Goal: Task Accomplishment & Management: Use online tool/utility

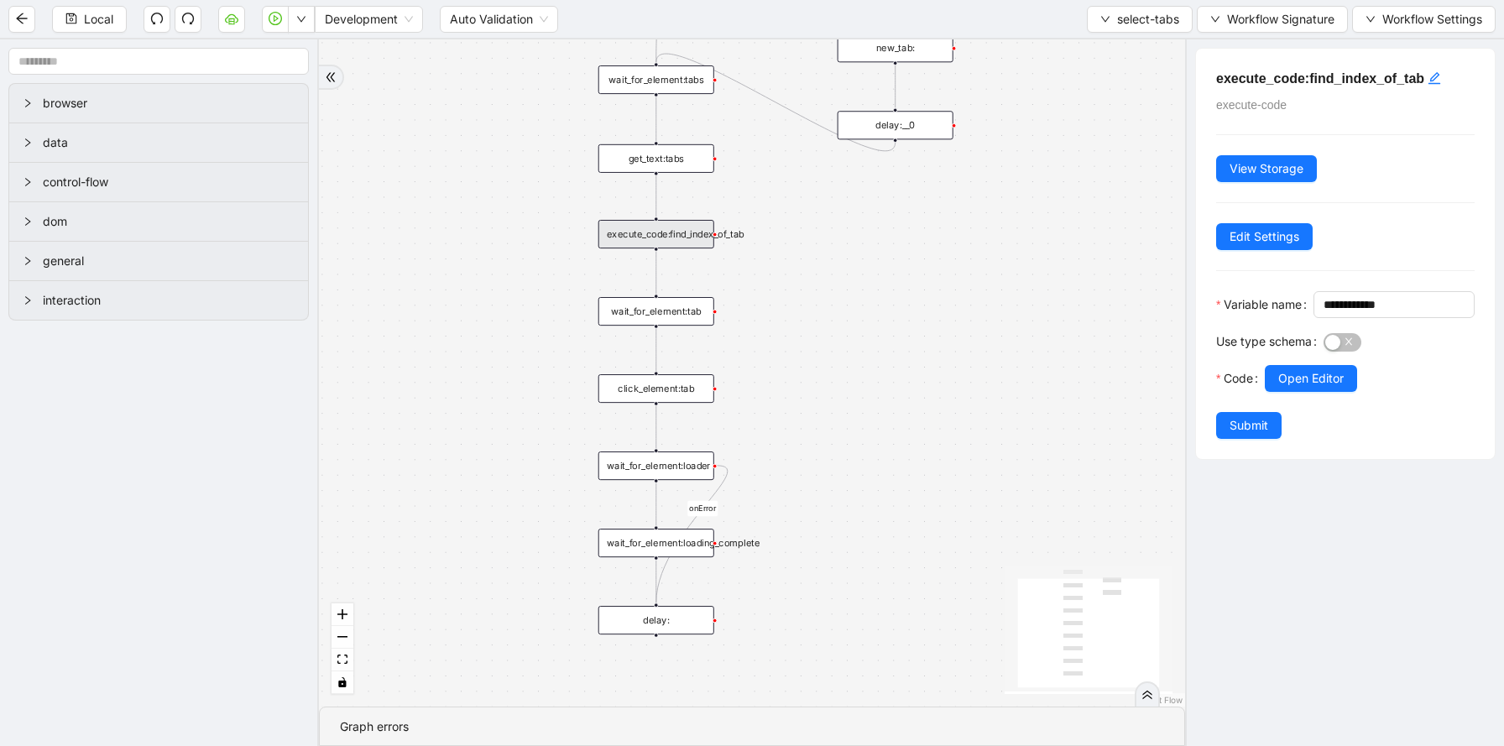
drag, startPoint x: 1102, startPoint y: 255, endPoint x: 755, endPoint y: 256, distance: 346.6
click at [755, 257] on div "onError trigger wait_for_element:tabs get_text:tabs wait_for_element:loader wai…" at bounding box center [752, 372] width 866 height 667
click at [1128, 21] on span "select-tabs" at bounding box center [1148, 19] width 62 height 18
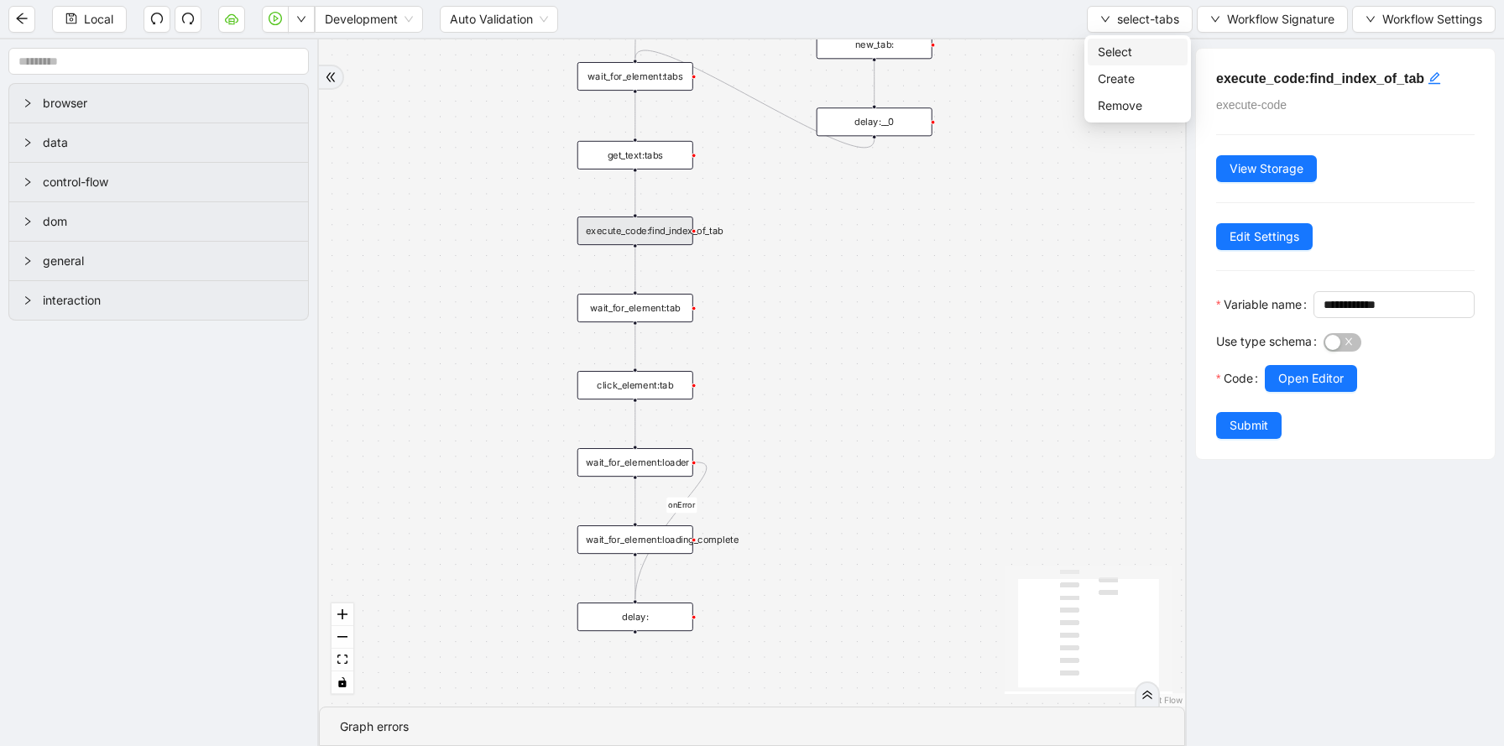
click at [1125, 50] on span "Select" at bounding box center [1138, 52] width 80 height 18
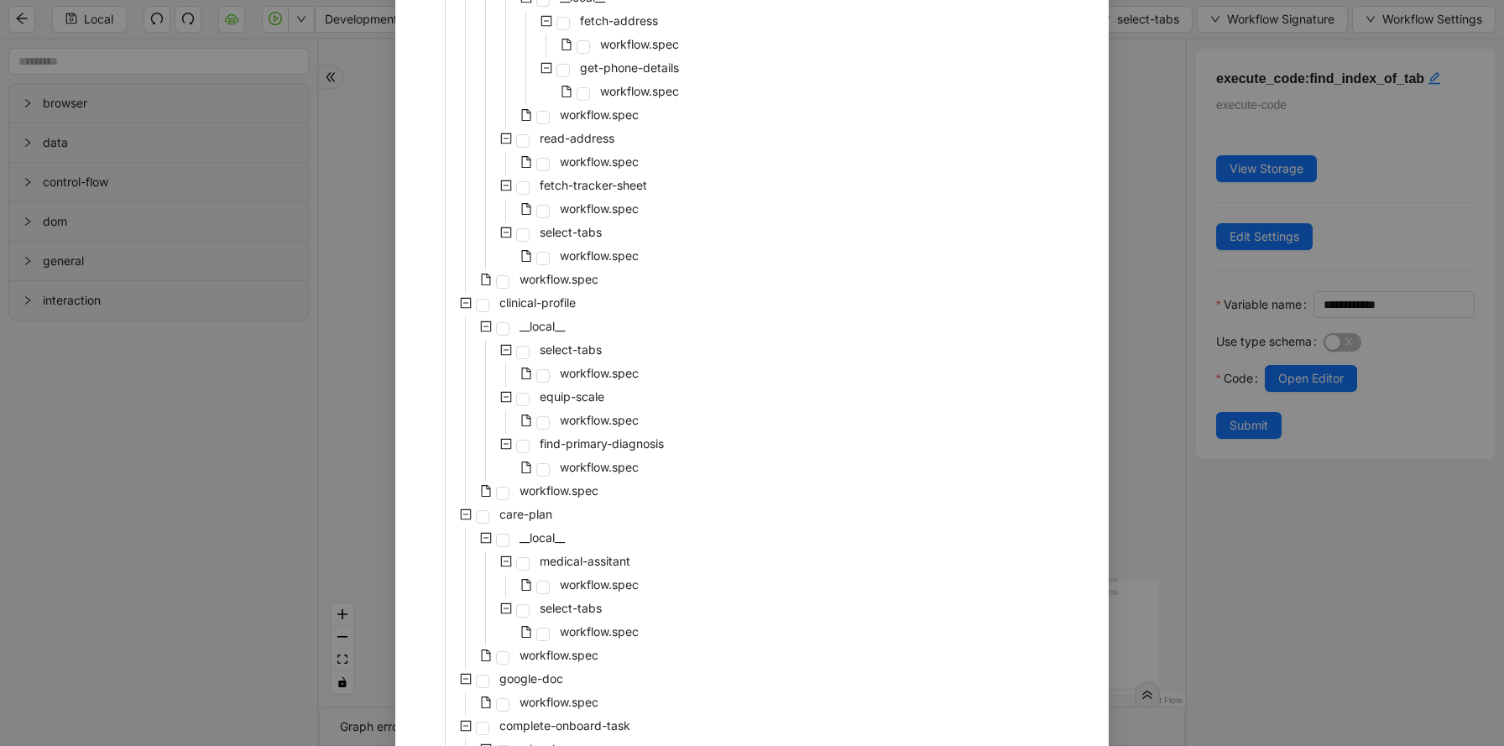
scroll to position [433, 0]
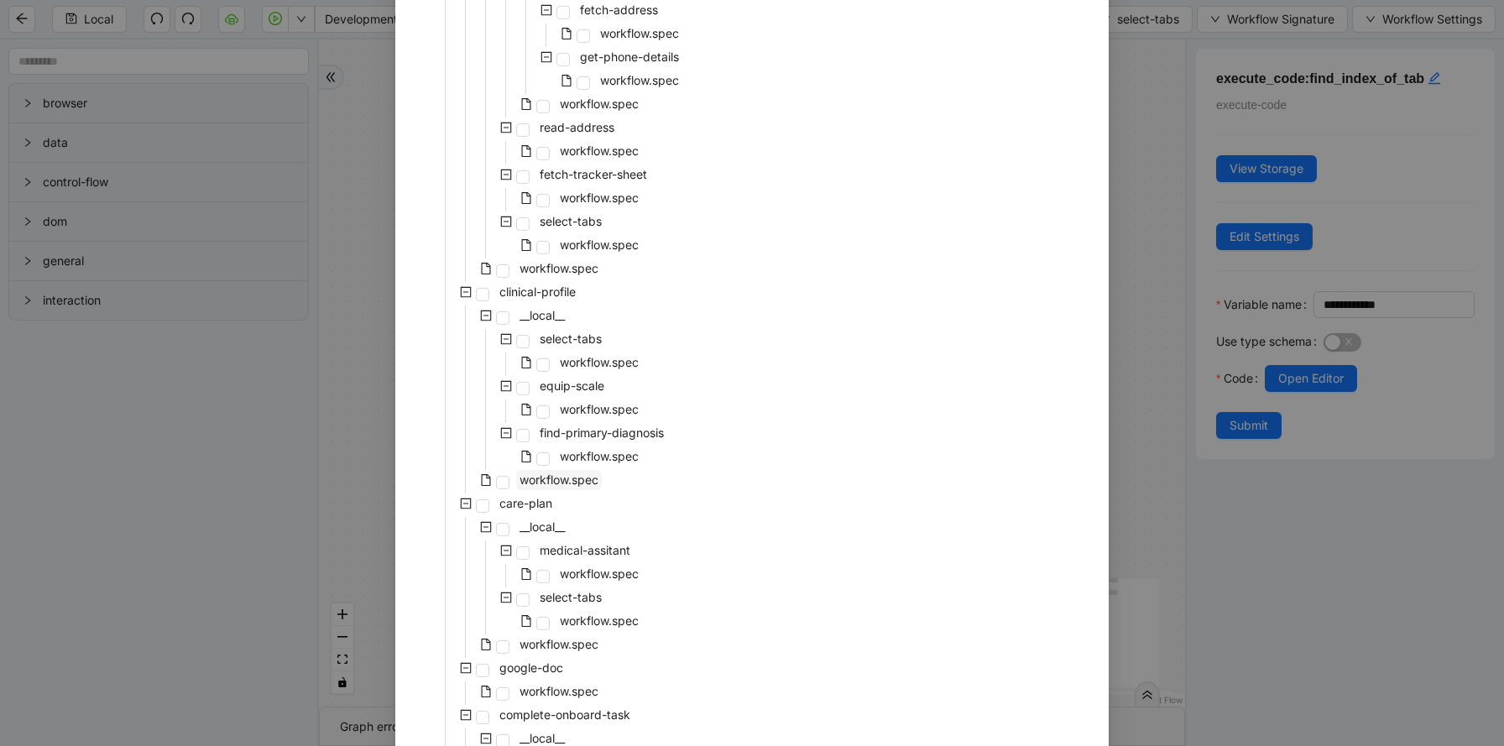
click at [557, 482] on span "workflow.spec" at bounding box center [558, 479] width 79 height 14
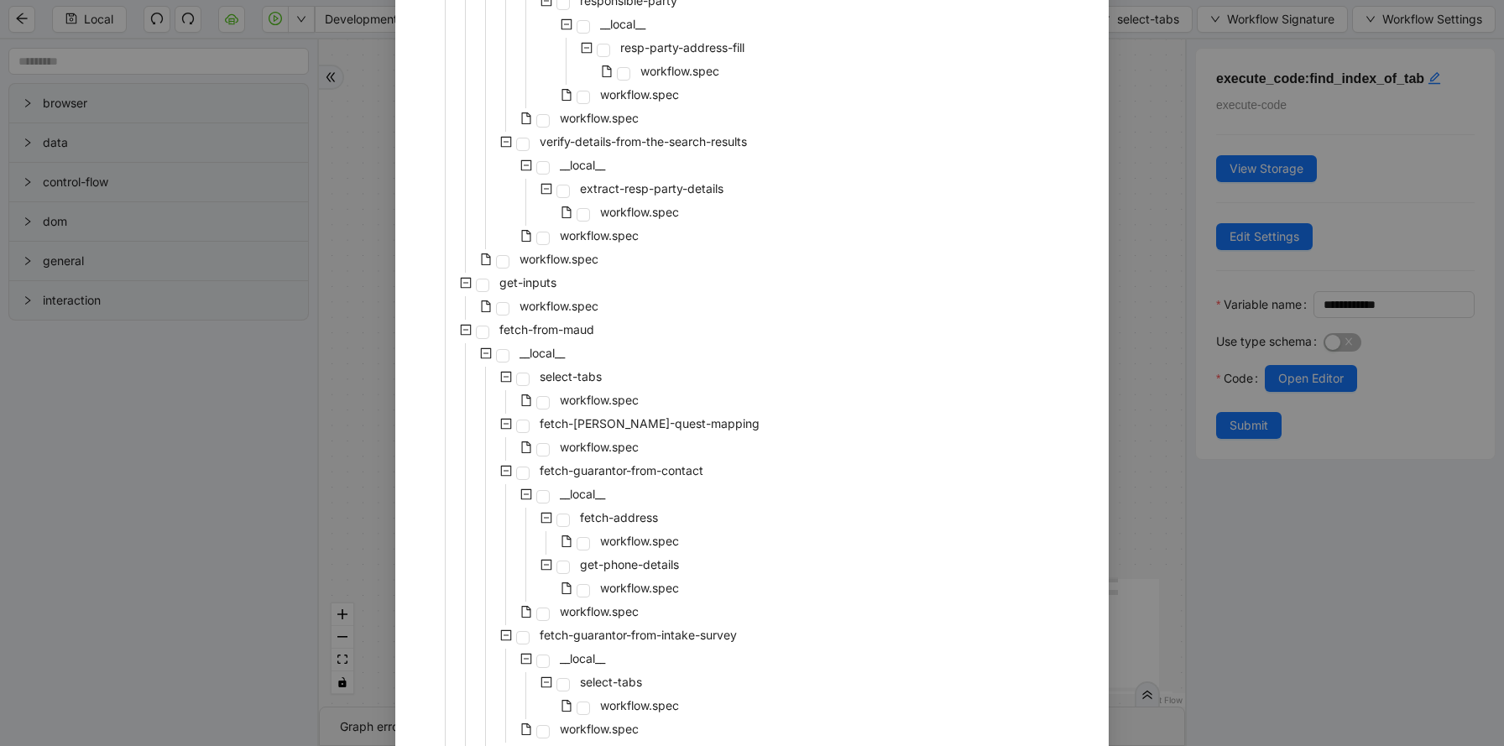
scroll to position [3426, 0]
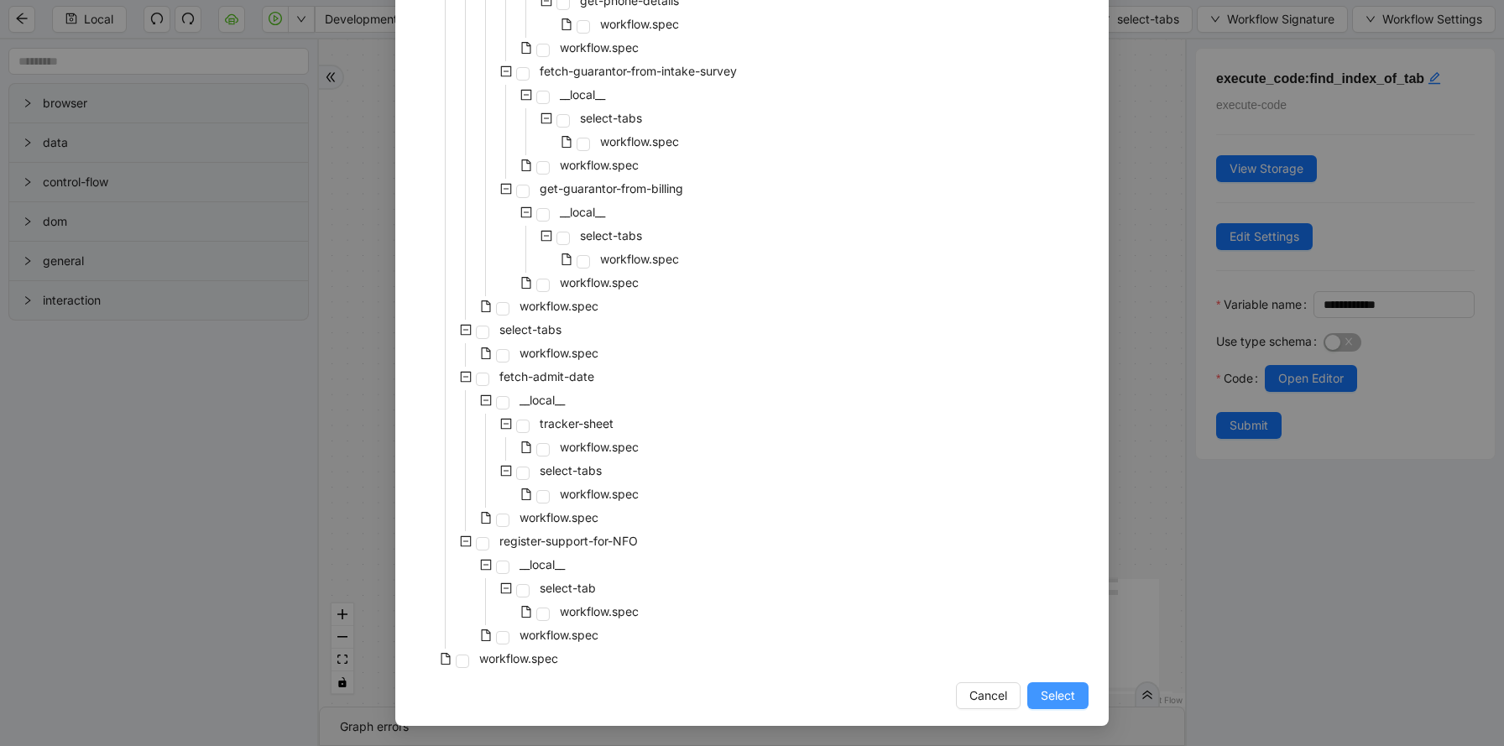
click at [1061, 701] on span "Select" at bounding box center [1057, 695] width 34 height 18
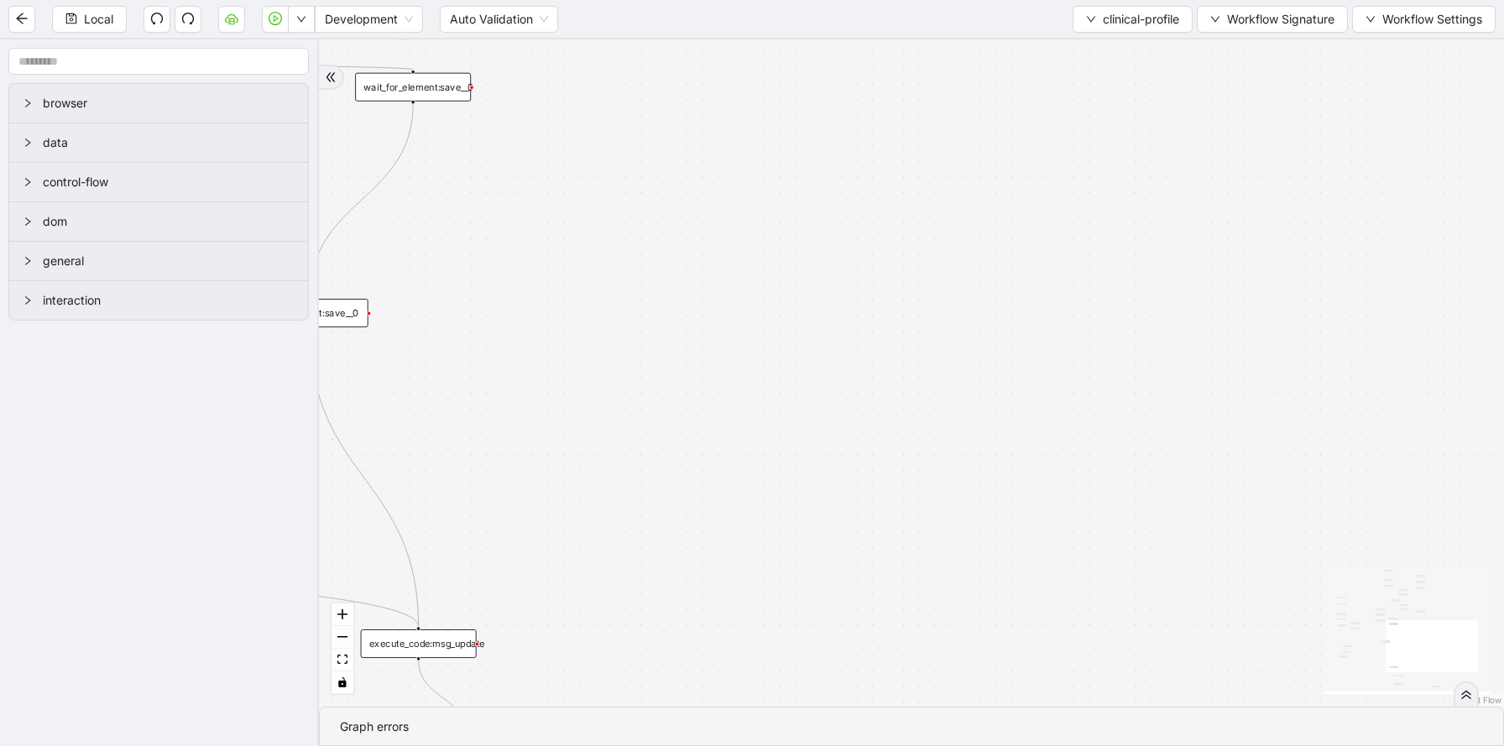
drag, startPoint x: 798, startPoint y: 304, endPoint x: 838, endPoint y: 701, distance: 399.8
click at [840, 701] on div "order_scale fallback onError trigger loop_data:survey_respone delay: click_elem…" at bounding box center [911, 372] width 1185 height 667
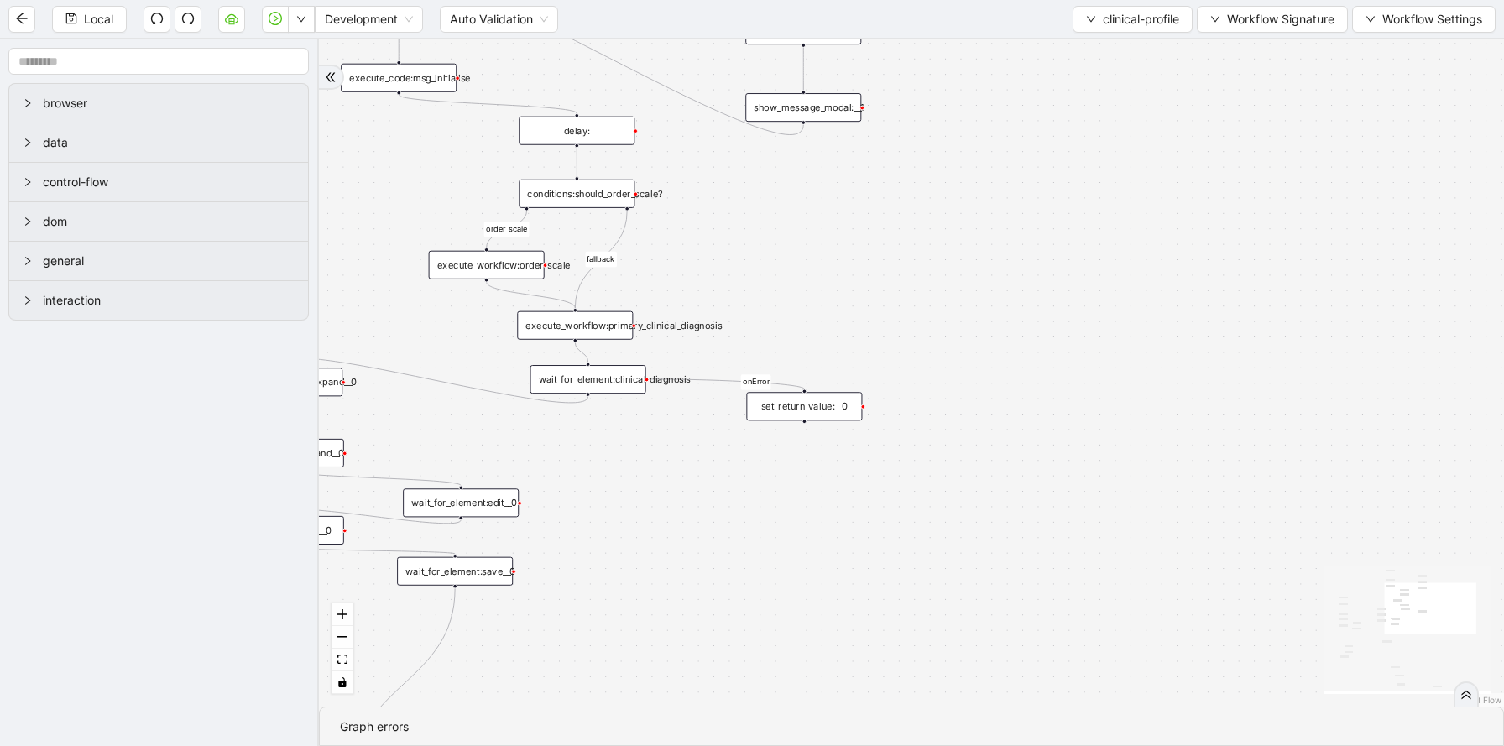
drag, startPoint x: 930, startPoint y: 281, endPoint x: 926, endPoint y: 613, distance: 332.3
click at [928, 614] on div "order_scale fallback onError trigger loop_data:survey_respone delay: click_elem…" at bounding box center [911, 372] width 1185 height 667
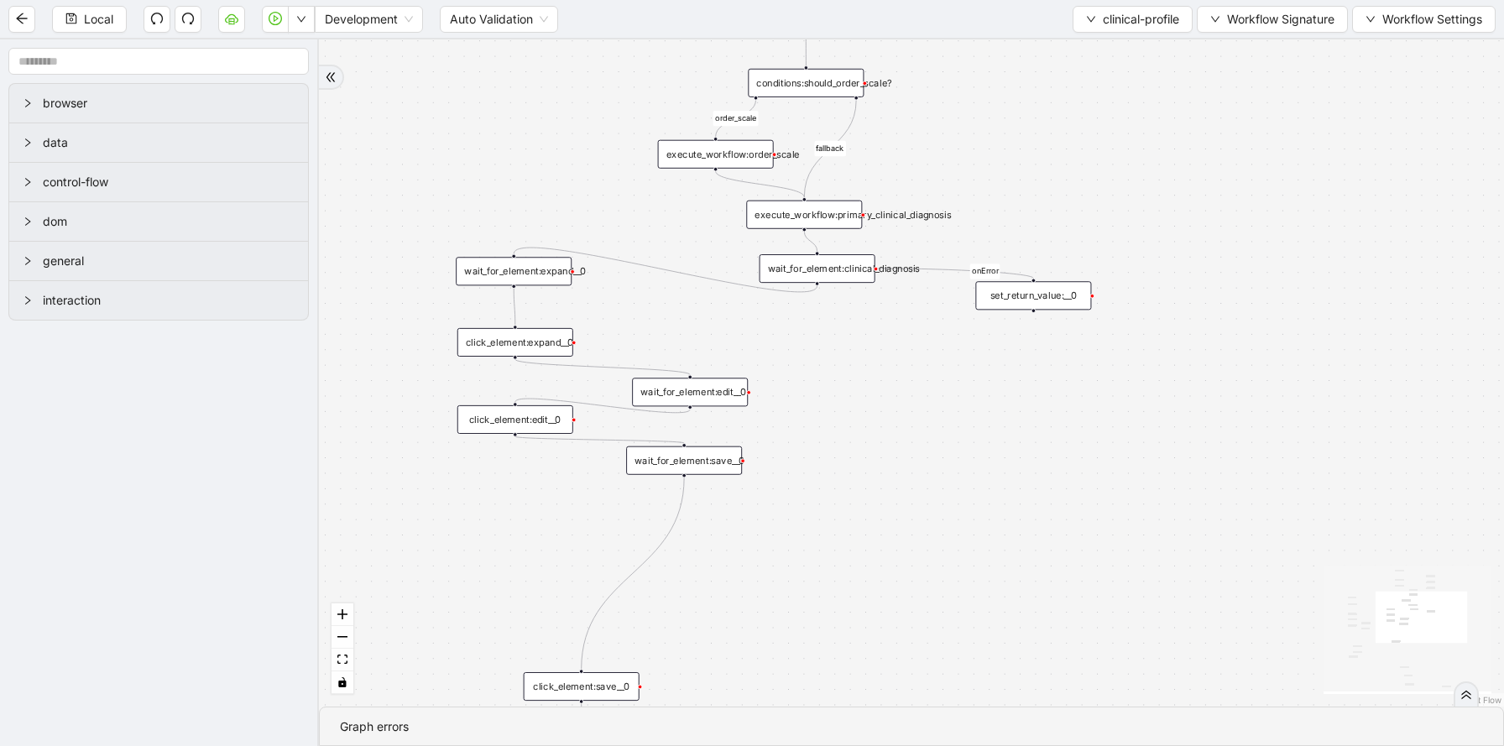
drag, startPoint x: 886, startPoint y: 470, endPoint x: 1114, endPoint y: 159, distance: 385.3
click at [1115, 161] on div "order_scale fallback onError trigger loop_data:survey_respone delay: click_elem…" at bounding box center [911, 372] width 1185 height 667
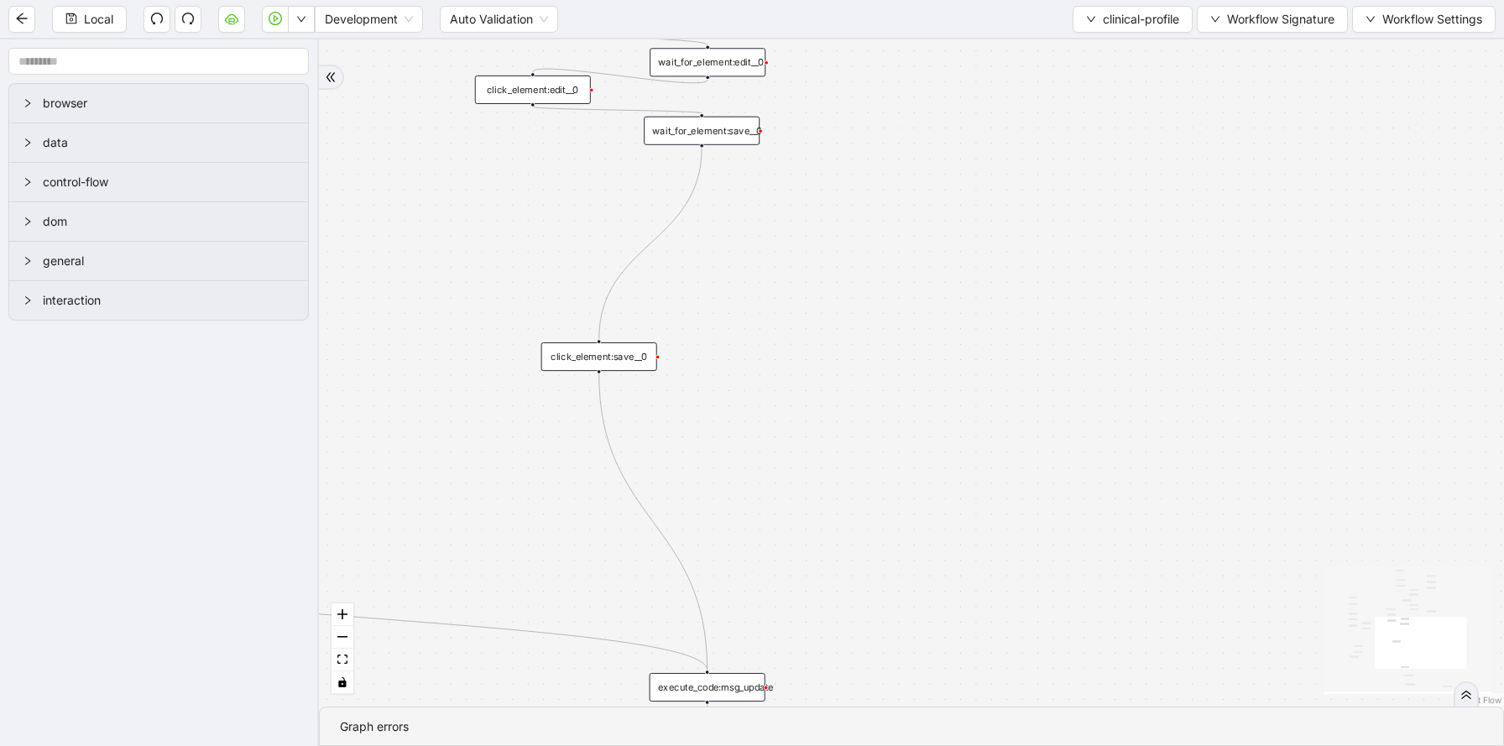
drag, startPoint x: 931, startPoint y: 582, endPoint x: 943, endPoint y: 243, distance: 339.2
click at [944, 246] on div "order_scale fallback onError trigger loop_data:survey_respone delay: click_elem…" at bounding box center [911, 372] width 1185 height 667
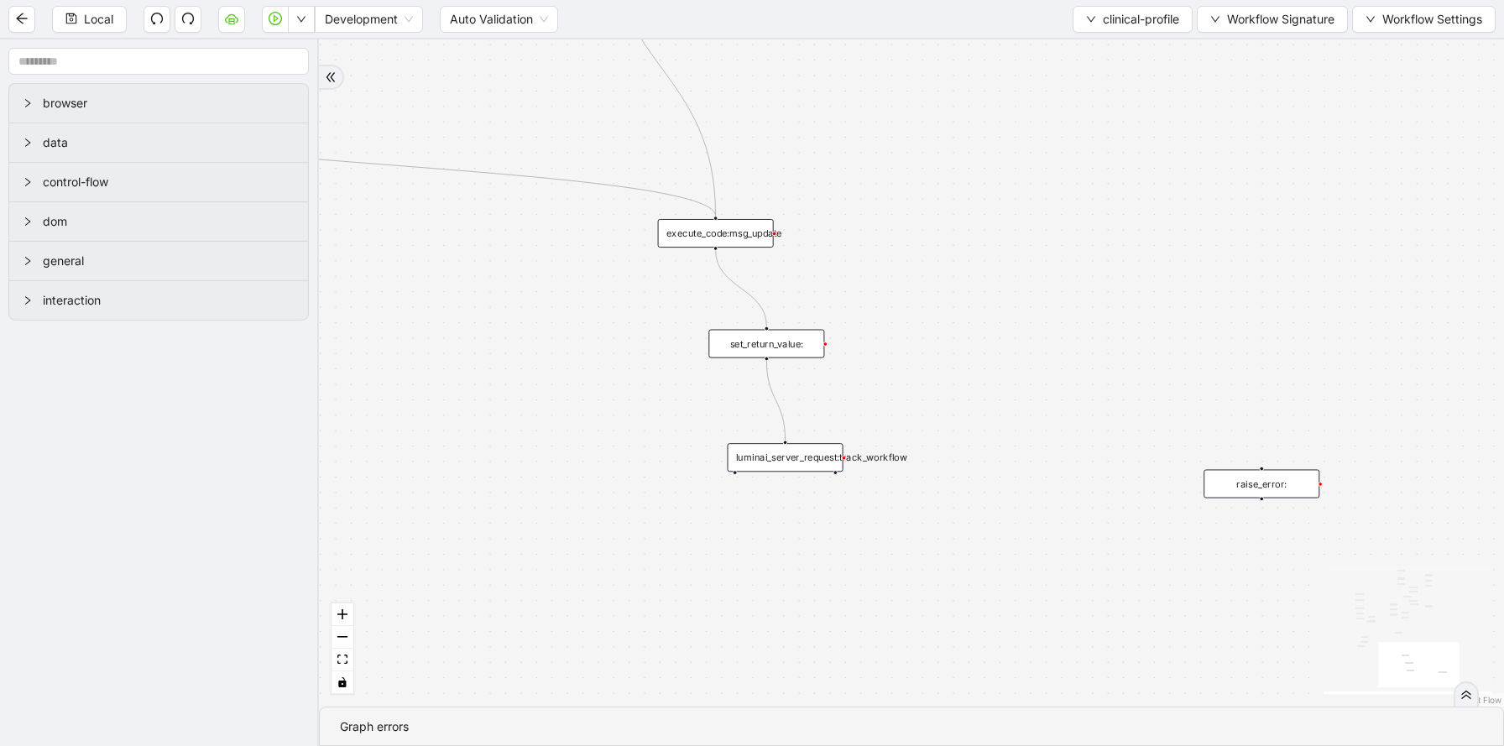
drag, startPoint x: 931, startPoint y: 557, endPoint x: 938, endPoint y: 113, distance: 444.0
click at [940, 115] on div "order_scale fallback onError trigger loop_data:survey_respone delay: click_elem…" at bounding box center [911, 372] width 1185 height 667
click at [1103, 17] on span "clinical-profile" at bounding box center [1141, 19] width 76 height 18
click at [1100, 53] on span "Select" at bounding box center [1129, 52] width 95 height 18
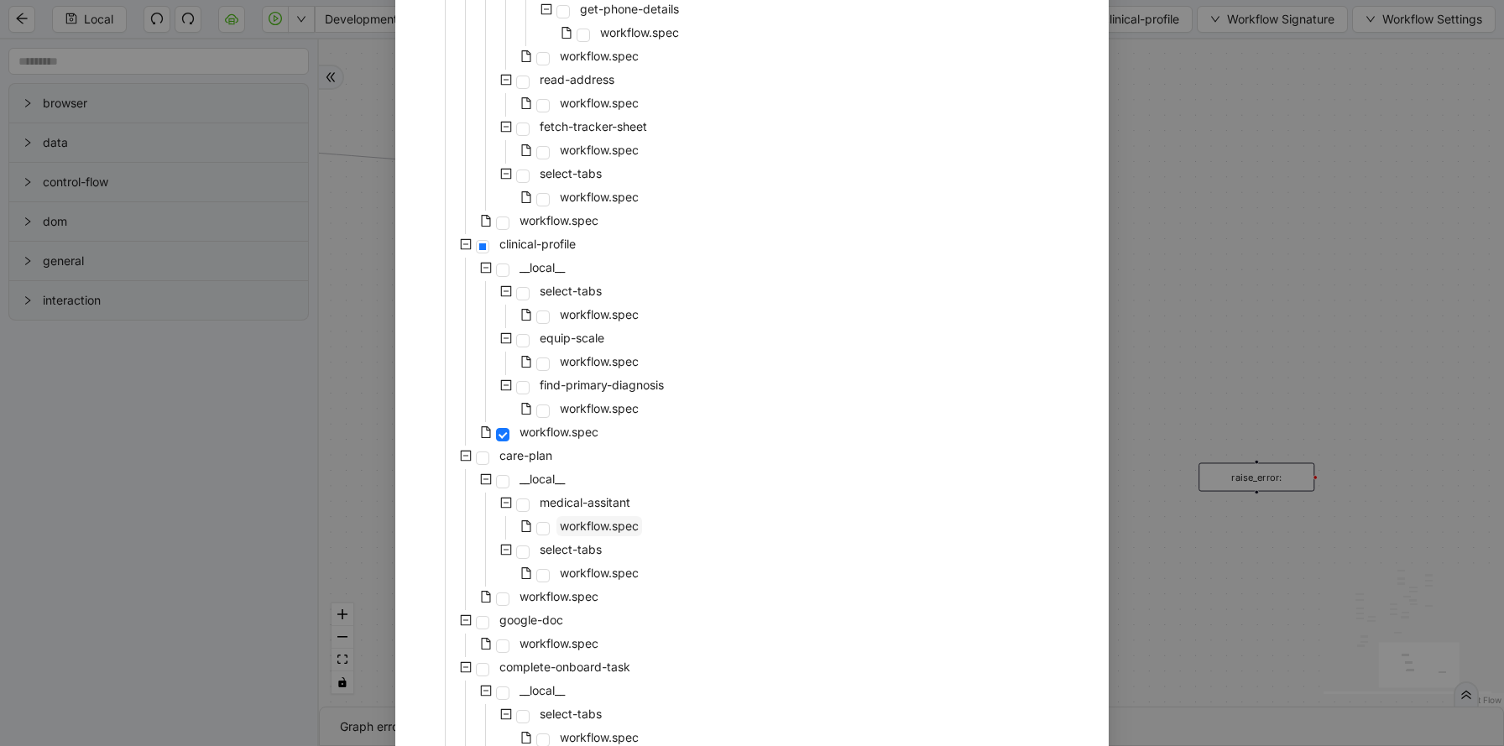
scroll to position [486, 0]
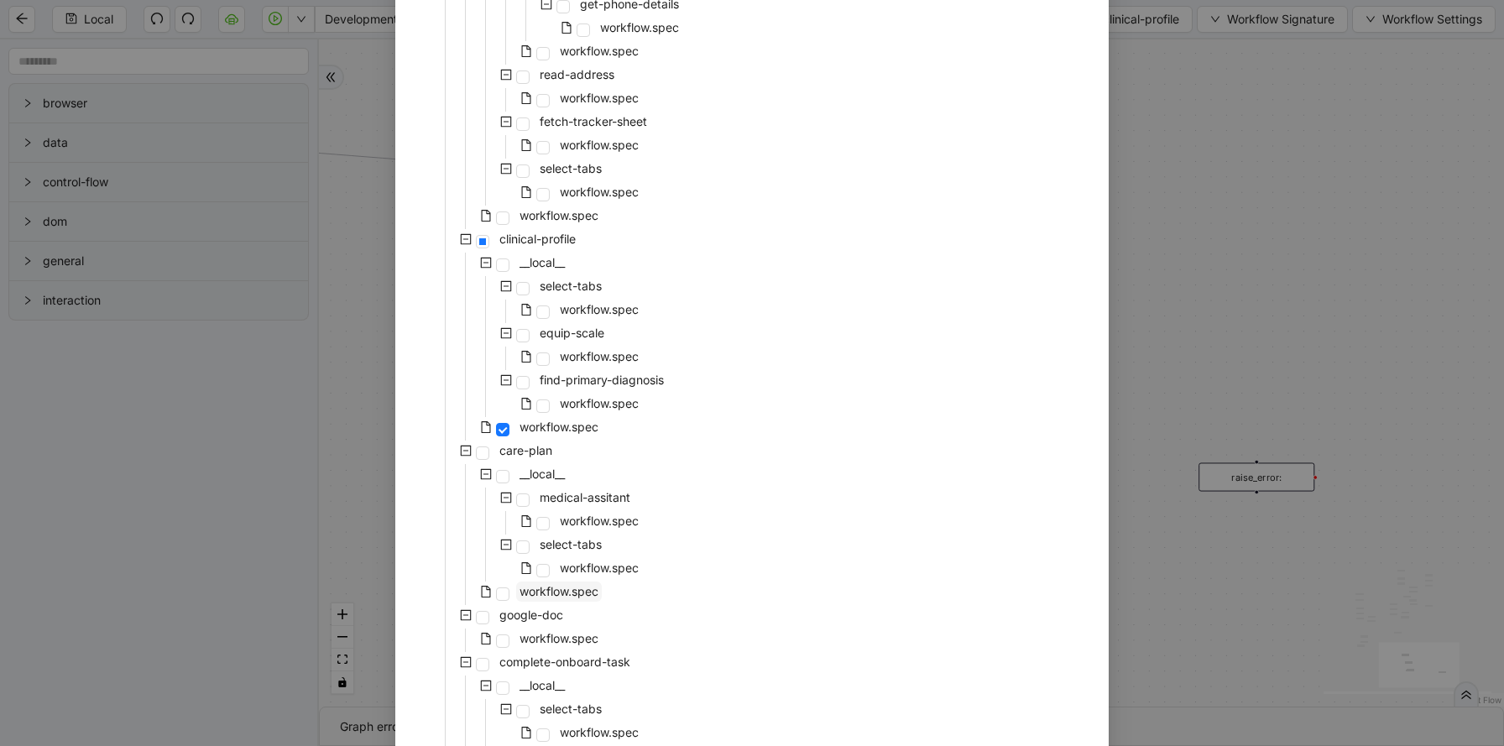
click at [526, 596] on span "workflow.spec" at bounding box center [558, 591] width 79 height 14
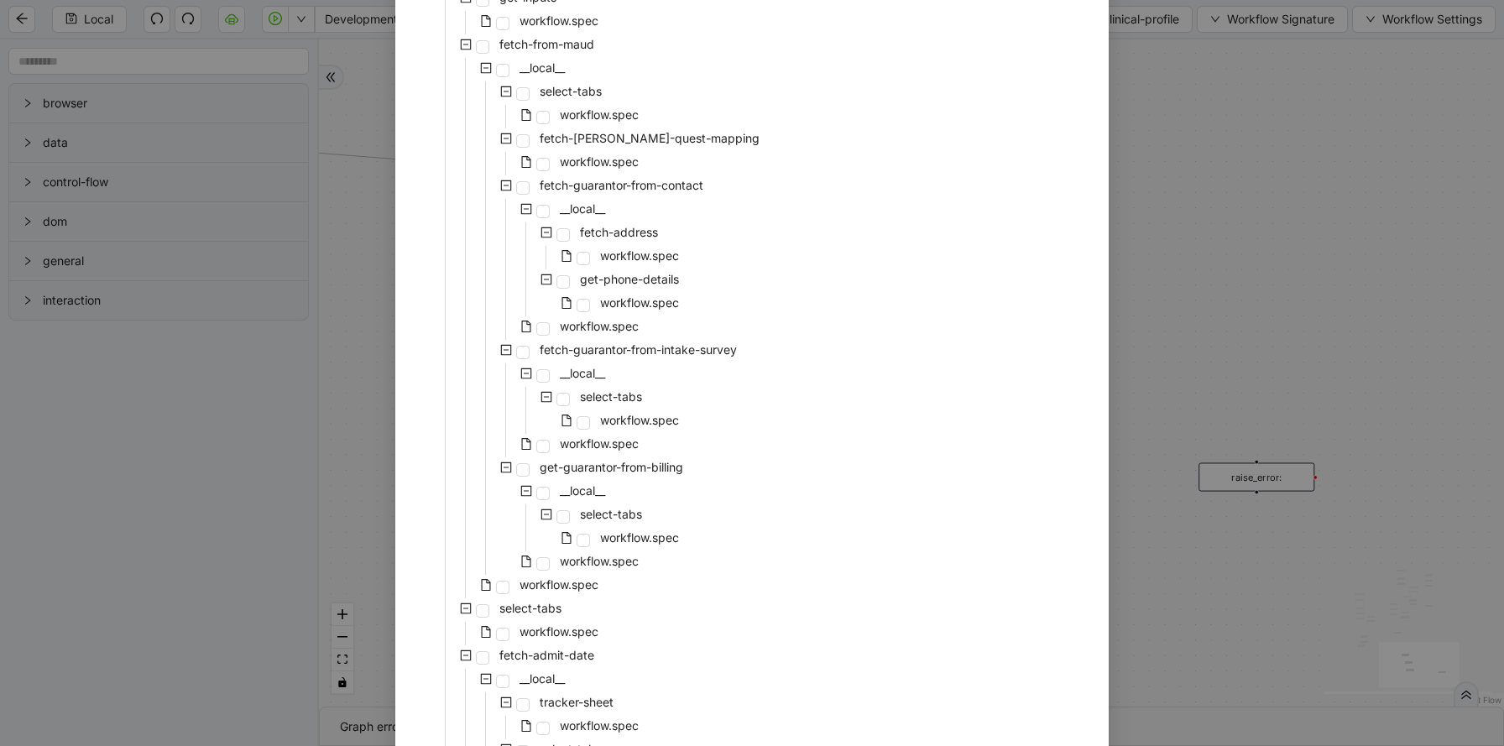
scroll to position [3426, 0]
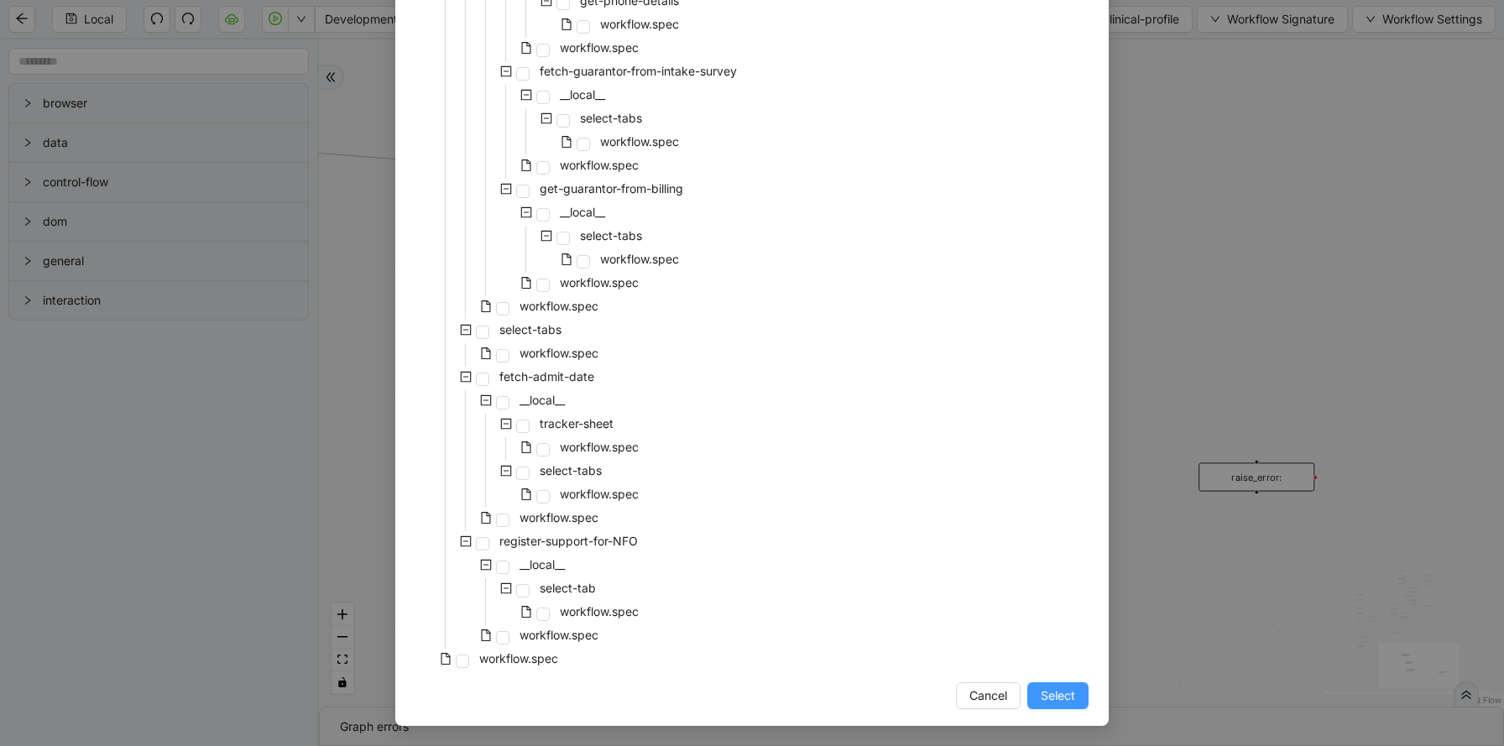
click at [1054, 695] on span "Select" at bounding box center [1057, 695] width 34 height 18
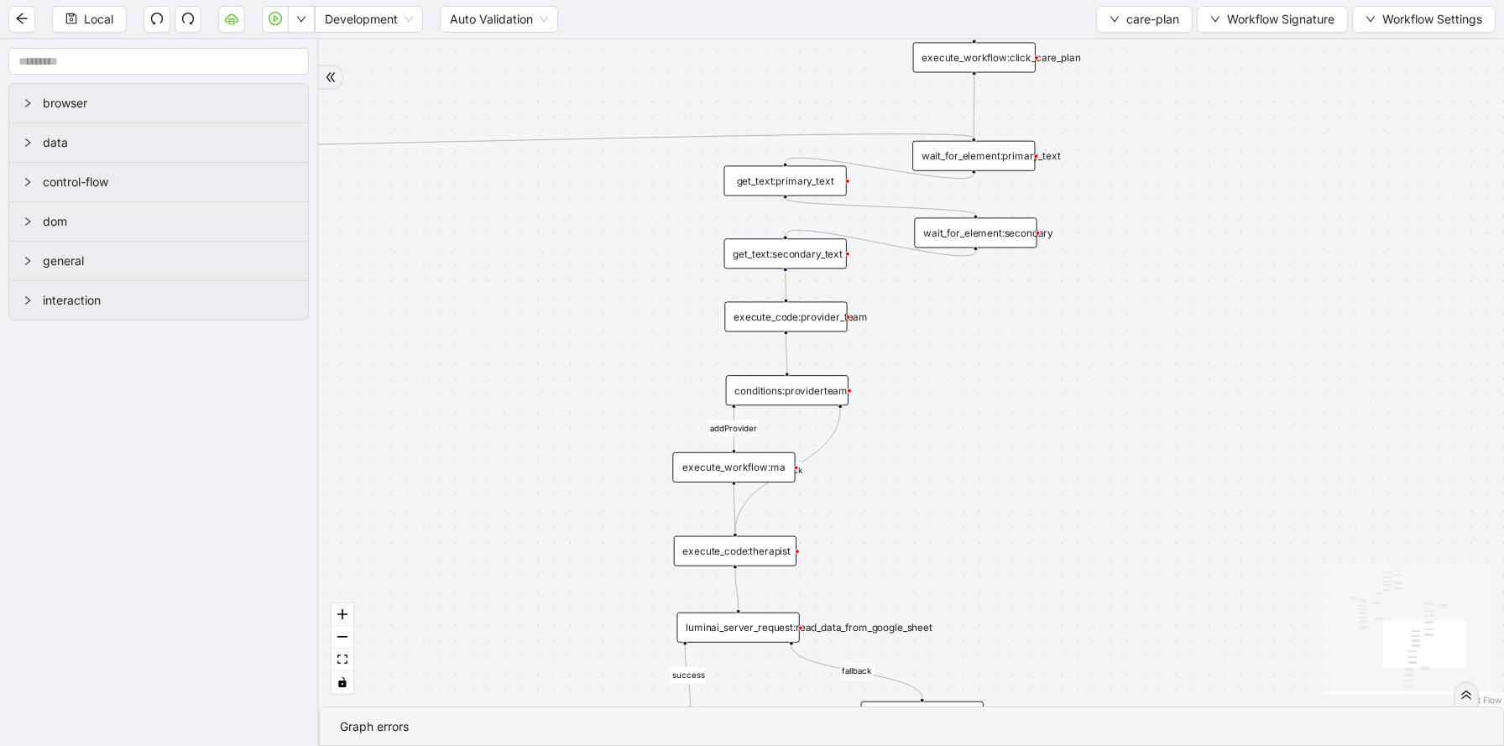
click at [785, 191] on div "get_text:primary_text" at bounding box center [784, 180] width 123 height 30
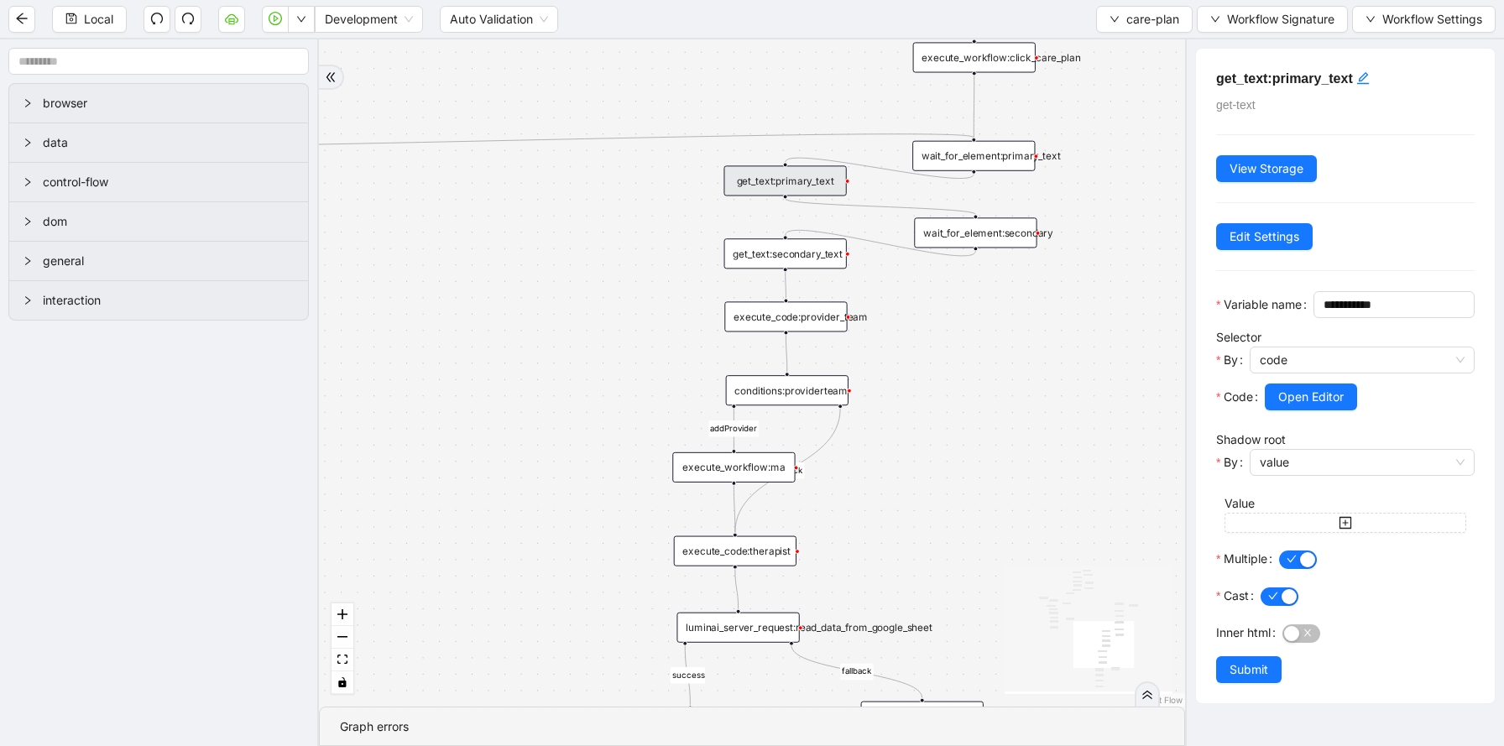
click at [1004, 158] on div "wait_for_element:primary_text" at bounding box center [973, 156] width 123 height 30
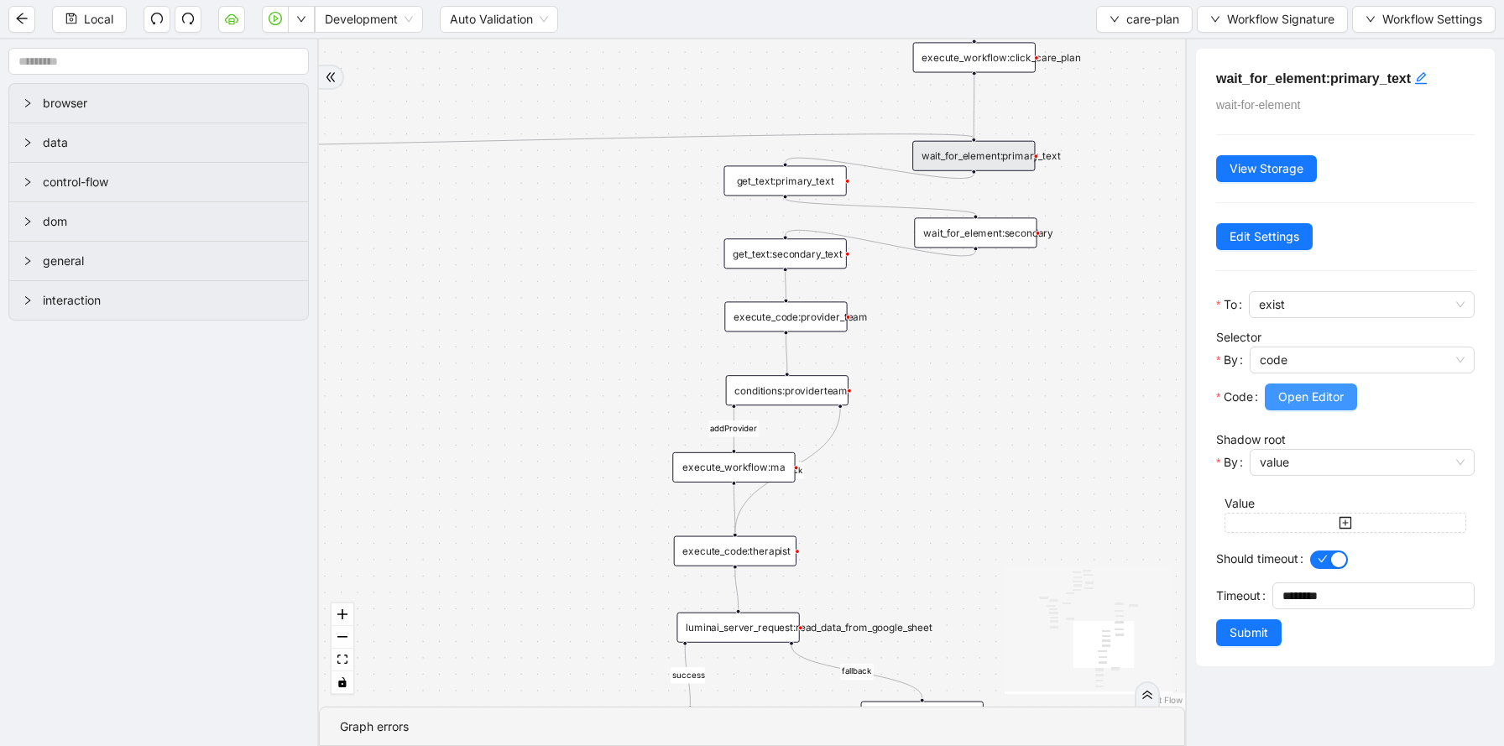
click at [1278, 404] on span "Open Editor" at bounding box center [1310, 397] width 65 height 18
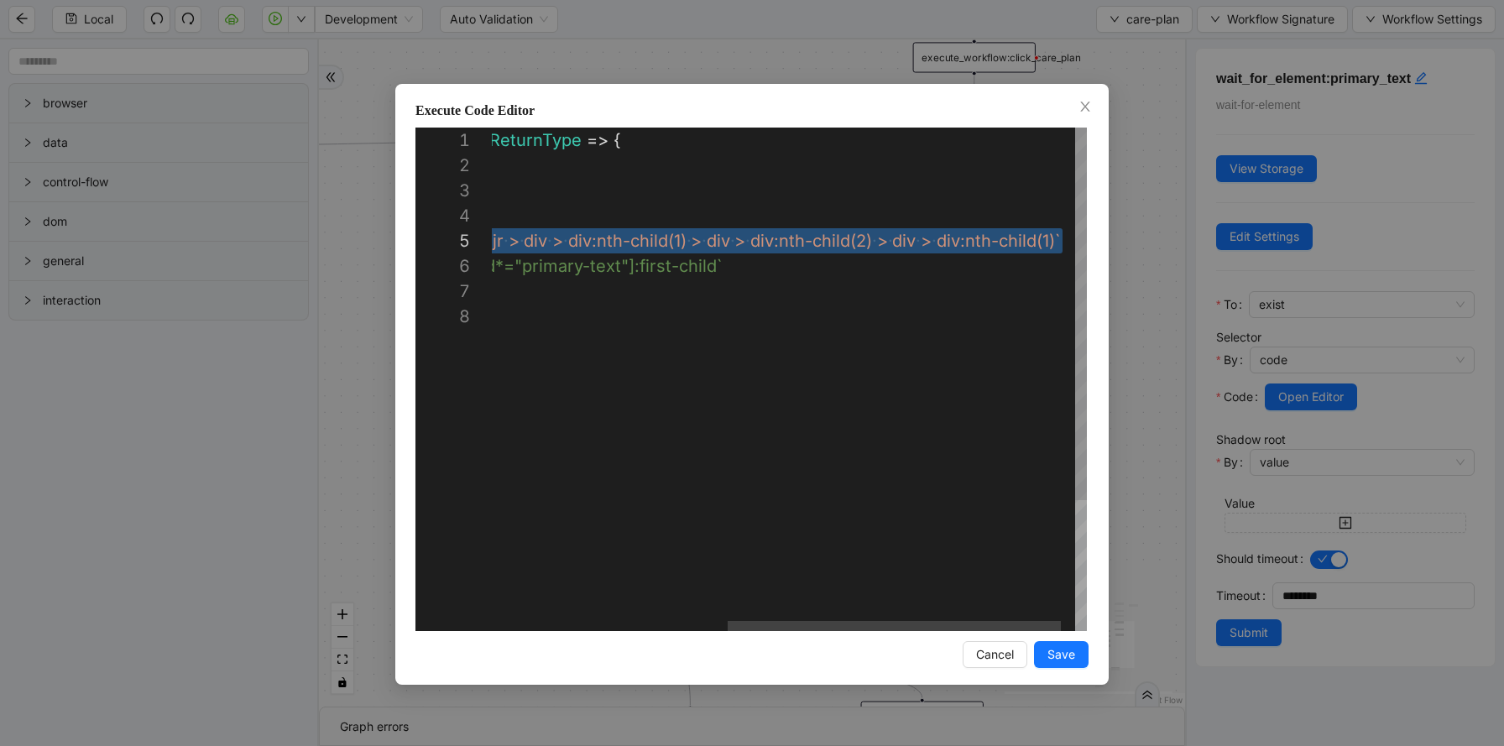
scroll to position [101, 980]
drag, startPoint x: 560, startPoint y: 237, endPoint x: 1053, endPoint y: 237, distance: 493.4
paste textarea "**********"
type textarea "**********"
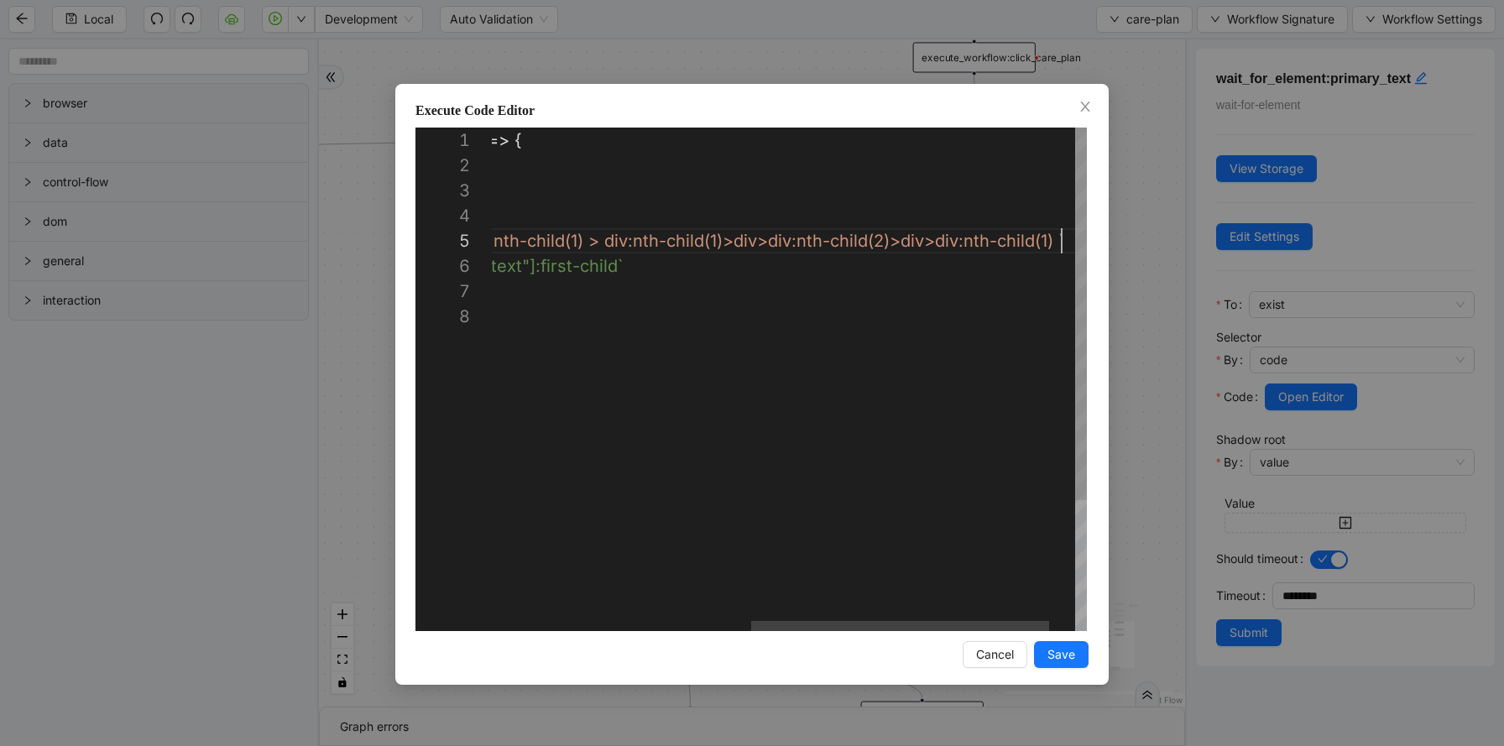
scroll to position [101, 1087]
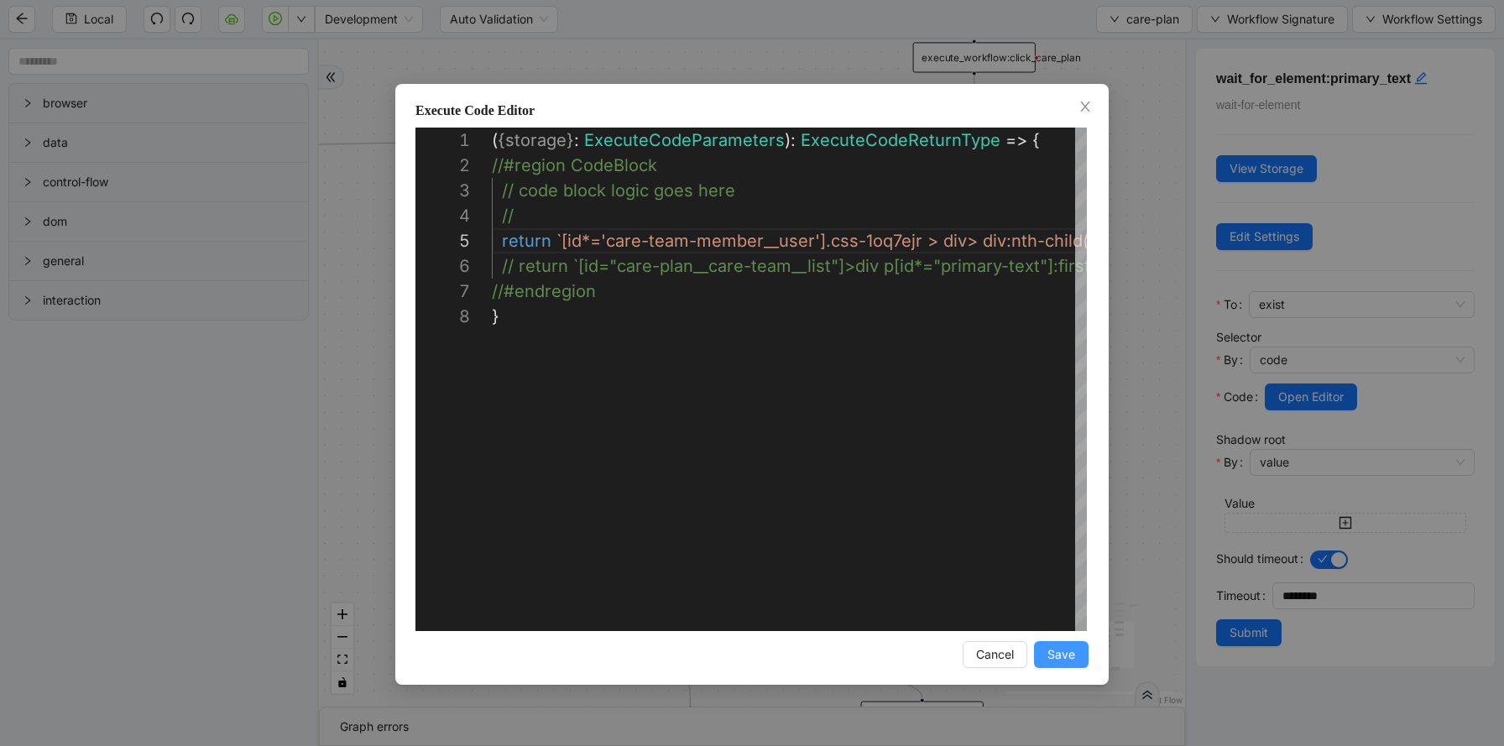
click at [1052, 657] on span "Save" at bounding box center [1061, 654] width 28 height 18
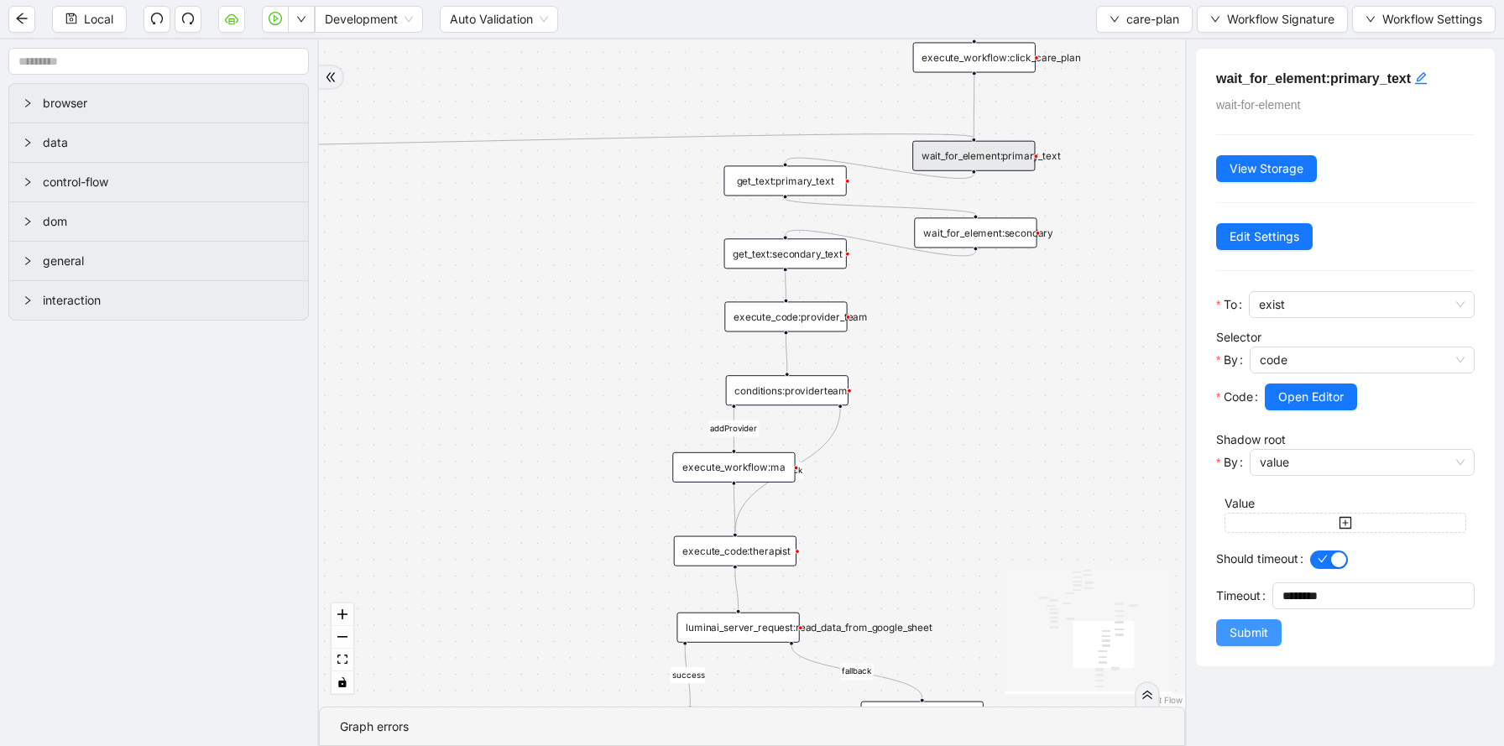
click at [1268, 630] on button "Submit" at bounding box center [1248, 632] width 65 height 27
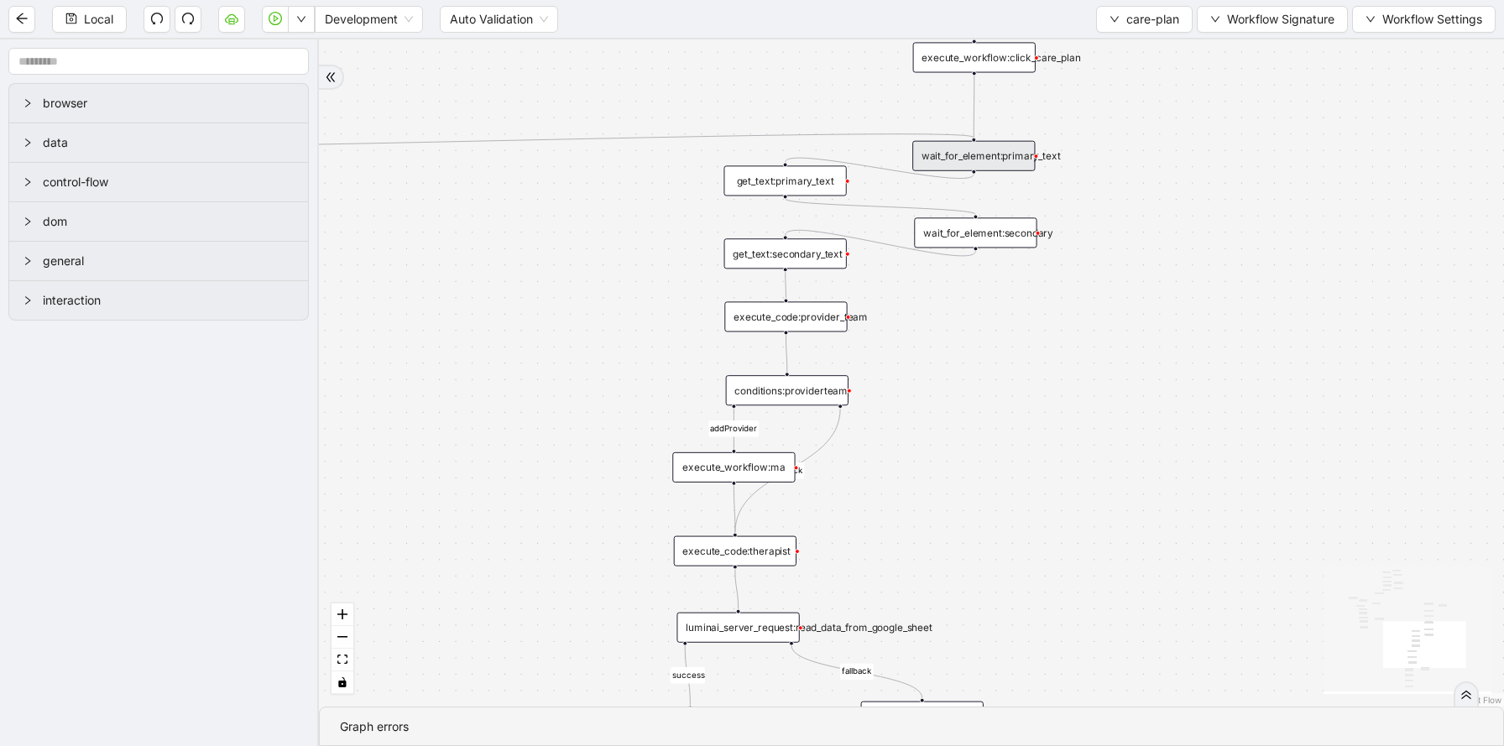
click at [798, 170] on div "get_text:primary_text" at bounding box center [784, 180] width 123 height 30
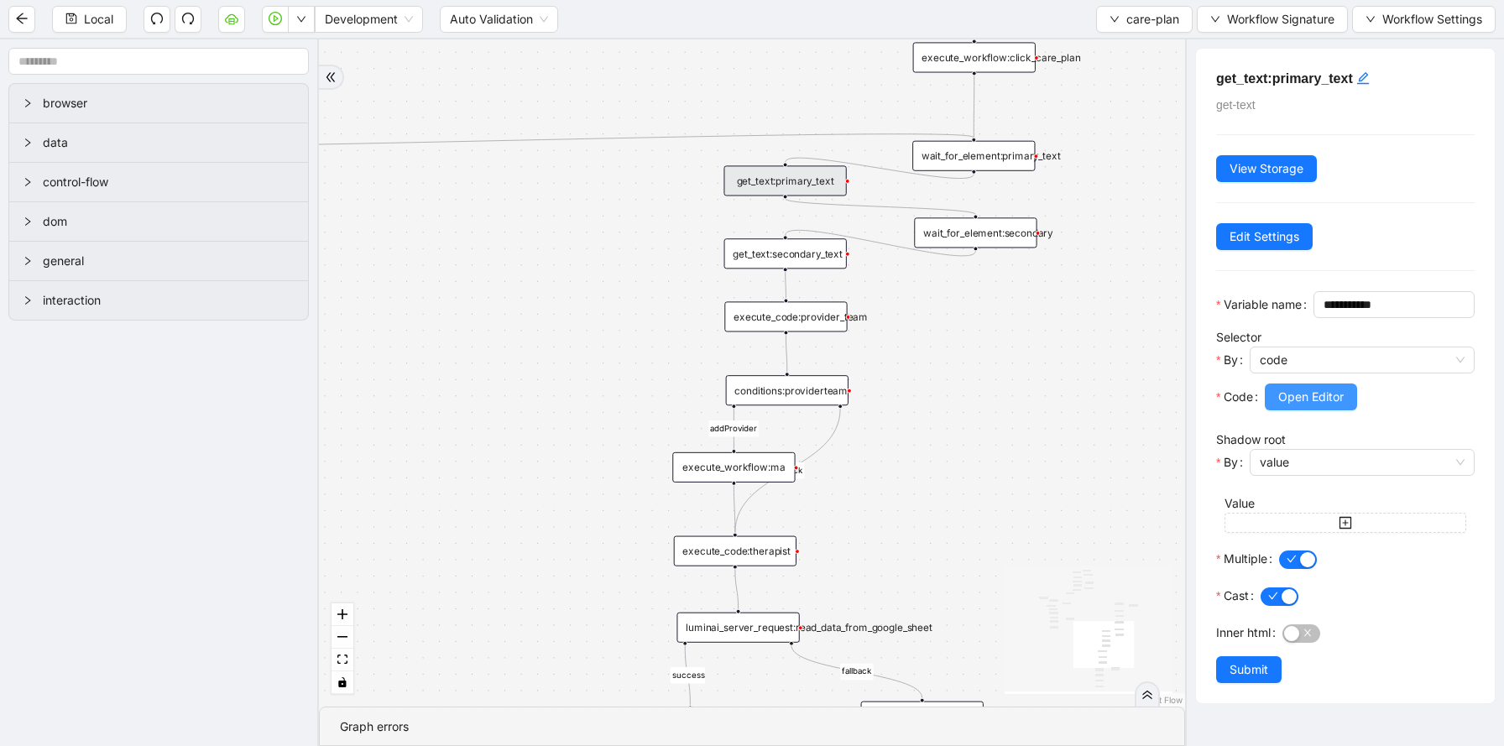
click at [1322, 406] on span "Open Editor" at bounding box center [1310, 397] width 65 height 18
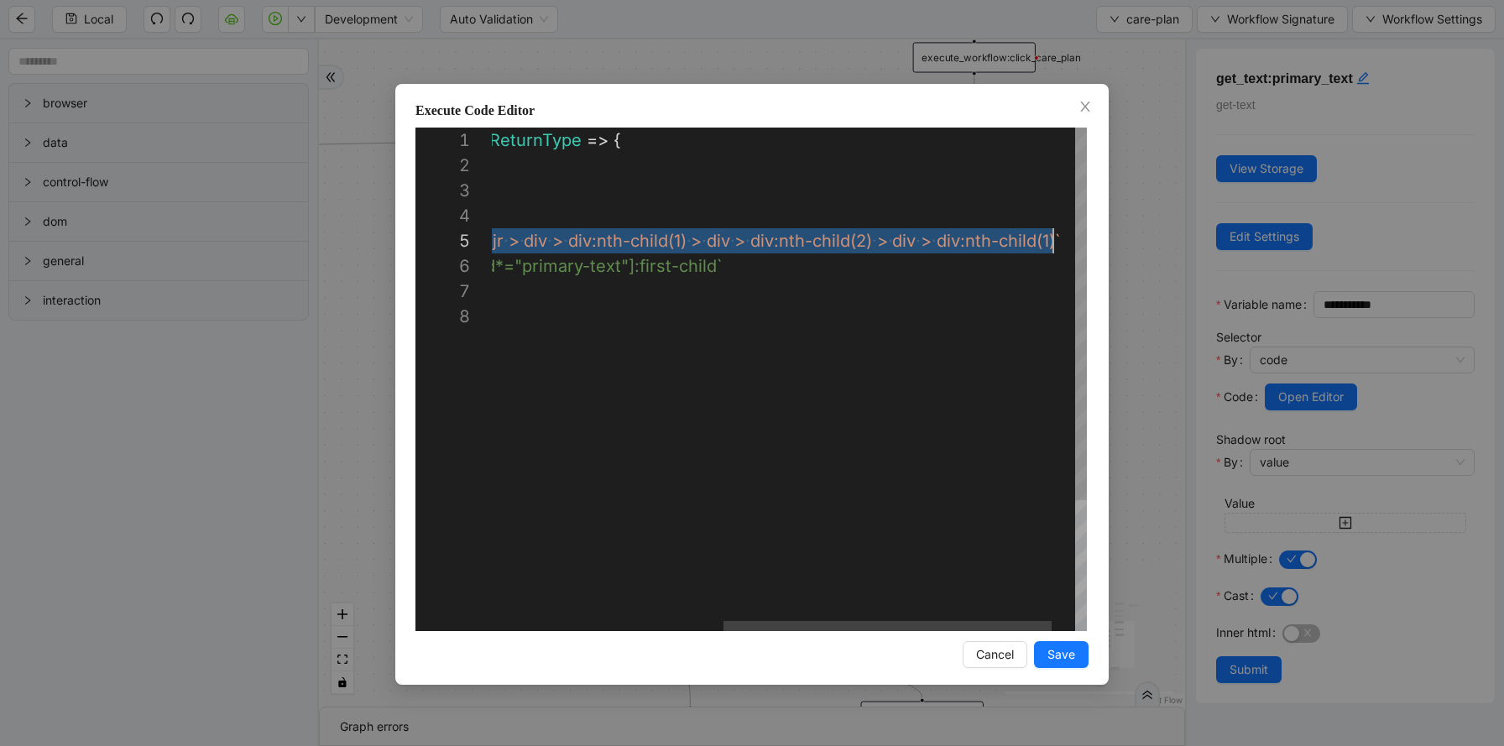
scroll to position [101, 980]
drag, startPoint x: 561, startPoint y: 238, endPoint x: 1053, endPoint y: 234, distance: 491.7
paste textarea "**********"
type textarea "**********"
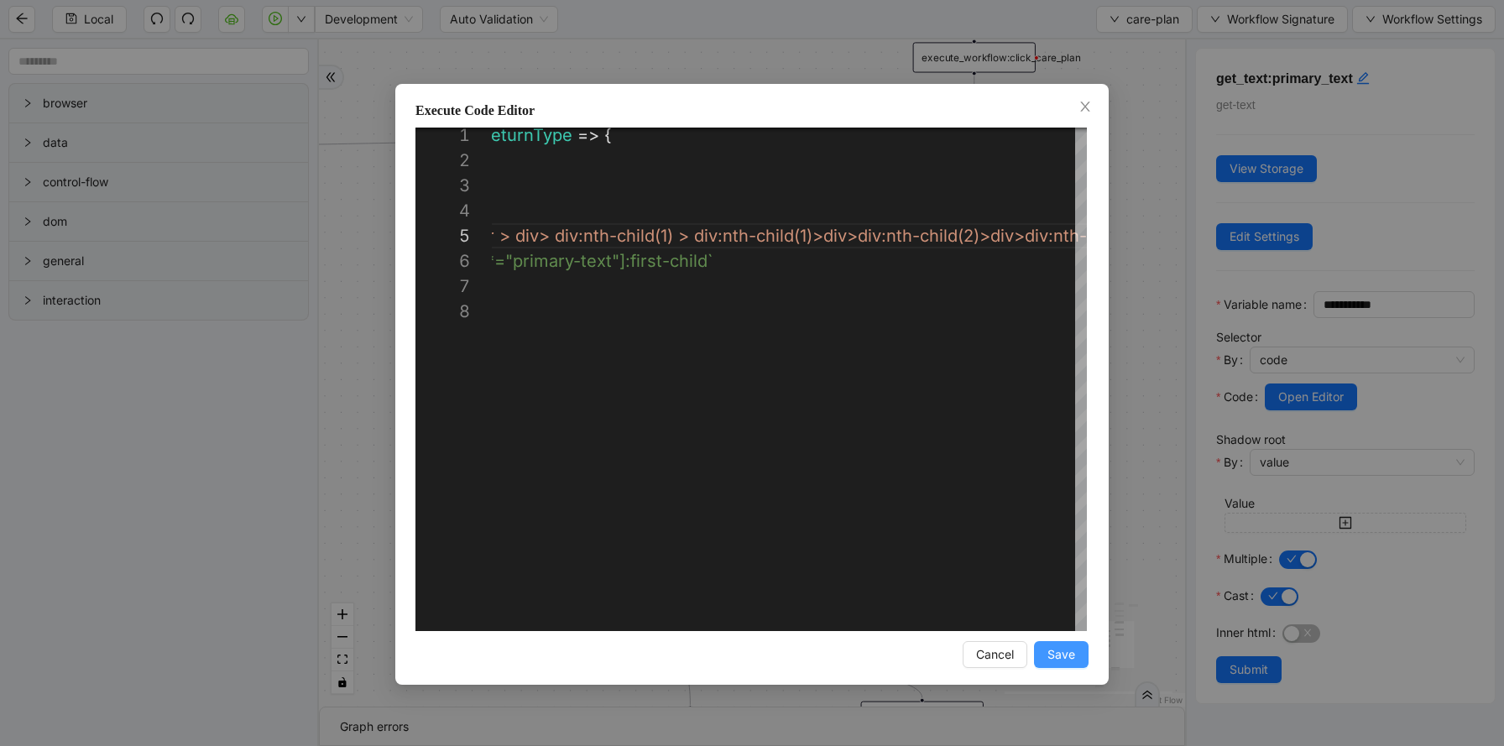
click at [1066, 657] on span "Save" at bounding box center [1061, 654] width 28 height 18
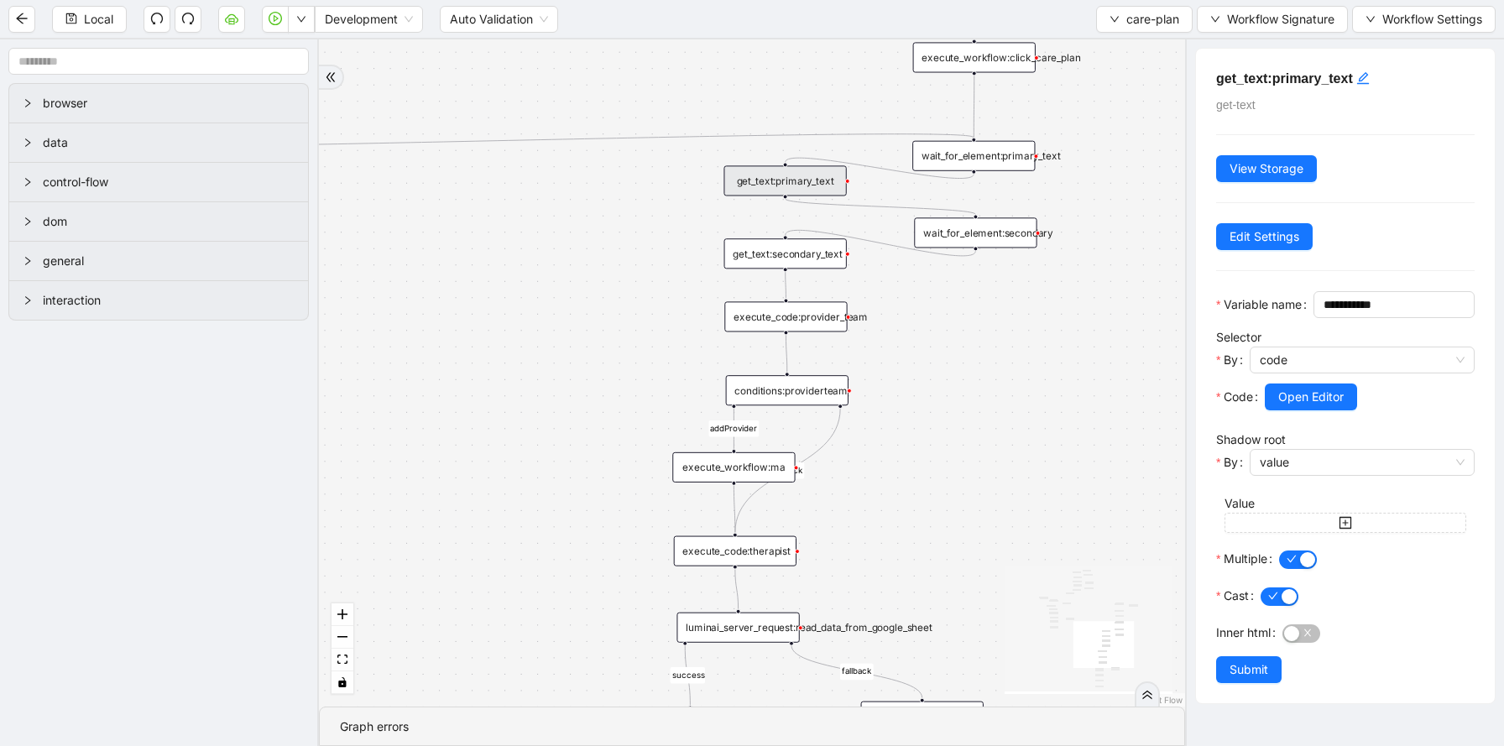
click at [1005, 235] on div "wait_for_element:secondary" at bounding box center [975, 232] width 123 height 30
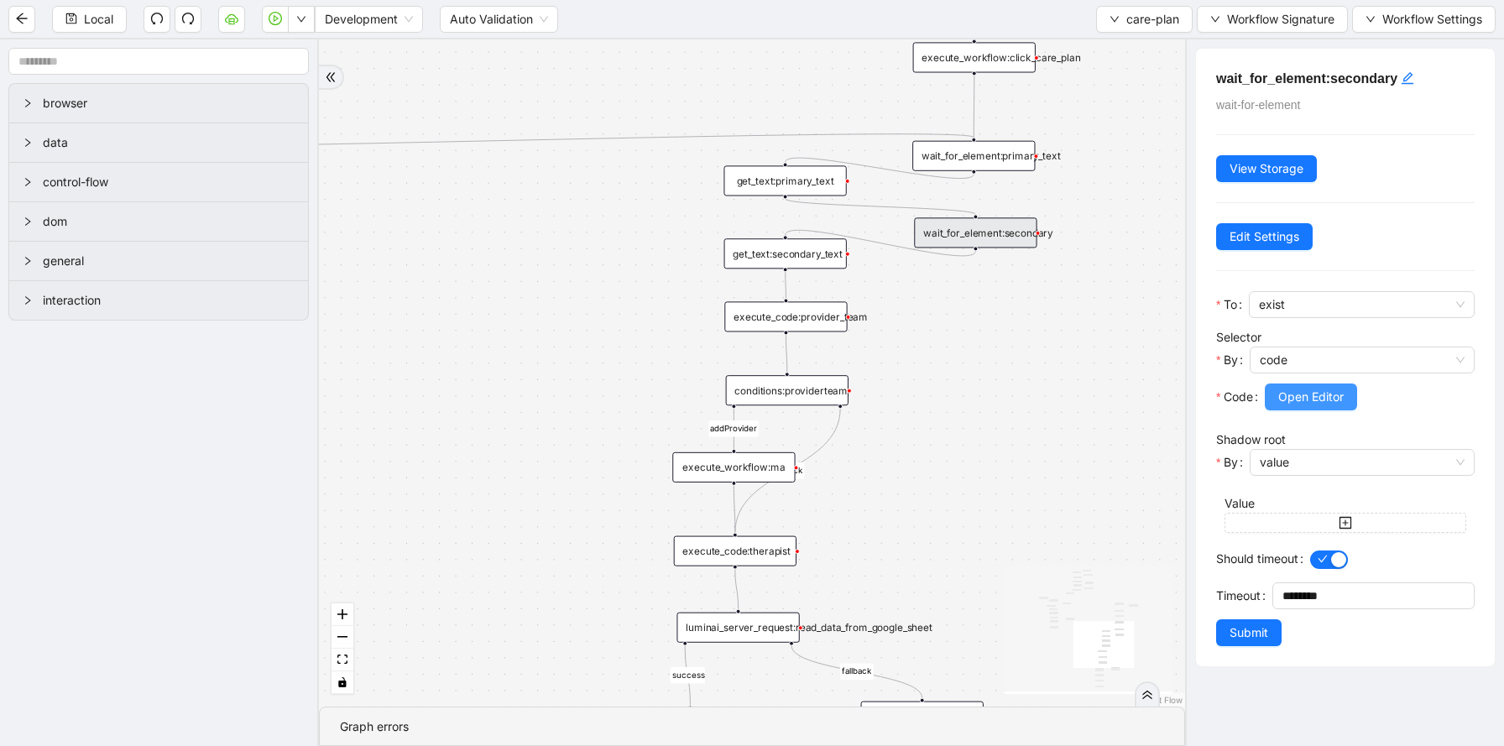
click at [1303, 397] on span "Open Editor" at bounding box center [1310, 397] width 65 height 18
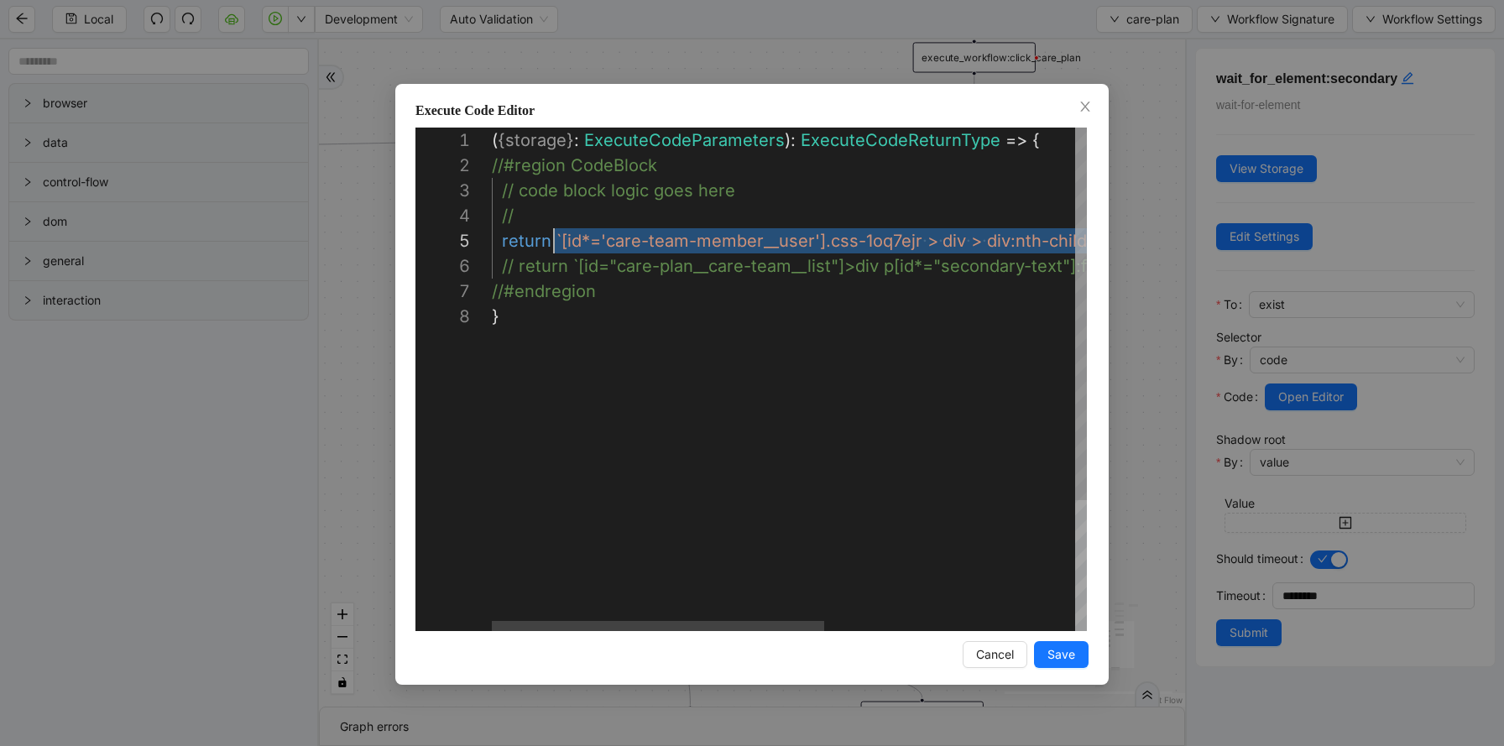
scroll to position [101, 70]
drag, startPoint x: 1025, startPoint y: 241, endPoint x: 559, endPoint y: 243, distance: 465.7
paste textarea "**********"
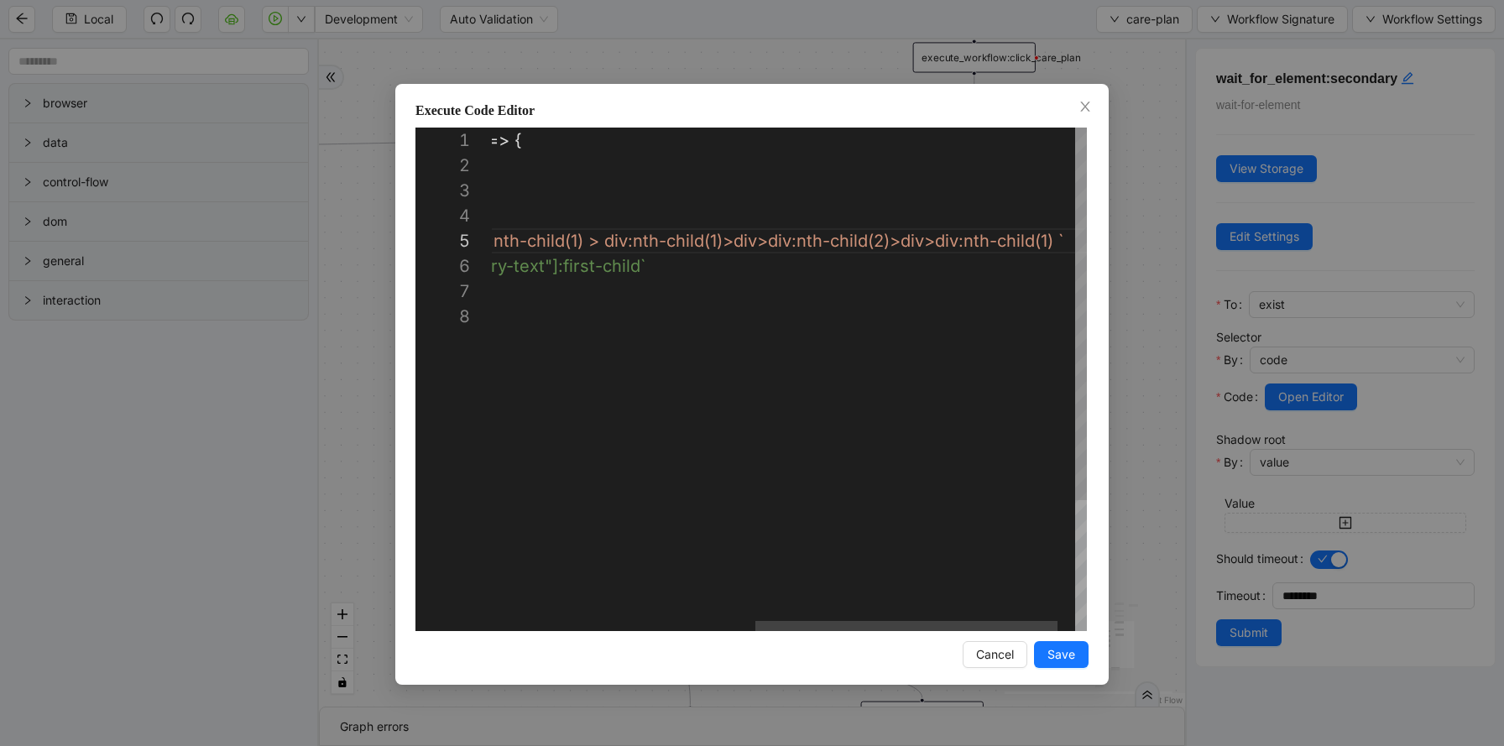
scroll to position [101, 1082]
click at [1050, 242] on div "( { storage } : ExecuteCodeParameters ): ExecuteCodeReturnType => { //#region C…" at bounding box center [545, 468] width 1142 height 680
type textarea "**********"
click at [1070, 660] on span "Save" at bounding box center [1061, 654] width 28 height 18
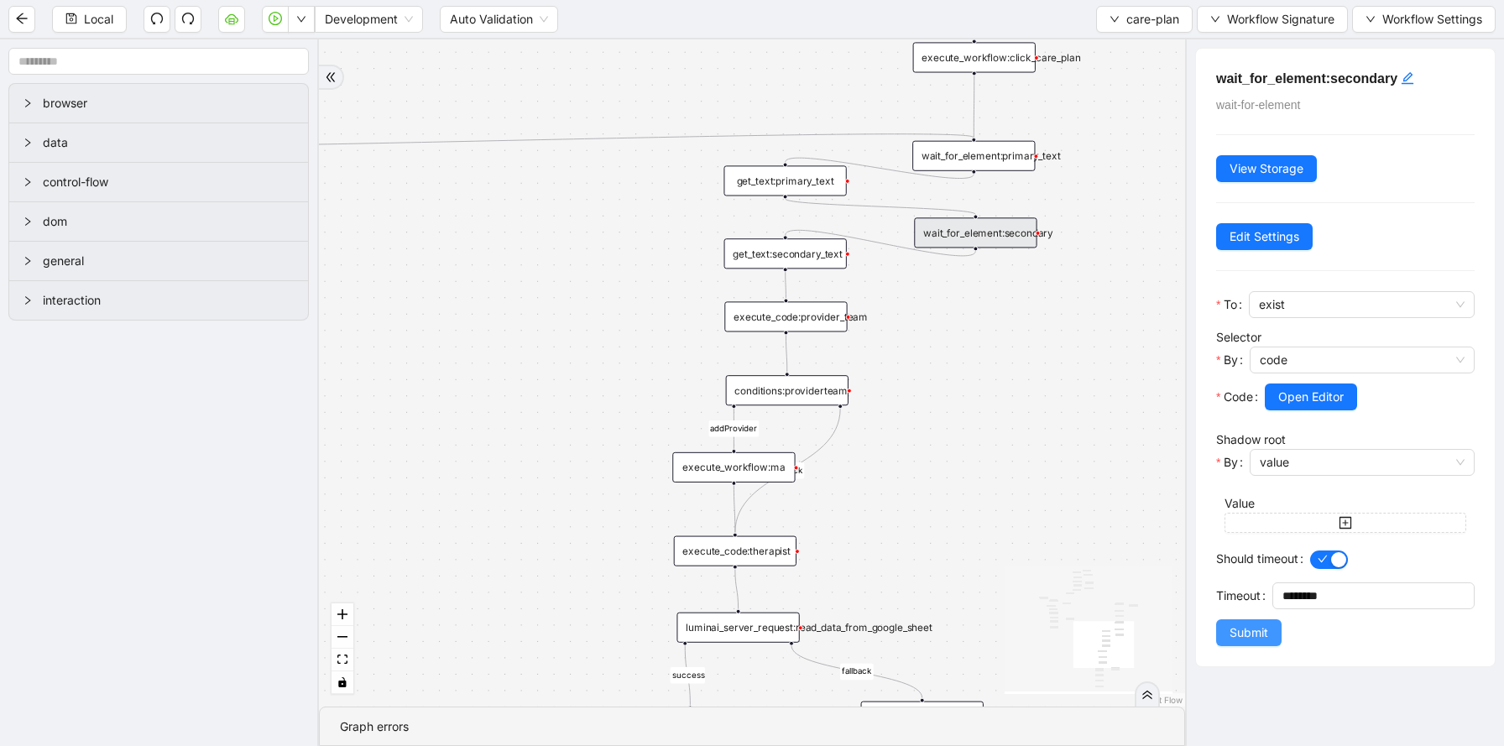
click at [1265, 637] on span "Submit" at bounding box center [1248, 632] width 39 height 18
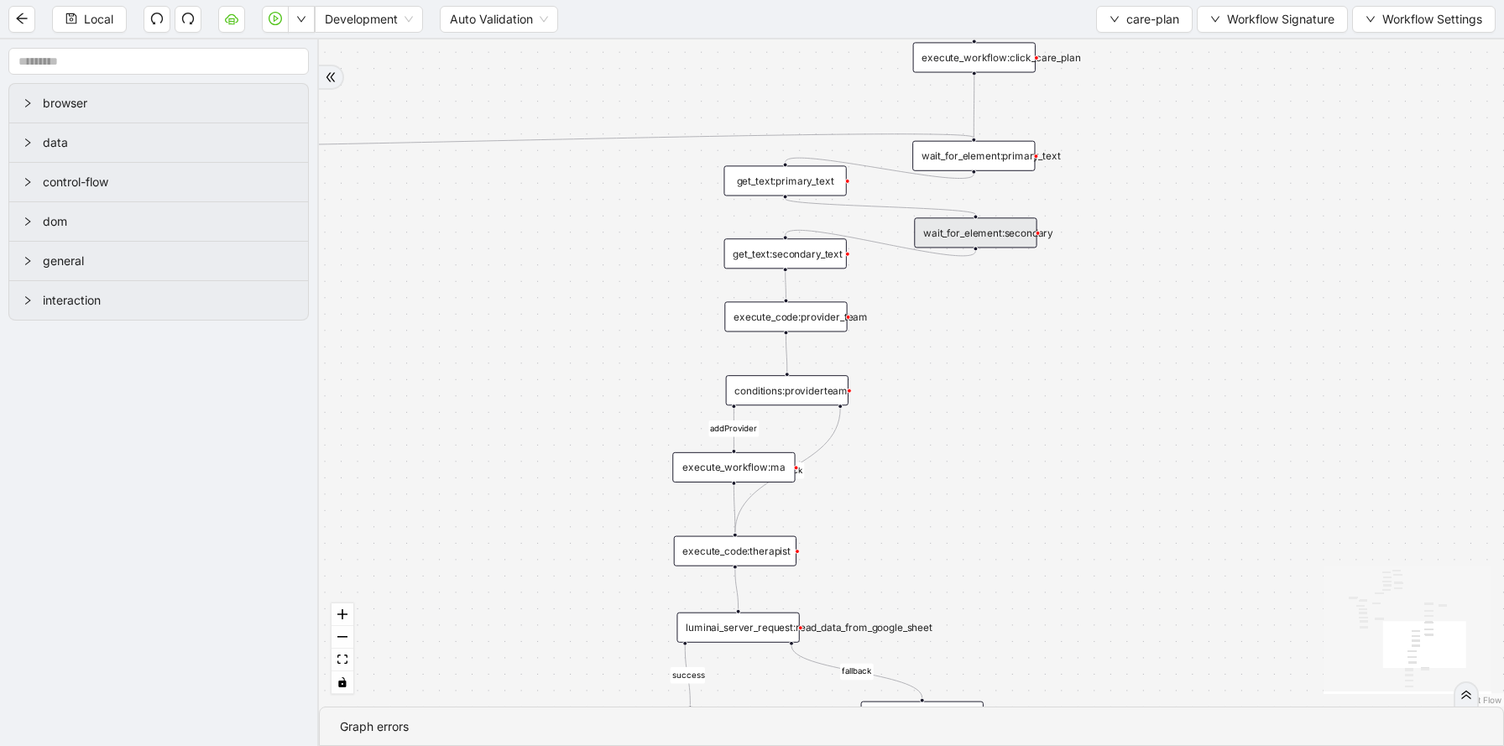
click at [793, 260] on div "get_text:secondary_text" at bounding box center [785, 253] width 123 height 30
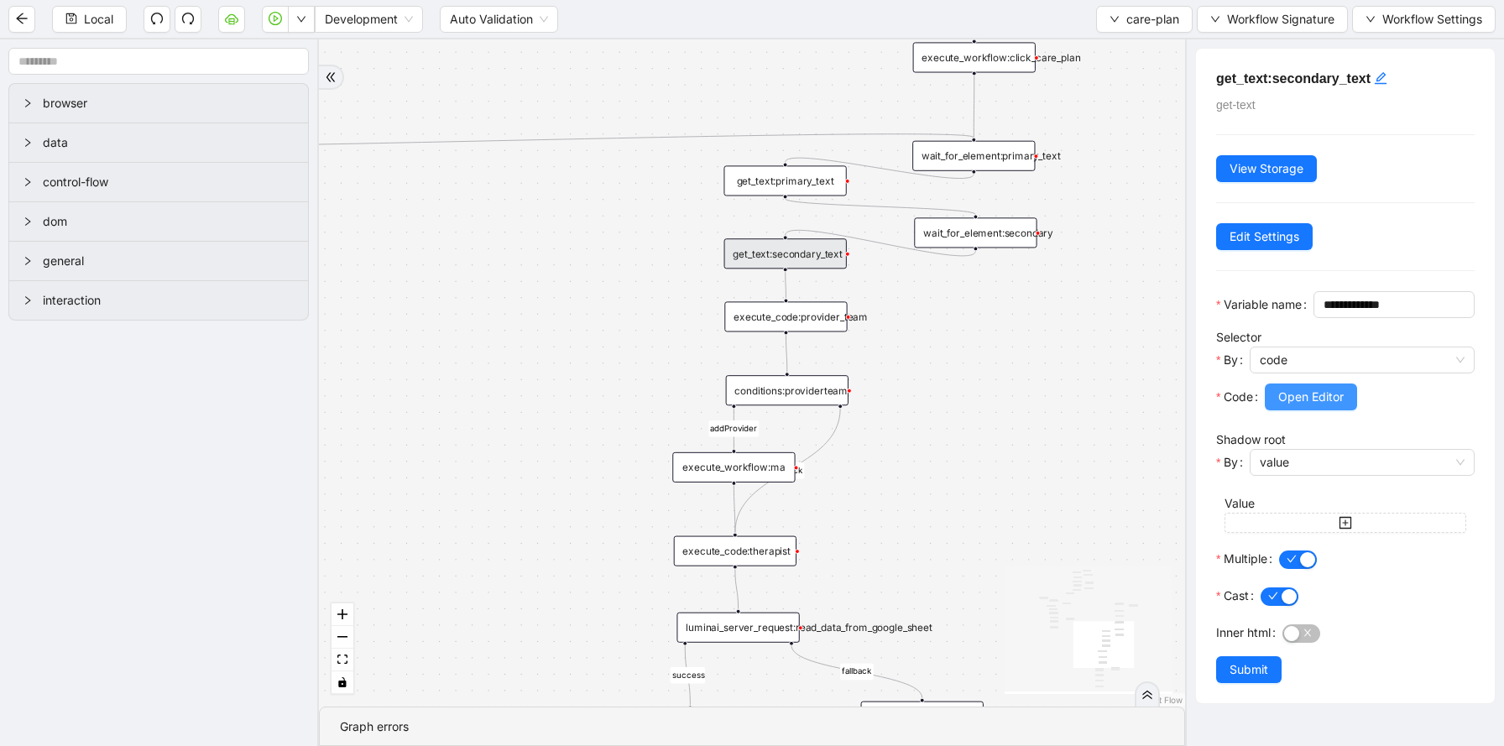
click at [1335, 406] on span "Open Editor" at bounding box center [1310, 397] width 65 height 18
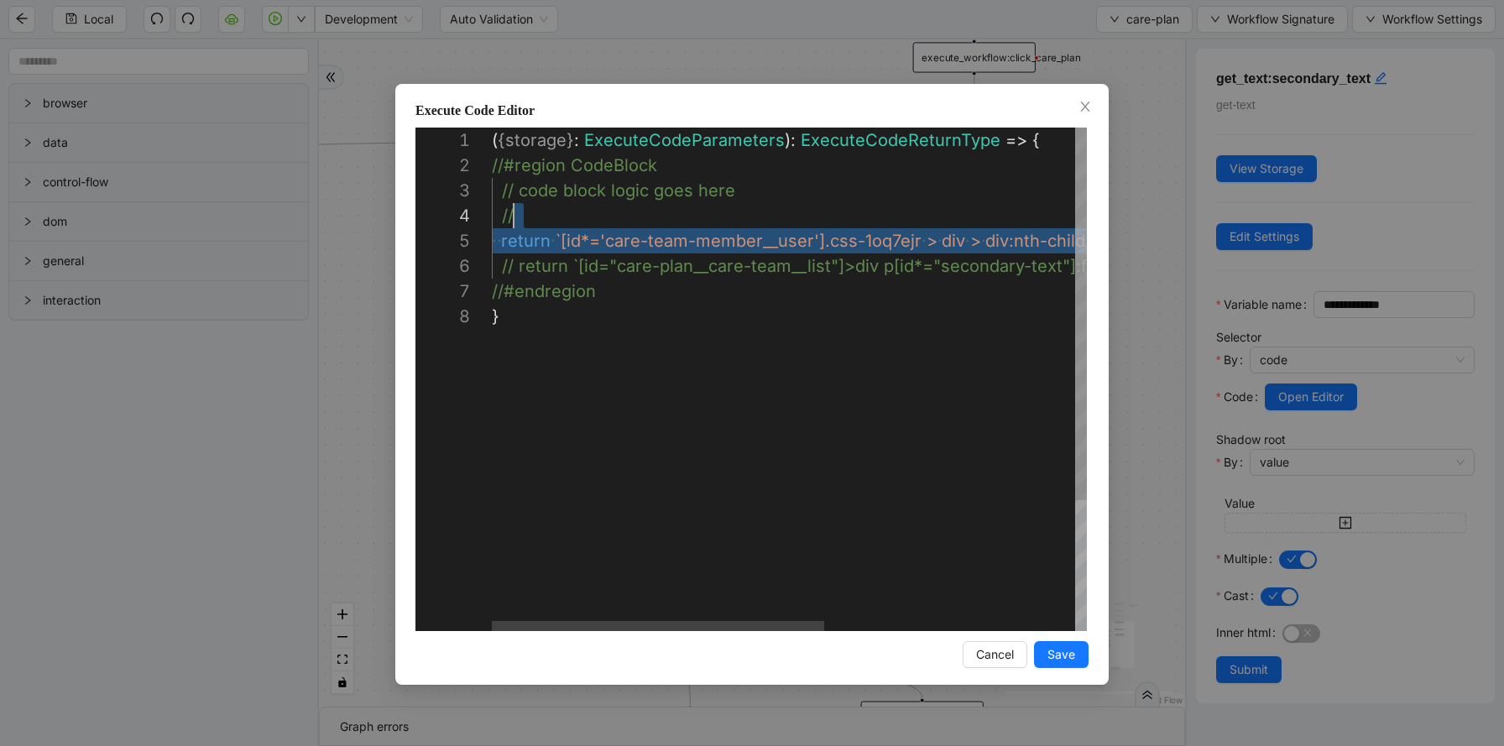
scroll to position [101, 70]
drag, startPoint x: 1030, startPoint y: 239, endPoint x: 558, endPoint y: 241, distance: 472.4
paste textarea "**********"
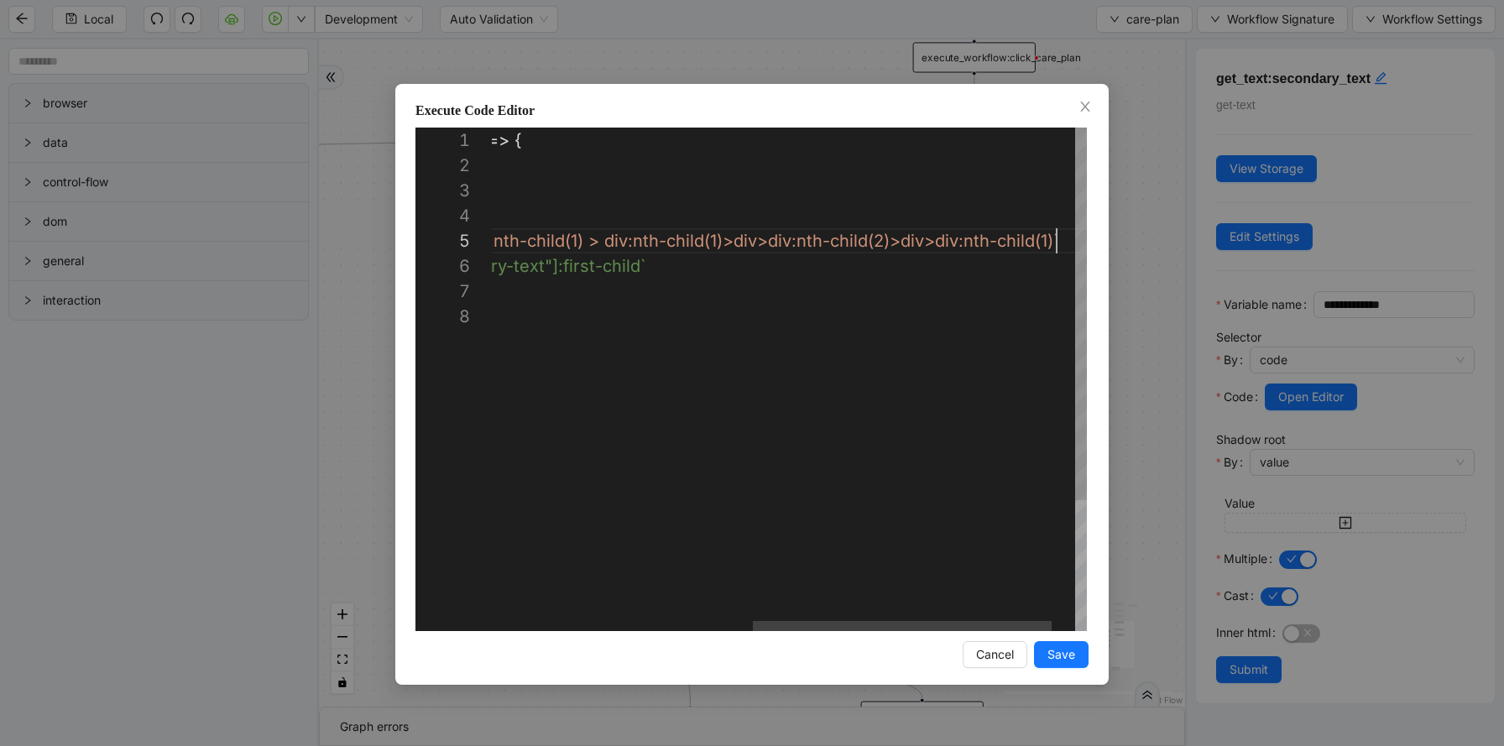
scroll to position [101, 1082]
click at [1049, 237] on div "( { storage } : ExecuteCodeParameters ): ExecuteCodeReturnType => { //#region C…" at bounding box center [545, 468] width 1142 height 680
type textarea "**********"
click at [1058, 664] on button "Save" at bounding box center [1061, 654] width 55 height 27
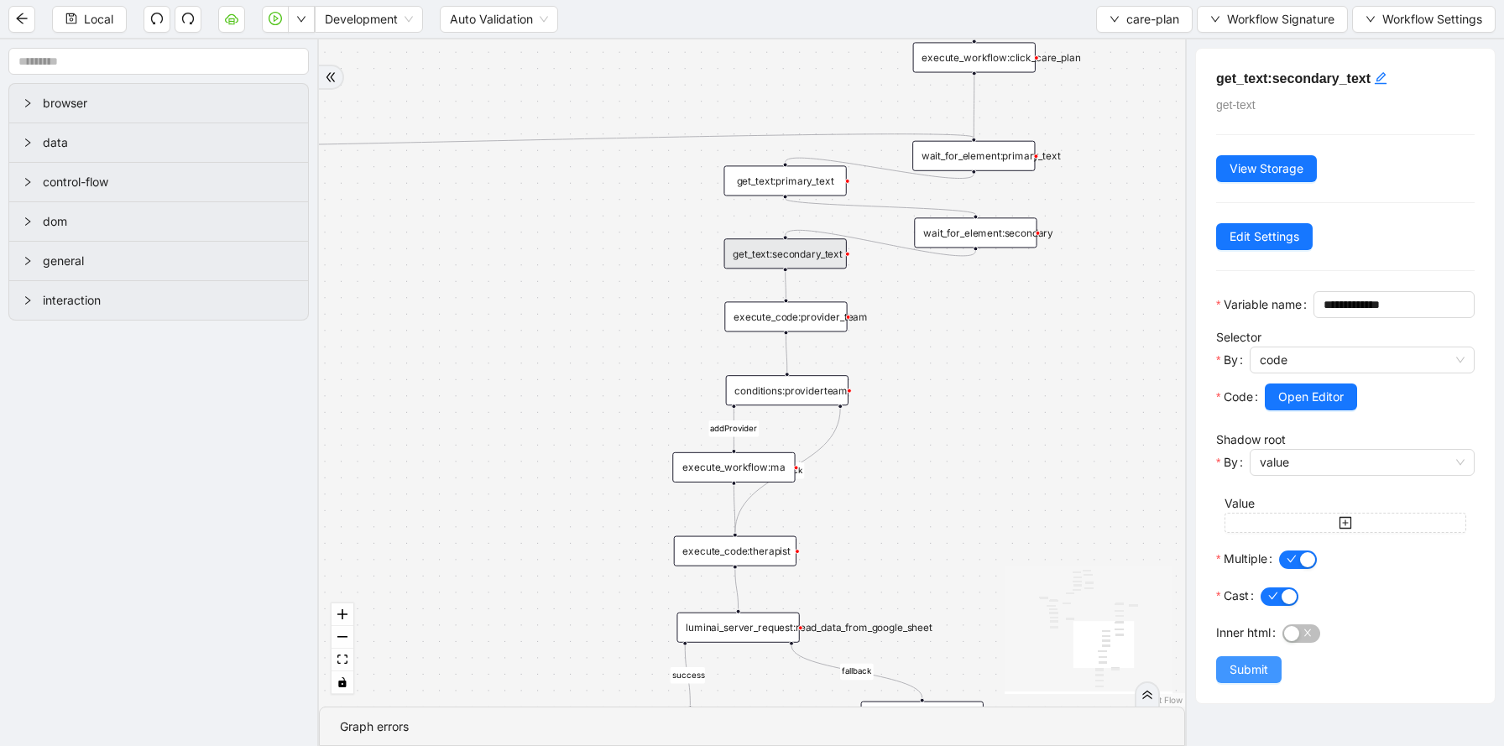
click at [1249, 679] on span "Submit" at bounding box center [1248, 669] width 39 height 18
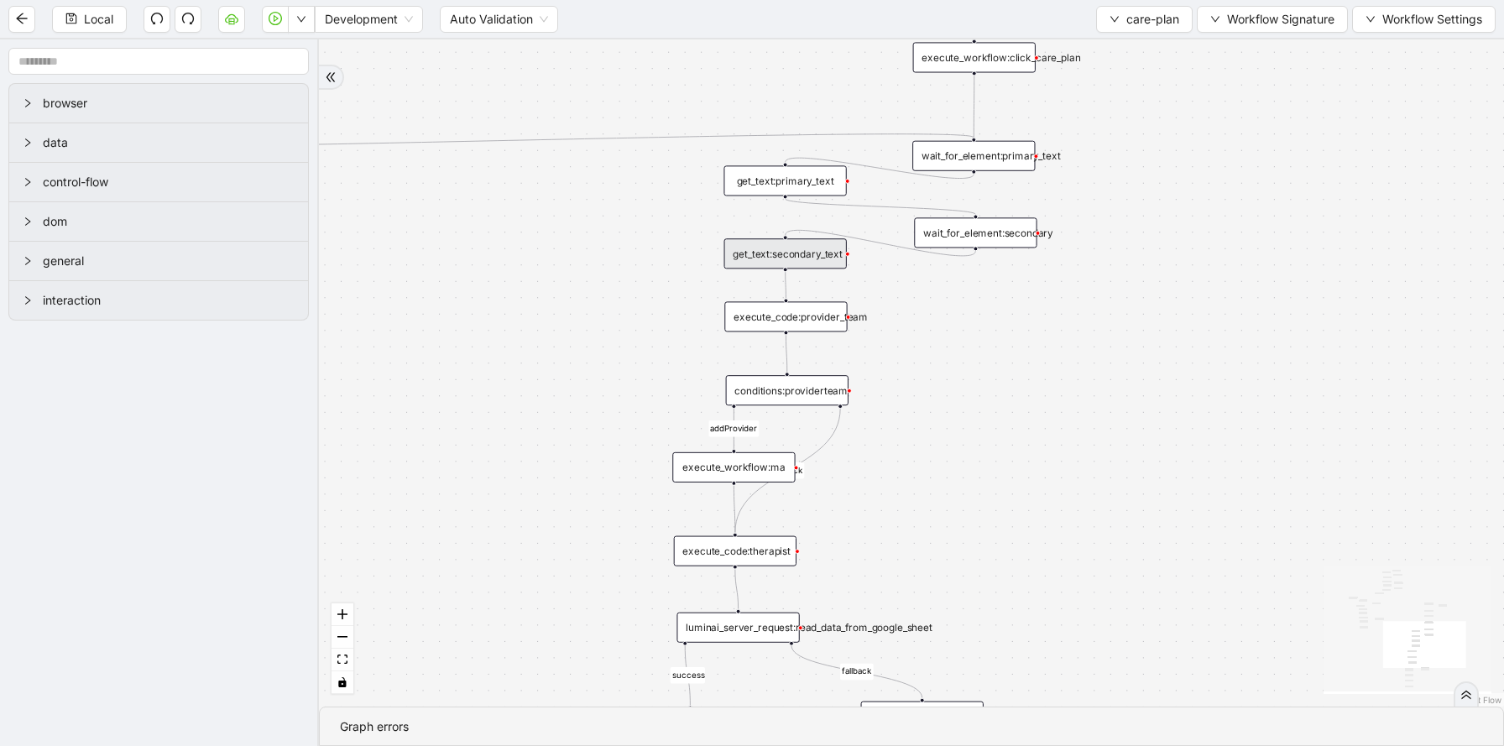
click at [926, 359] on div "addProvider fallback success fallback has_new_admit_date fallback onError onErr…" at bounding box center [911, 372] width 1185 height 667
click at [967, 277] on div "addProvider fallback success fallback has_new_admit_date fallback onError onErr…" at bounding box center [911, 372] width 1185 height 667
click at [361, 81] on div "addProvider fallback success fallback has_new_admit_date fallback onError onErr…" at bounding box center [911, 372] width 1185 height 667
click at [1103, 27] on button "care-plan" at bounding box center [1144, 19] width 96 height 27
click at [1111, 50] on span "Select" at bounding box center [1142, 52] width 70 height 18
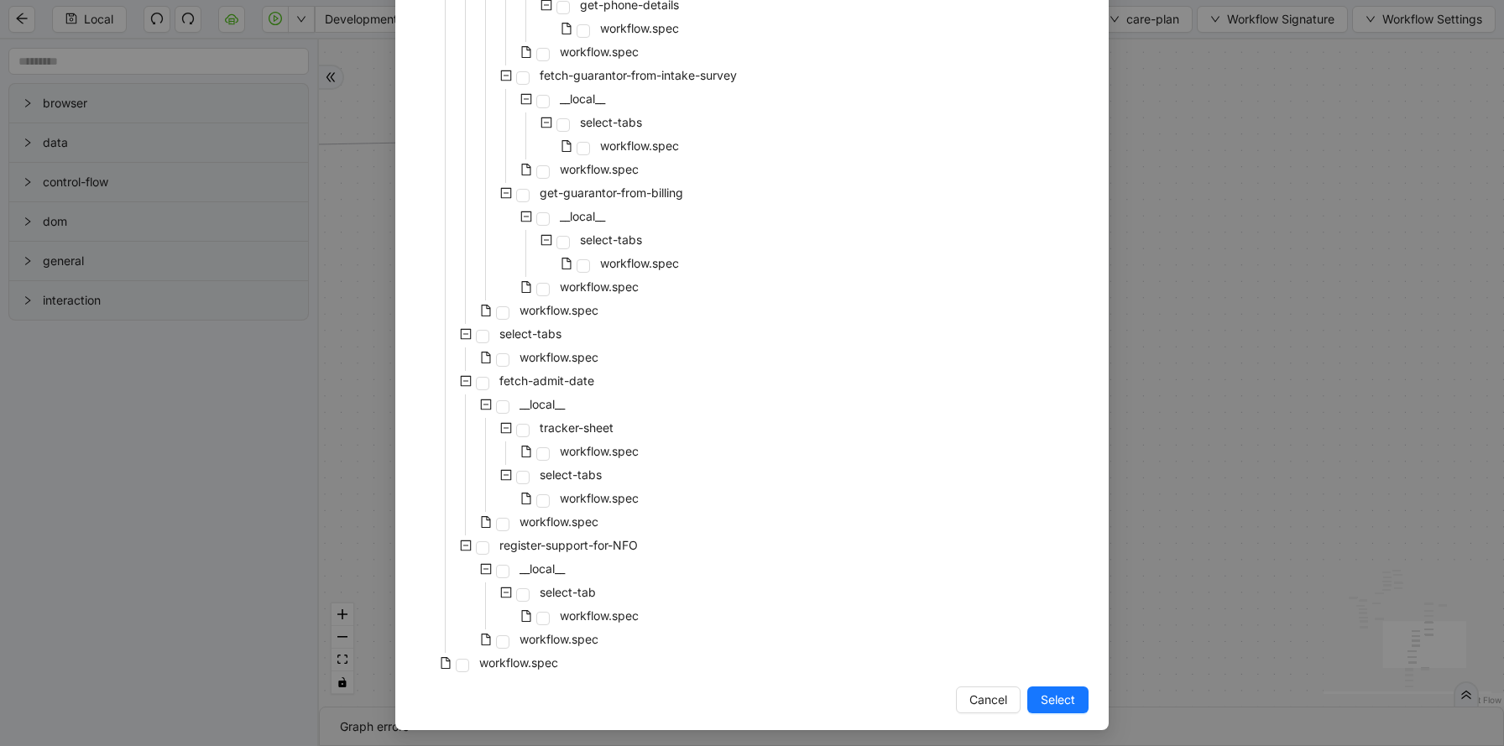
scroll to position [3426, 0]
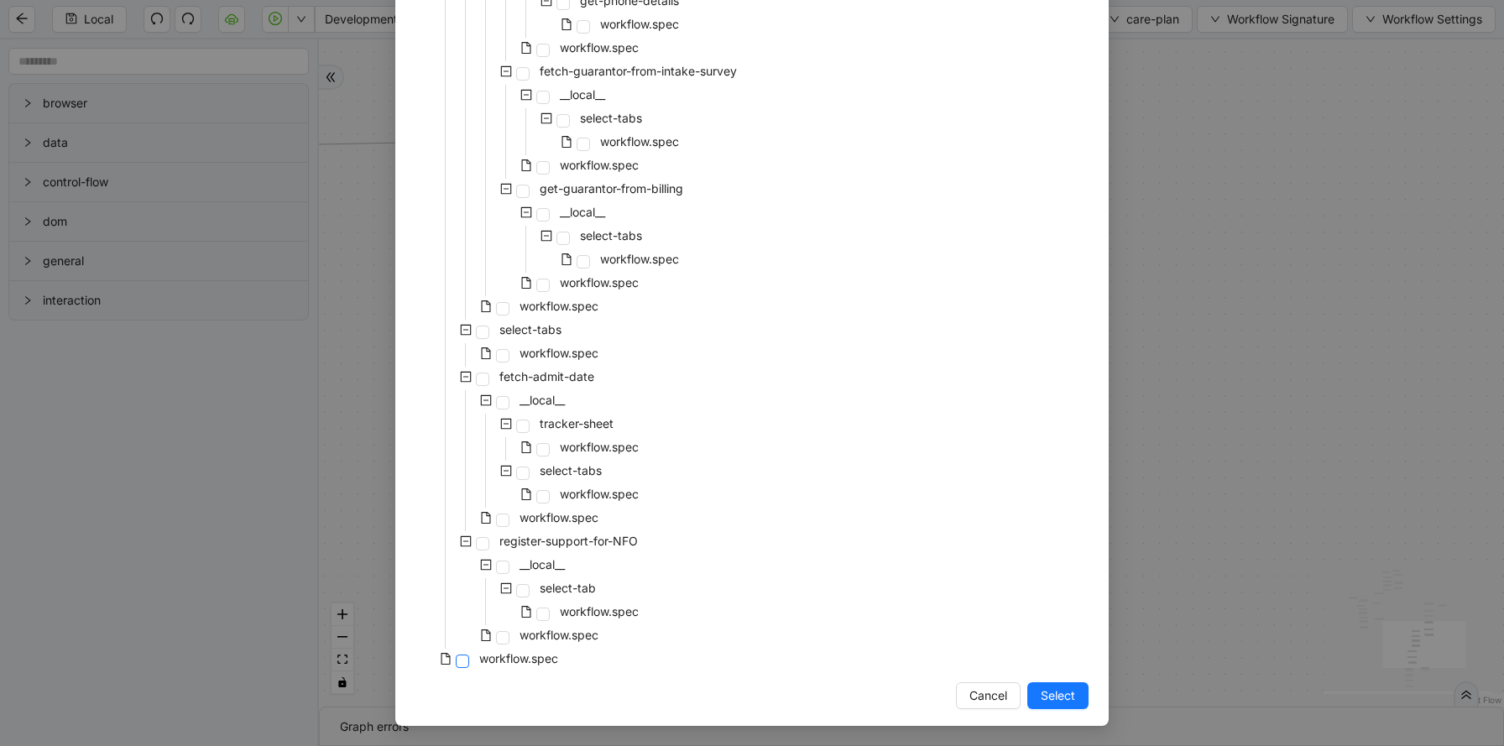
click at [460, 655] on span at bounding box center [462, 661] width 13 height 13
click at [1070, 696] on span "Select" at bounding box center [1057, 695] width 34 height 18
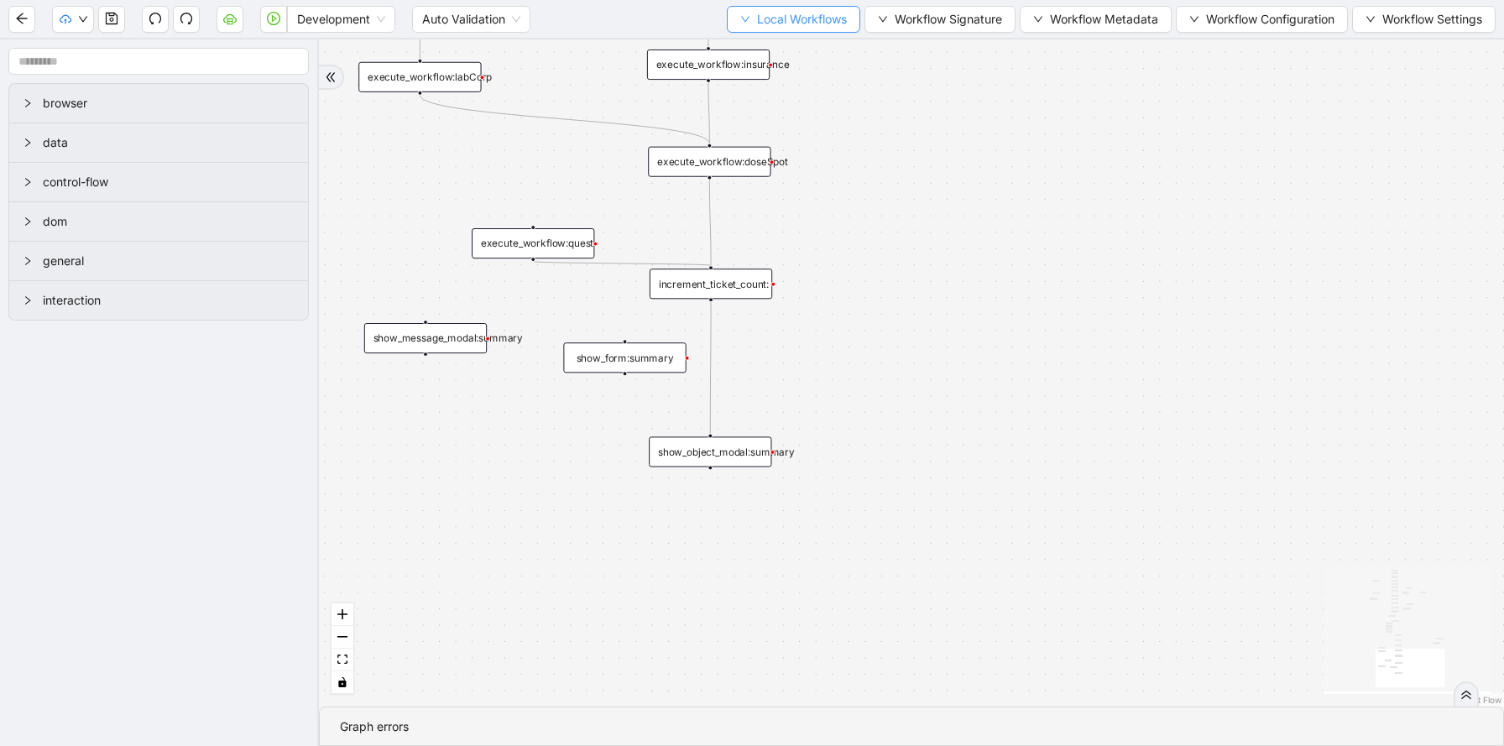
click at [792, 23] on span "Local Workflows" at bounding box center [802, 19] width 90 height 18
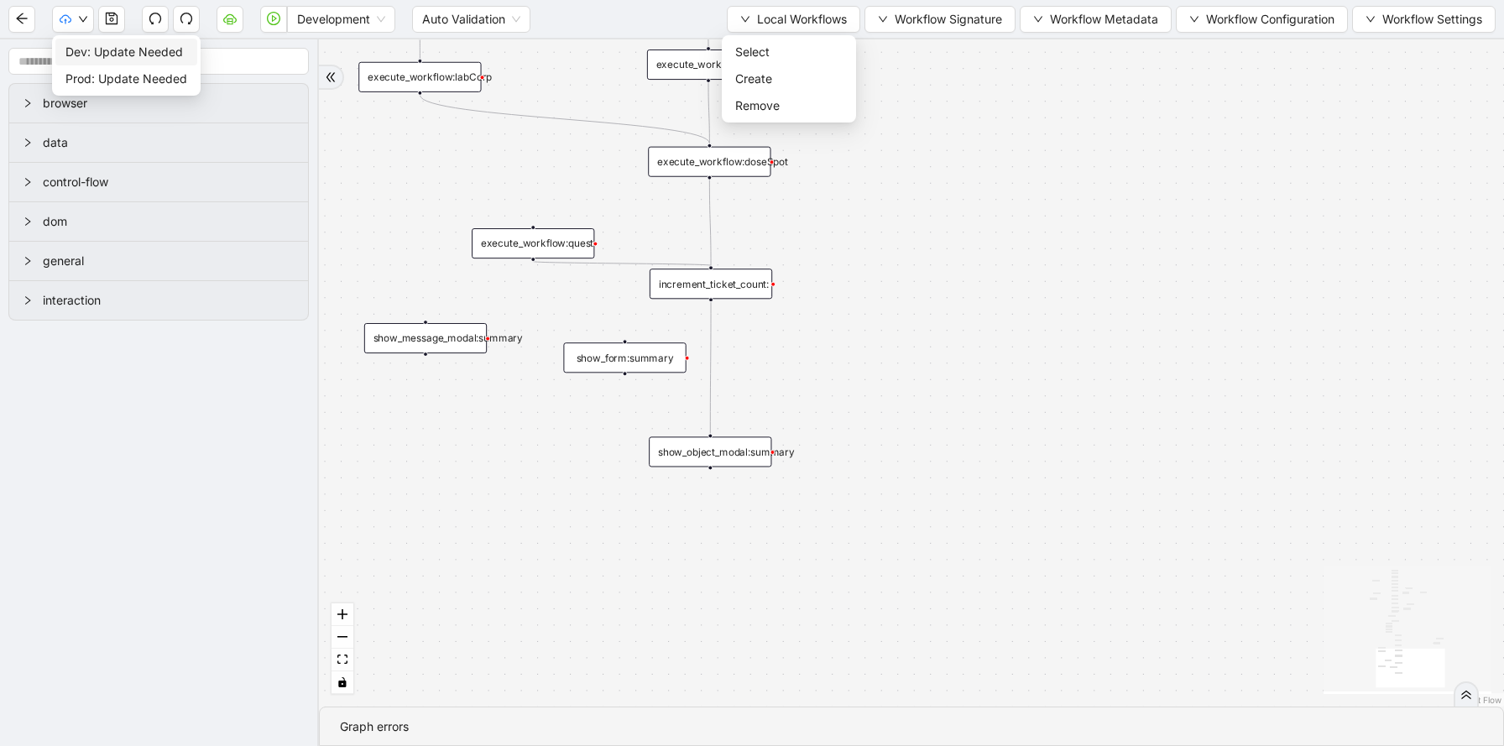
click at [90, 54] on span "Dev: Update Needed" at bounding box center [126, 52] width 122 height 18
click at [87, 70] on span "Prod: Update Needed" at bounding box center [126, 79] width 122 height 18
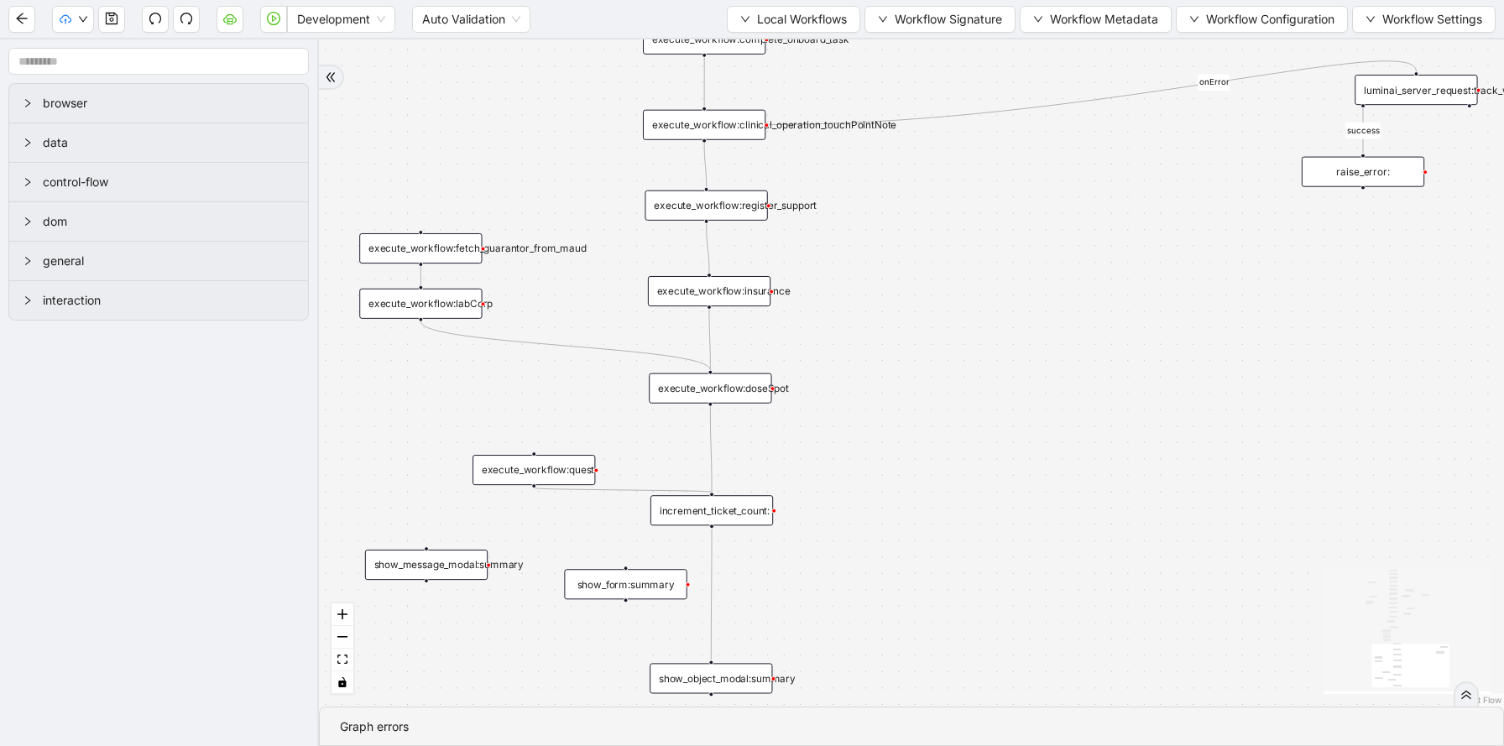
drag, startPoint x: 837, startPoint y: 166, endPoint x: 838, endPoint y: 397, distance: 230.8
click at [838, 397] on div "fallback fallback proceed therapist success success success success onError onE…" at bounding box center [911, 372] width 1185 height 667
click at [793, 18] on span "Local Workflows" at bounding box center [802, 19] width 90 height 18
click at [785, 55] on span "Select" at bounding box center [788, 52] width 107 height 18
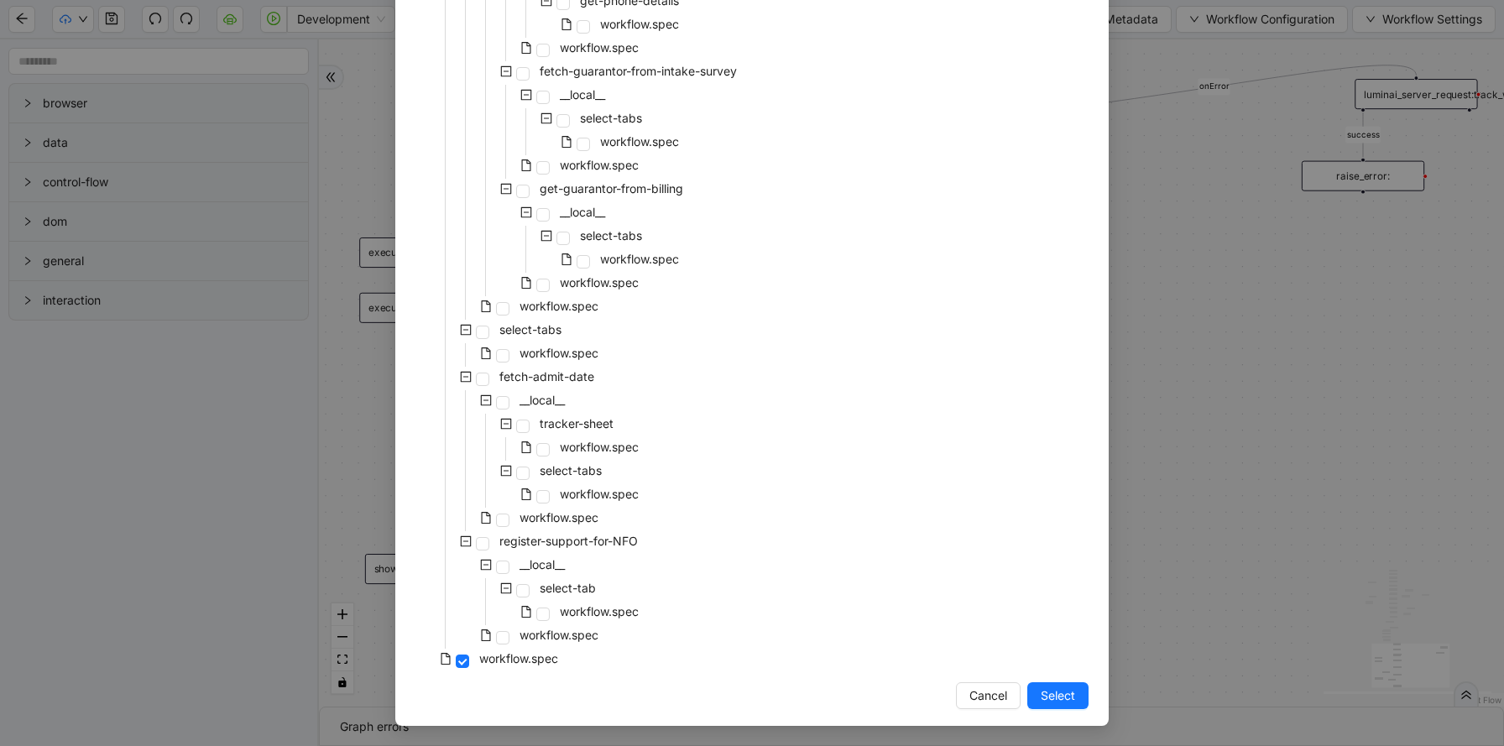
click at [1217, 220] on div "Select Local Workflow patient-onboarding __local__ patient-profile __local__ pr…" at bounding box center [752, 373] width 1504 height 746
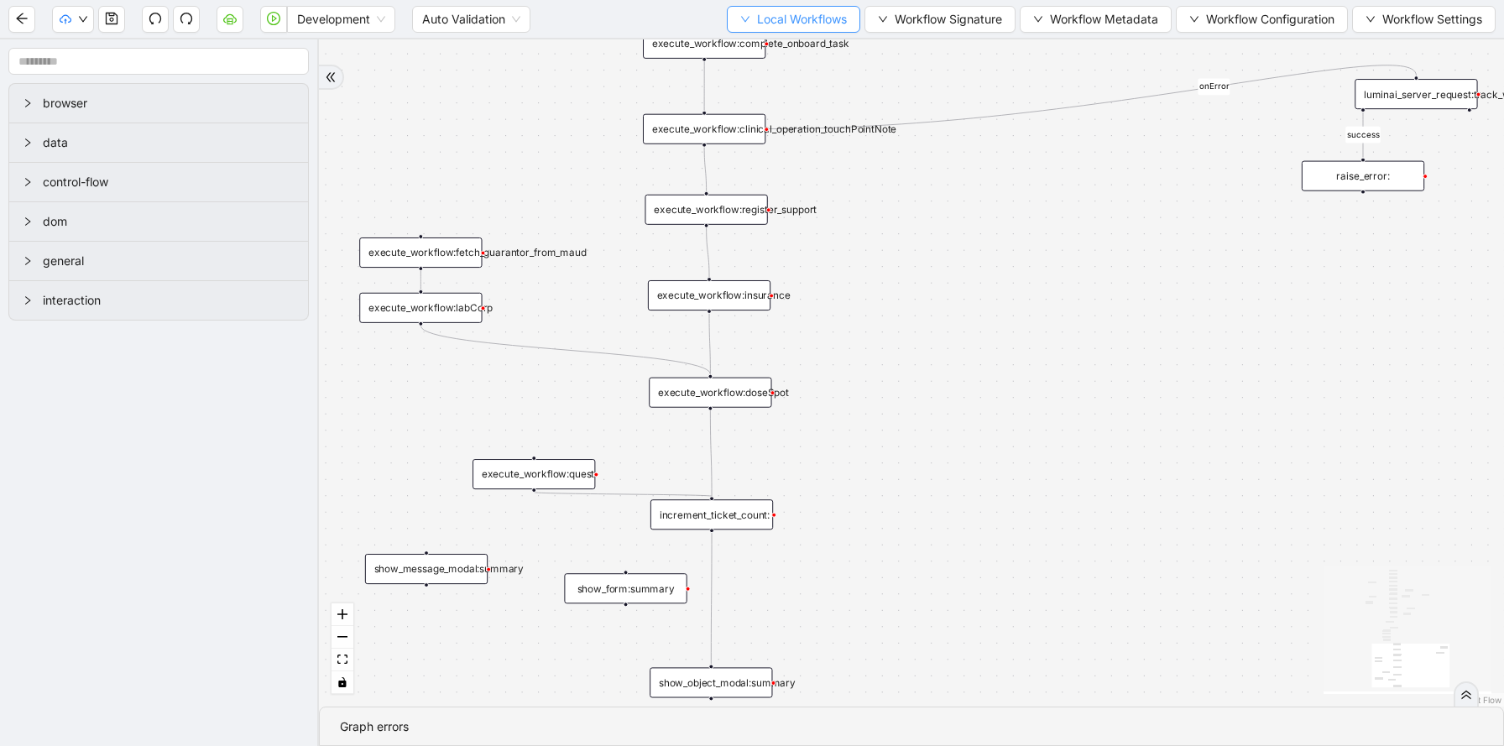
click at [810, 11] on span "Local Workflows" at bounding box center [802, 19] width 90 height 18
click at [791, 55] on span "Select" at bounding box center [788, 52] width 107 height 18
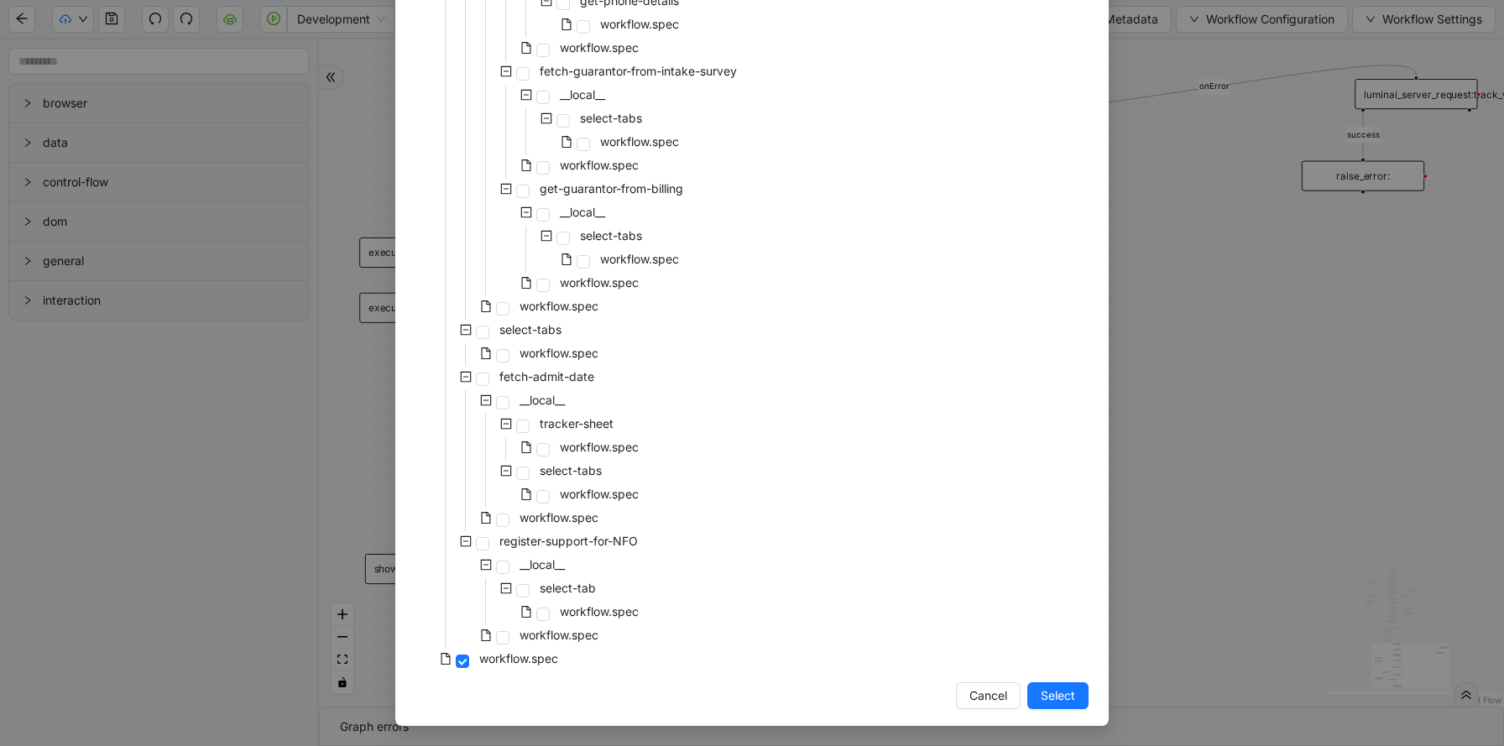
click at [1162, 143] on div "Select Local Workflow patient-onboarding __local__ patient-profile __local__ pr…" at bounding box center [752, 373] width 1504 height 746
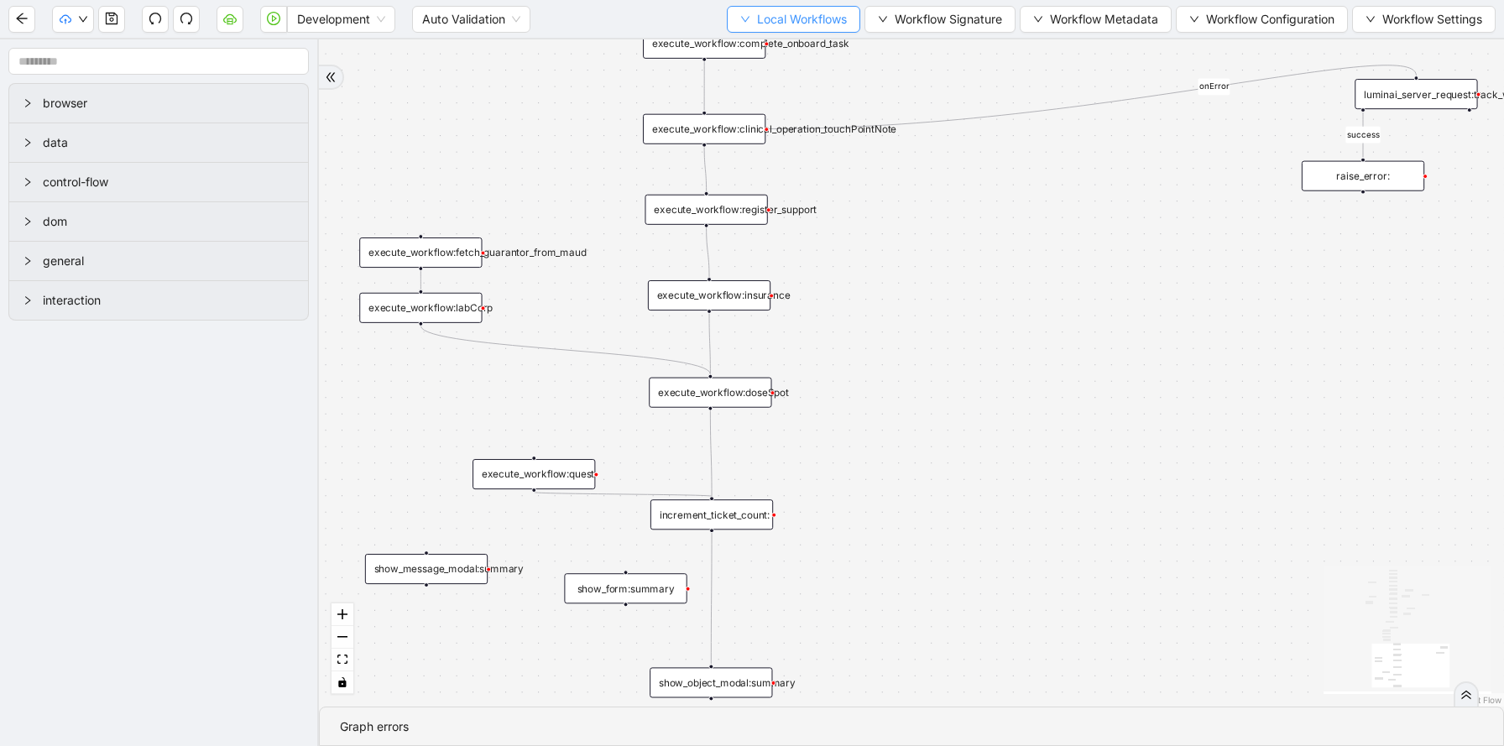
click at [759, 23] on span "Local Workflows" at bounding box center [802, 19] width 90 height 18
click at [759, 57] on span "Select" at bounding box center [788, 52] width 107 height 18
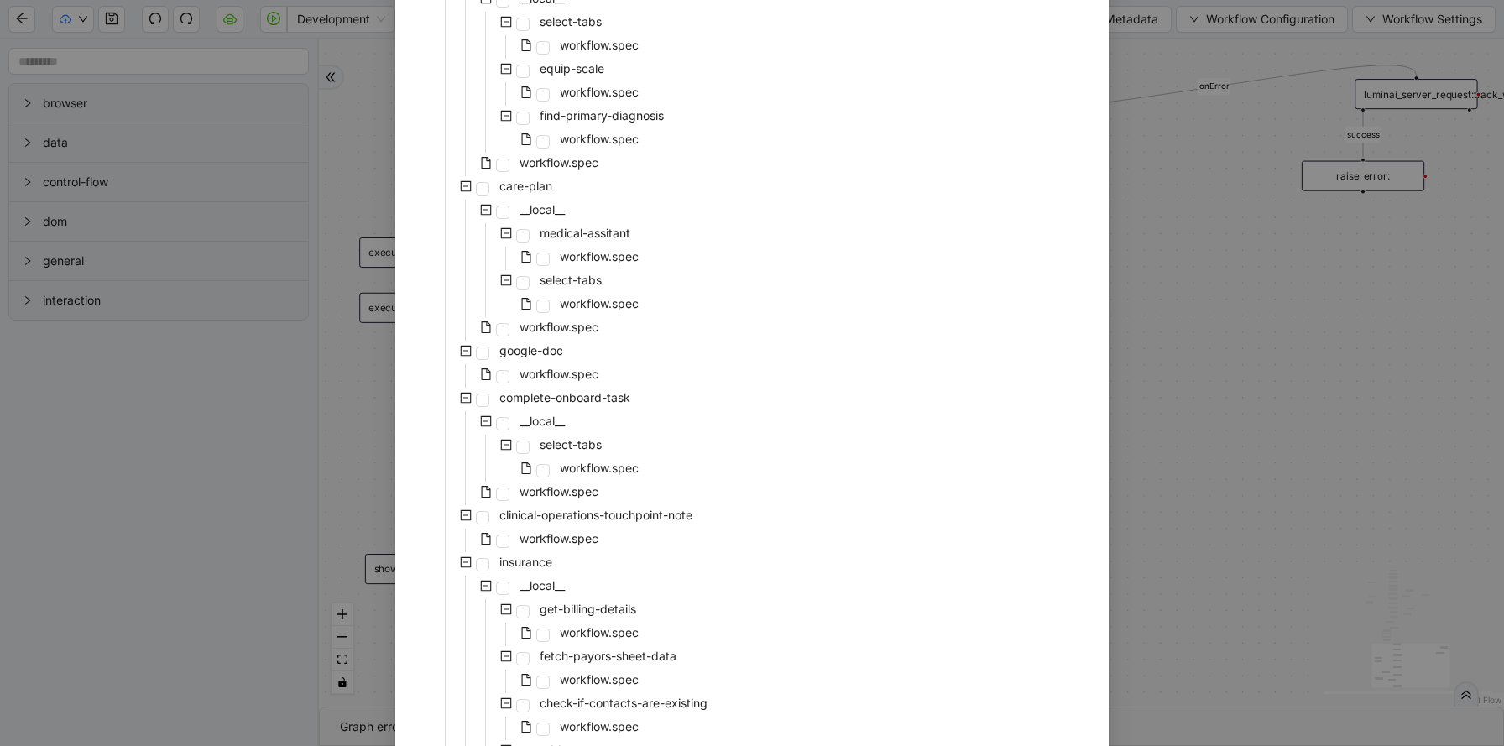
scroll to position [745, 0]
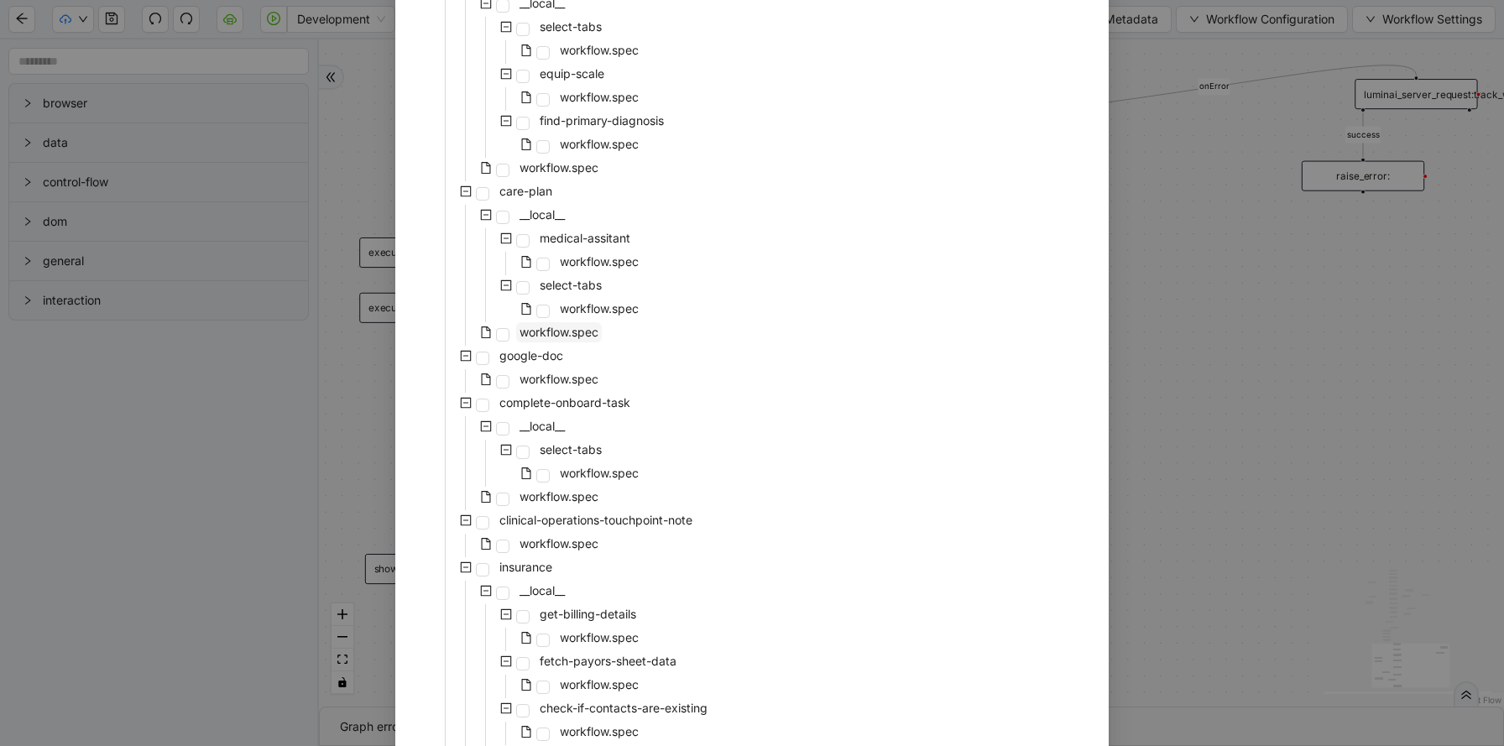
click at [535, 336] on span "workflow.spec" at bounding box center [558, 332] width 79 height 14
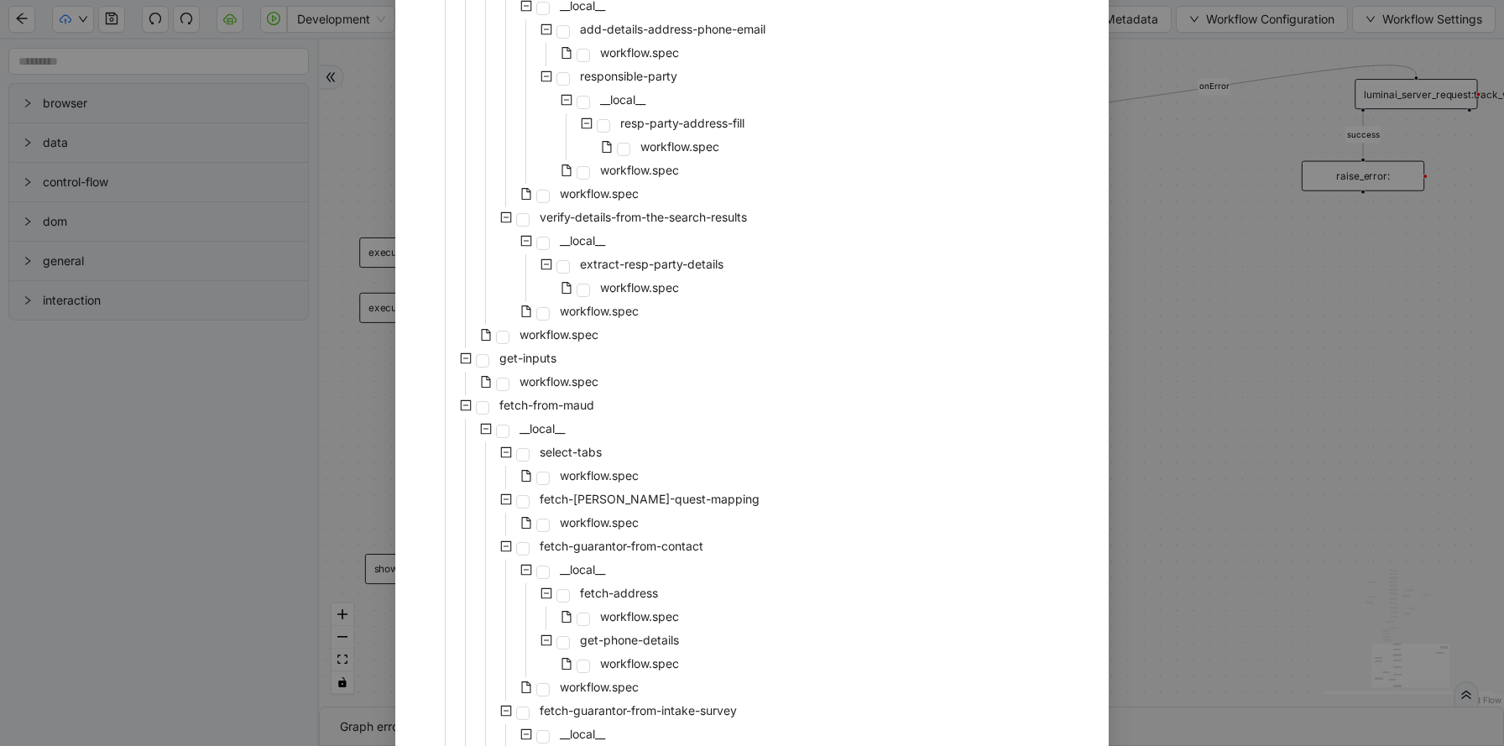
scroll to position [3426, 0]
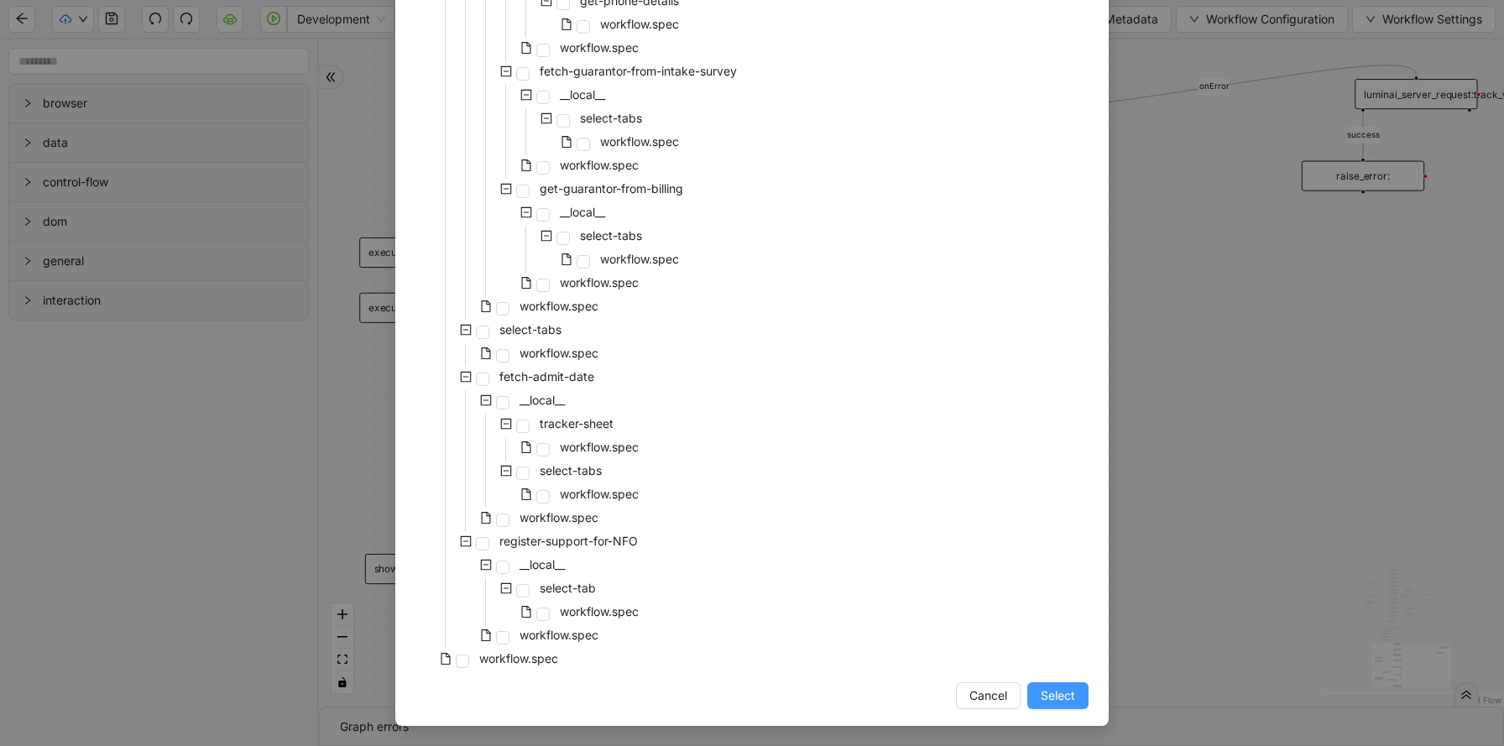
click at [1060, 687] on span "Select" at bounding box center [1057, 695] width 34 height 18
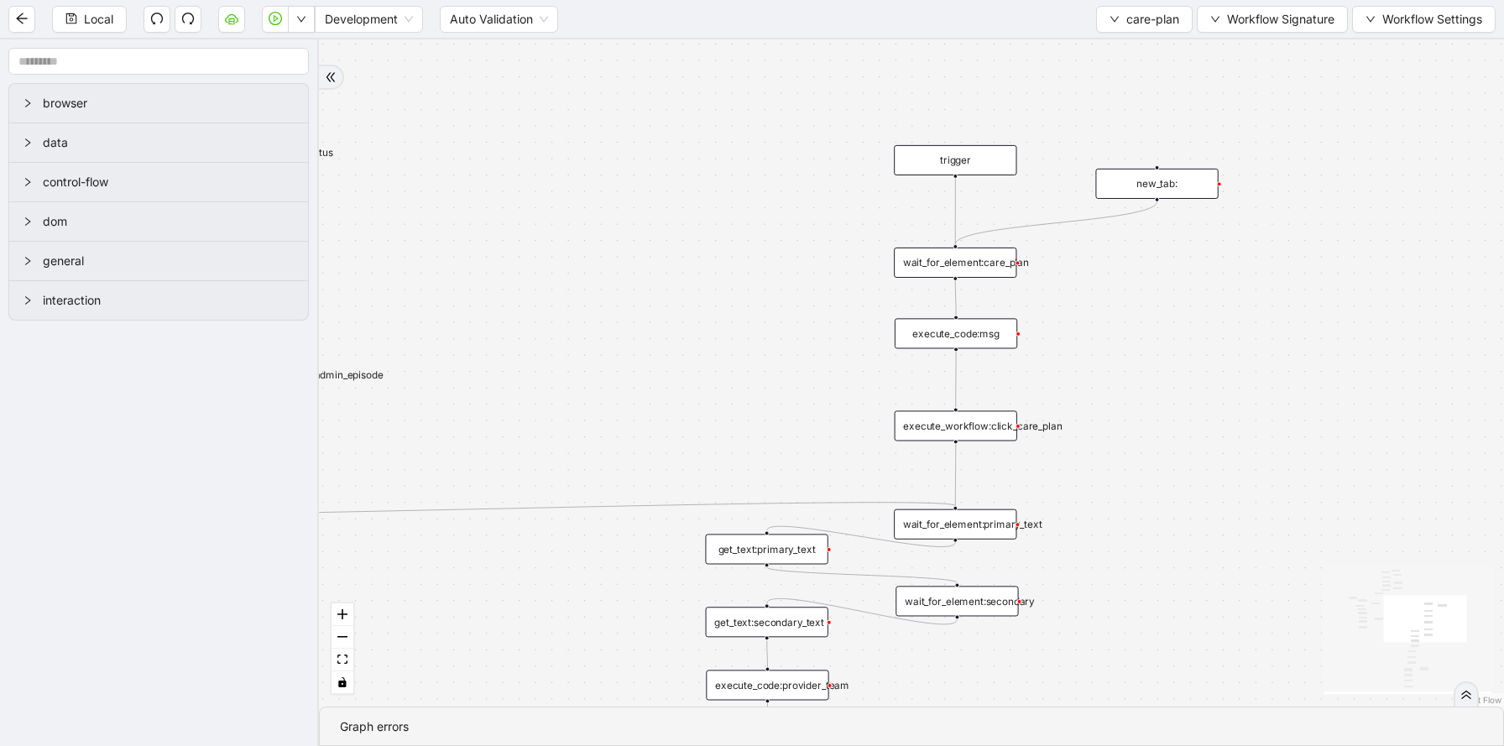
drag, startPoint x: 1233, startPoint y: 220, endPoint x: 1205, endPoint y: 387, distance: 169.3
click at [1206, 387] on div "addProvider fallback success fallback has_new_admit_date fallback onError onErr…" at bounding box center [911, 372] width 1185 height 667
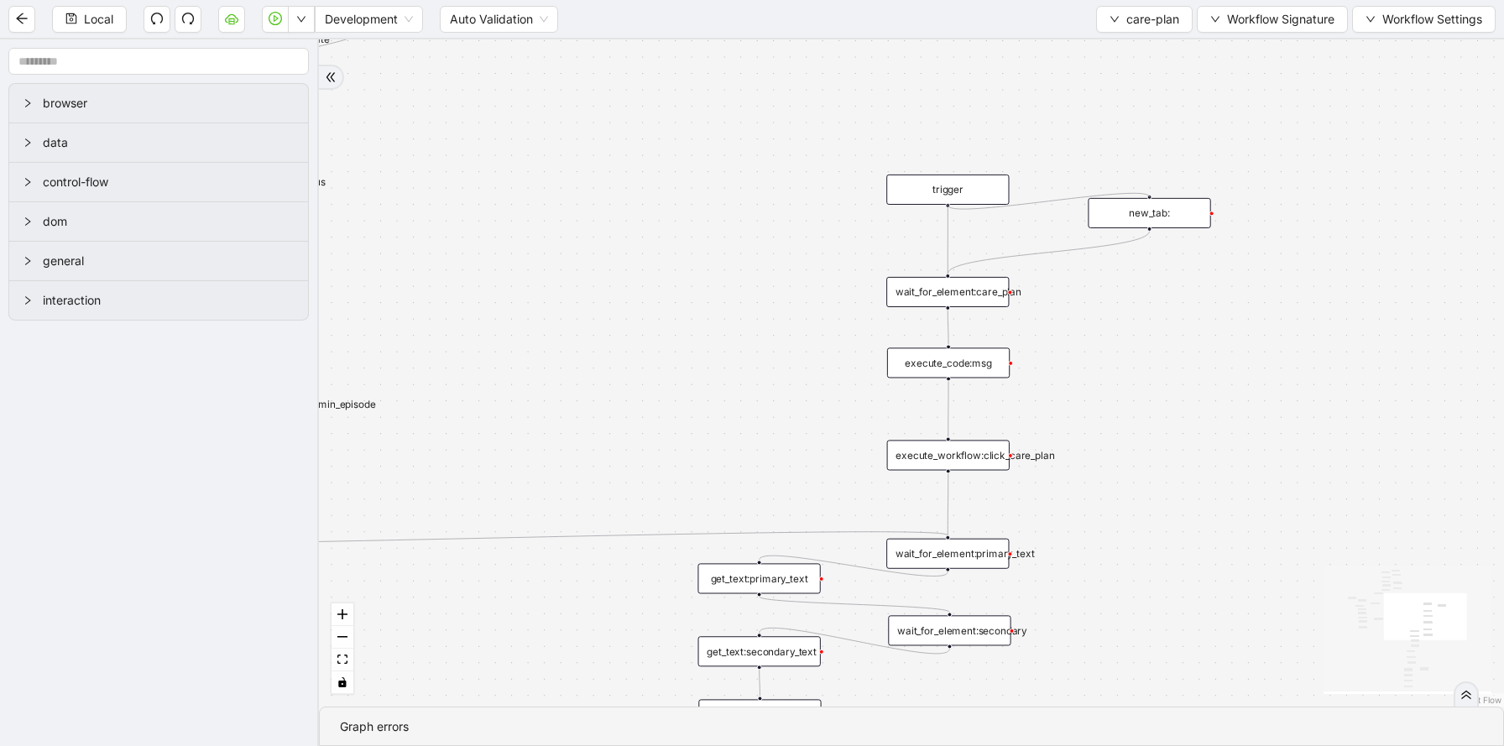
drag, startPoint x: 947, startPoint y: 206, endPoint x: 1151, endPoint y: 210, distance: 203.9
click at [1153, 210] on div "trigger click_element:care_plan delay: get_text:status click_element:status cli…" at bounding box center [1399, 169] width 1155 height 650
click at [1181, 219] on div "new_tab:" at bounding box center [1148, 213] width 123 height 30
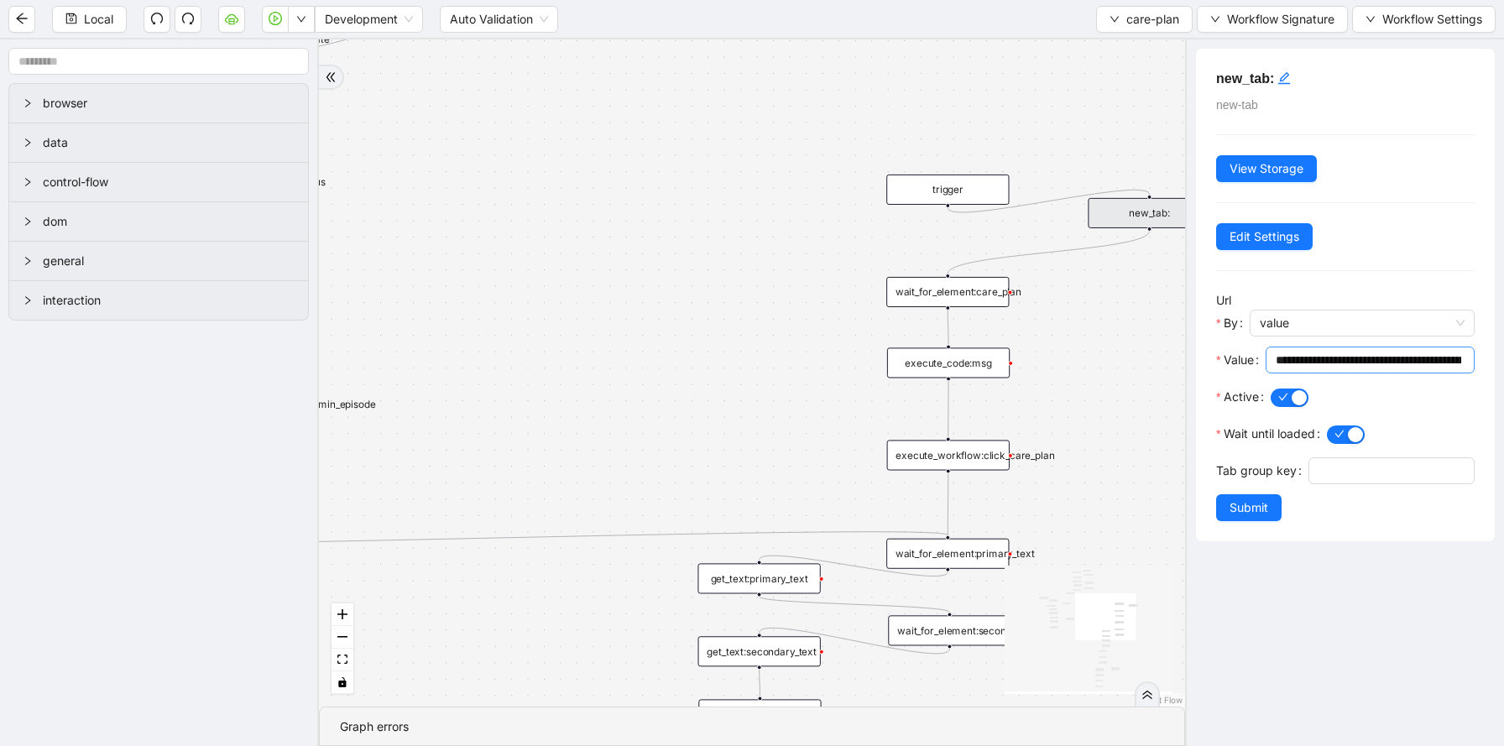
drag, startPoint x: 1274, startPoint y: 362, endPoint x: 1438, endPoint y: 354, distance: 164.6
click at [1440, 357] on span "**********" at bounding box center [1369, 360] width 209 height 27
drag, startPoint x: 1450, startPoint y: 357, endPoint x: 1223, endPoint y: 328, distance: 228.3
click at [1223, 328] on div "**********" at bounding box center [1345, 337] width 258 height 92
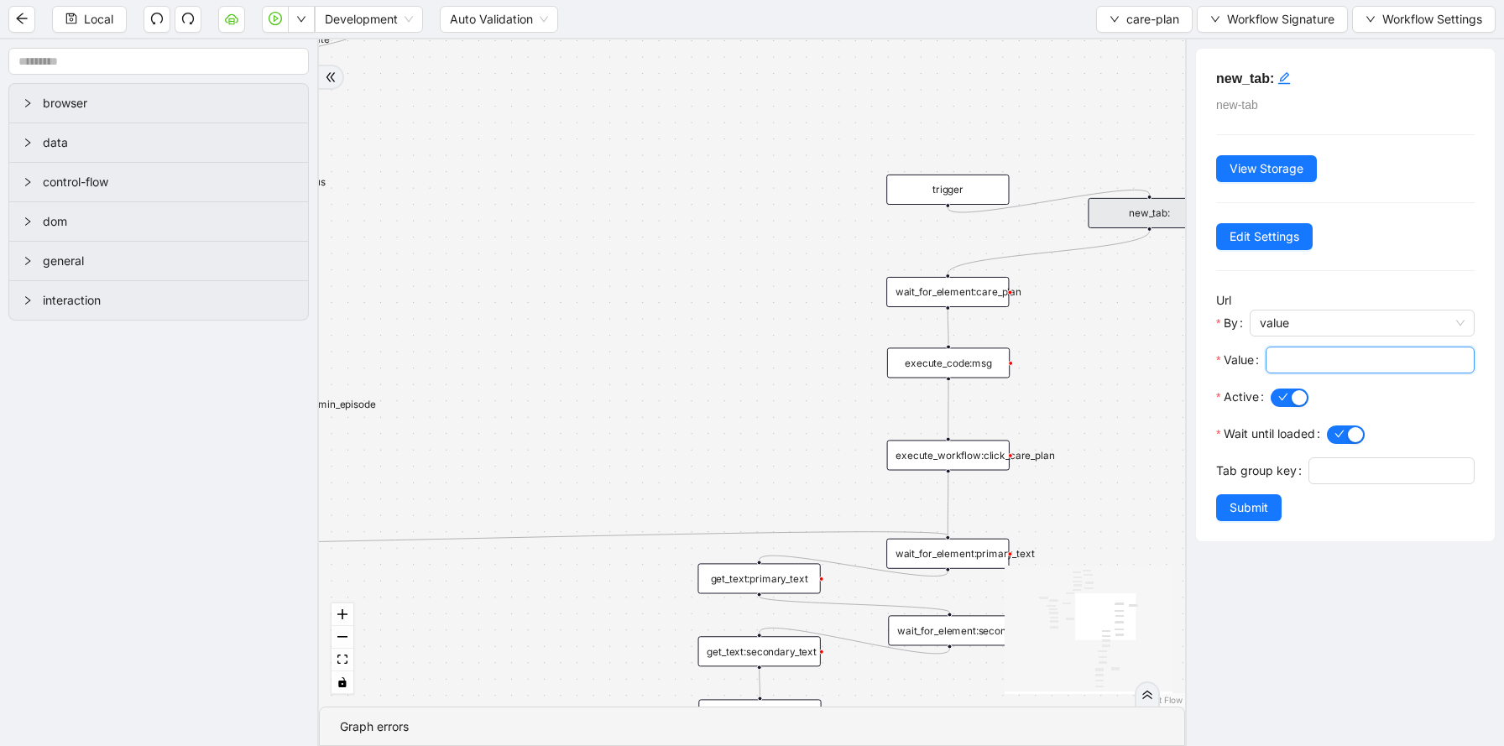
paste input "**********"
type input "**********"
click at [1251, 504] on span "Submit" at bounding box center [1248, 507] width 39 height 18
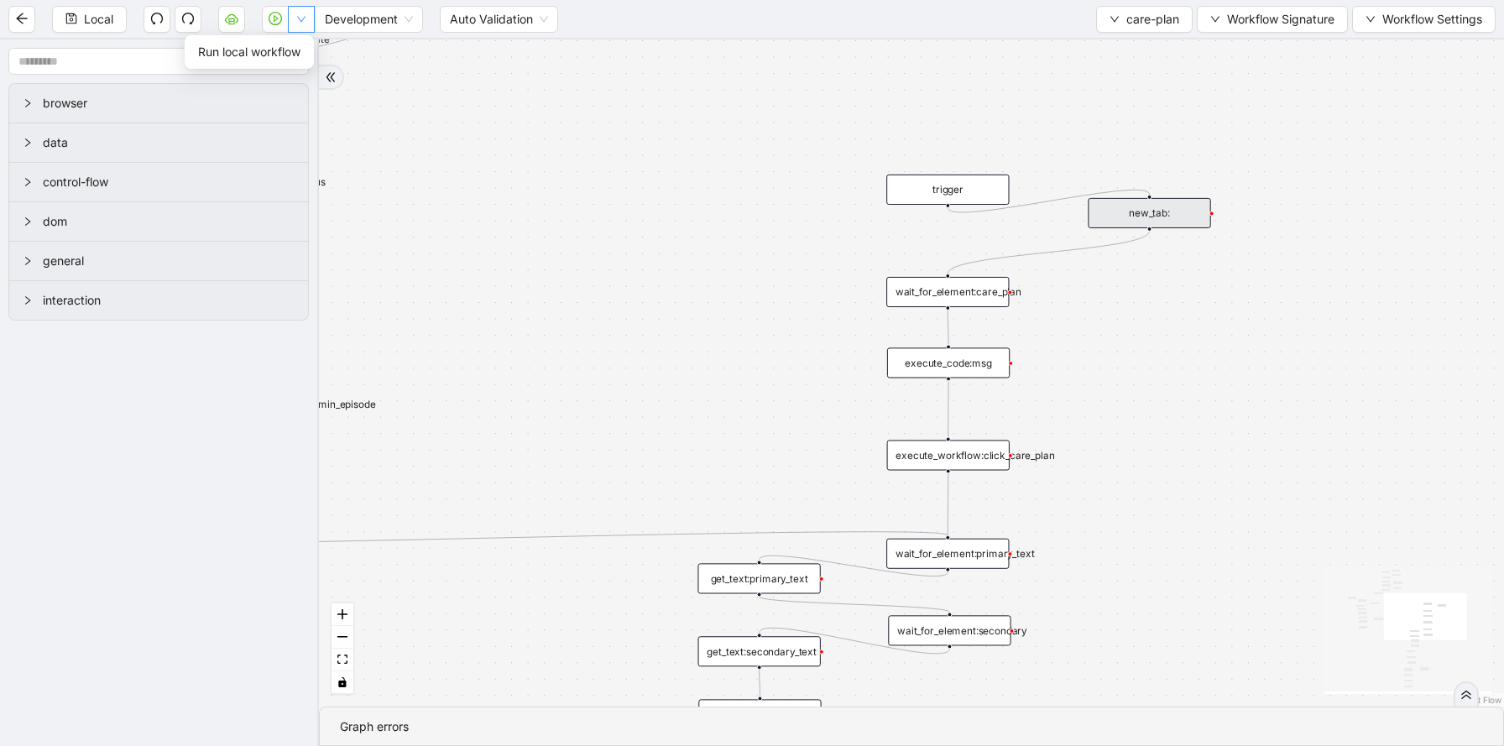
click at [301, 23] on icon "down" at bounding box center [301, 19] width 10 height 10
click at [284, 51] on span "Run local workflow" at bounding box center [249, 52] width 102 height 18
click at [1165, 218] on div "new_tab:" at bounding box center [1148, 213] width 123 height 30
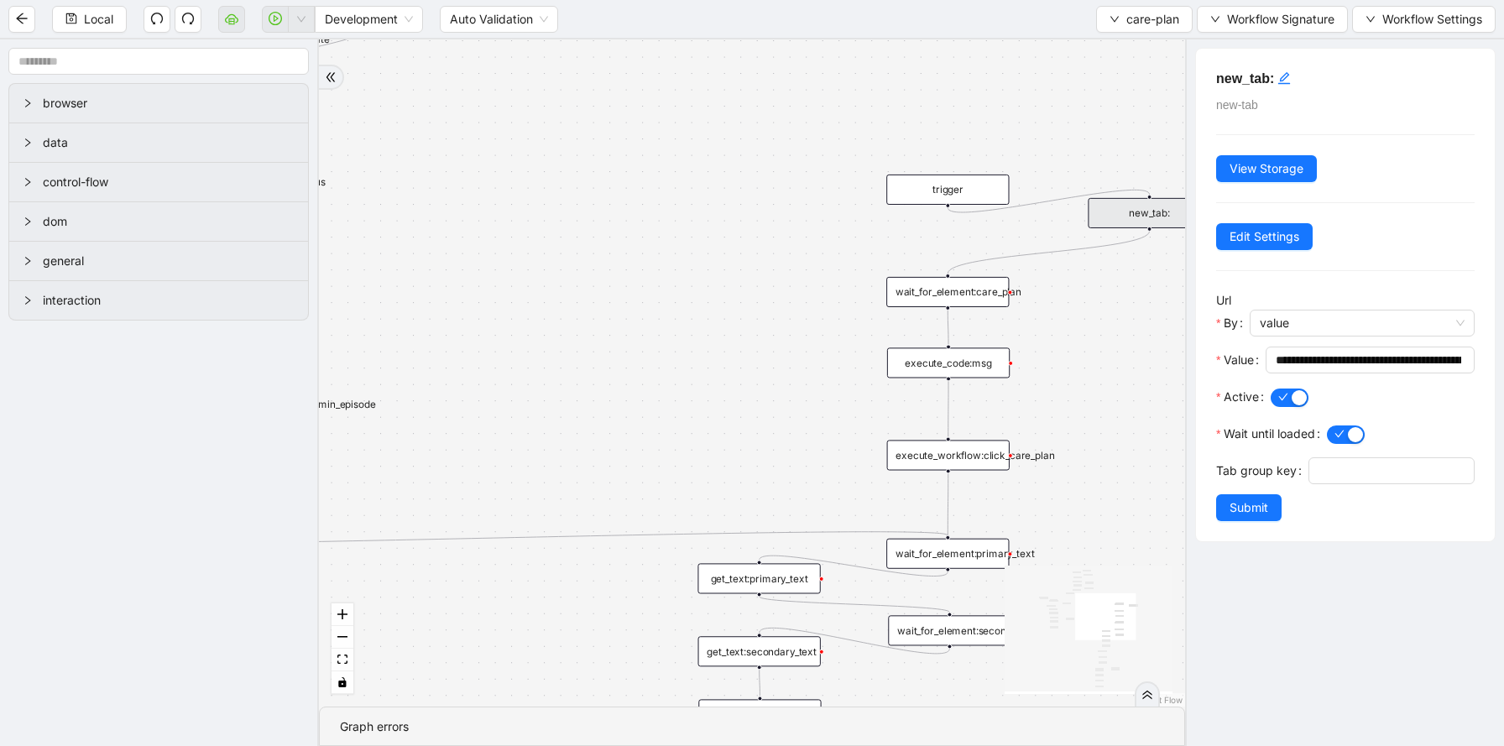
click at [439, 107] on div "addProvider fallback success fallback has_new_admit_date fallback onError onErr…" at bounding box center [752, 372] width 866 height 667
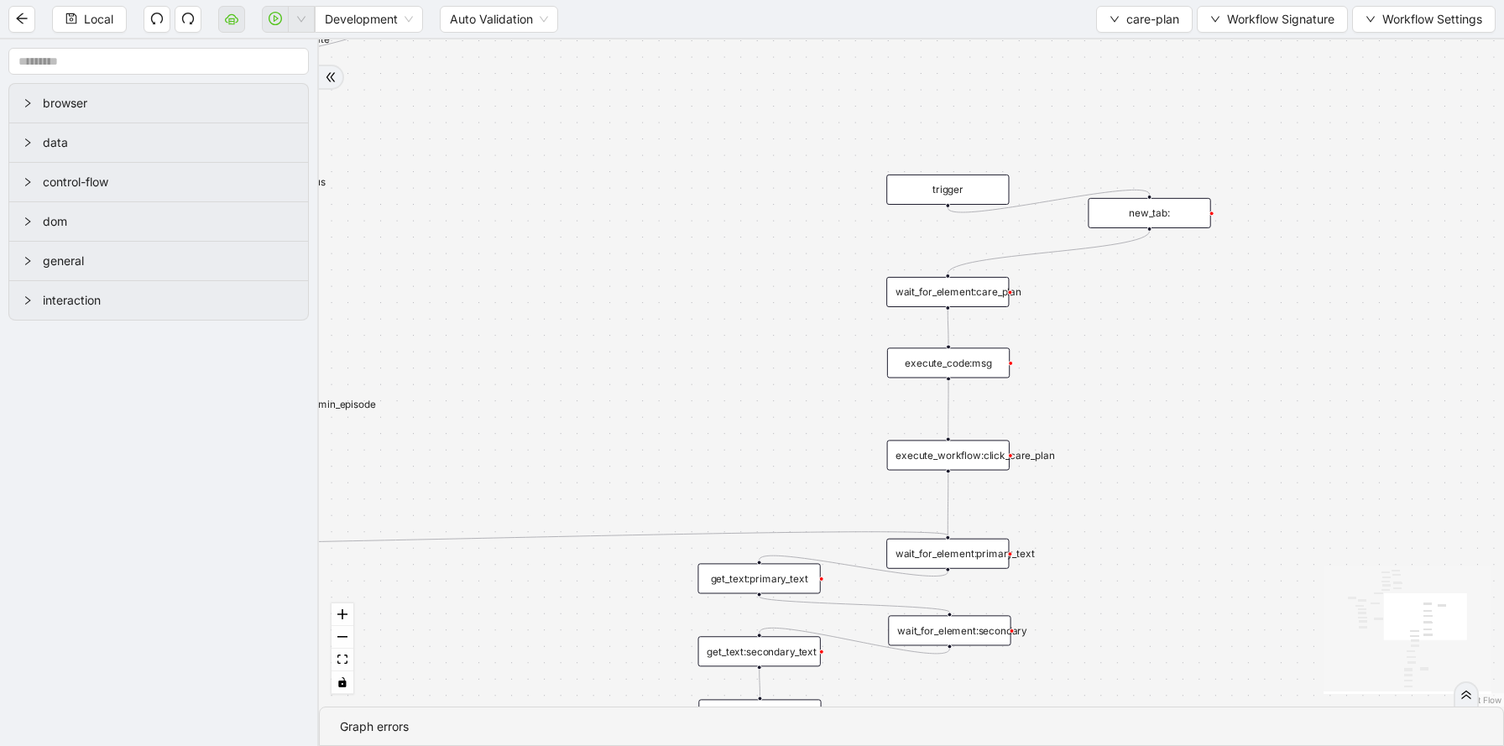
click at [588, 187] on div "addProvider fallback success fallback has_new_admit_date fallback onError onErr…" at bounding box center [911, 372] width 1185 height 667
click at [302, 37] on ul "Run local workflow" at bounding box center [249, 52] width 129 height 34
click at [302, 43] on li "Run local workflow" at bounding box center [249, 52] width 123 height 27
click at [290, 46] on span "Run local workflow" at bounding box center [249, 52] width 102 height 18
click at [1133, 7] on button "care-plan" at bounding box center [1144, 19] width 96 height 27
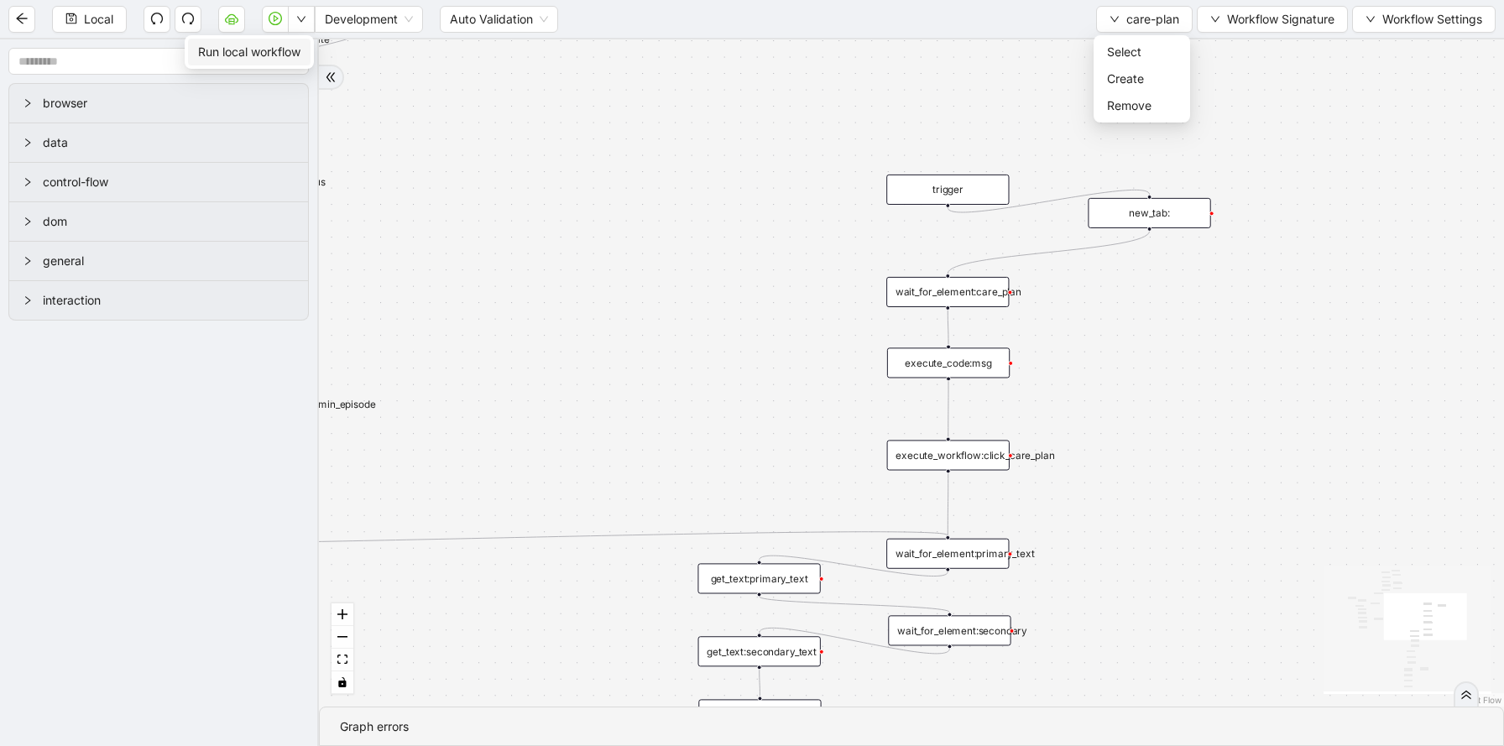
click at [289, 49] on span "Run local workflow" at bounding box center [249, 52] width 102 height 18
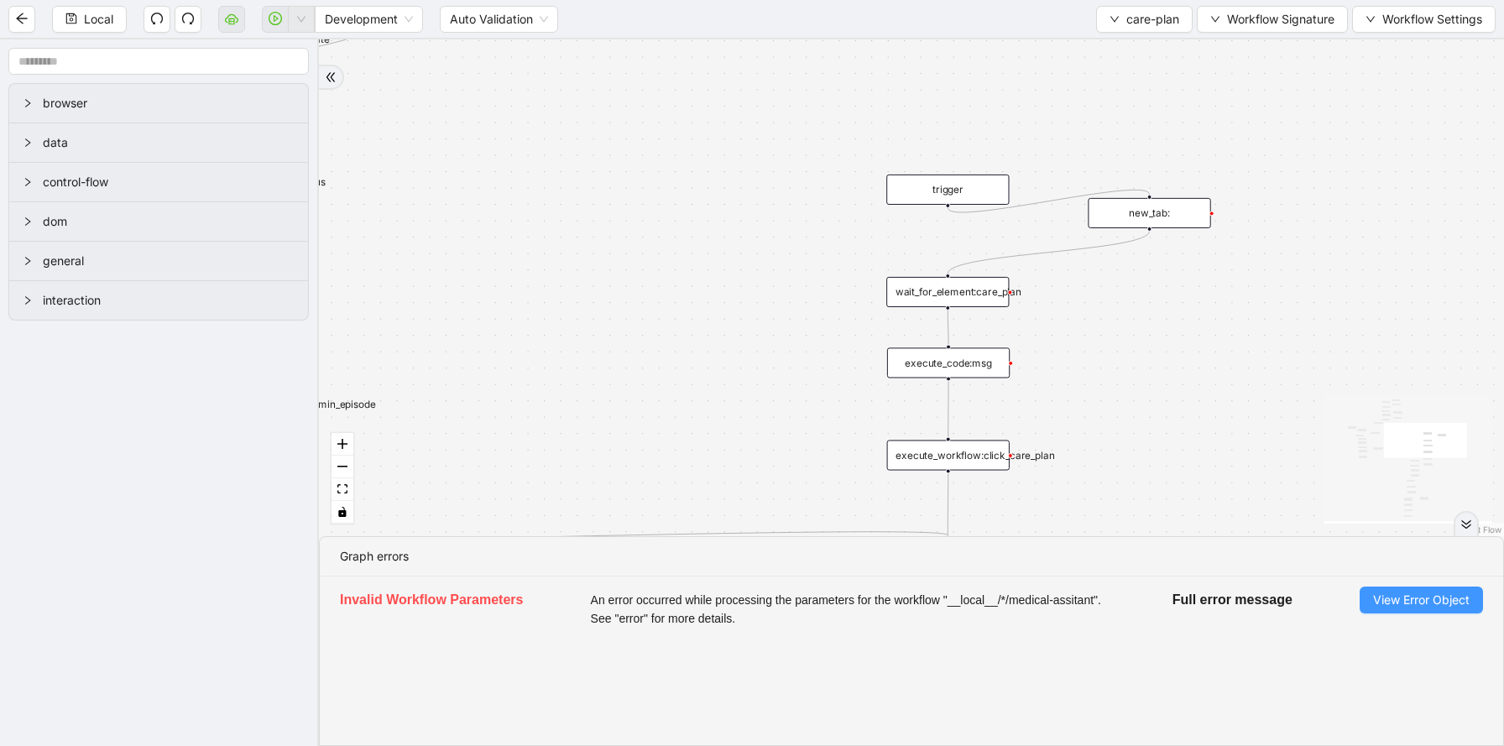
click at [1383, 596] on span "View Error Object" at bounding box center [1421, 600] width 96 height 18
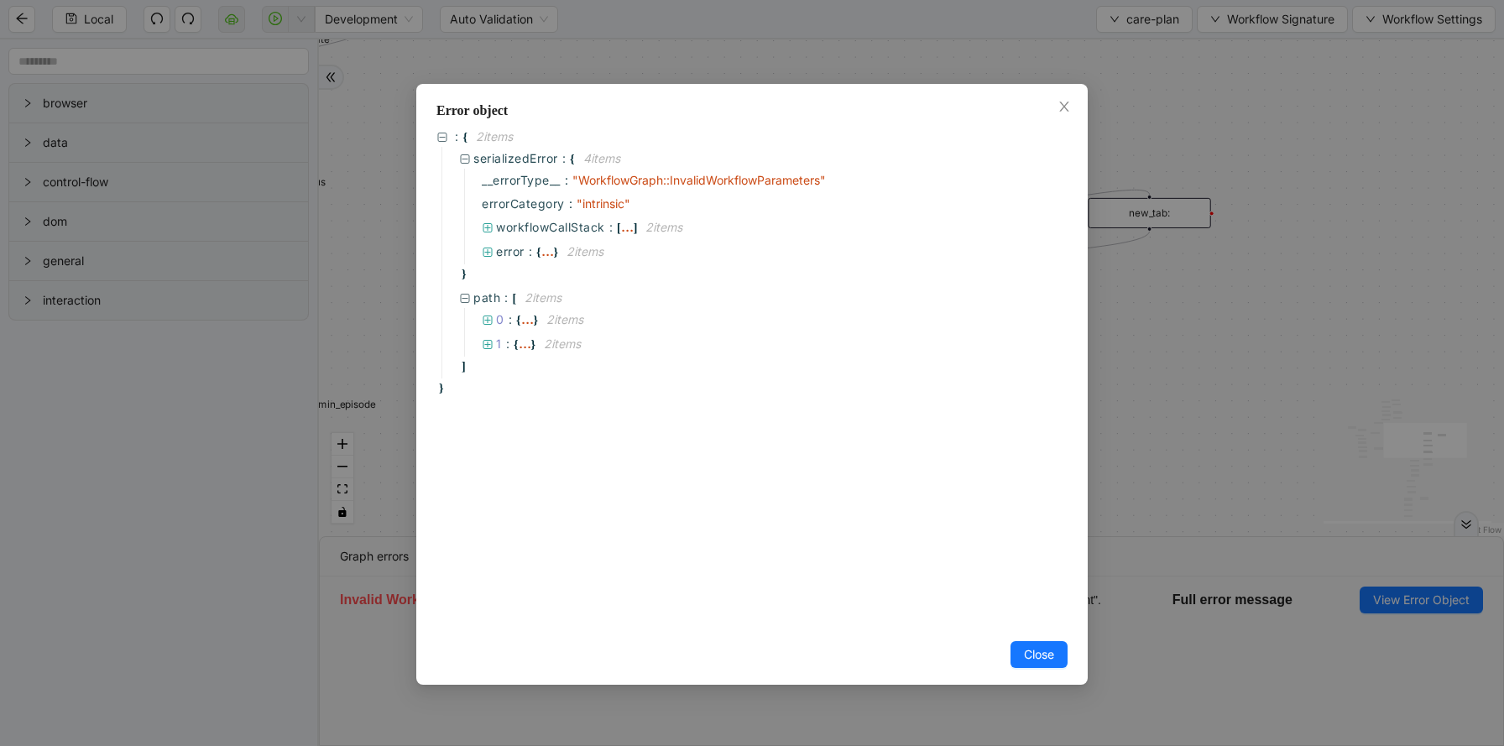
click at [1210, 480] on div "Error object : { 2 item s serializedError : { 4 item s __errorType__ : " Workfl…" at bounding box center [752, 373] width 1504 height 746
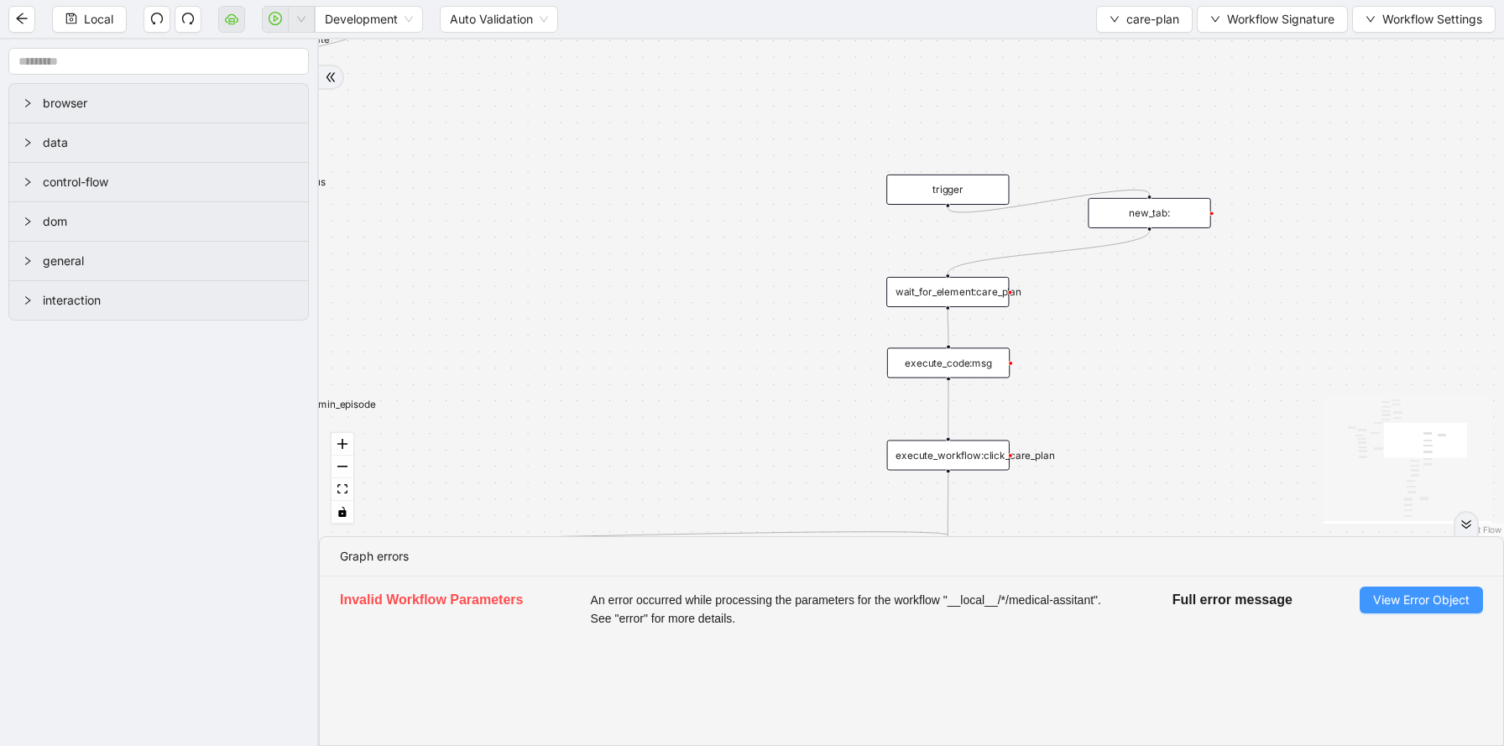
click at [1426, 600] on span "View Error Object" at bounding box center [1421, 600] width 96 height 18
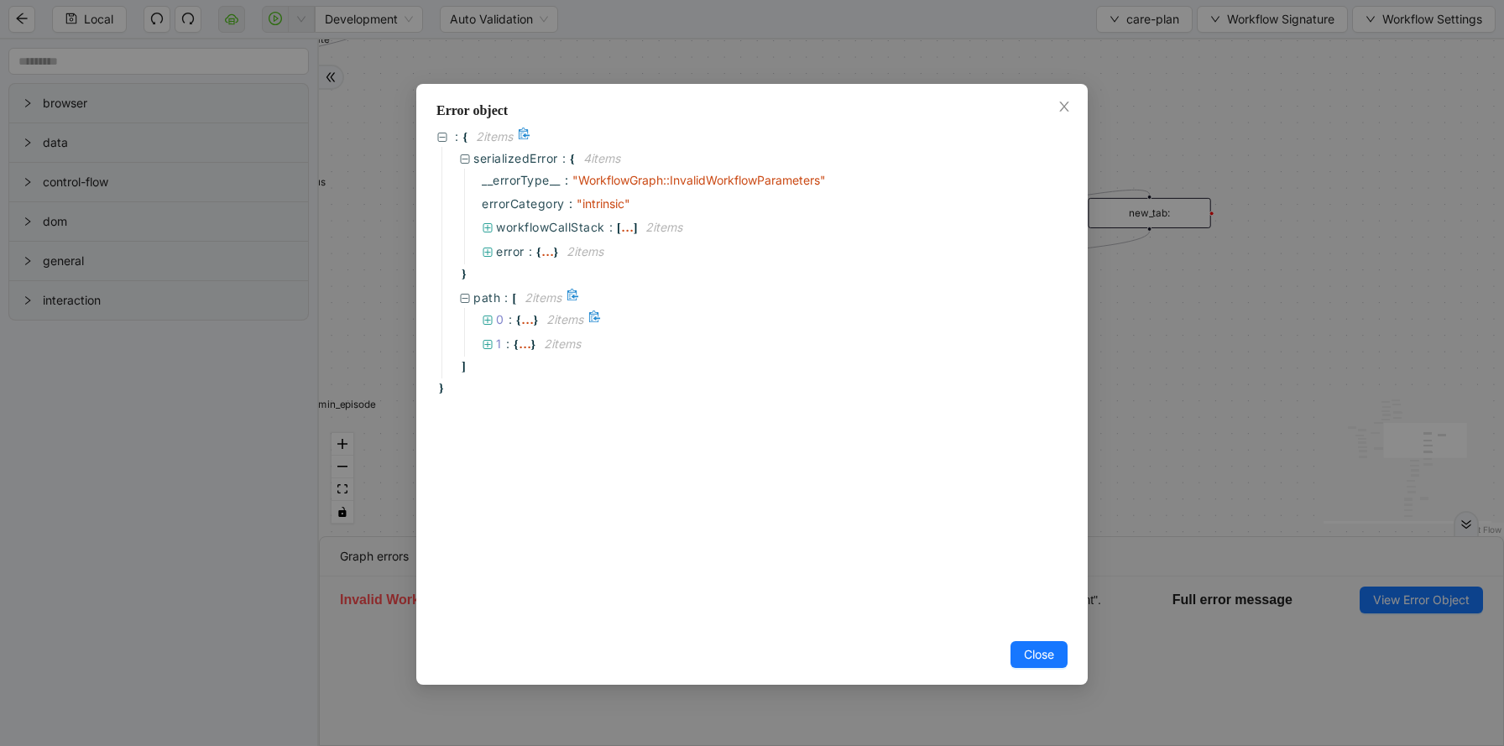
click at [518, 313] on span "{" at bounding box center [518, 320] width 5 height 18
click at [529, 405] on div "..." at bounding box center [525, 409] width 13 height 8
click at [544, 250] on div "..." at bounding box center [547, 251] width 13 height 8
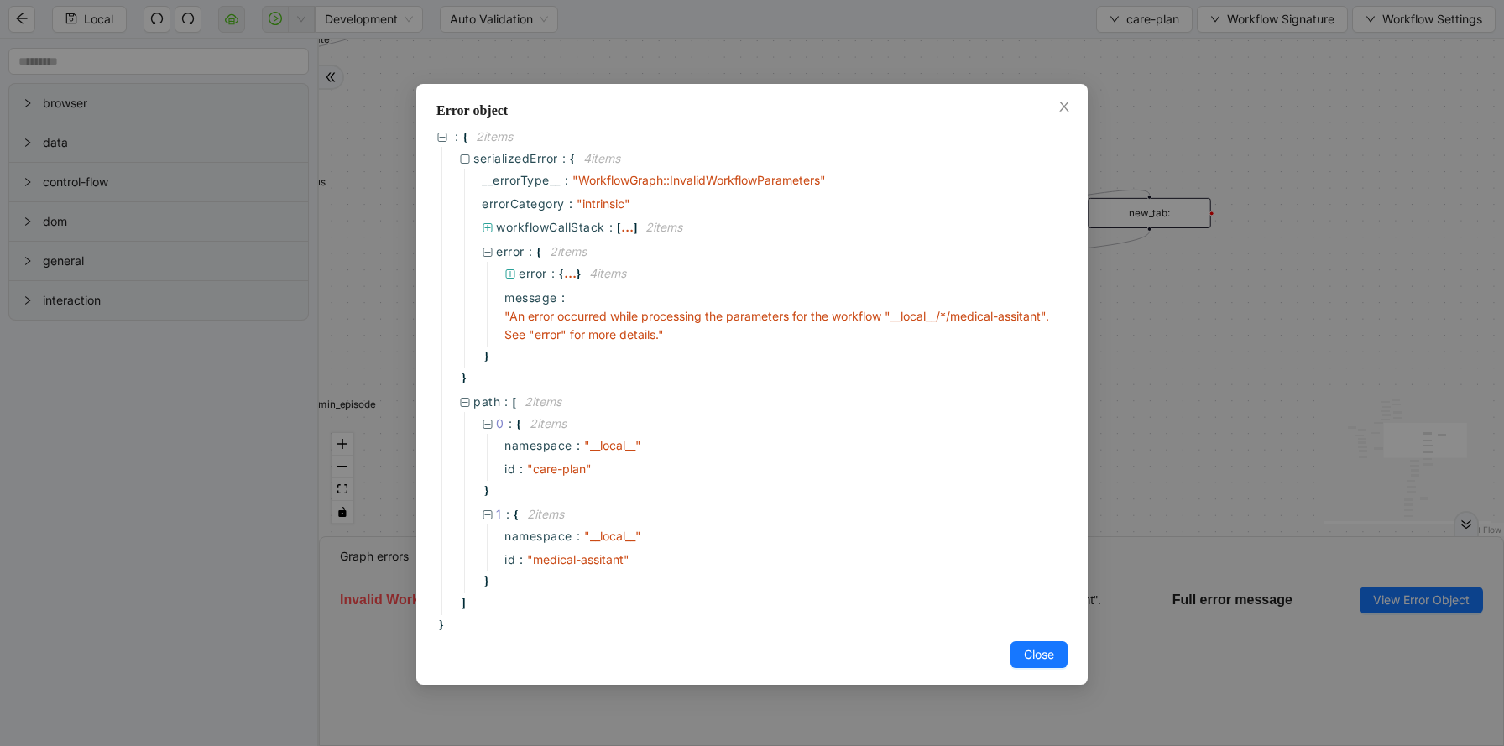
click at [1203, 348] on div "Error object : { 2 item s serializedError : { 4 item s __errorType__ : " Workfl…" at bounding box center [752, 373] width 1504 height 746
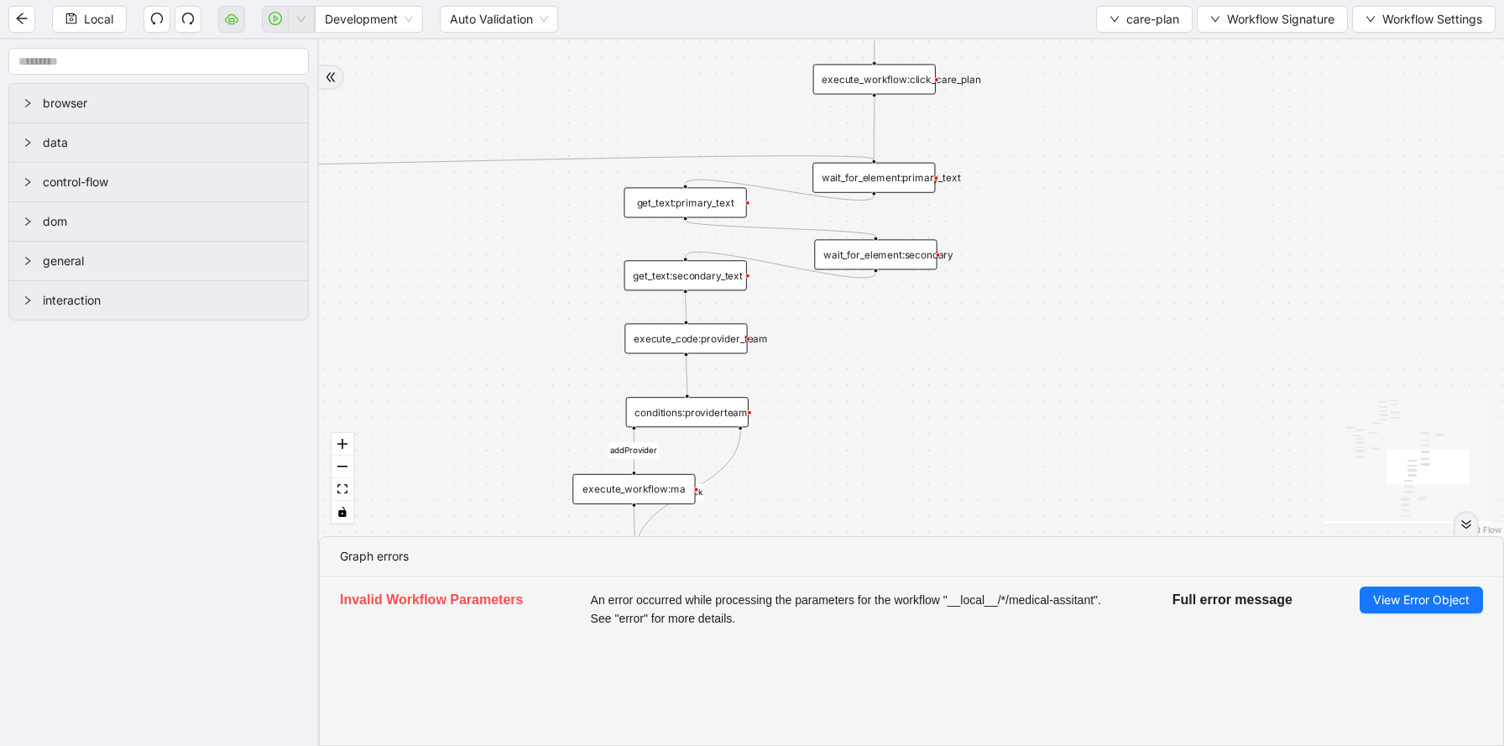
drag, startPoint x: 1118, startPoint y: 446, endPoint x: 1016, endPoint y: 40, distance: 418.6
click at [1019, 42] on div "addProvider fallback success fallback has_new_admit_date fallback onError onErr…" at bounding box center [911, 287] width 1185 height 497
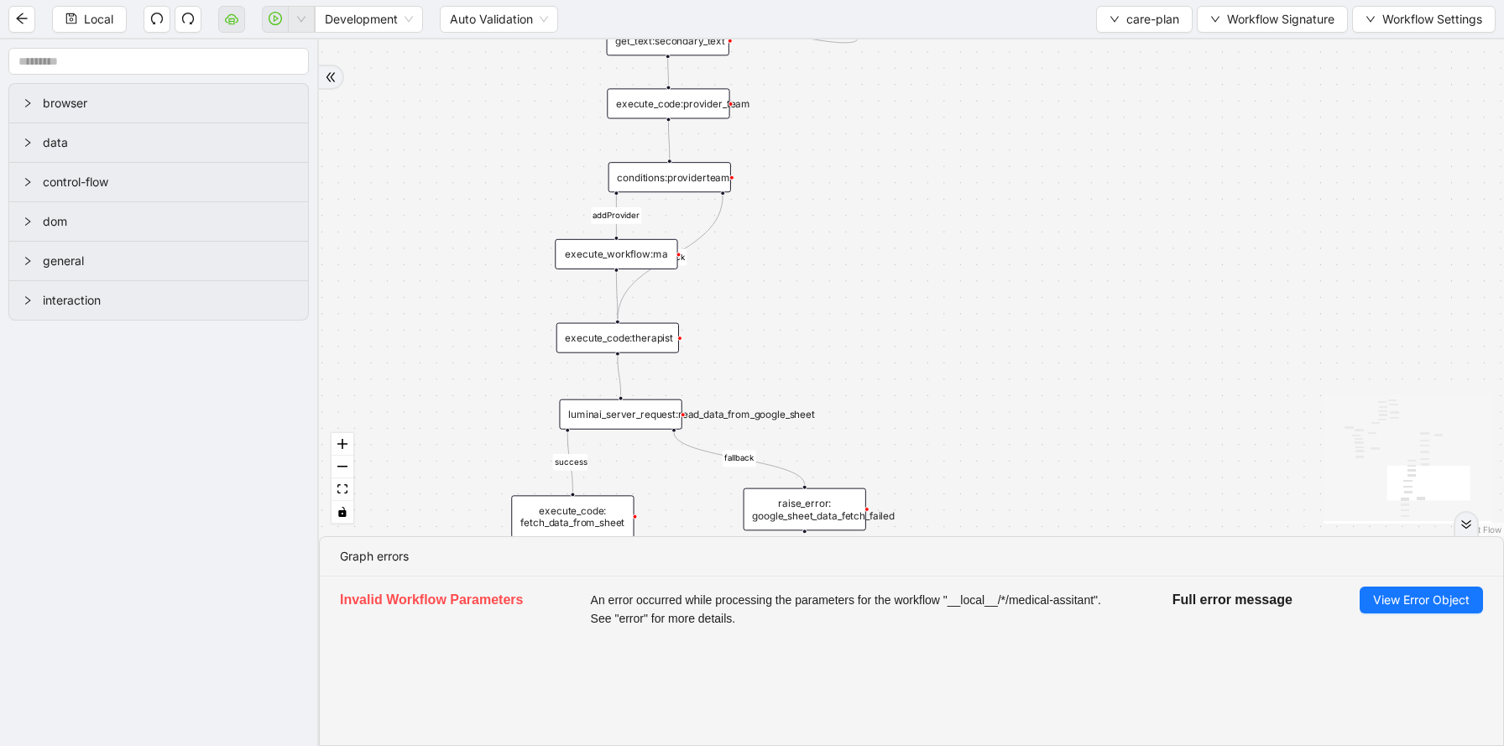
drag, startPoint x: 1006, startPoint y: 393, endPoint x: 1009, endPoint y: 165, distance: 227.4
click at [1013, 166] on div "addProvider fallback success fallback has_new_admit_date fallback onError onErr…" at bounding box center [911, 287] width 1185 height 497
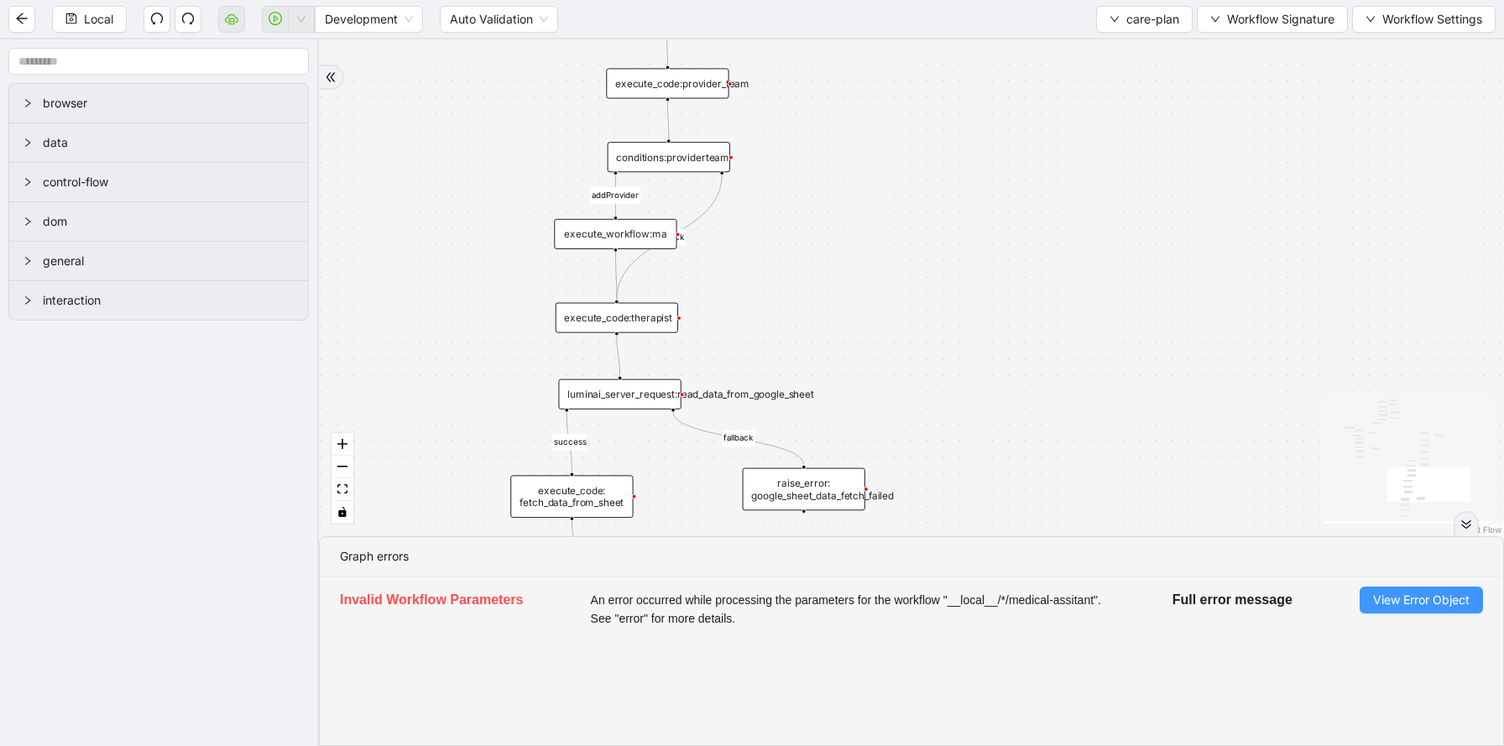
click at [1409, 592] on span "View Error Object" at bounding box center [1421, 600] width 96 height 18
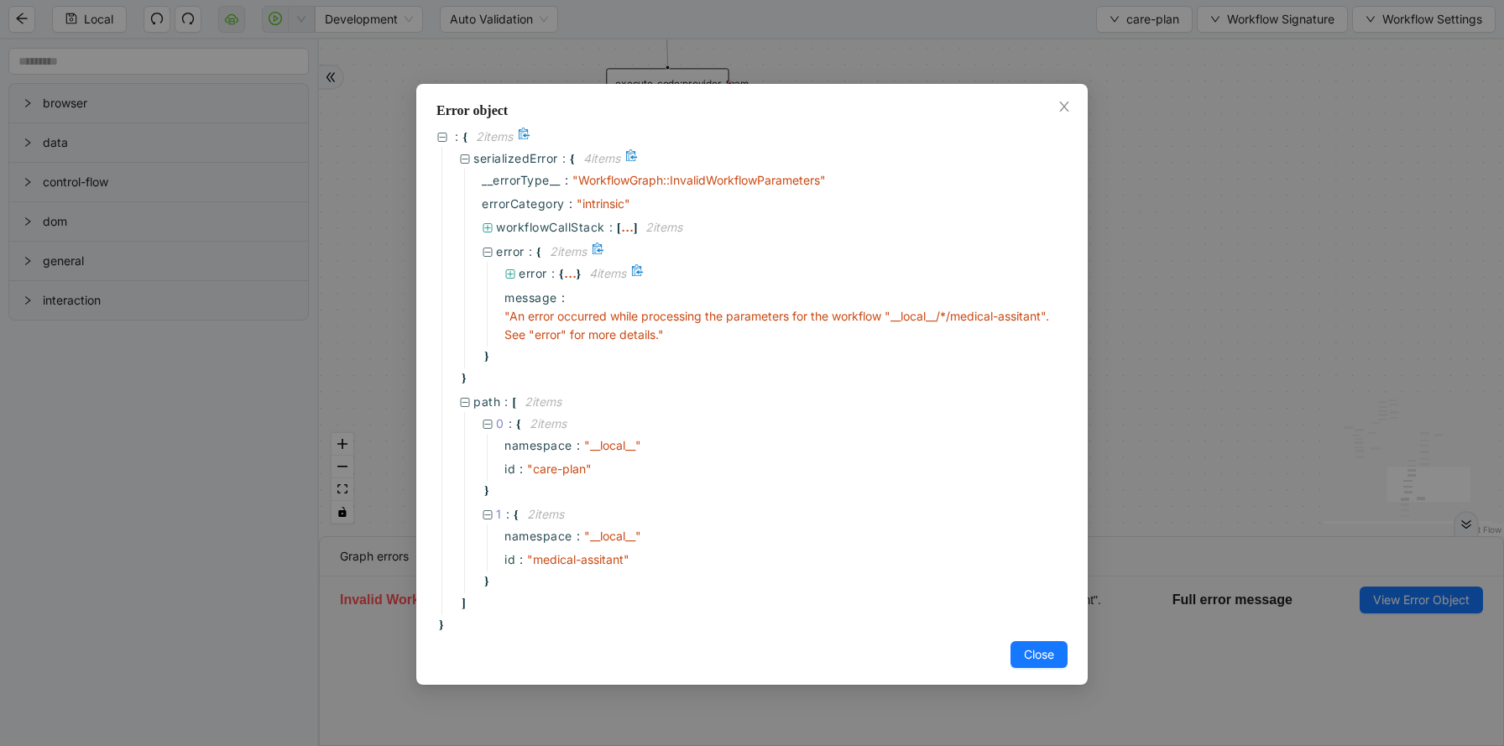
click at [565, 269] on div "..." at bounding box center [570, 273] width 13 height 8
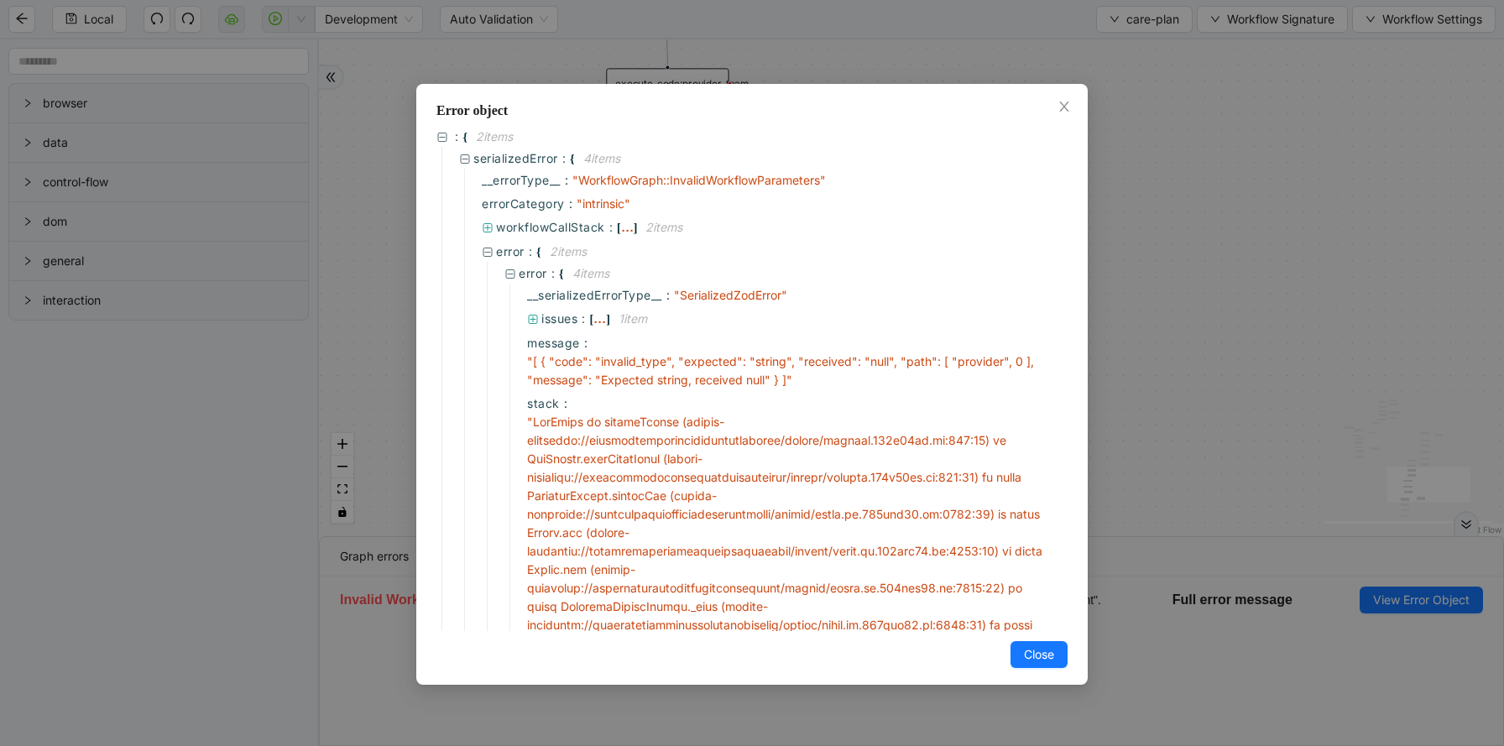
click at [1168, 377] on div "Error object : { 2 item s serializedError : { 4 item s __errorType__ : " Workfl…" at bounding box center [752, 373] width 1504 height 746
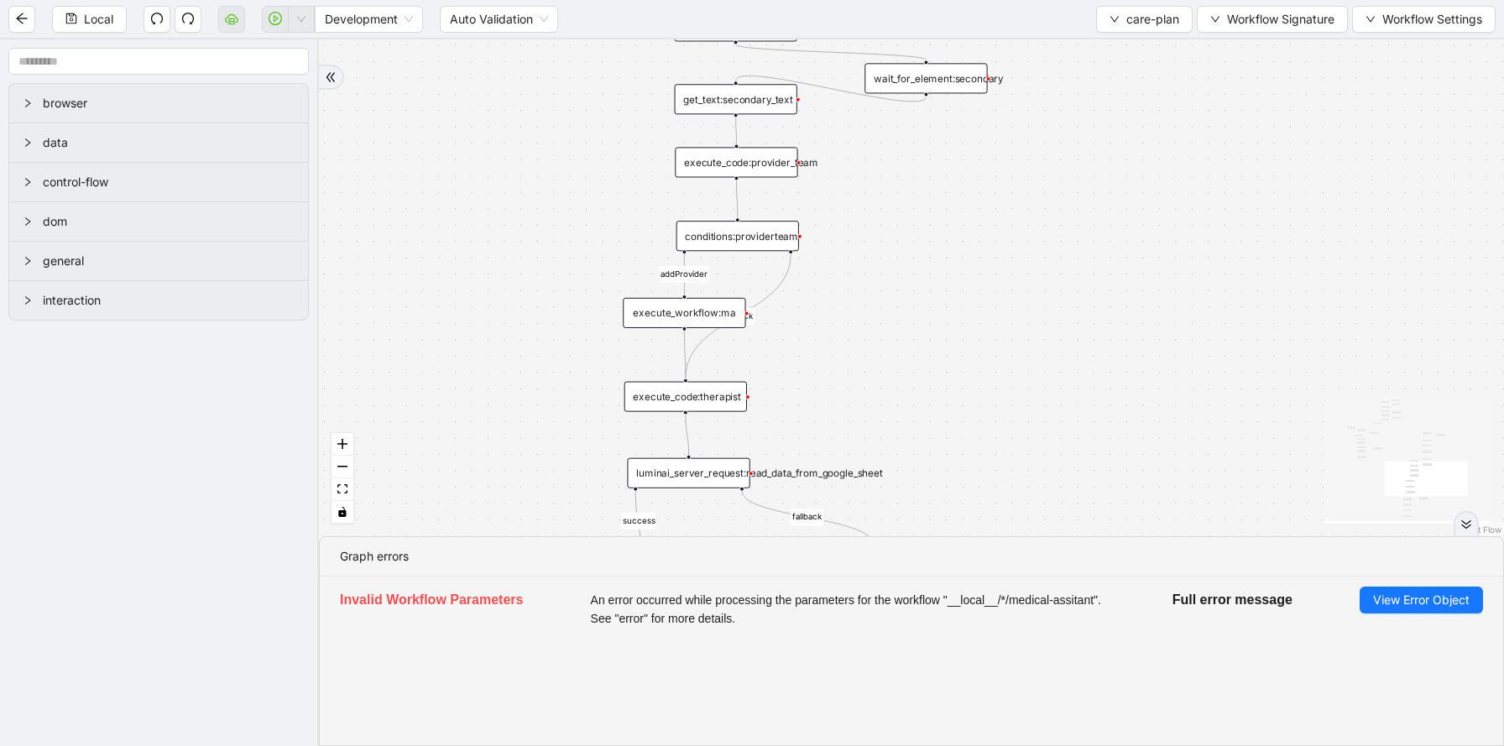
drag, startPoint x: 691, startPoint y: 460, endPoint x: 759, endPoint y: 539, distance: 104.7
click at [759, 539] on section "addProvider fallback success fallback has_new_admit_date fallback onError onErr…" at bounding box center [911, 392] width 1185 height 707
click at [753, 234] on div "conditions:providerteam" at bounding box center [737, 236] width 123 height 30
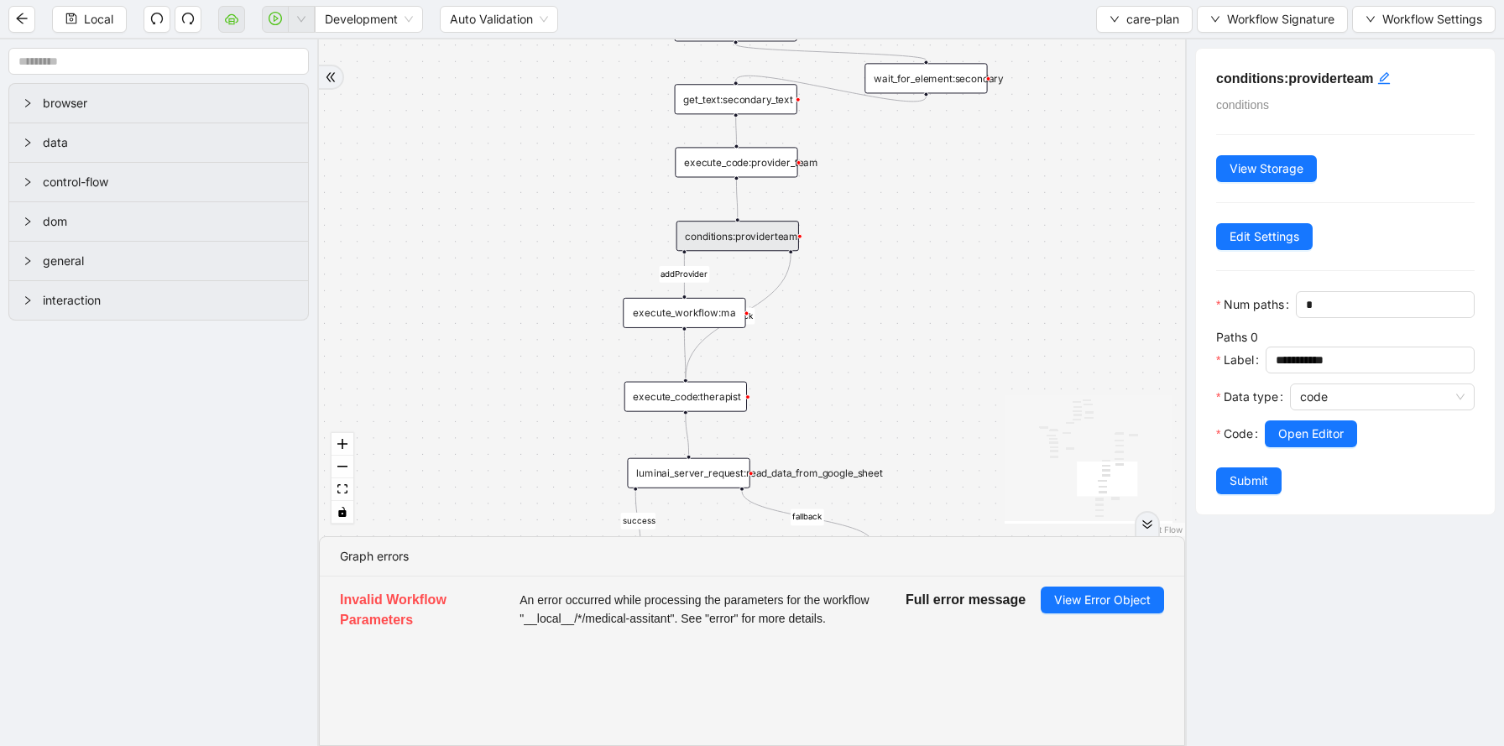
click at [719, 305] on div "execute_workflow:ma" at bounding box center [684, 313] width 123 height 30
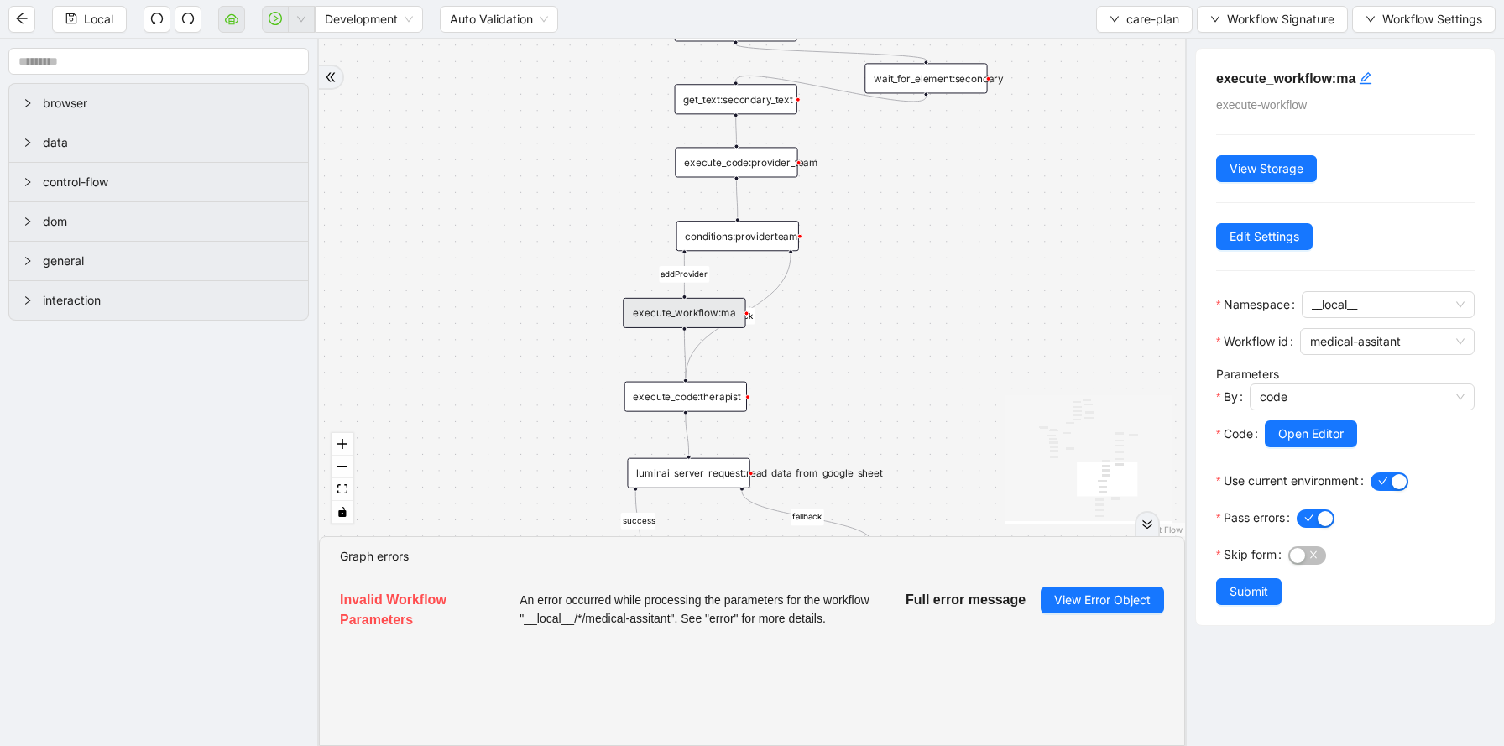
click at [750, 237] on div "conditions:providerteam" at bounding box center [737, 236] width 123 height 30
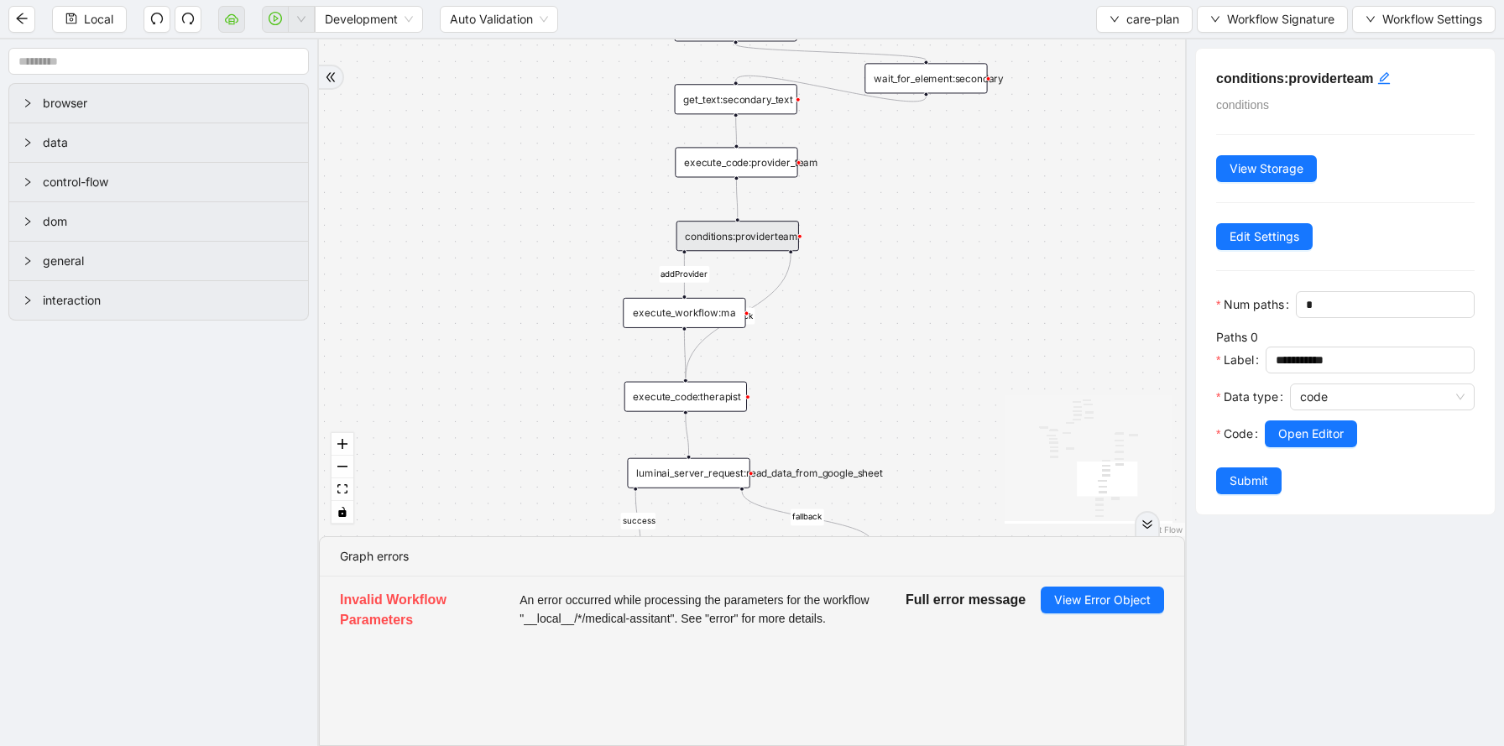
click at [712, 321] on div "execute_workflow:ma" at bounding box center [684, 313] width 123 height 30
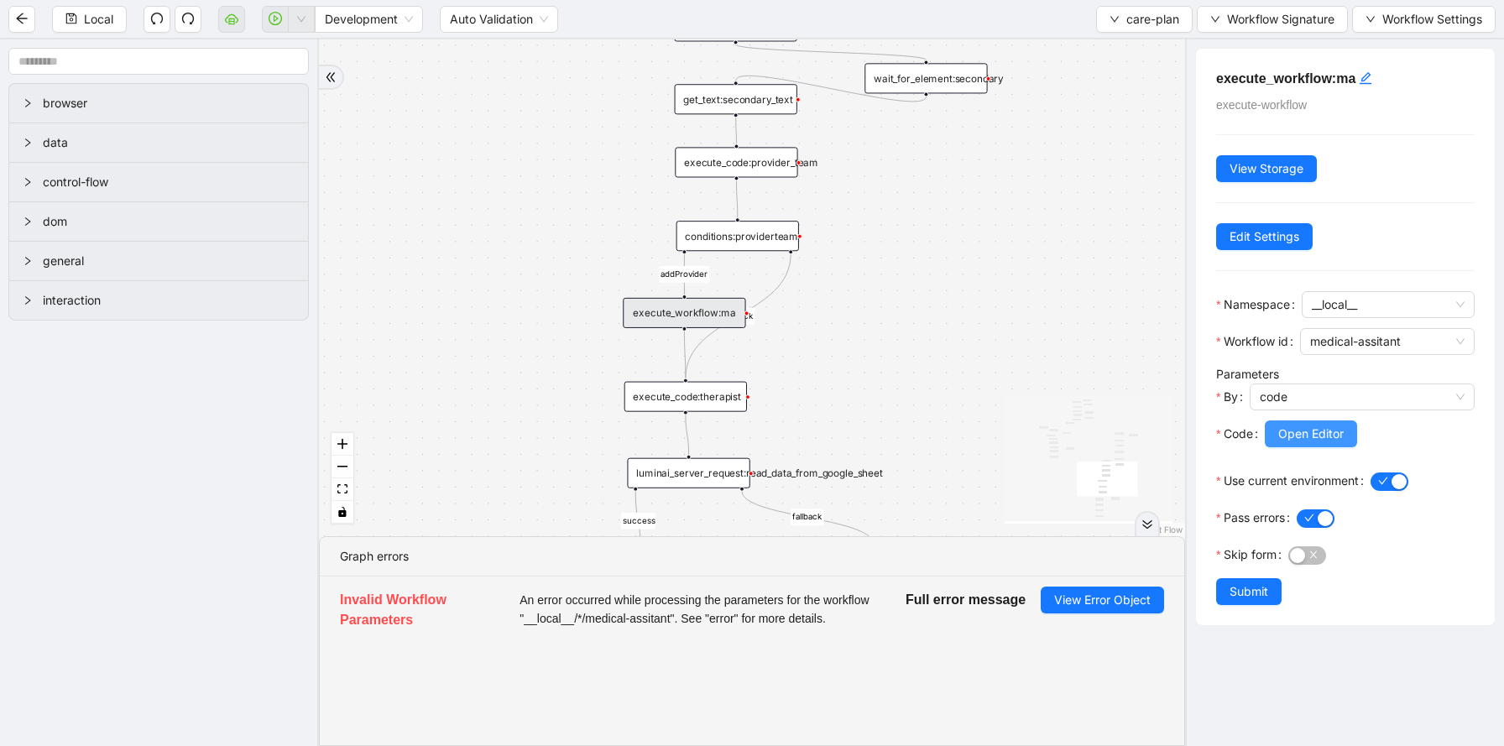
click at [1287, 432] on span "Open Editor" at bounding box center [1310, 434] width 65 height 18
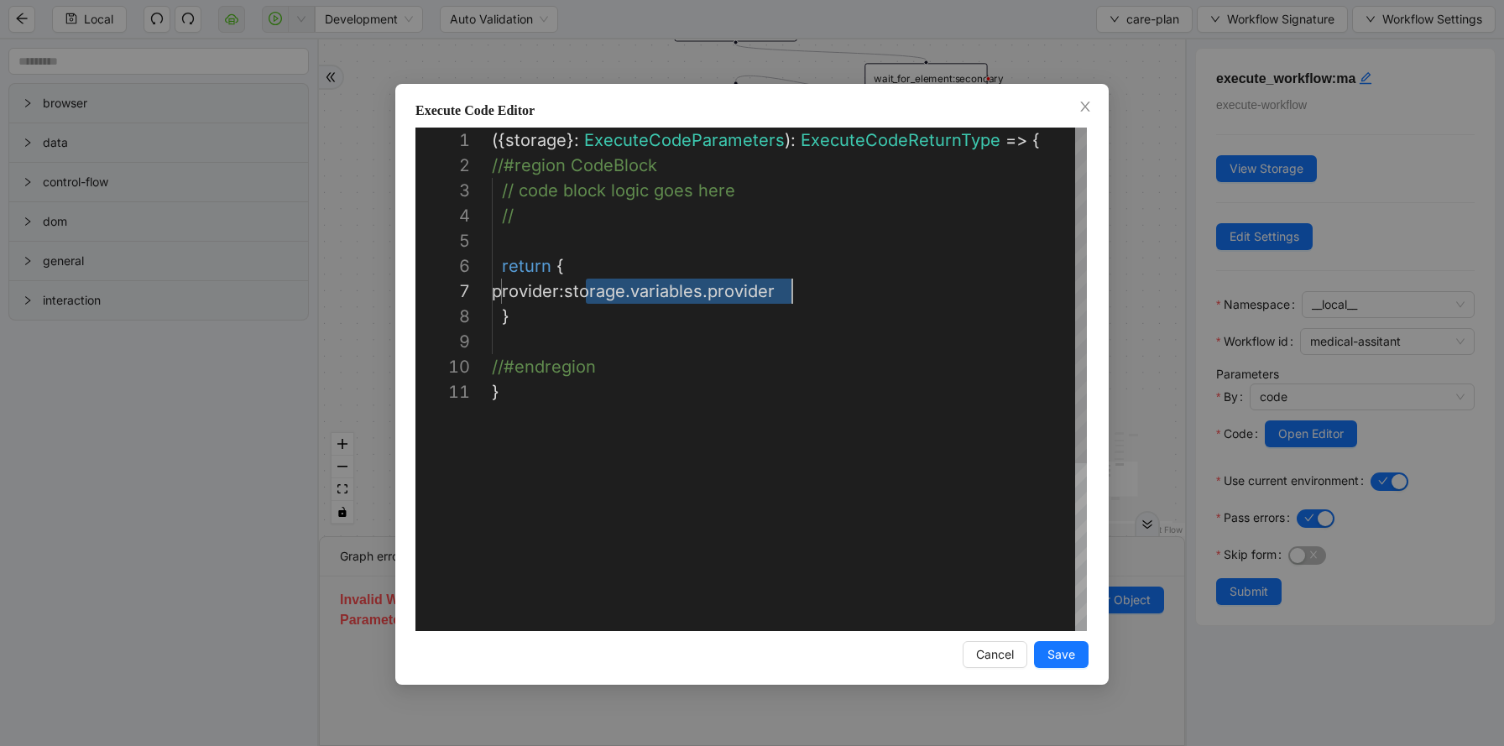
scroll to position [151, 300]
drag, startPoint x: 584, startPoint y: 292, endPoint x: 795, endPoint y: 289, distance: 210.6
click at [516, 240] on div "({ storage }: ExecuteCodeParameters ): ExecuteCodeReturnType => { //#region Cod…" at bounding box center [789, 505] width 595 height 755
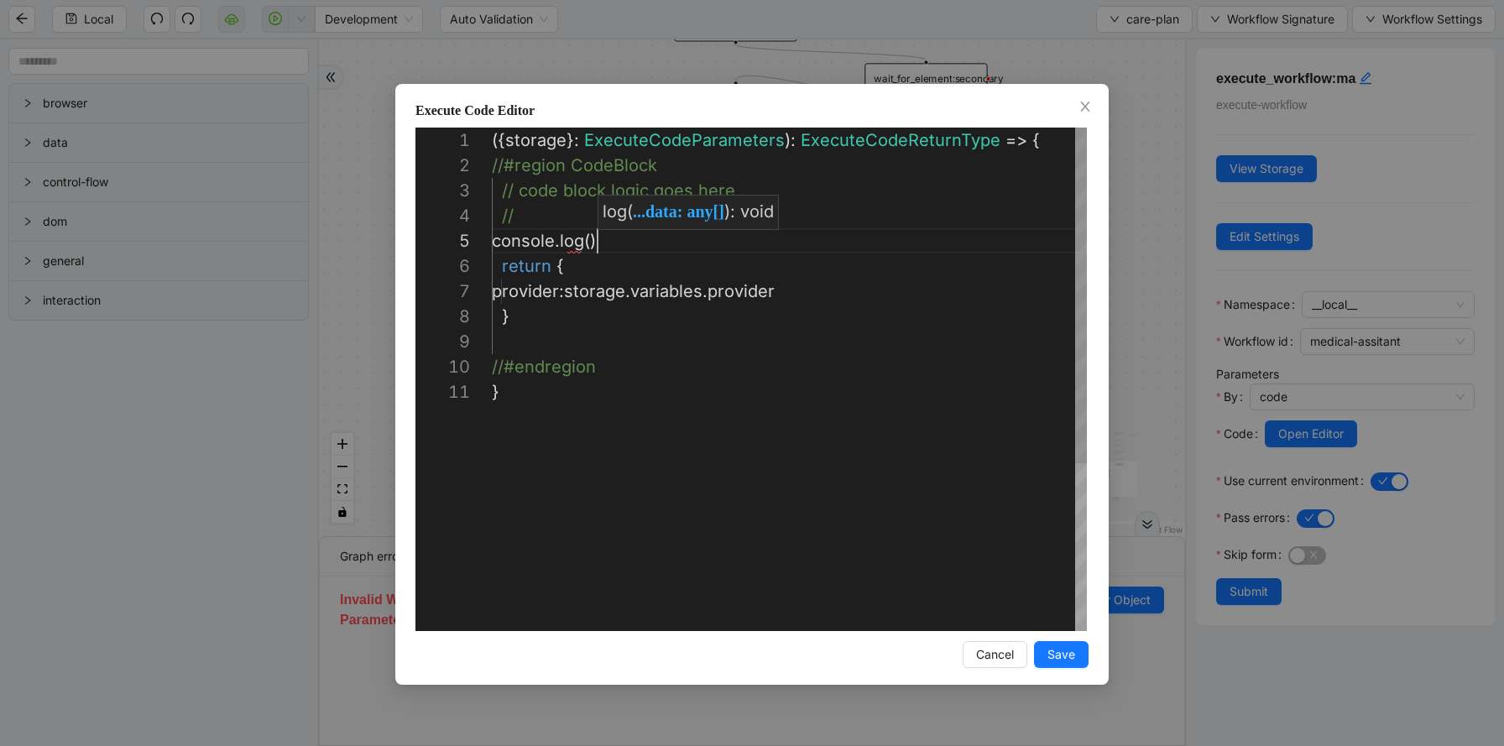
paste textarea "**********"
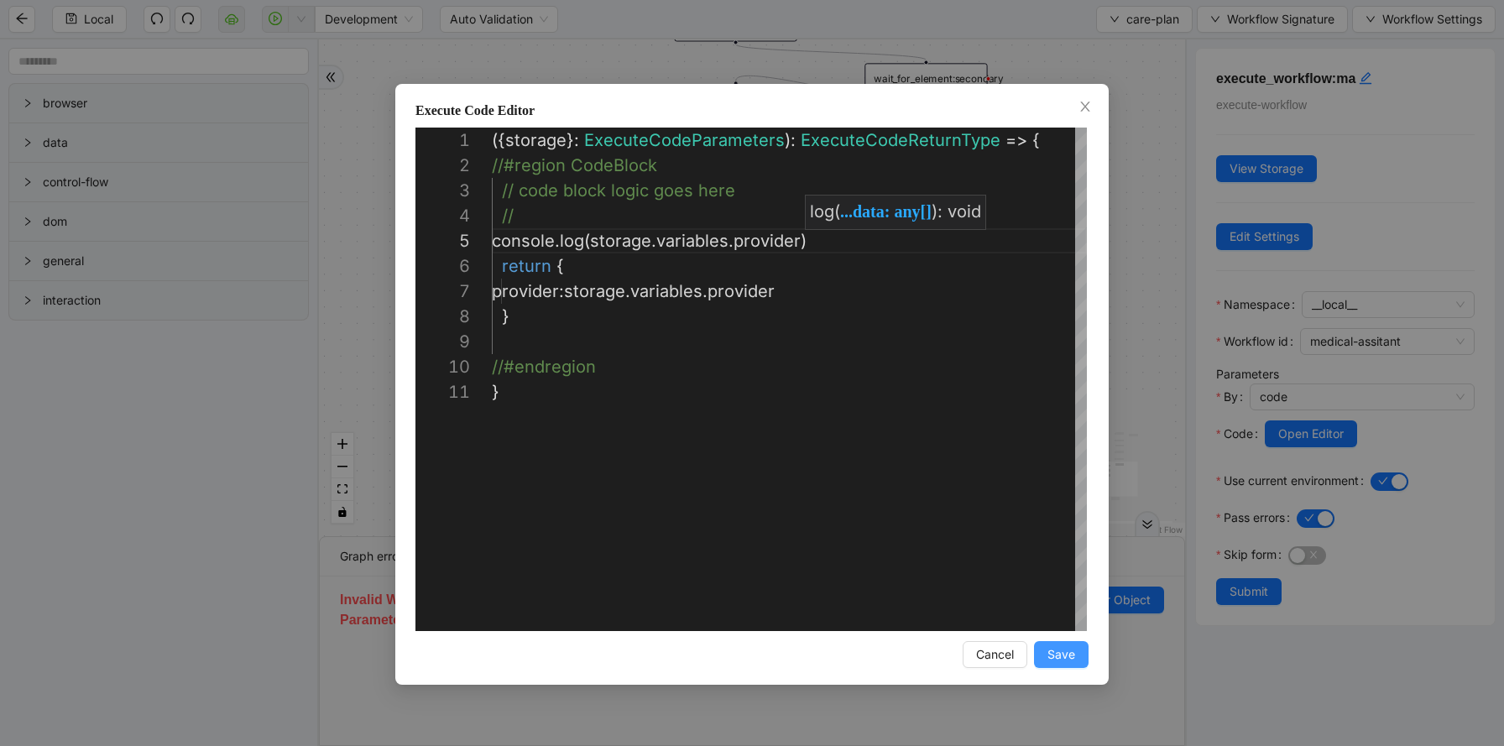
type textarea "**********"
click at [1061, 654] on span "Save" at bounding box center [1061, 654] width 28 height 18
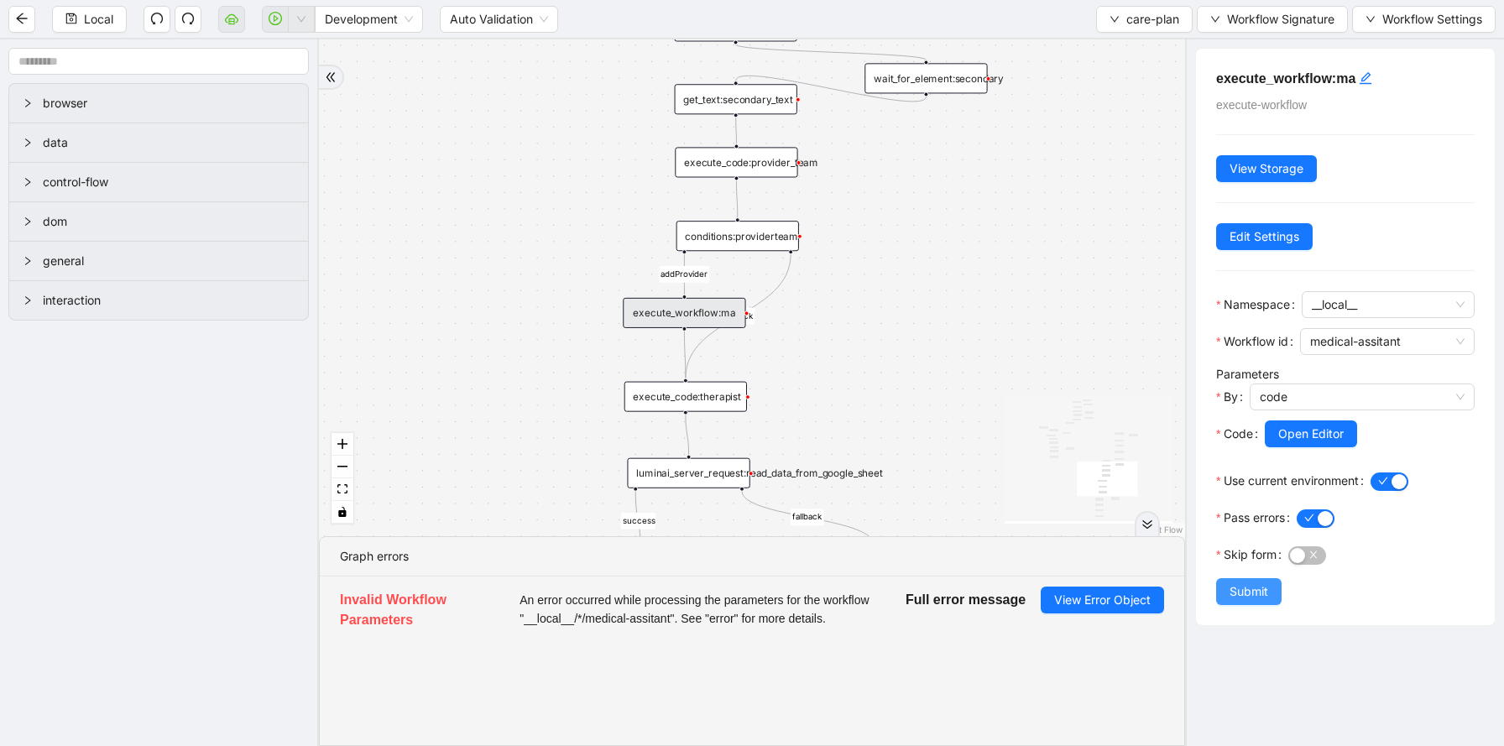
click at [1242, 598] on span "Submit" at bounding box center [1248, 591] width 39 height 18
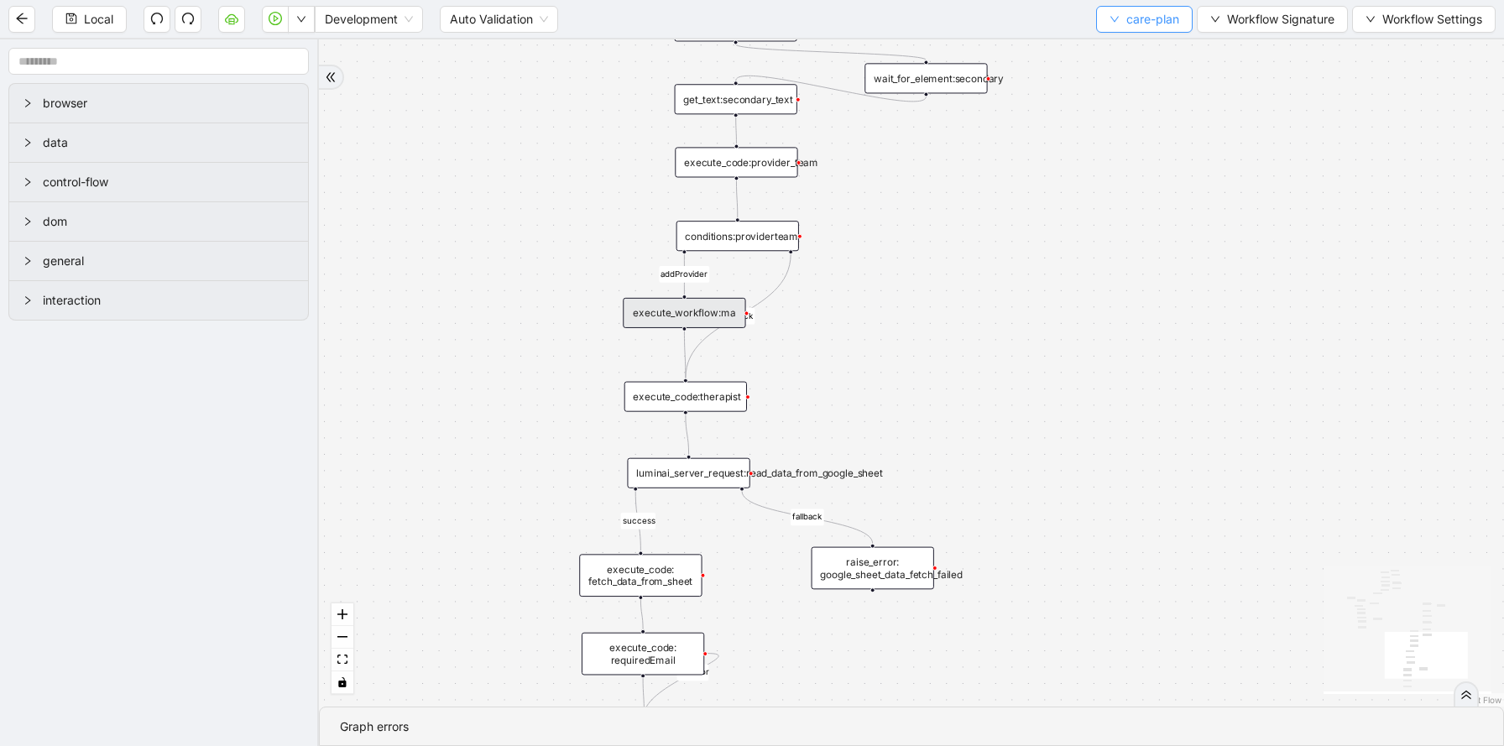
click at [1134, 13] on span "care-plan" at bounding box center [1152, 19] width 53 height 18
click at [304, 10] on button "button" at bounding box center [301, 19] width 27 height 27
click at [292, 50] on span "Run local workflow" at bounding box center [249, 52] width 102 height 18
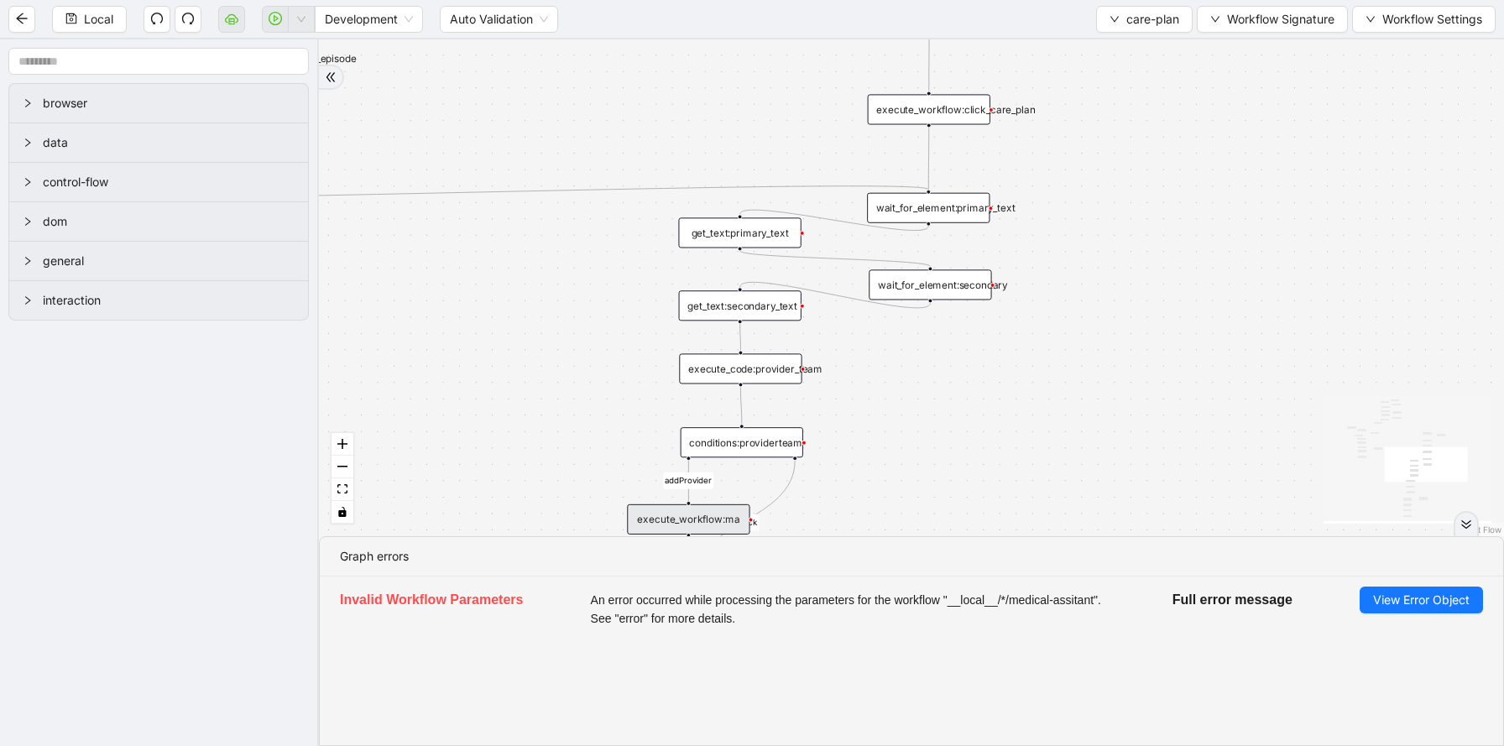
drag, startPoint x: 872, startPoint y: 222, endPoint x: 877, endPoint y: 430, distance: 207.3
click at [877, 430] on div "addProvider fallback success fallback has_new_admit_date fallback onError onErr…" at bounding box center [911, 287] width 1185 height 497
click at [765, 307] on div "get_text:secondary_text" at bounding box center [741, 306] width 123 height 30
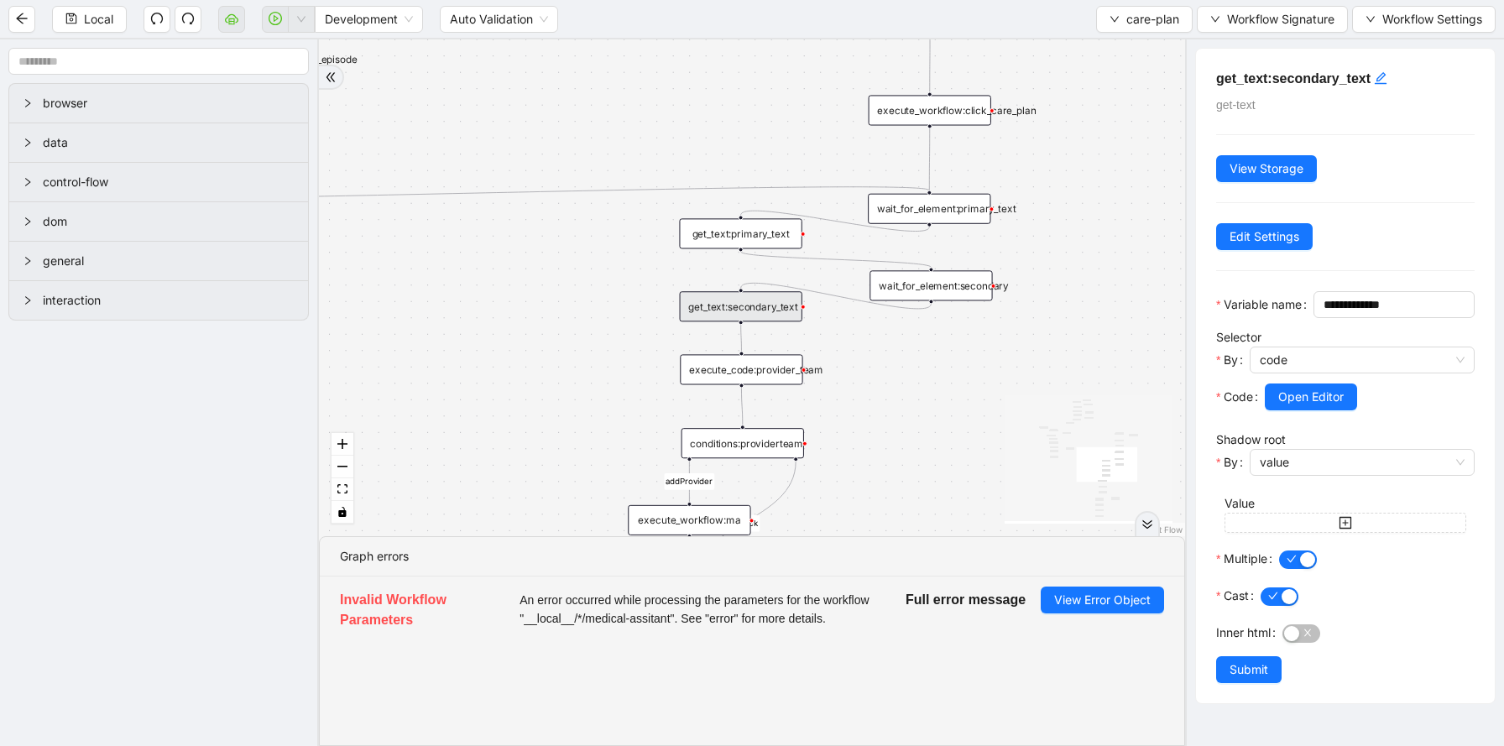
click at [766, 371] on div "execute_code:provider_team" at bounding box center [741, 369] width 123 height 30
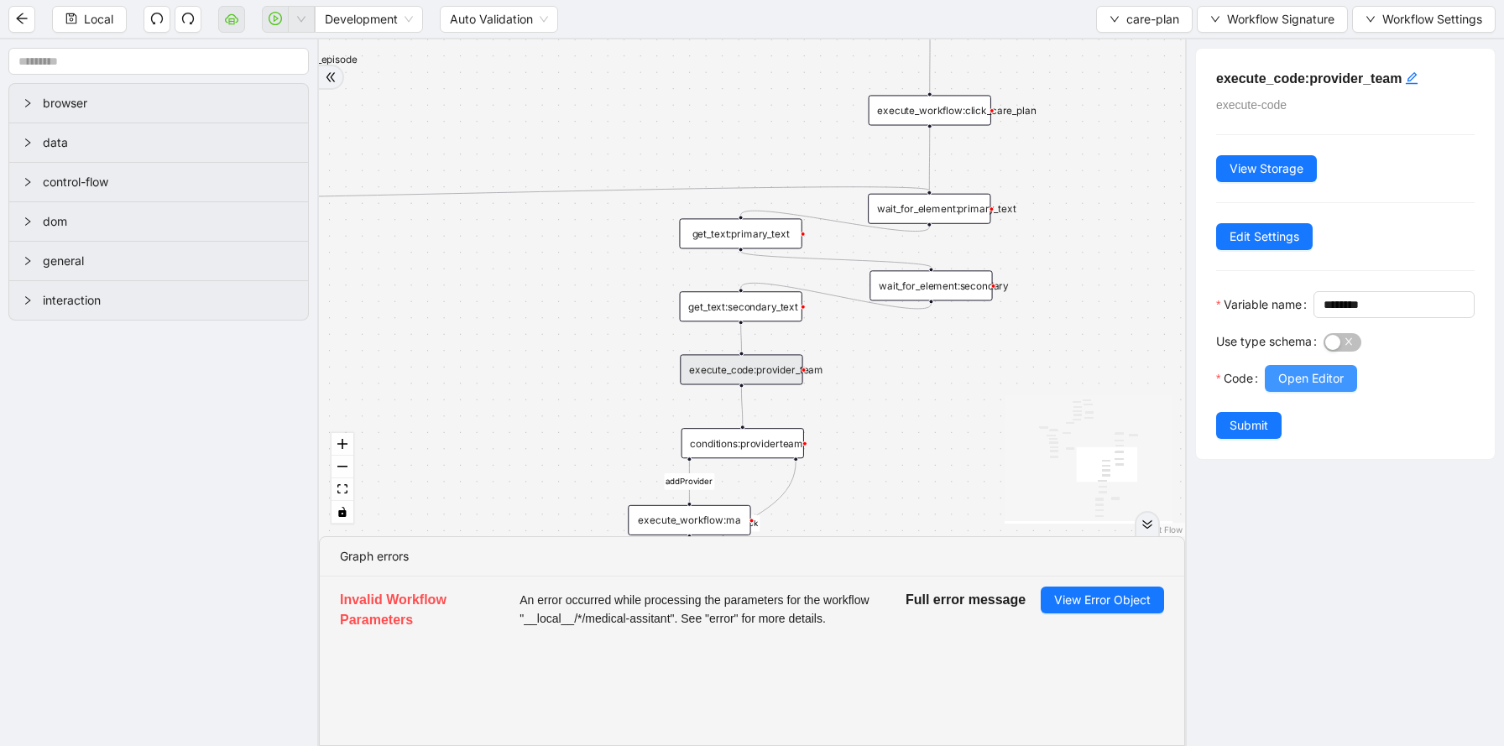
click at [1296, 388] on span "Open Editor" at bounding box center [1310, 378] width 65 height 18
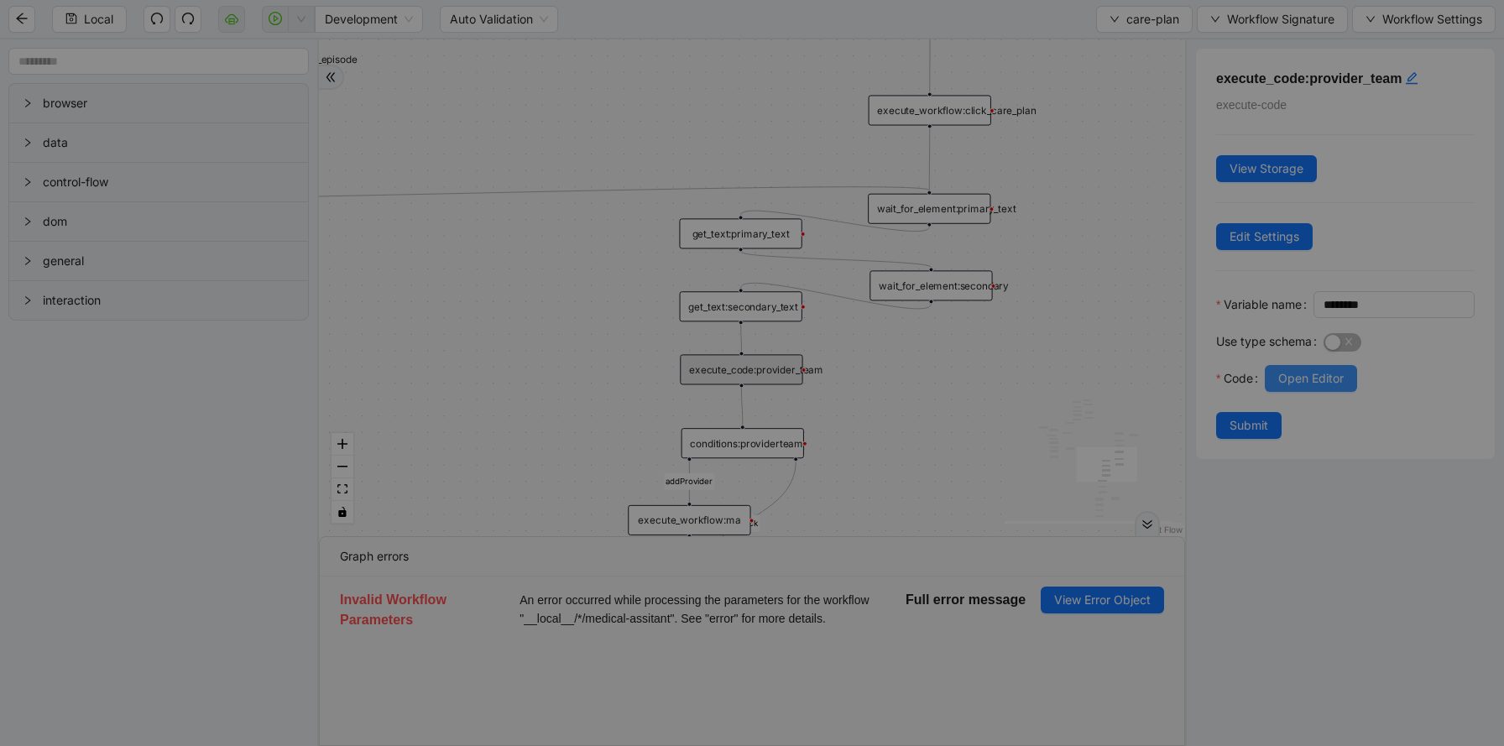
scroll to position [252, 0]
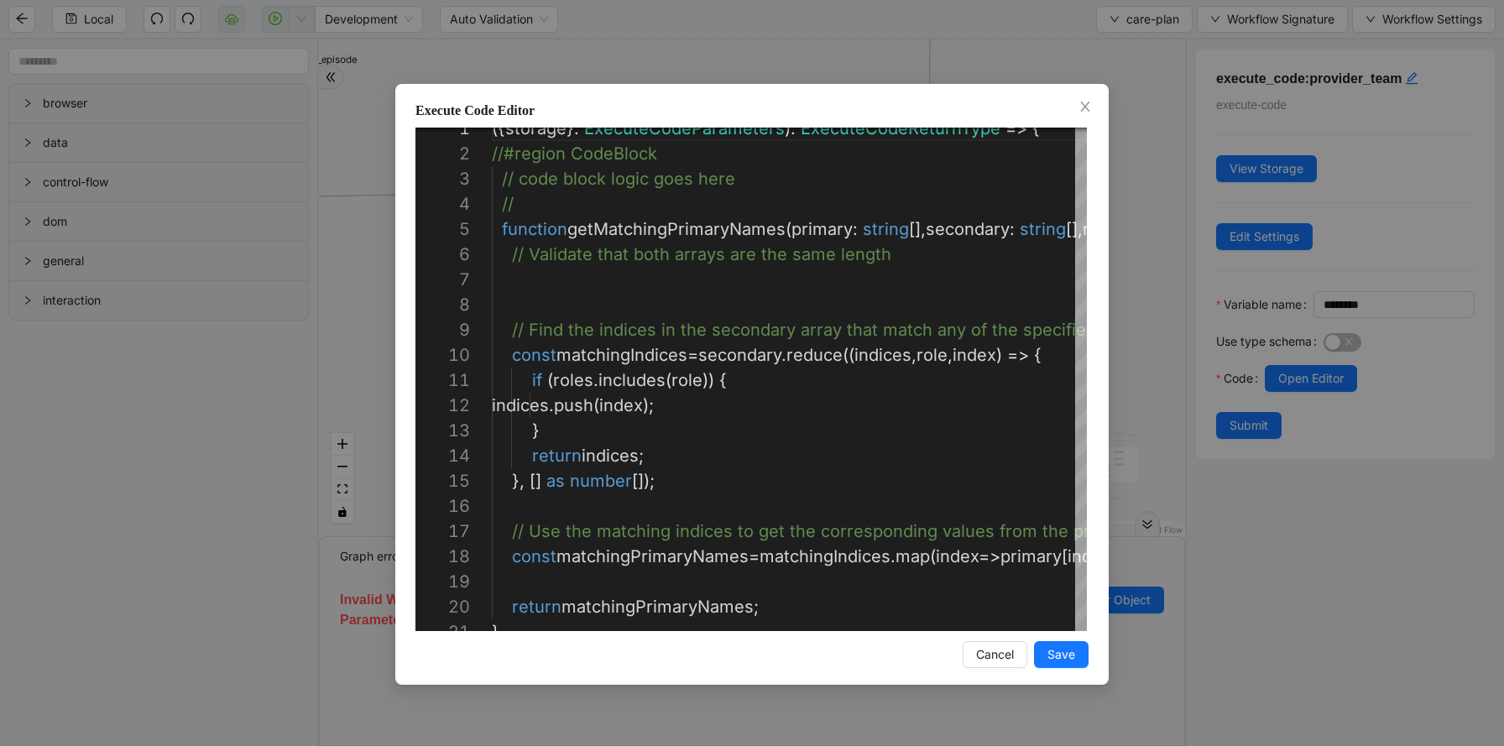
click at [774, 24] on div "Execute Code Editor 21 20 19 18 17 16 15 14 13 12 11 10 9 8 6 7 5 4 2 3 1 } ret…" at bounding box center [752, 373] width 1504 height 746
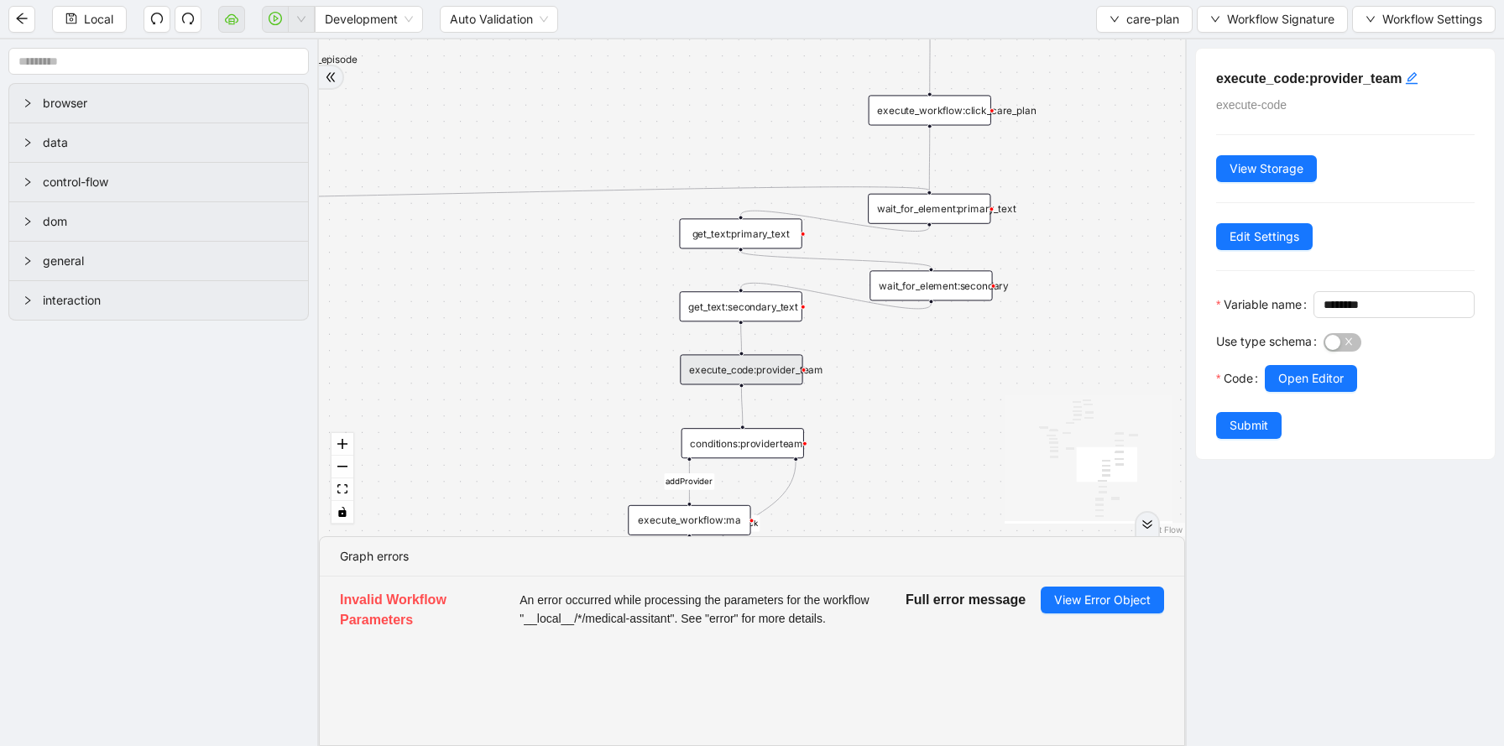
click at [946, 285] on div "wait_for_element:secondary" at bounding box center [930, 285] width 123 height 30
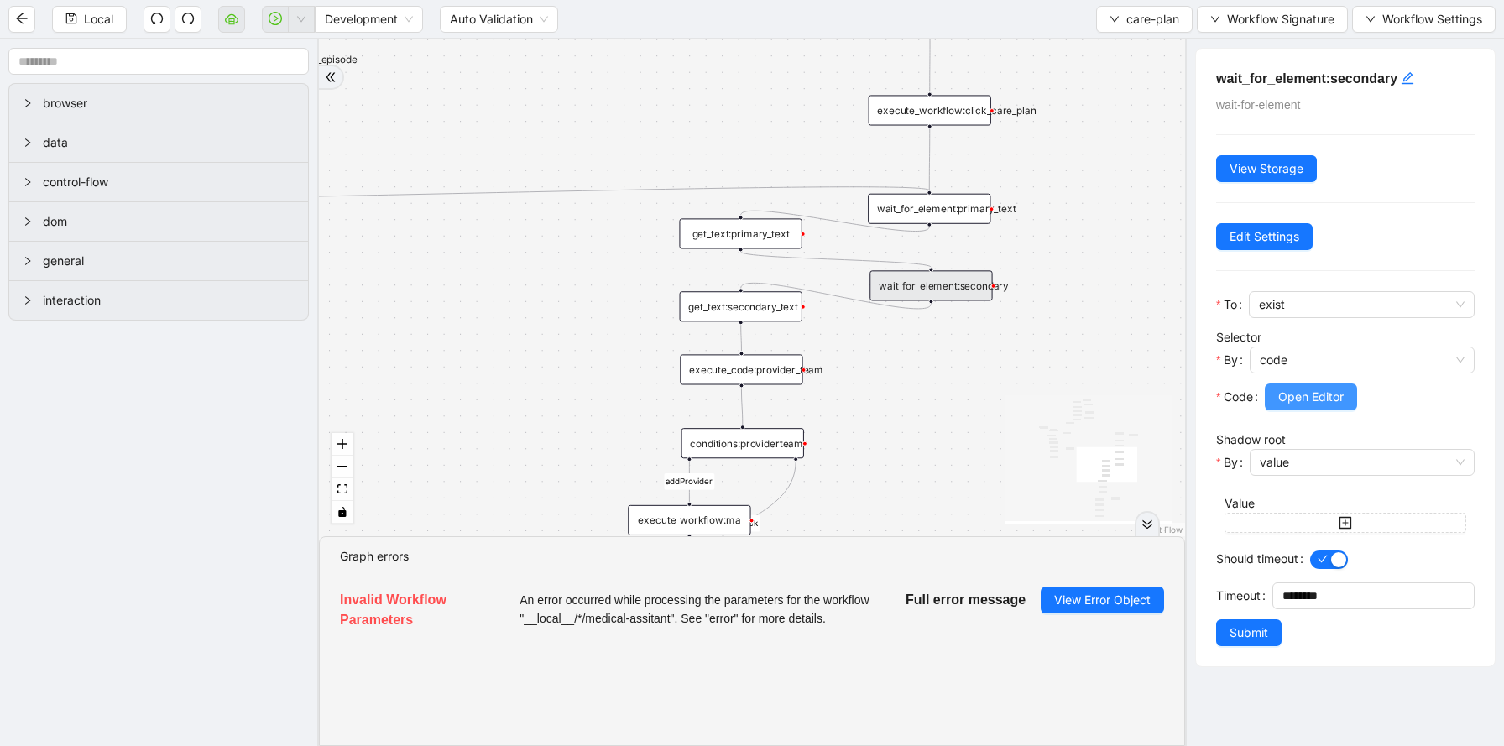
click at [1289, 397] on span "Open Editor" at bounding box center [1310, 397] width 65 height 18
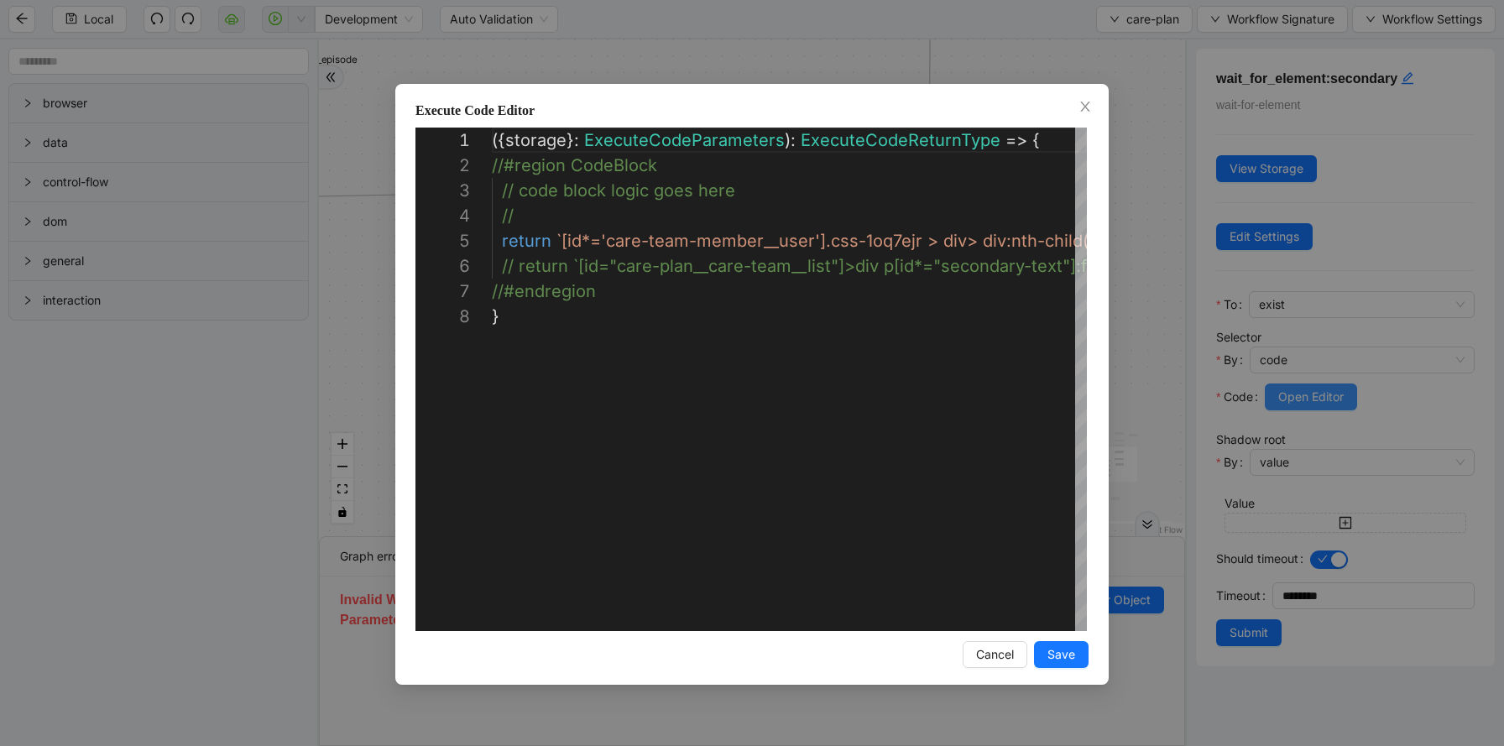
scroll to position [176, 0]
click at [719, 218] on div "( { storage } : ExecuteCodeParameters ): ExecuteCodeReturnType => { //#region C…" at bounding box center [1064, 468] width 1145 height 680
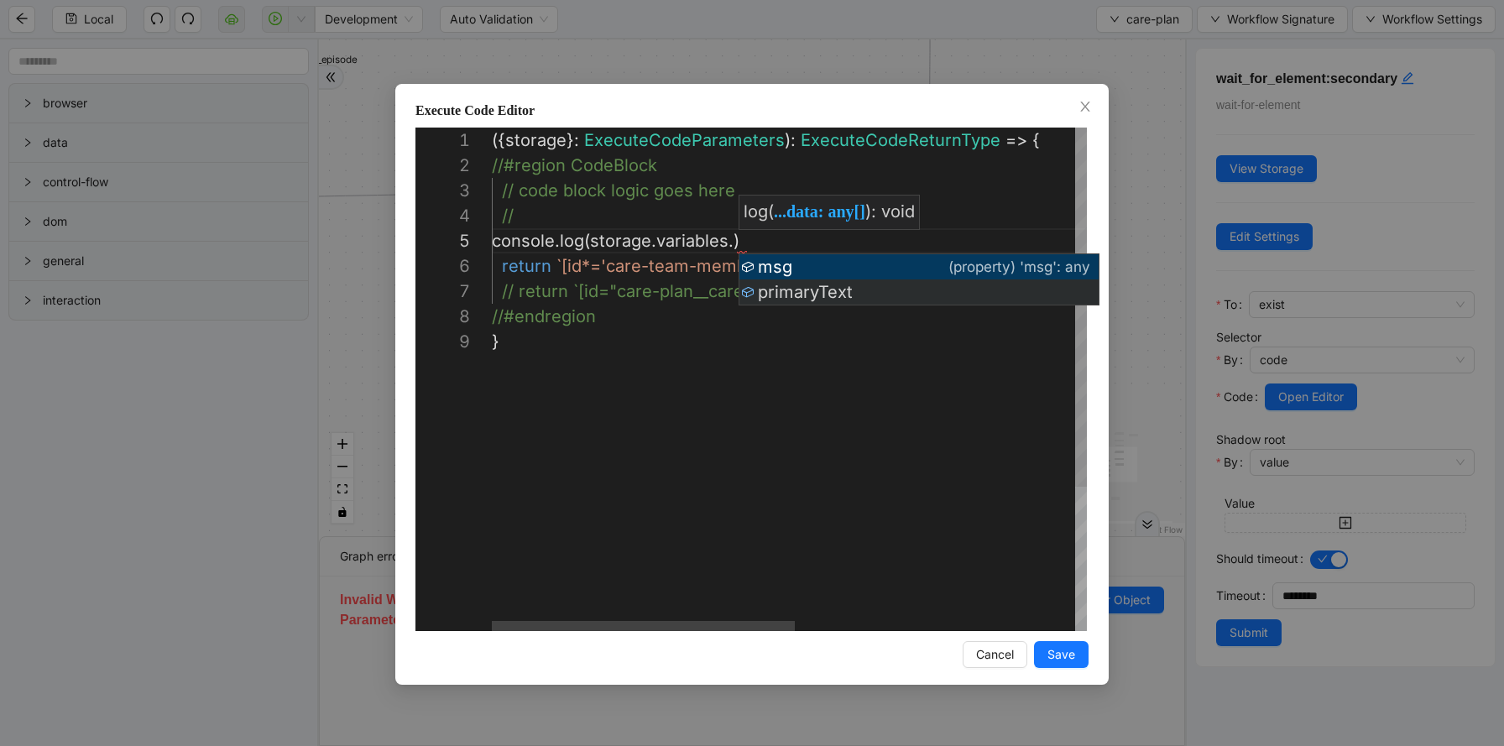
scroll to position [101, 341]
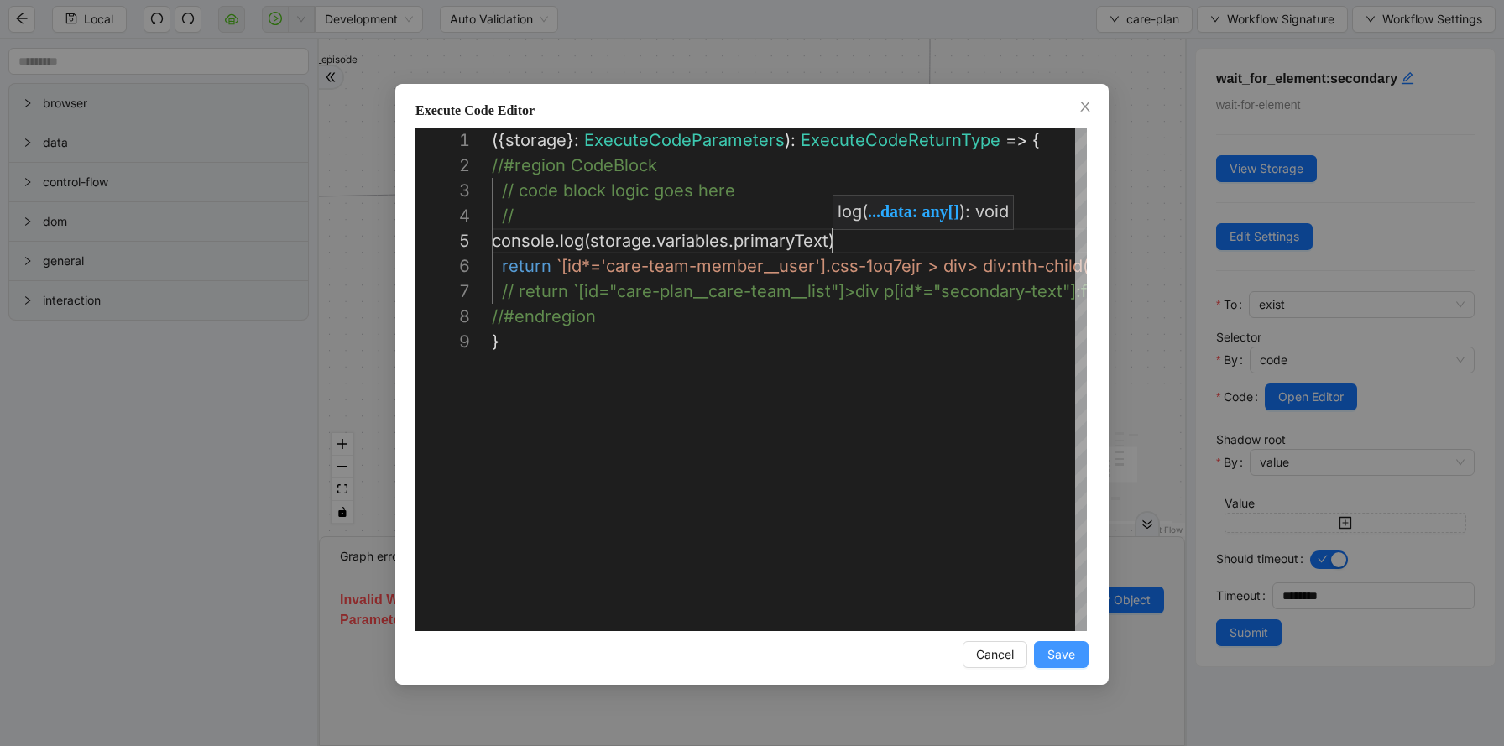
click at [1058, 655] on span "Save" at bounding box center [1061, 654] width 28 height 18
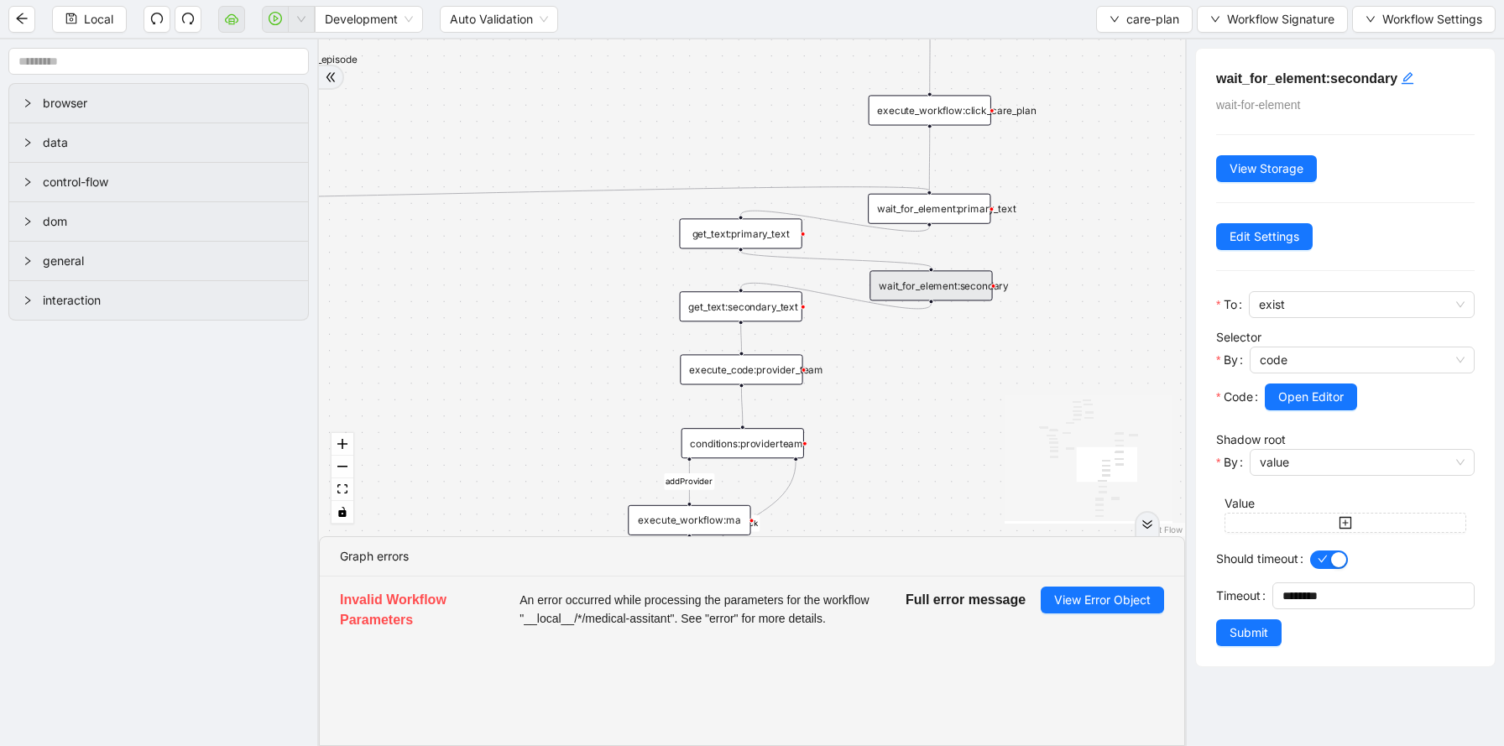
click at [983, 289] on div "wait_for_element:secondary" at bounding box center [930, 285] width 123 height 30
click at [1313, 393] on span "Open Editor" at bounding box center [1310, 397] width 65 height 18
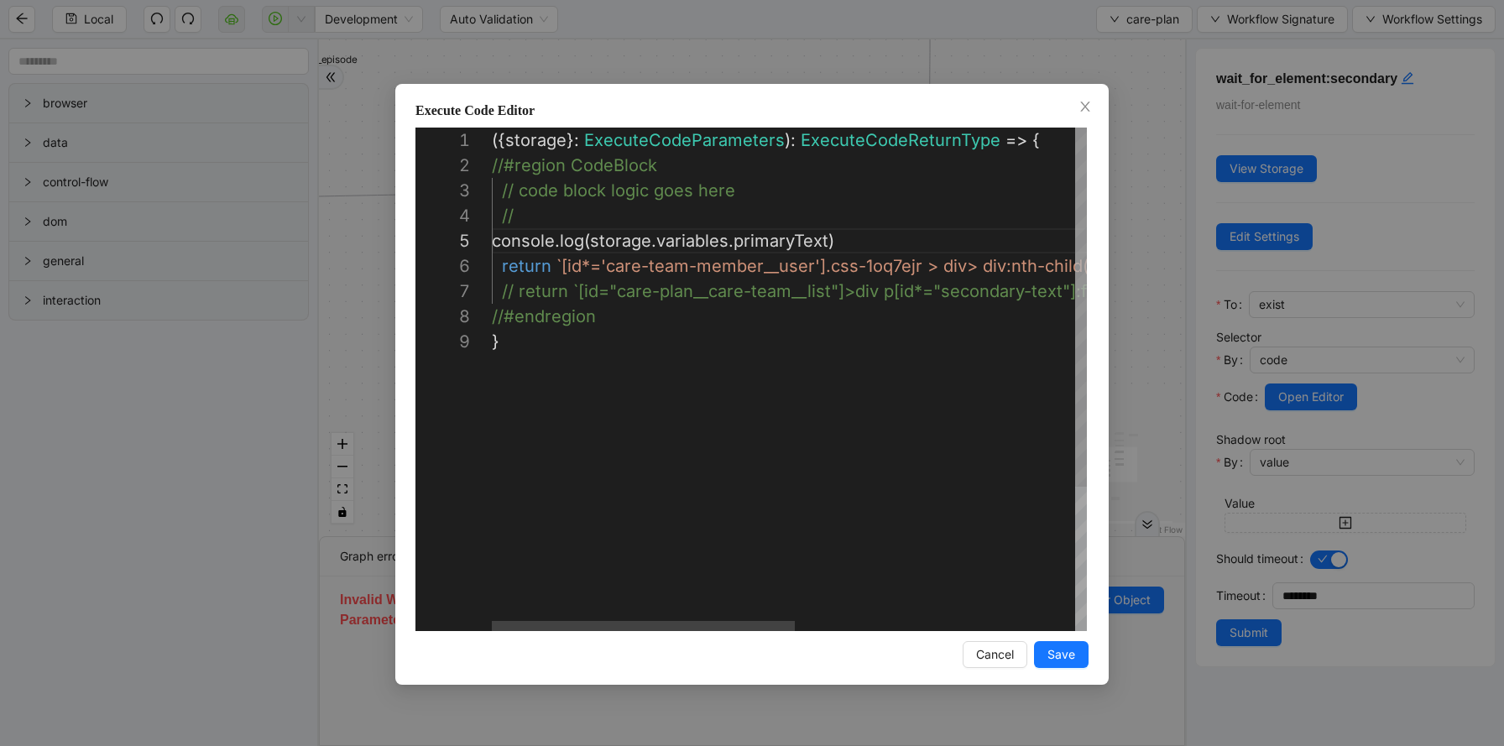
click at [833, 238] on div "({ storage }: ExecuteCodeParameters ): ExecuteCodeReturnType => { //#region Cod…" at bounding box center [1064, 480] width 1145 height 705
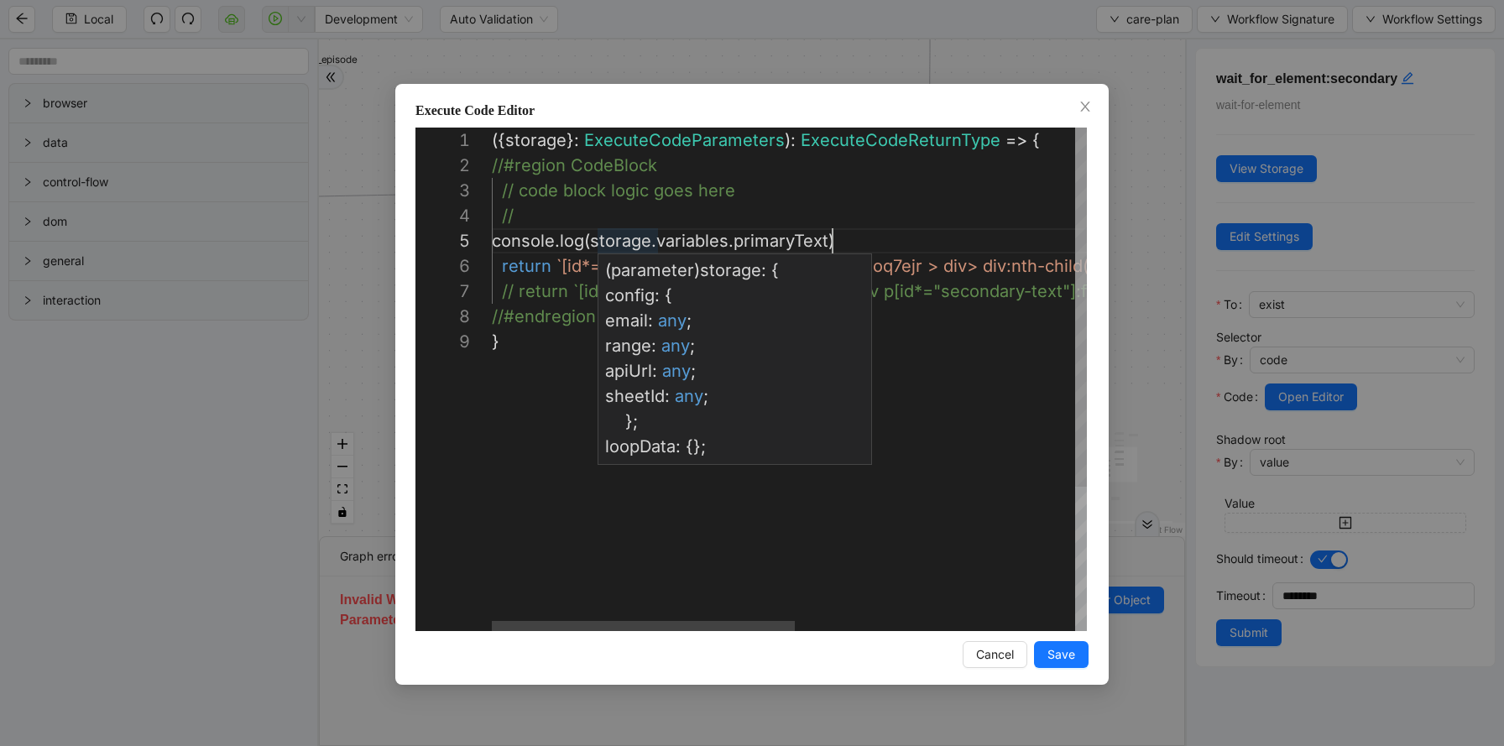
click at [599, 239] on div "({ storage }: ExecuteCodeParameters ): ExecuteCodeReturnType => { //#region Cod…" at bounding box center [1064, 480] width 1145 height 705
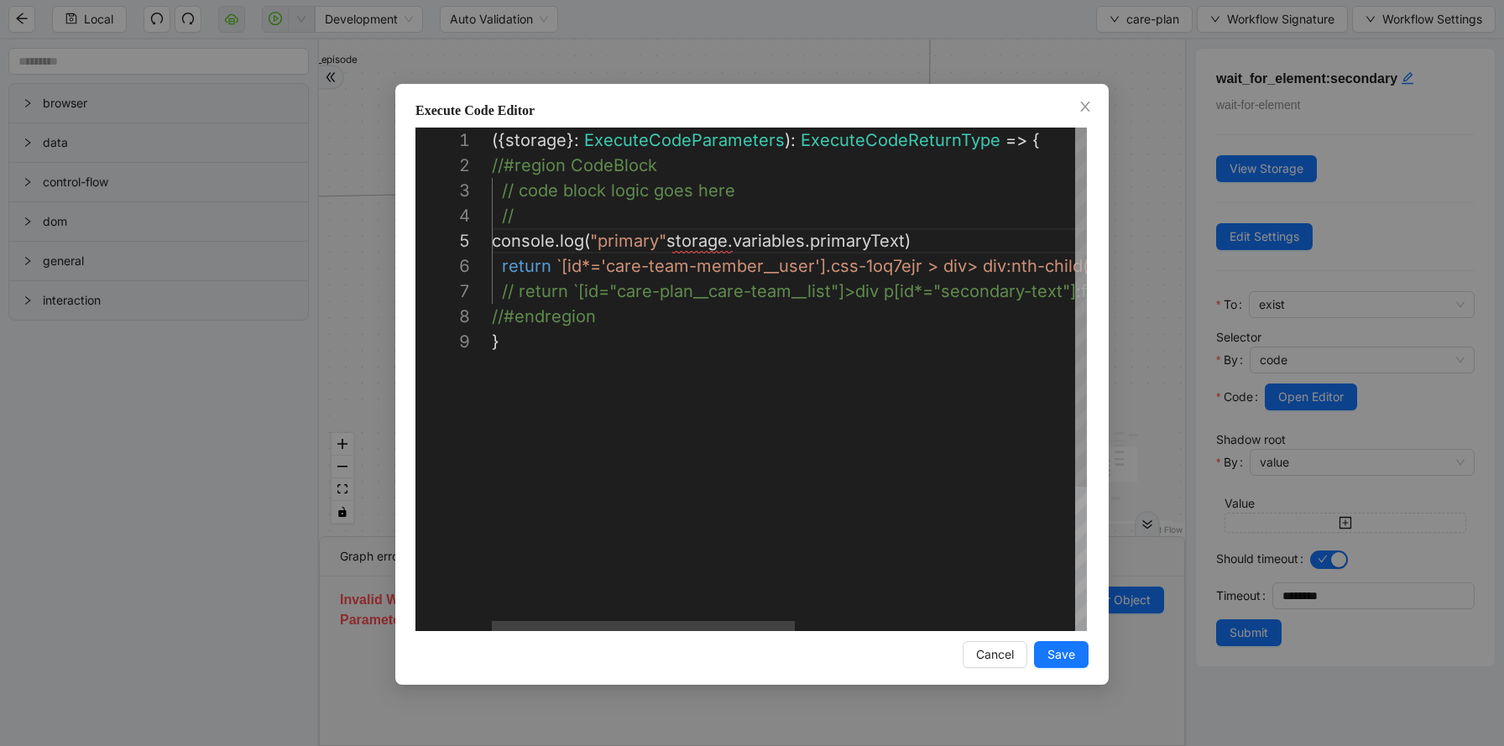
scroll to position [101, 184]
type textarea "**********"
click at [1067, 649] on span "Save" at bounding box center [1061, 654] width 28 height 18
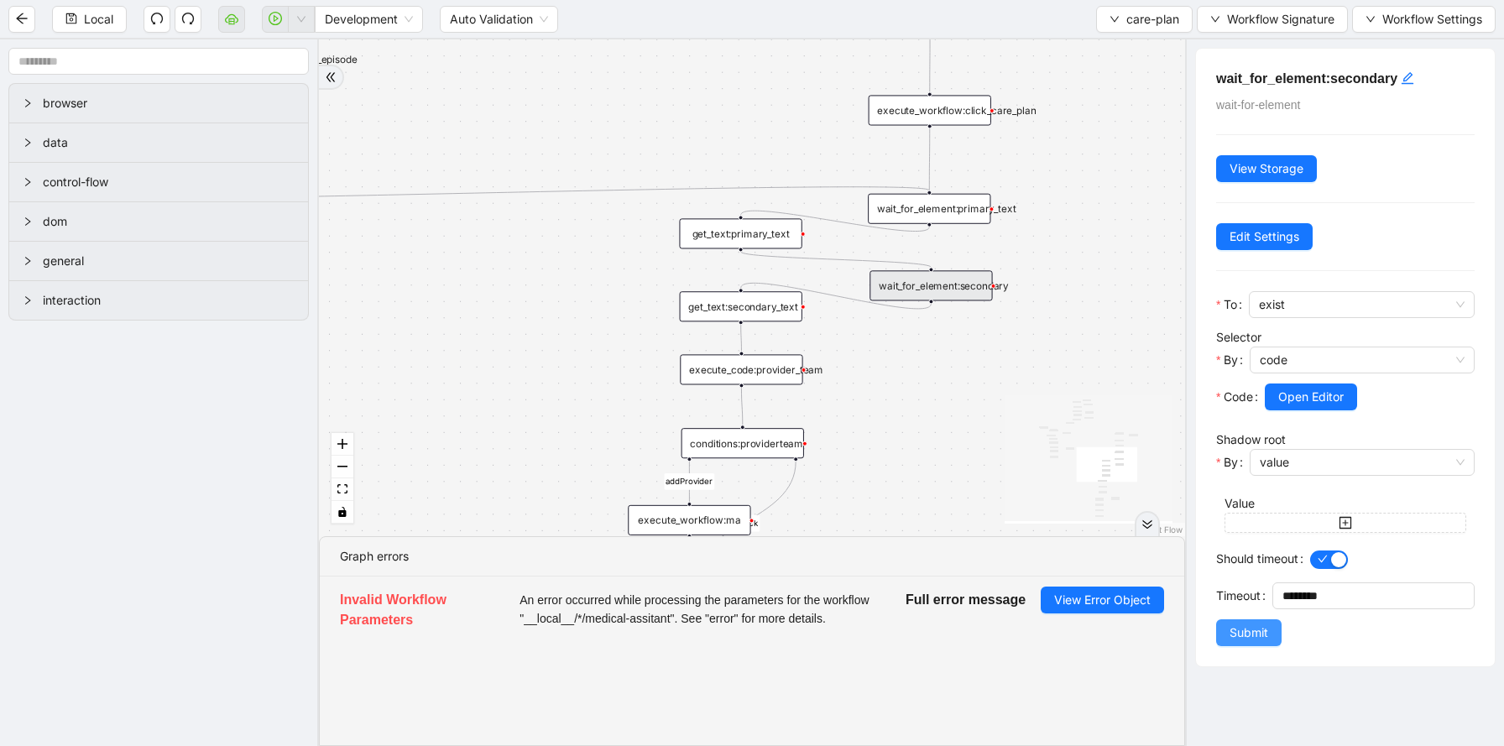
click at [1258, 628] on span "Submit" at bounding box center [1248, 632] width 39 height 18
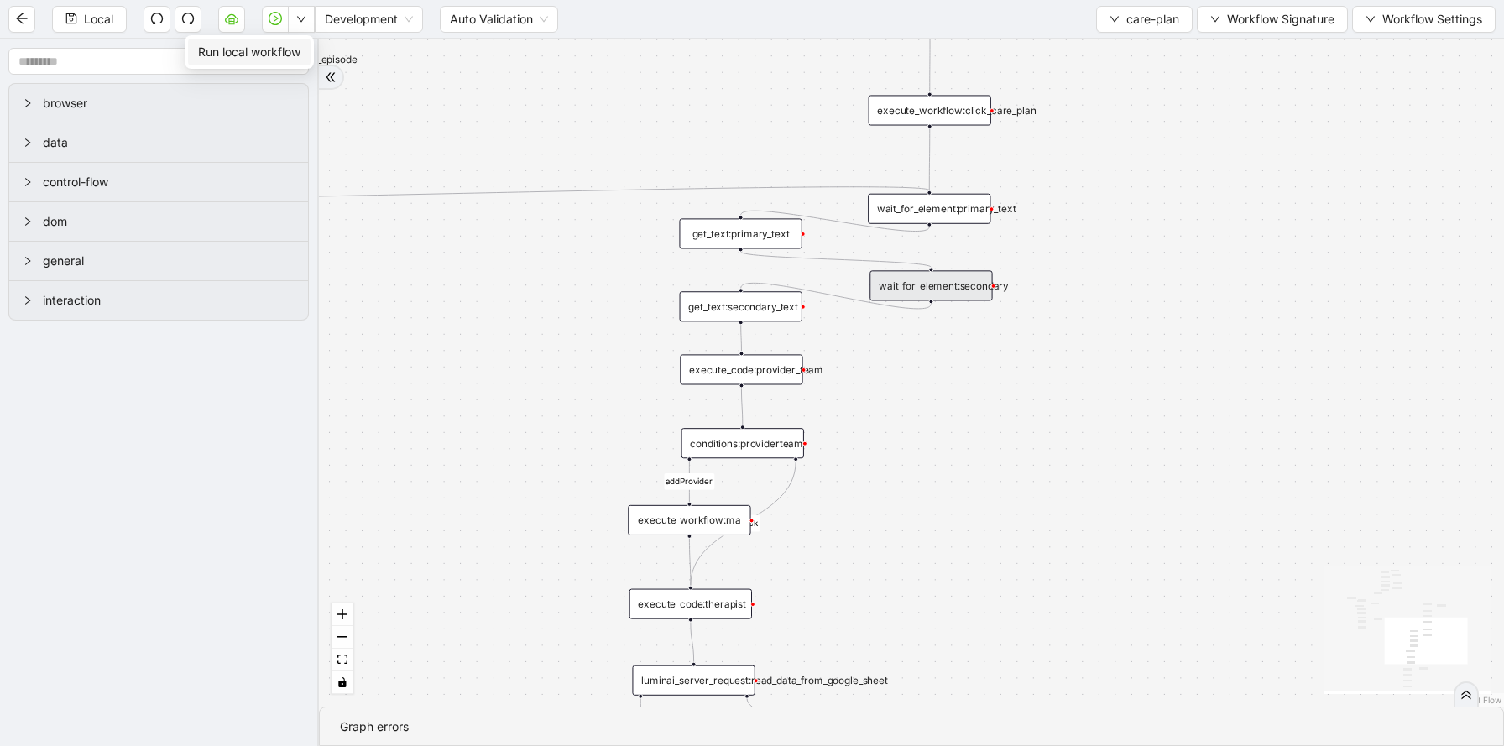
click at [281, 43] on span "Run local workflow" at bounding box center [249, 52] width 102 height 18
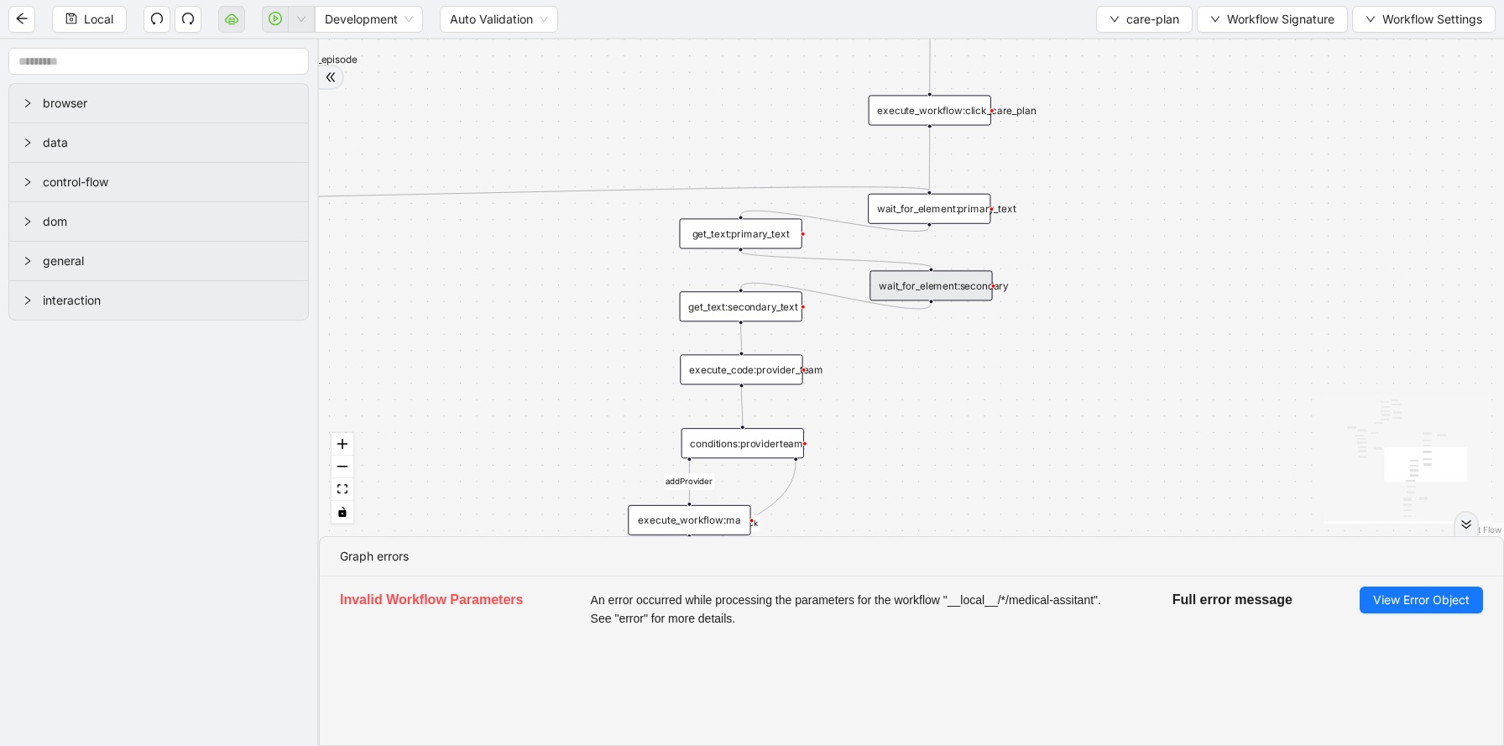
click at [762, 237] on div "get_text:primary_text" at bounding box center [740, 233] width 123 height 30
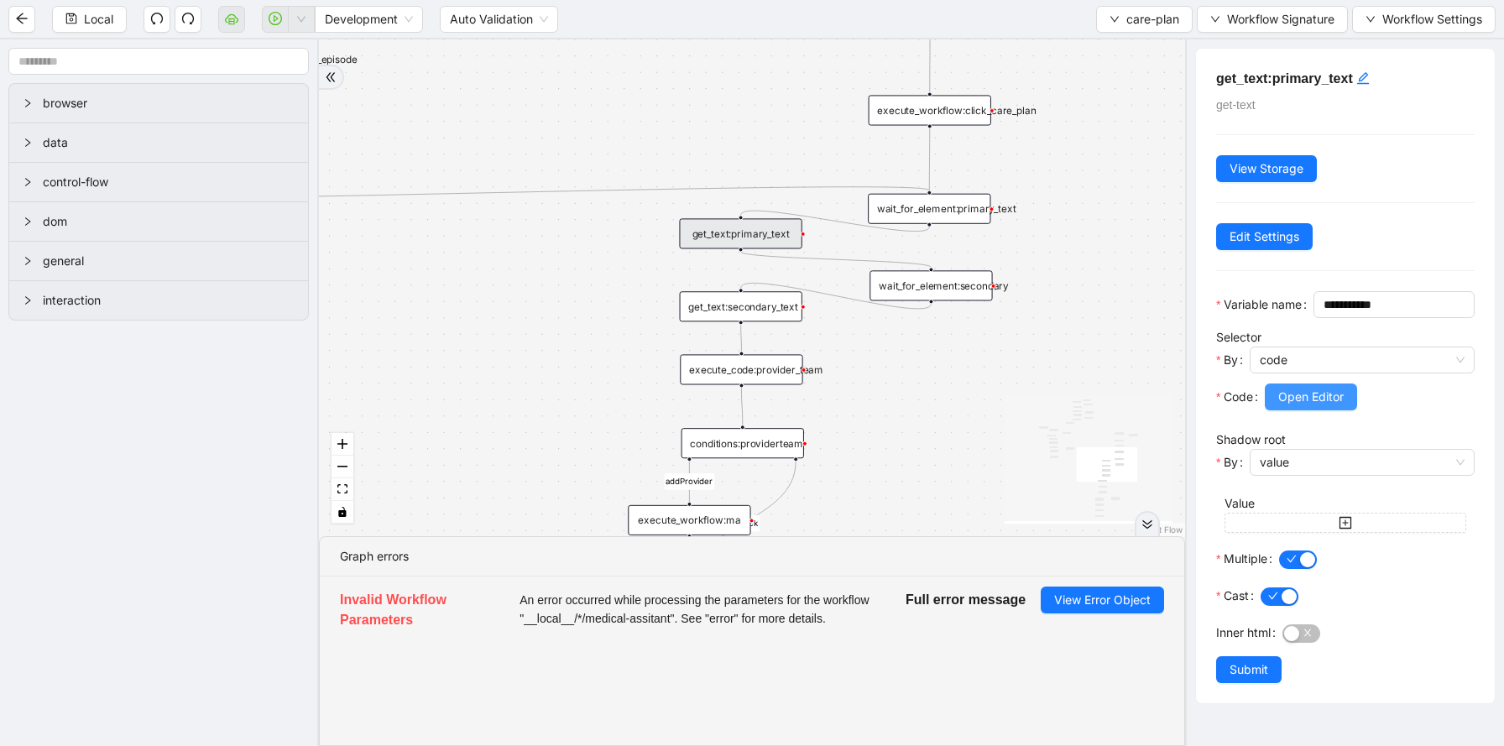
click at [1298, 406] on span "Open Editor" at bounding box center [1310, 397] width 65 height 18
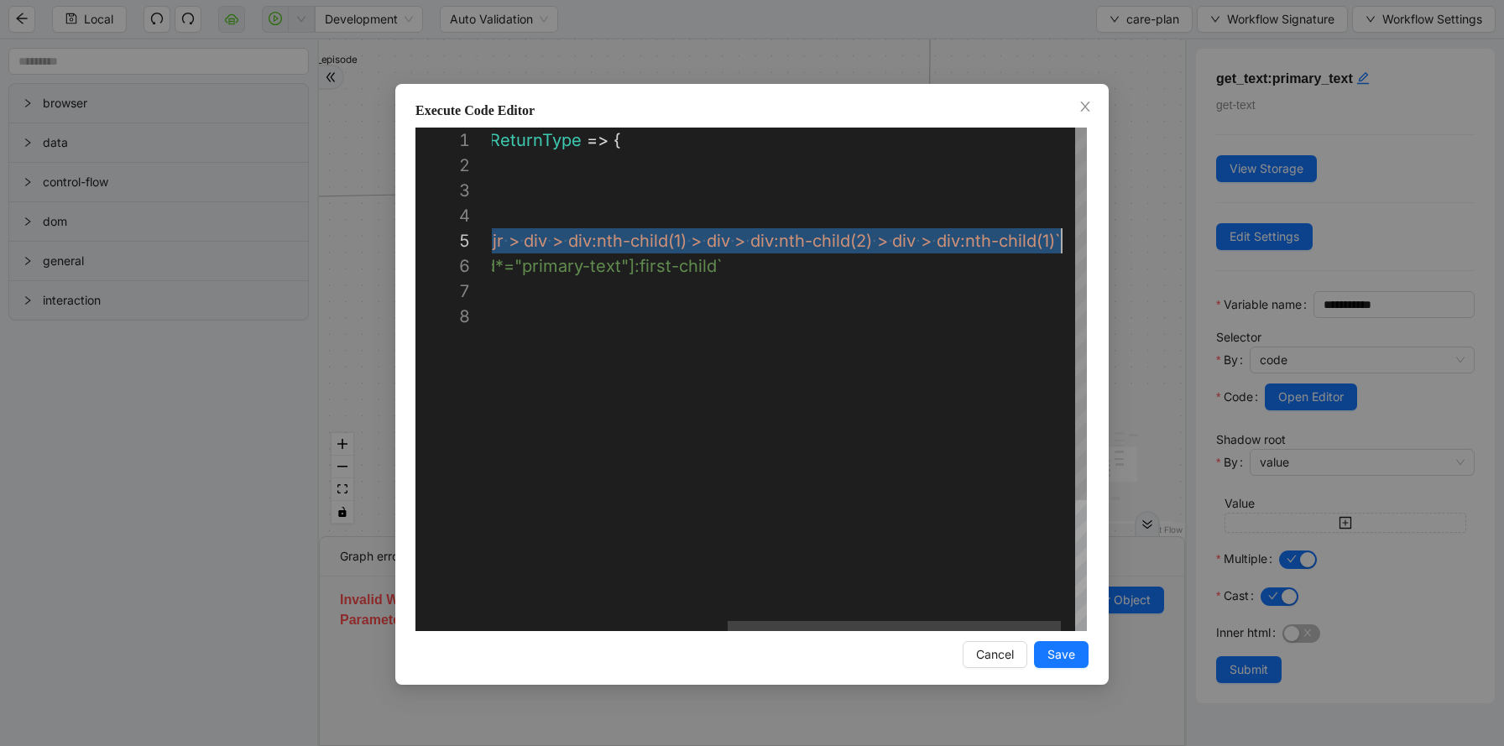
scroll to position [101, 980]
drag, startPoint x: 560, startPoint y: 242, endPoint x: 1056, endPoint y: 241, distance: 495.9
click at [947, 286] on div "( { storage } : ExecuteCodeParameters ): ExecuteCodeReturnType => { //#region C…" at bounding box center [593, 468] width 1040 height 680
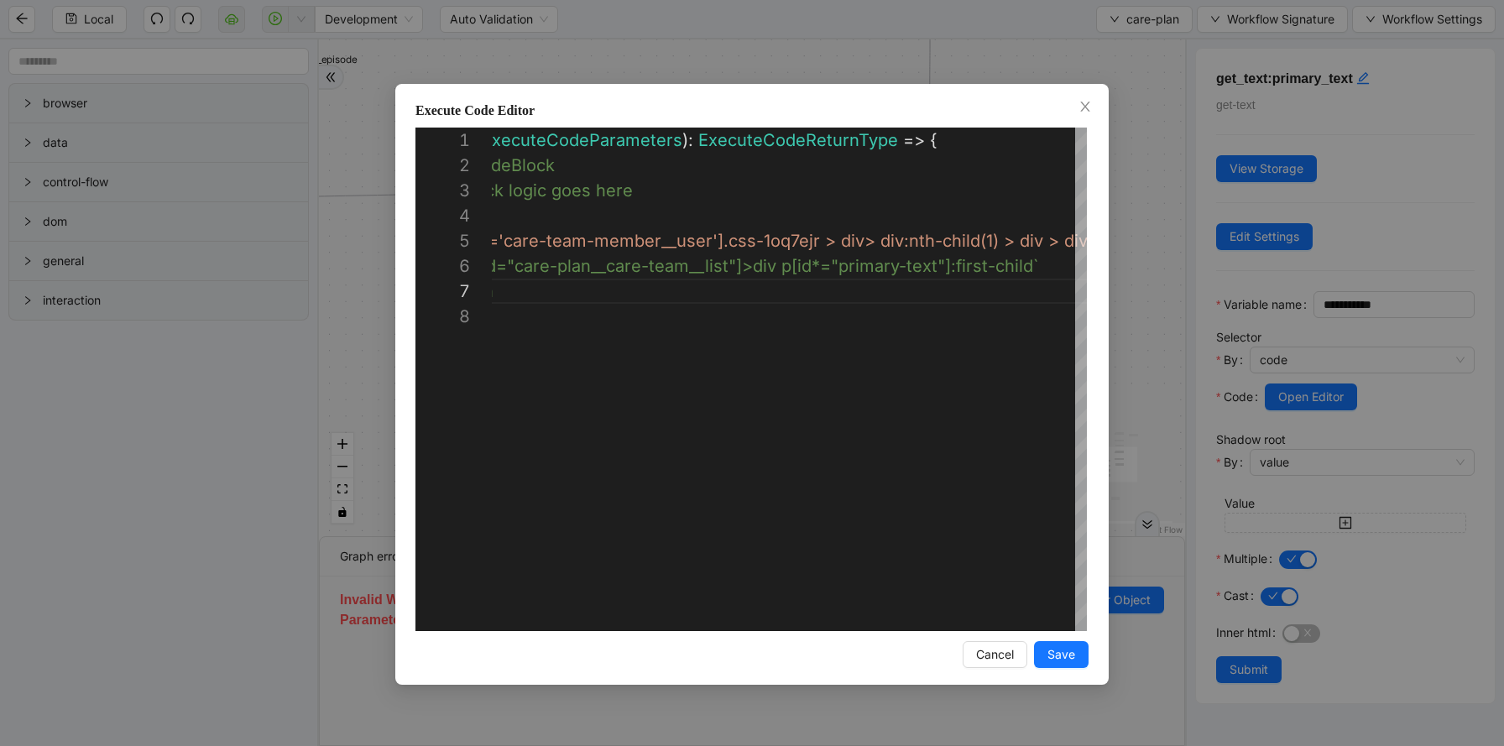
click at [967, 57] on div "**********" at bounding box center [752, 373] width 1504 height 746
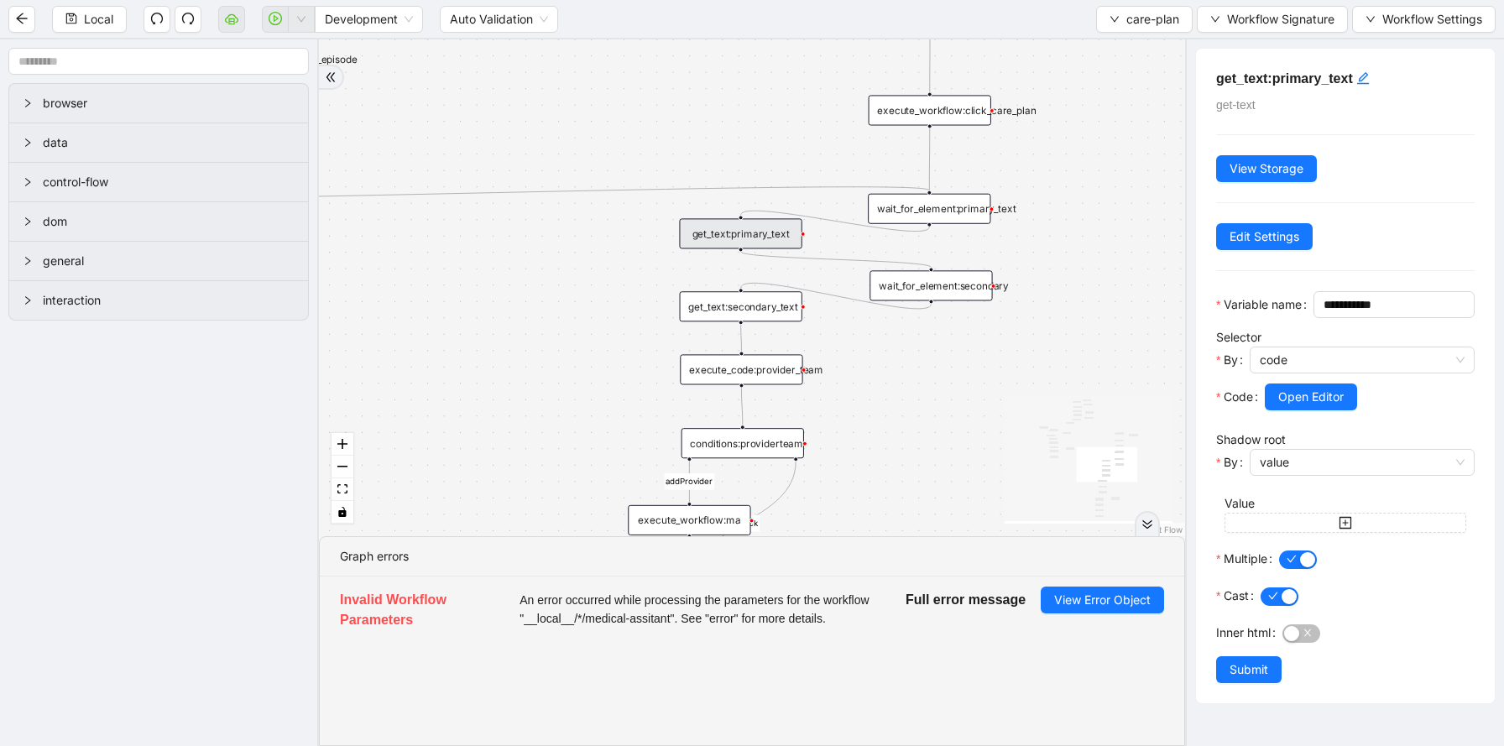
click at [785, 252] on icon "Edge from get_text:primary_text to wait_for_element:secondary" at bounding box center [836, 260] width 190 height 16
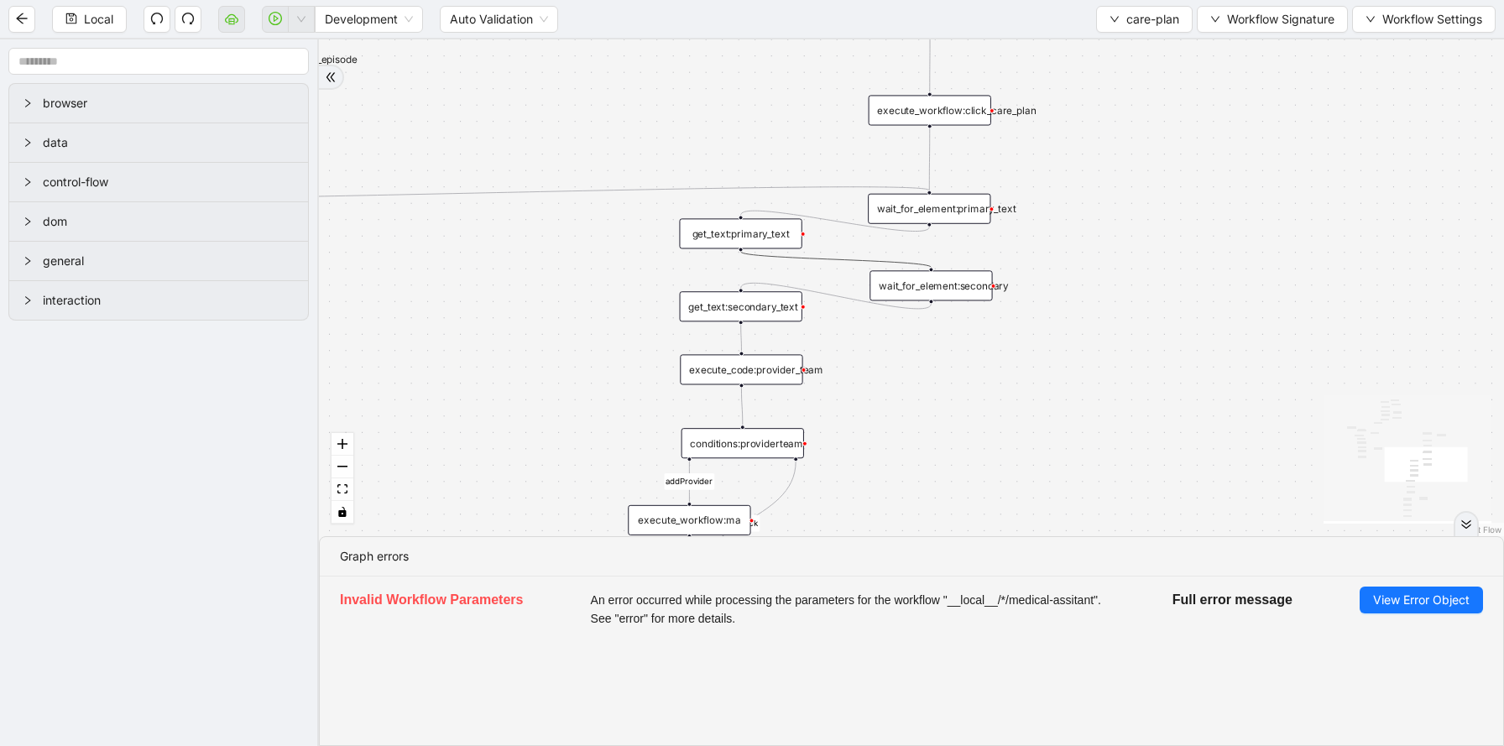
click at [789, 232] on div "get_text:primary_text" at bounding box center [740, 233] width 123 height 30
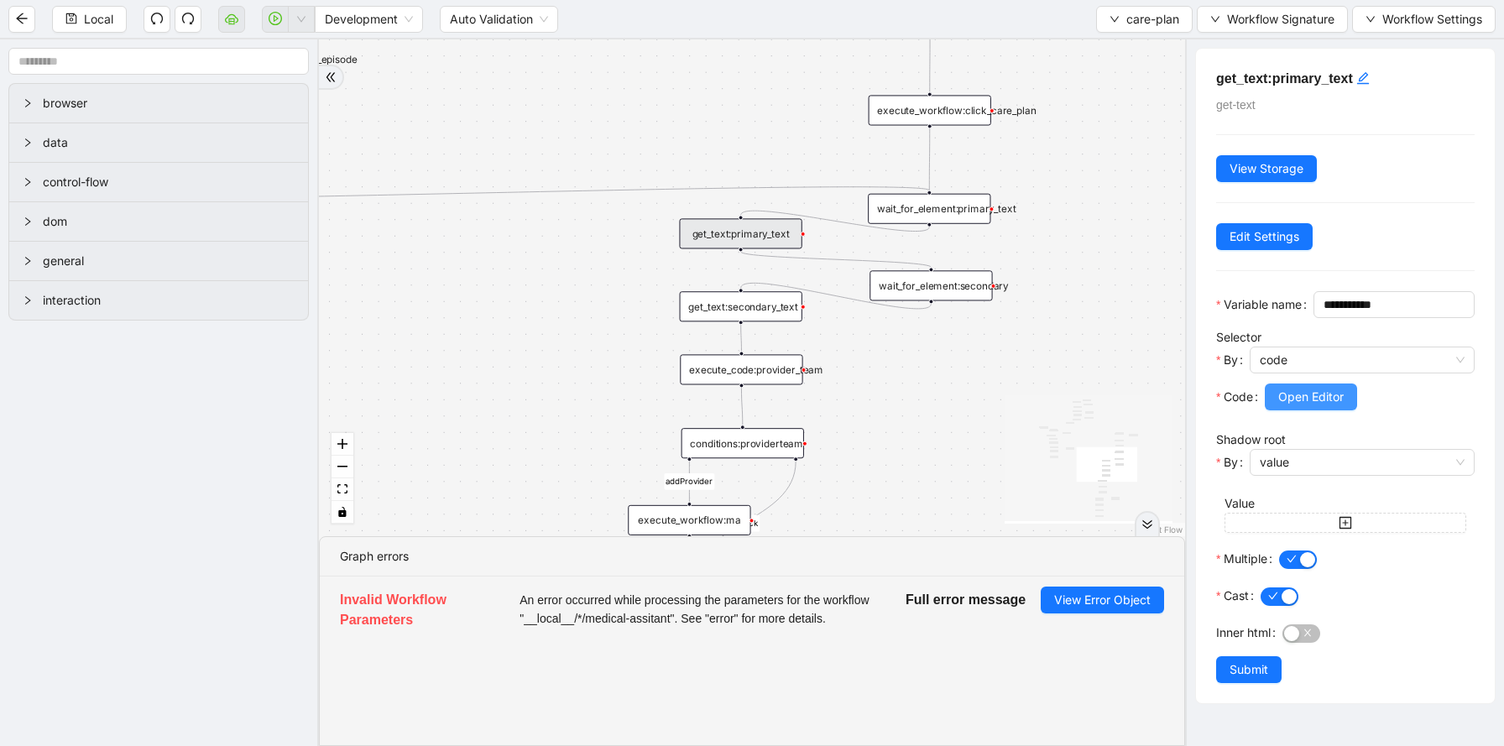
click at [1312, 406] on span "Open Editor" at bounding box center [1310, 397] width 65 height 18
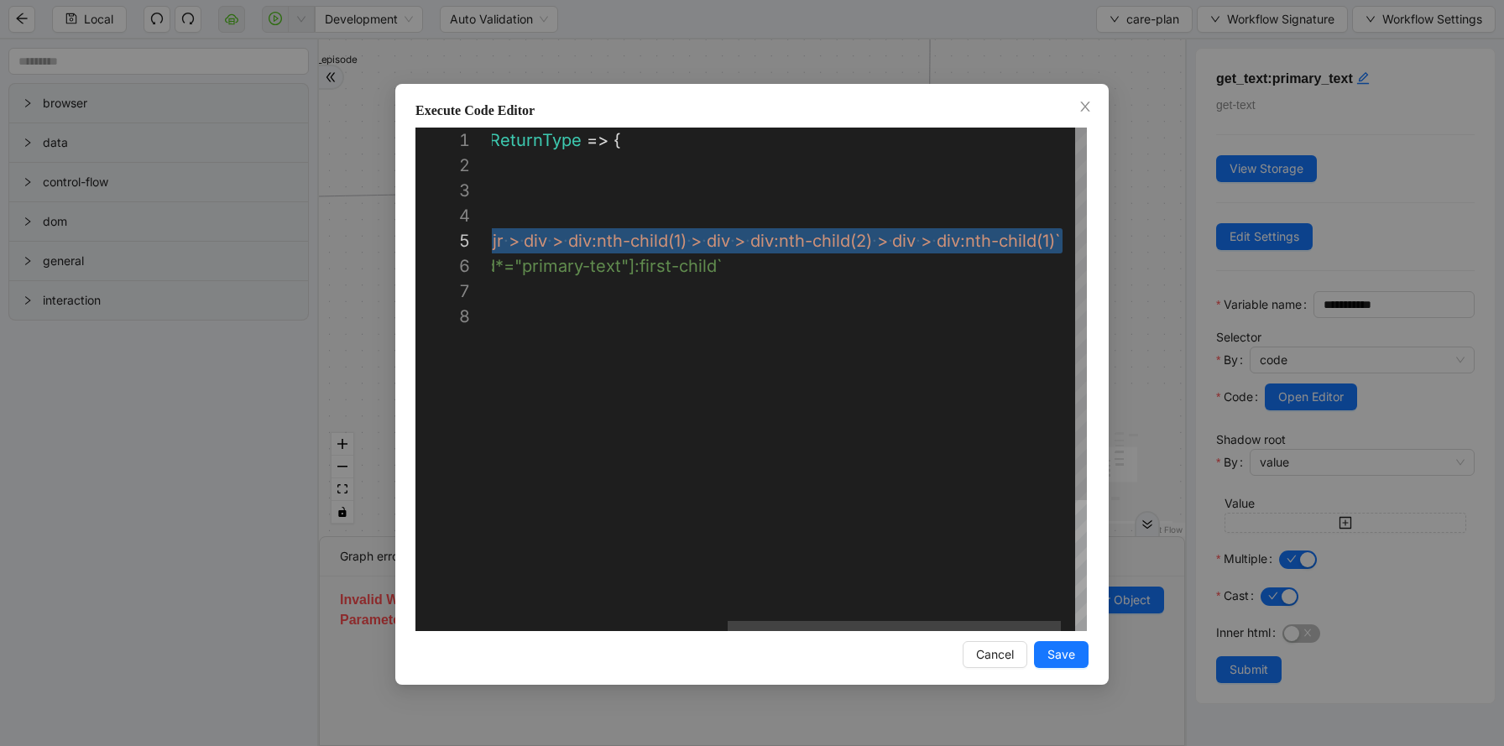
scroll to position [101, 980]
drag, startPoint x: 561, startPoint y: 237, endPoint x: 1056, endPoint y: 235, distance: 495.1
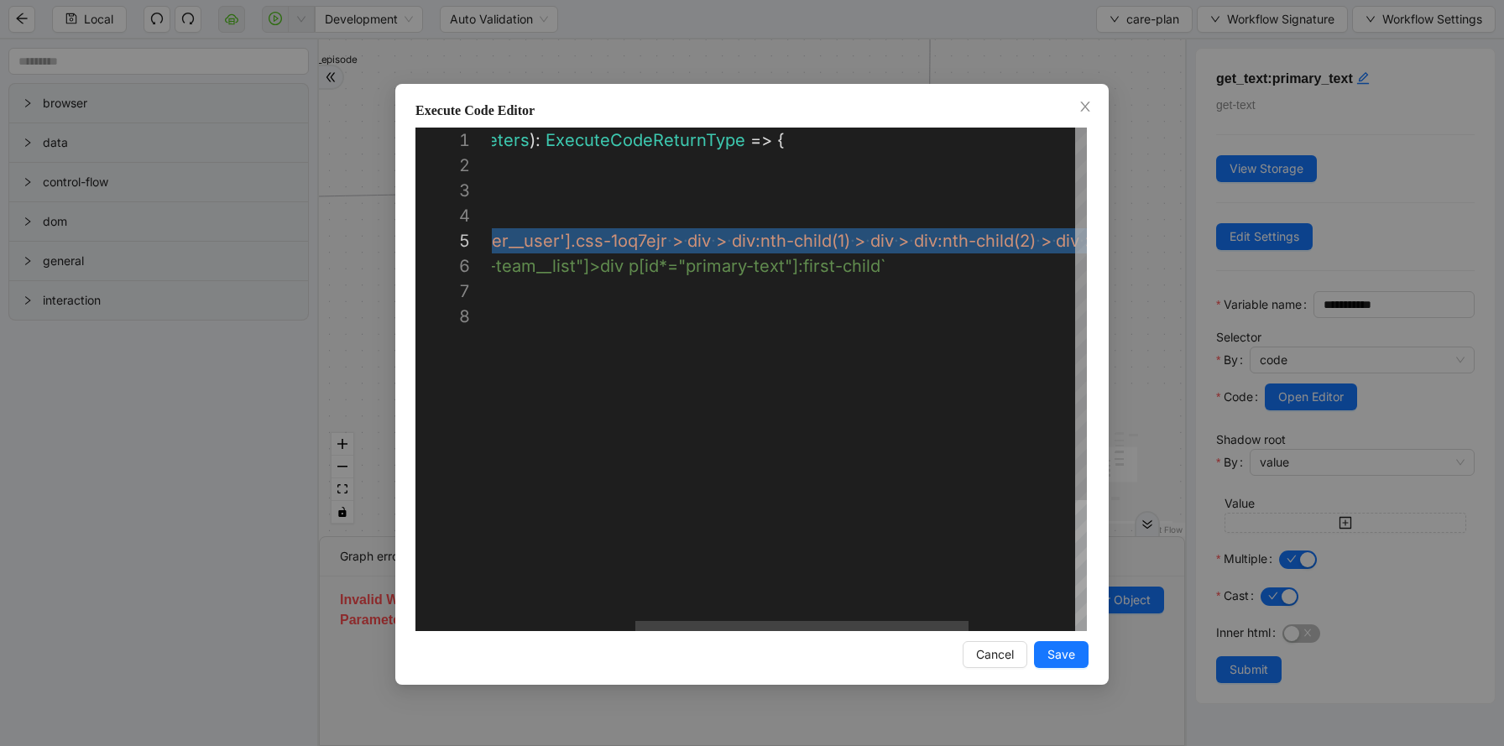
paste textarea "**********"
type textarea "**********"
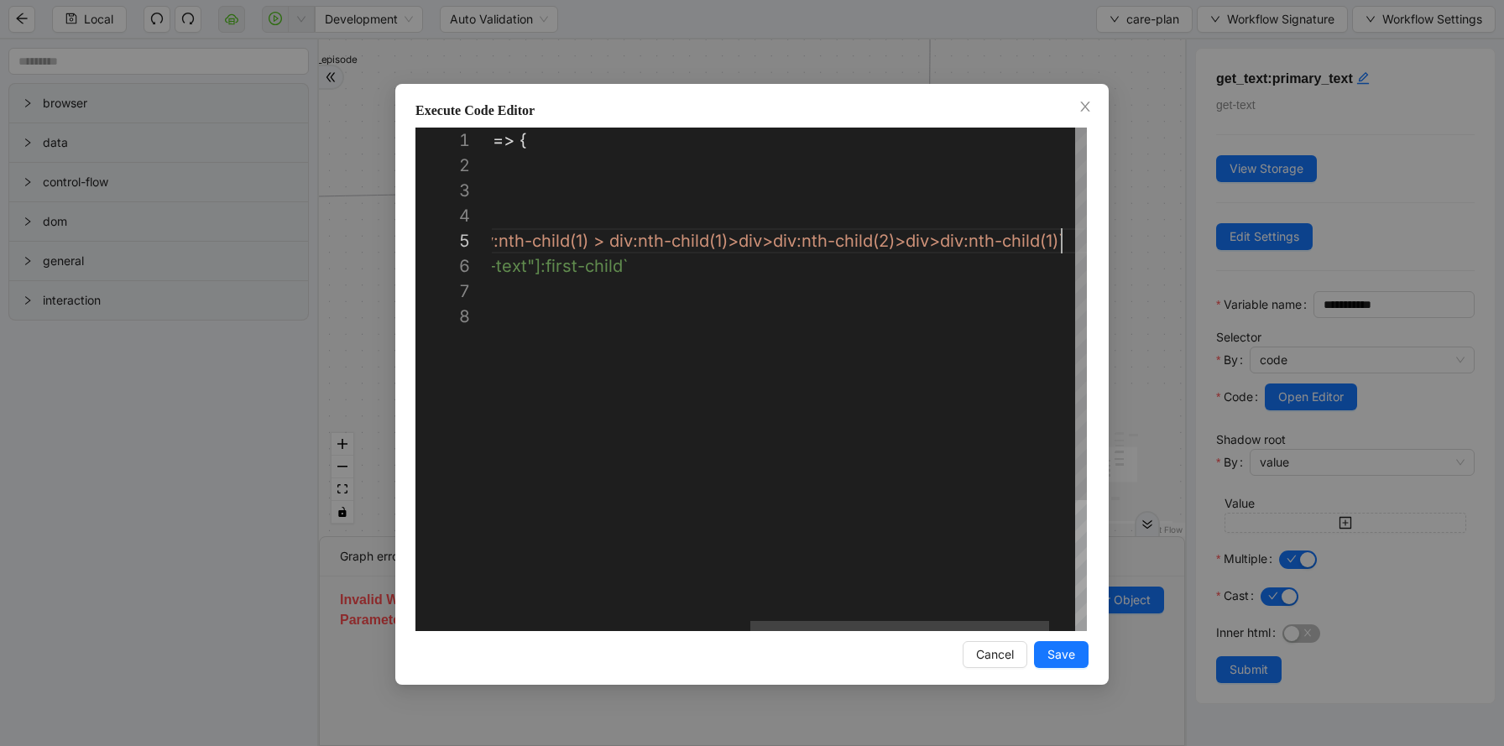
scroll to position [101, 1082]
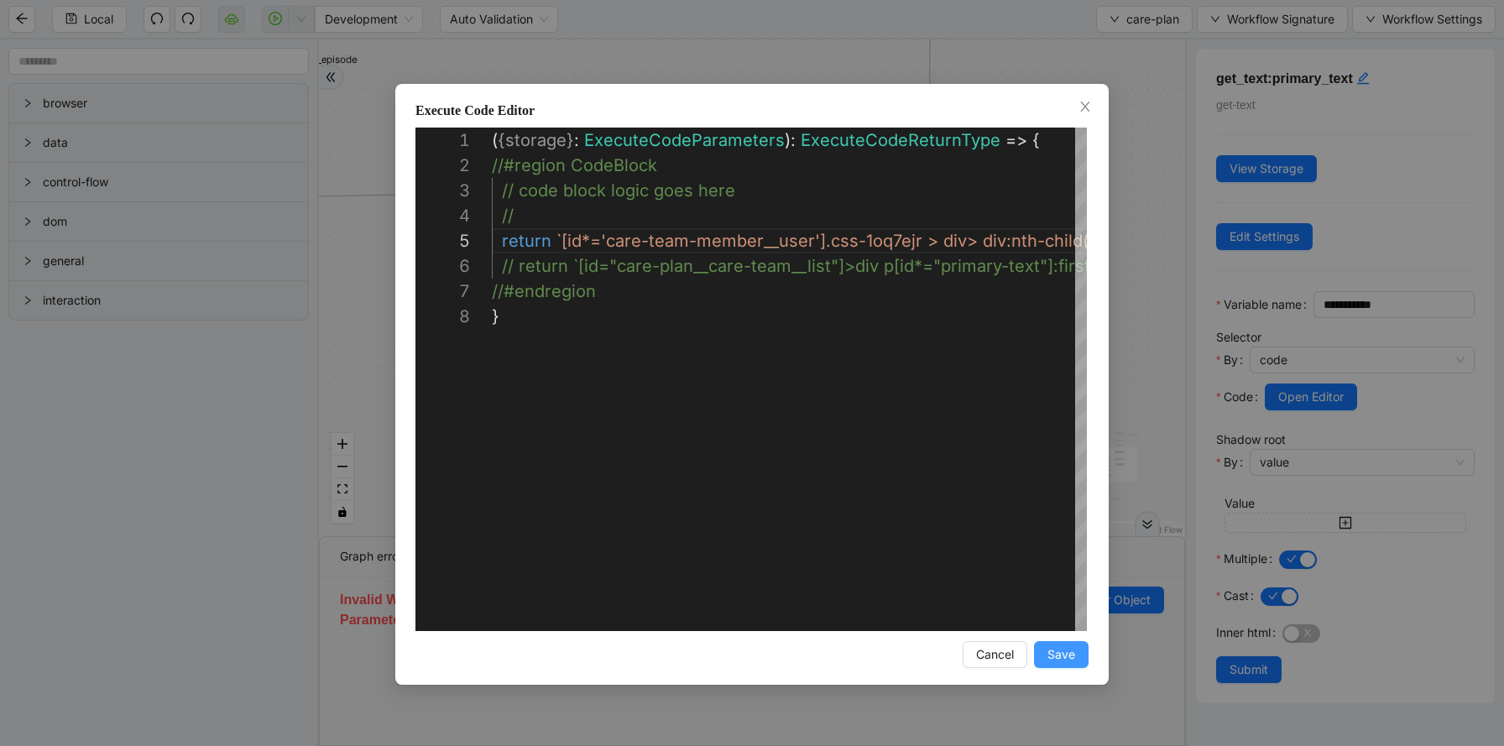
click at [1073, 655] on span "Save" at bounding box center [1061, 654] width 28 height 18
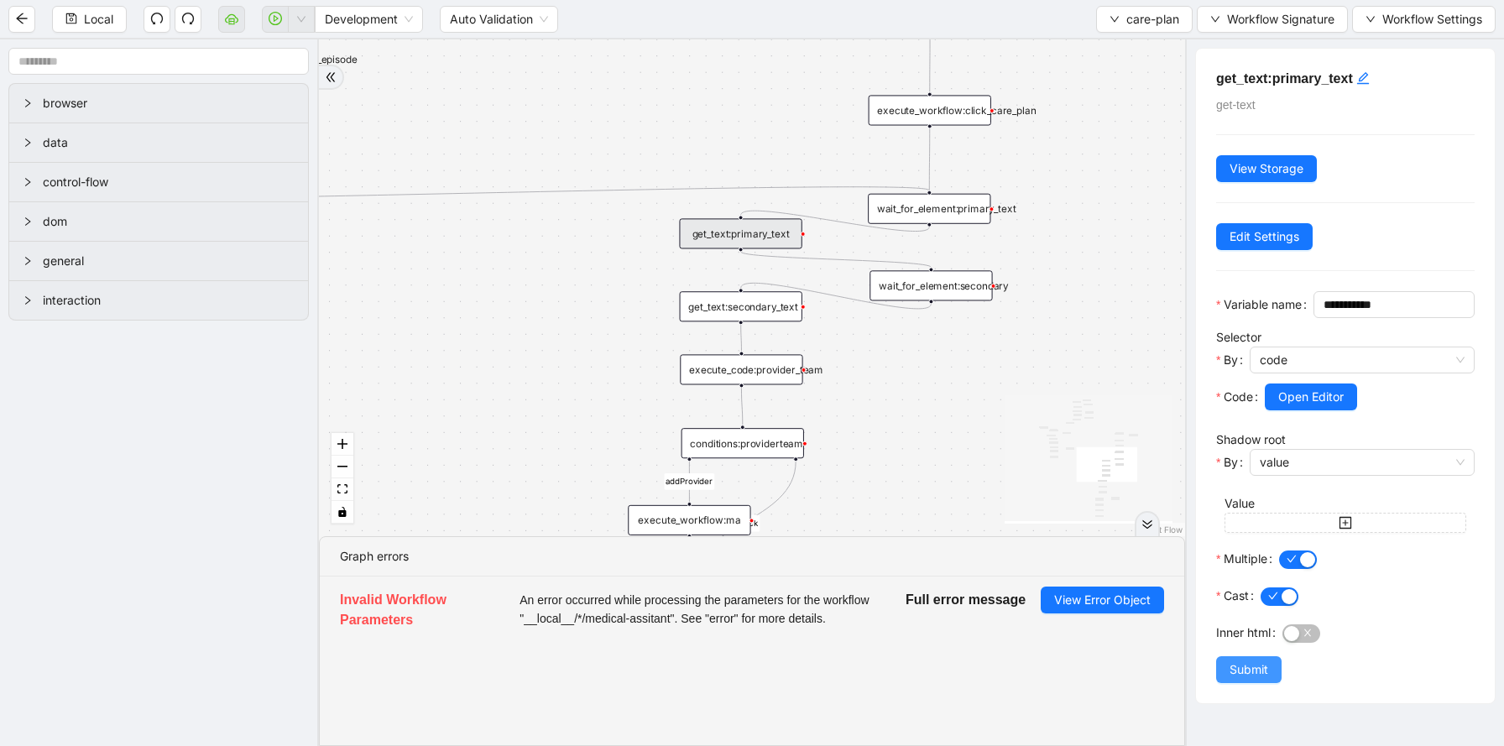
click at [1246, 683] on button "Submit" at bounding box center [1248, 669] width 65 height 27
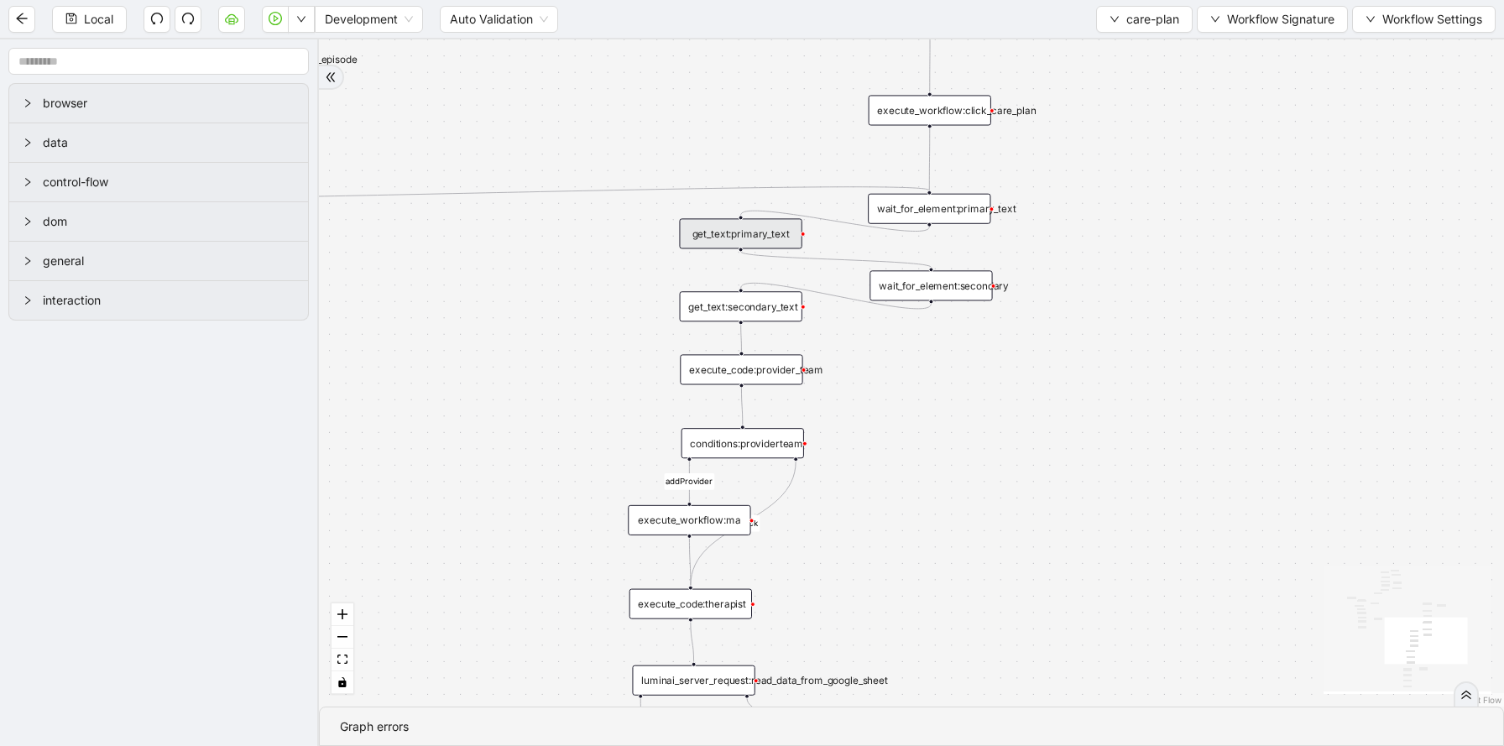
click at [774, 310] on div "get_text:secondary_text" at bounding box center [741, 306] width 123 height 30
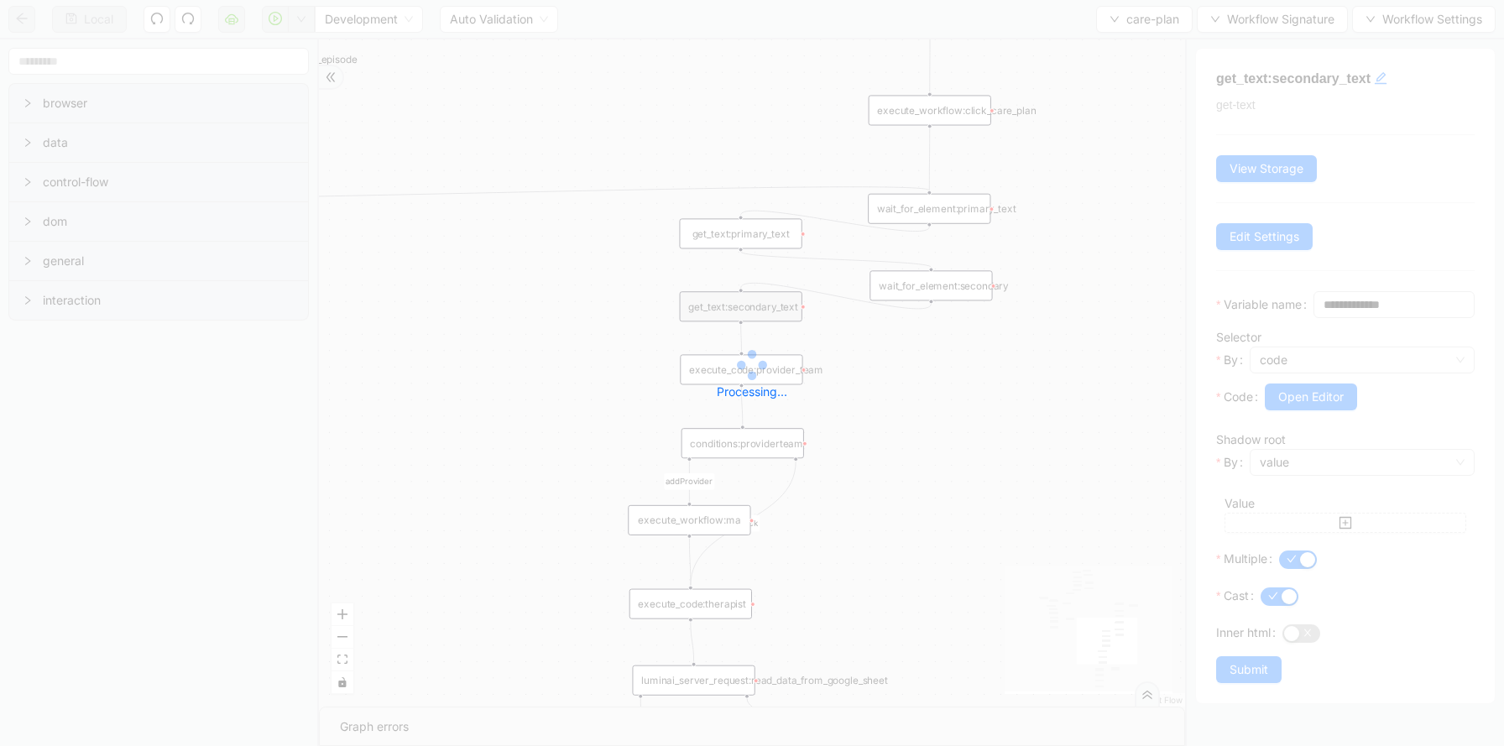
click at [893, 353] on div "Processing..." at bounding box center [752, 374] width 1504 height 336
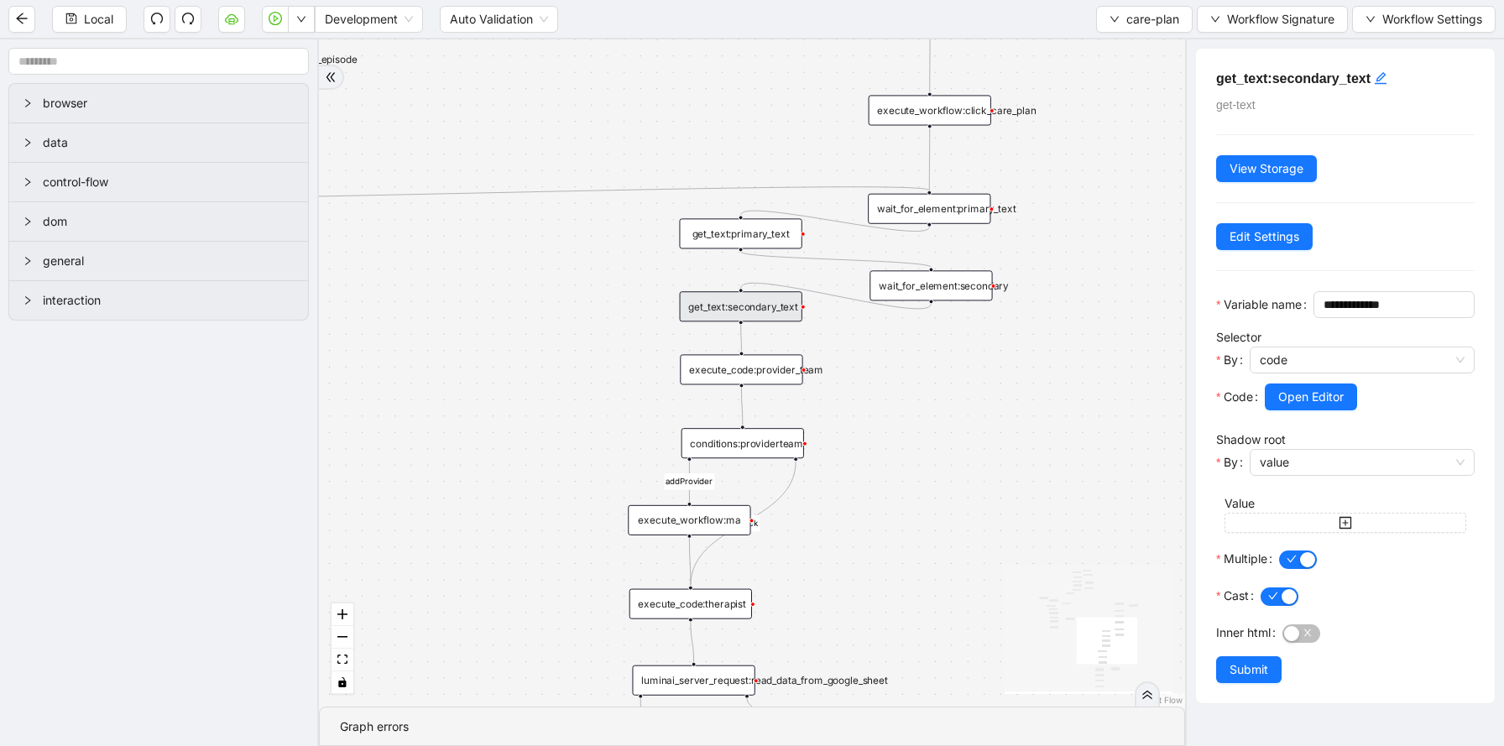
click at [963, 295] on div "wait_for_element:secondary" at bounding box center [930, 285] width 123 height 30
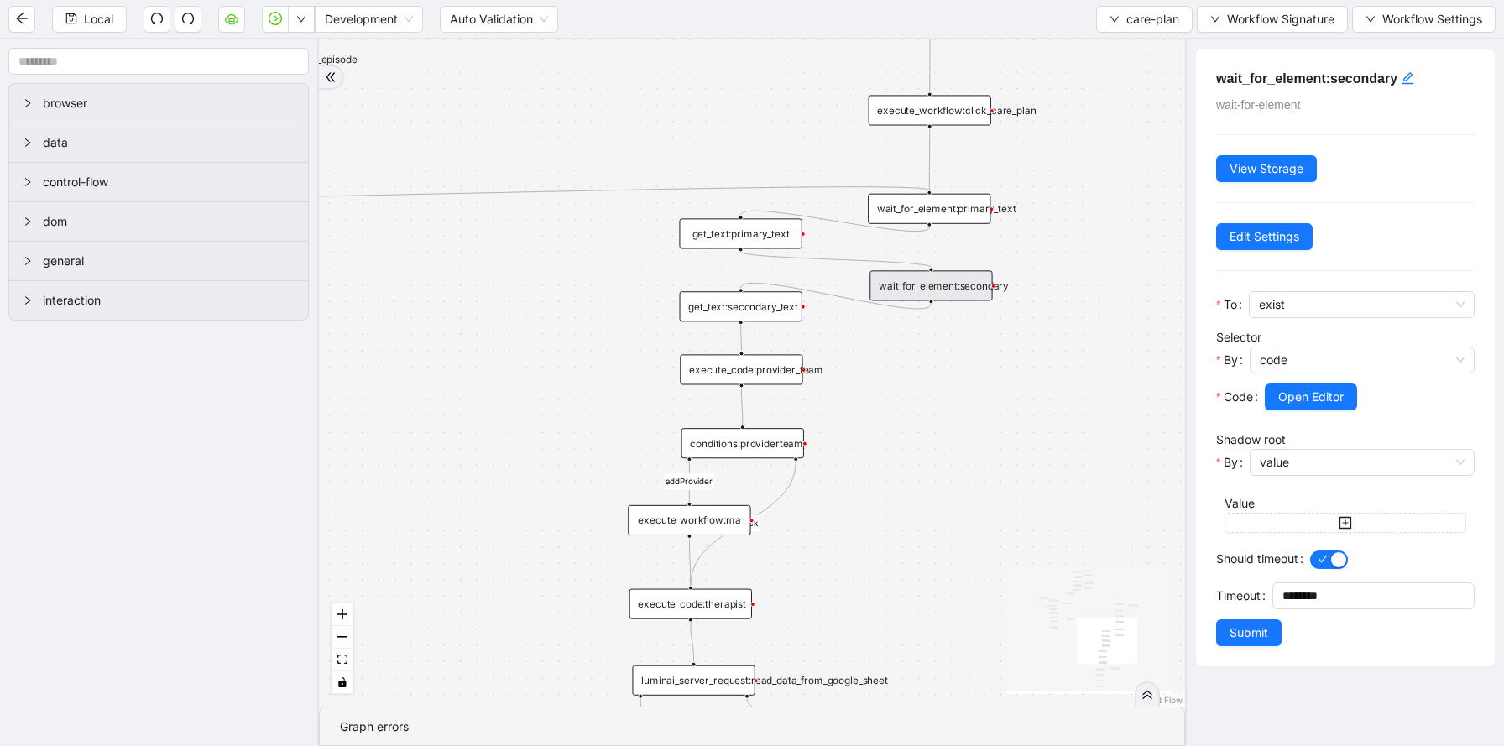
click at [785, 305] on div "get_text:secondary_text" at bounding box center [741, 306] width 123 height 30
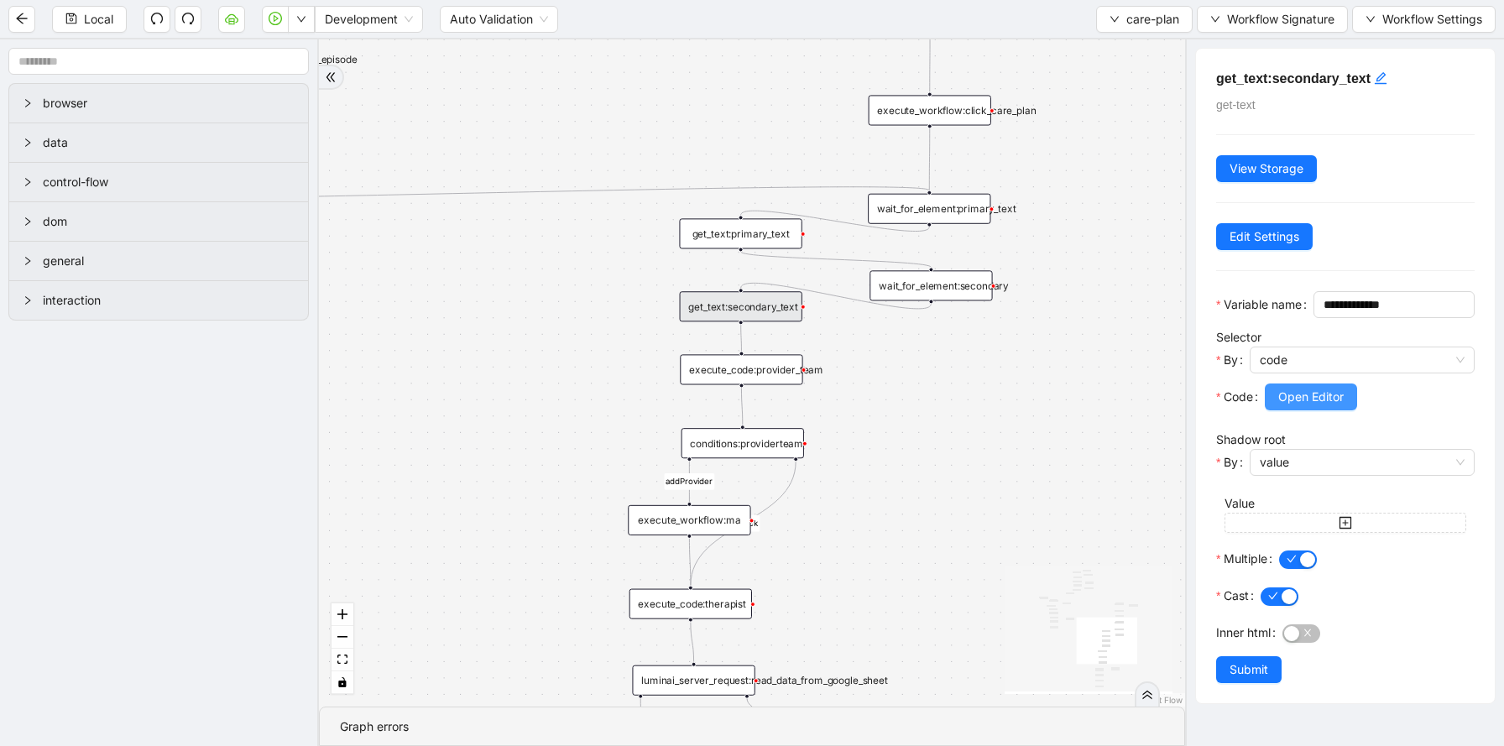
click at [1286, 406] on span "Open Editor" at bounding box center [1310, 397] width 65 height 18
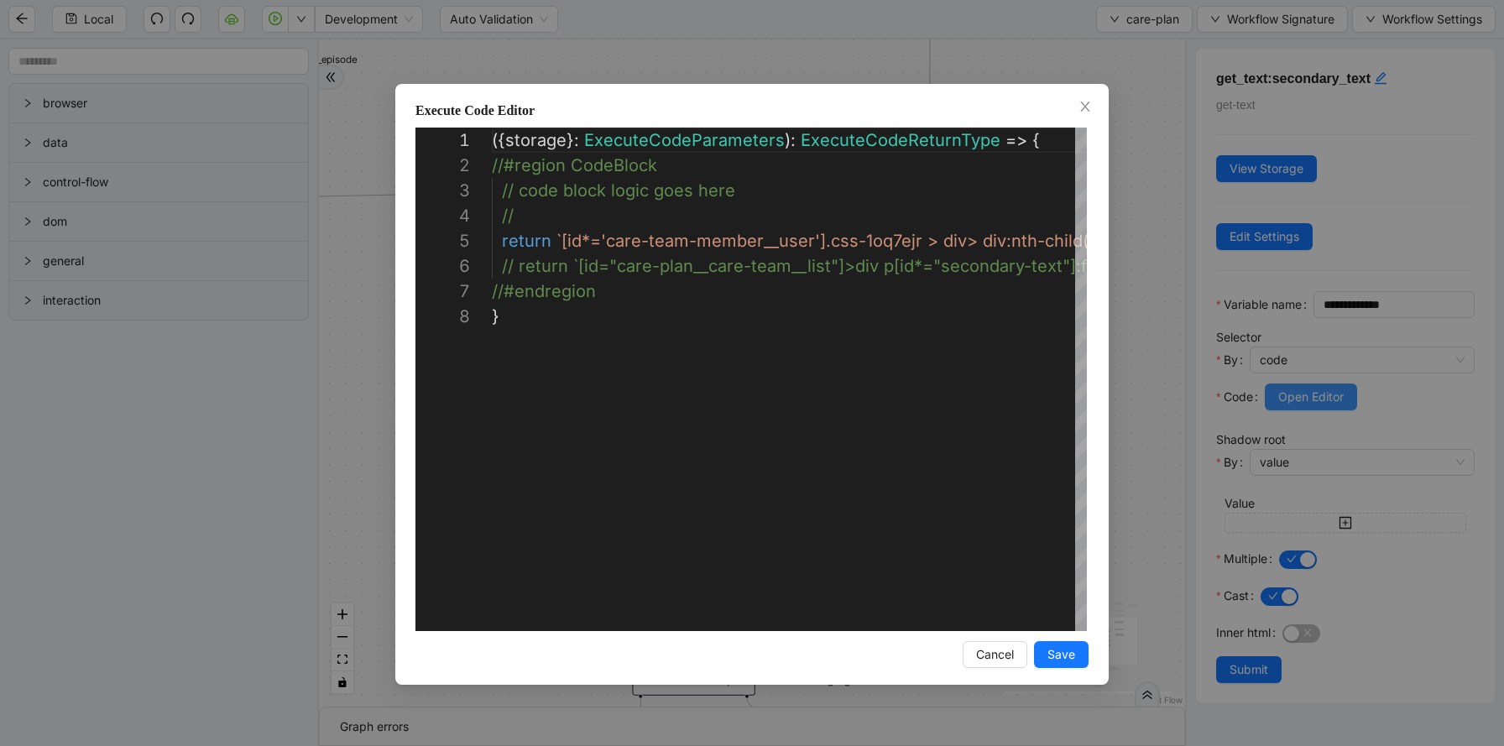
scroll to position [176, 0]
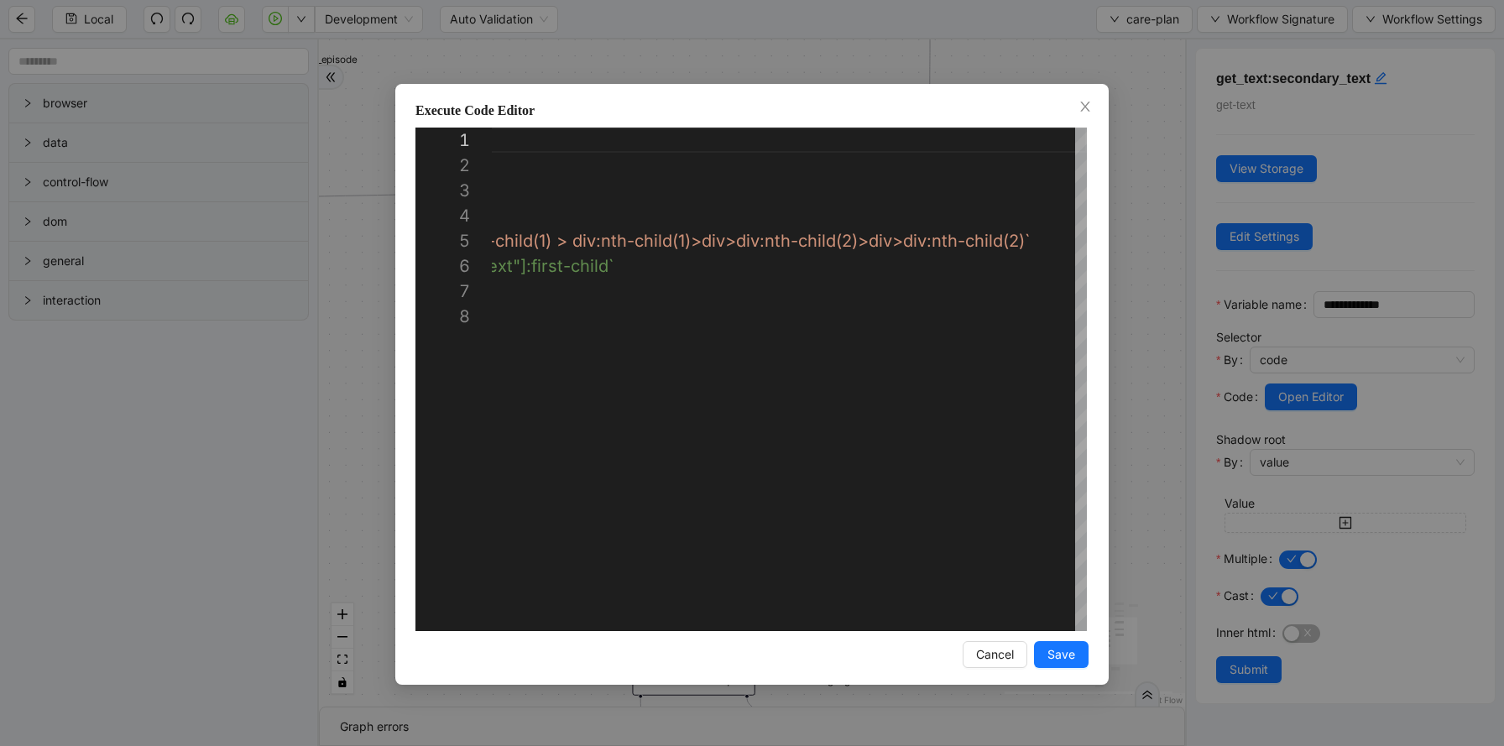
click at [1128, 241] on div "**********" at bounding box center [752, 373] width 1504 height 746
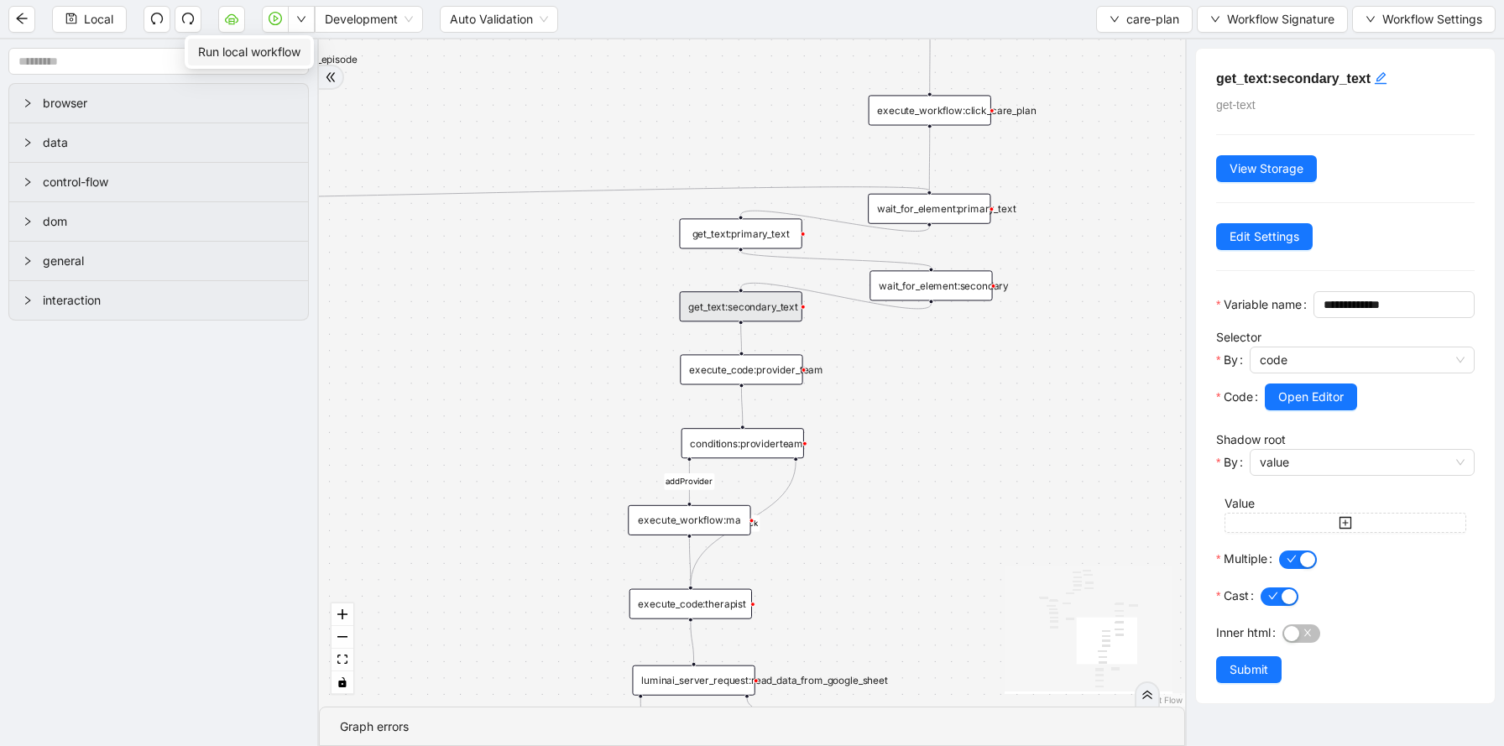
click at [297, 39] on li "Run local workflow" at bounding box center [249, 52] width 123 height 27
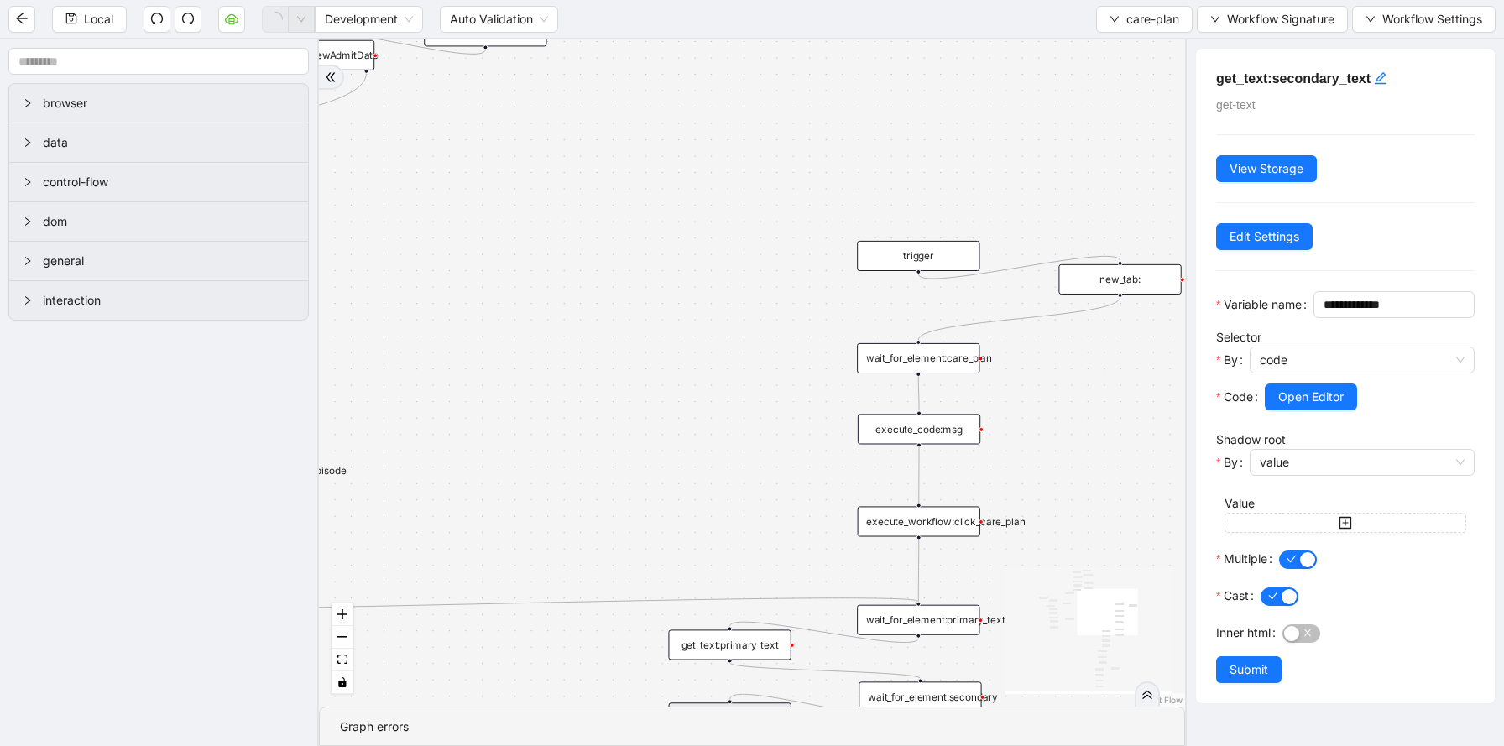
drag, startPoint x: 1051, startPoint y: 121, endPoint x: 1034, endPoint y: 581, distance: 461.0
click at [1037, 580] on div "addProvider fallback success fallback has_new_admit_date fallback onError onErr…" at bounding box center [752, 372] width 866 height 667
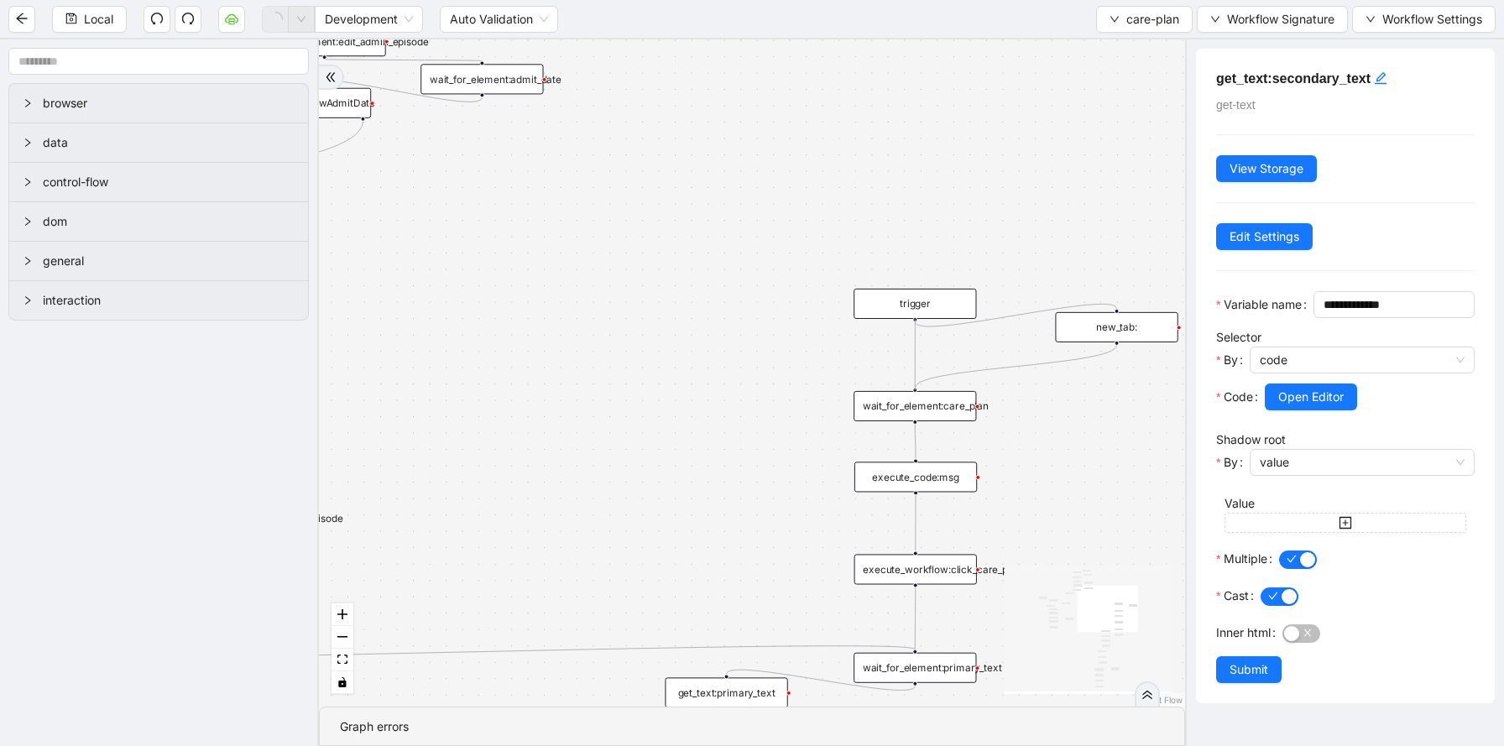
drag, startPoint x: 914, startPoint y: 317, endPoint x: 910, endPoint y: 391, distance: 73.9
click at [910, 391] on div "trigger click_element:care_plan delay: get_text:status click_element:status cli…" at bounding box center [1212, 283] width 844 height 650
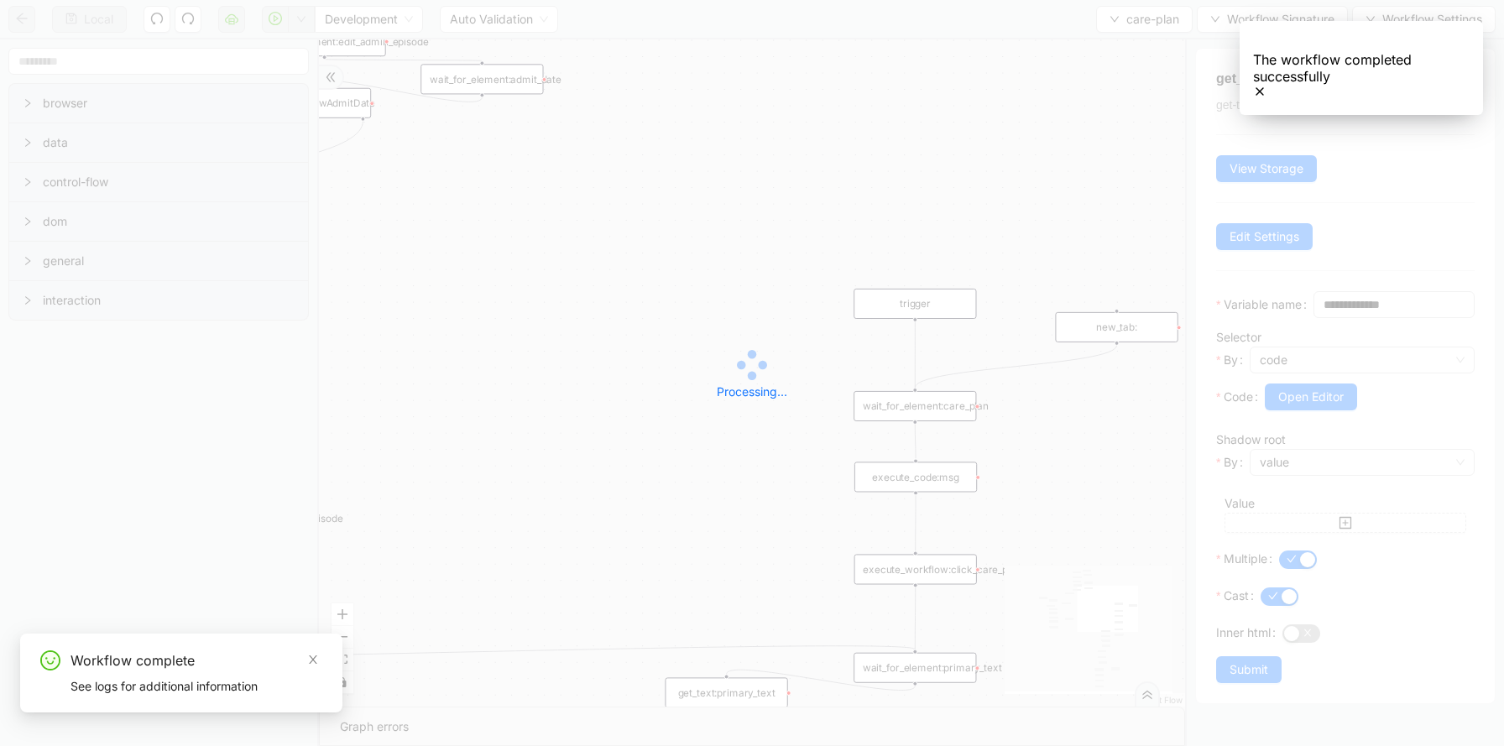
click at [1266, 85] on icon "Notifications (F8)" at bounding box center [1259, 91] width 13 height 13
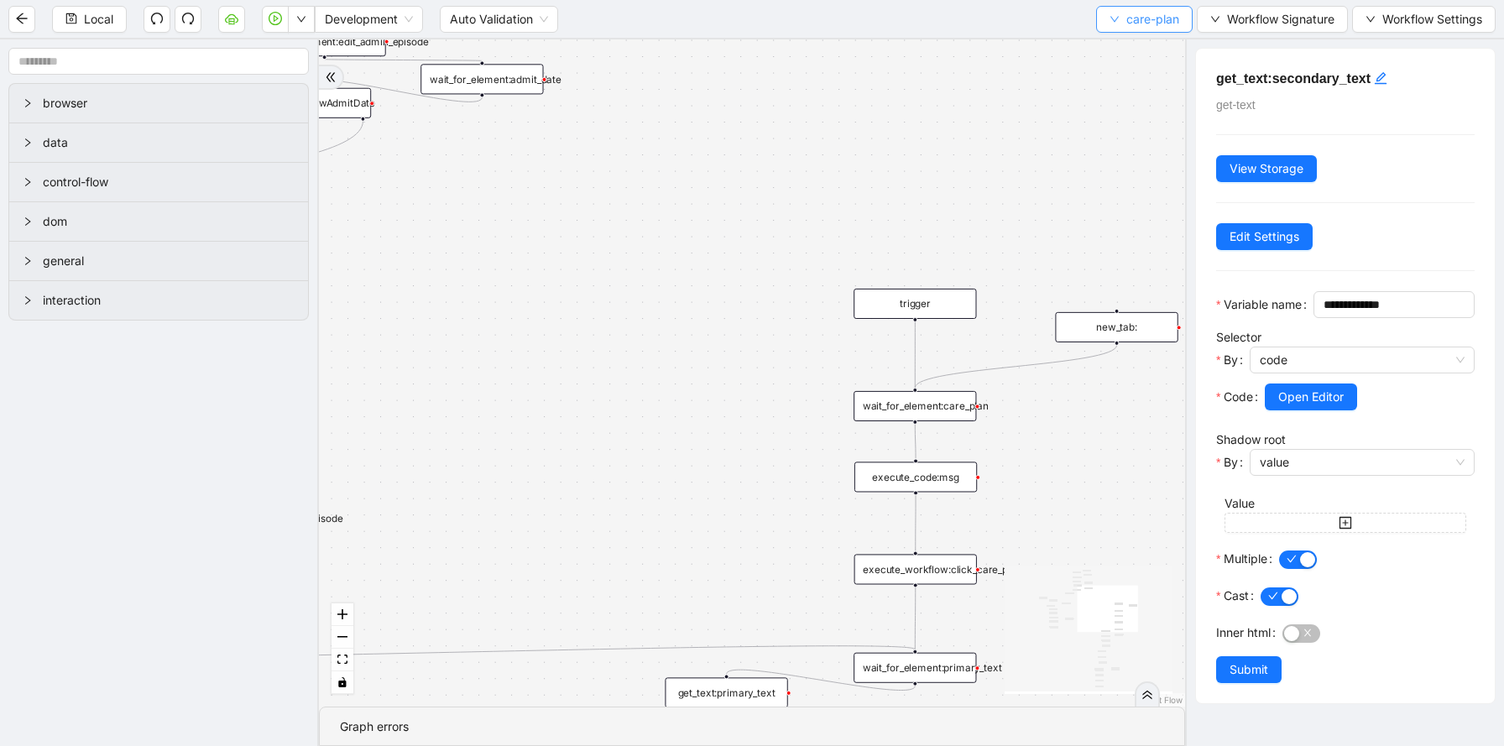
click at [1143, 11] on span "care-plan" at bounding box center [1152, 19] width 53 height 18
click at [1140, 45] on span "Select" at bounding box center [1142, 52] width 70 height 18
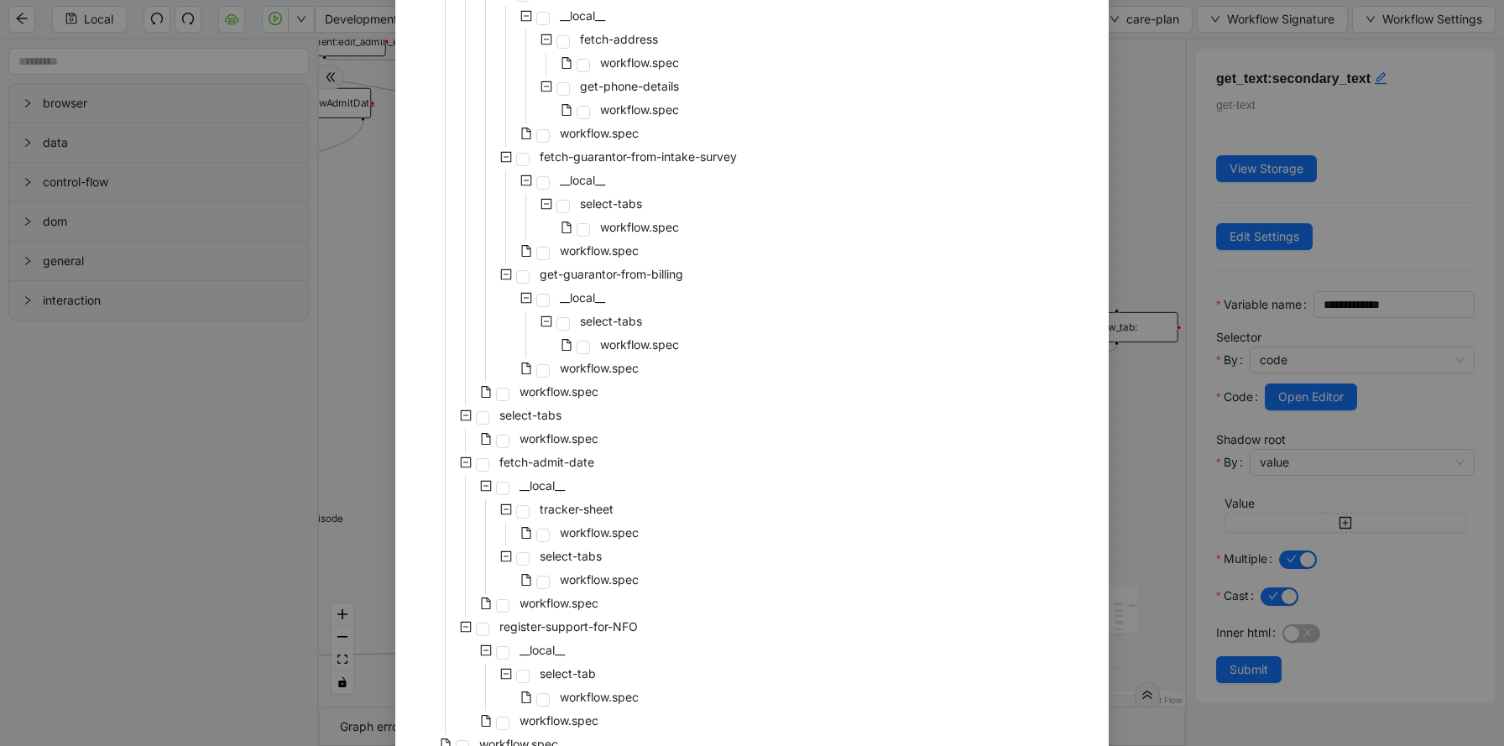
scroll to position [3426, 0]
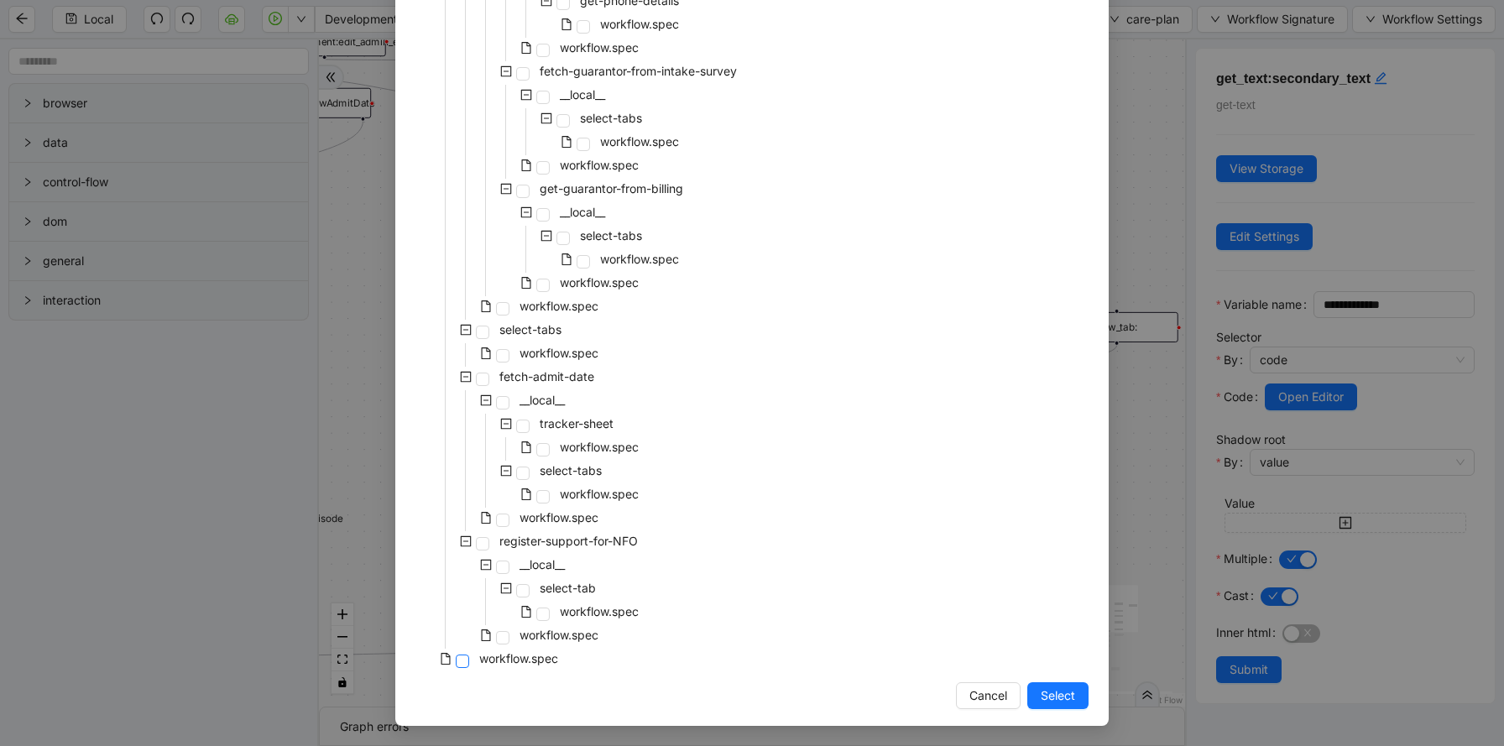
click at [464, 665] on span at bounding box center [462, 661] width 13 height 13
click at [1065, 691] on span "Select" at bounding box center [1057, 695] width 34 height 18
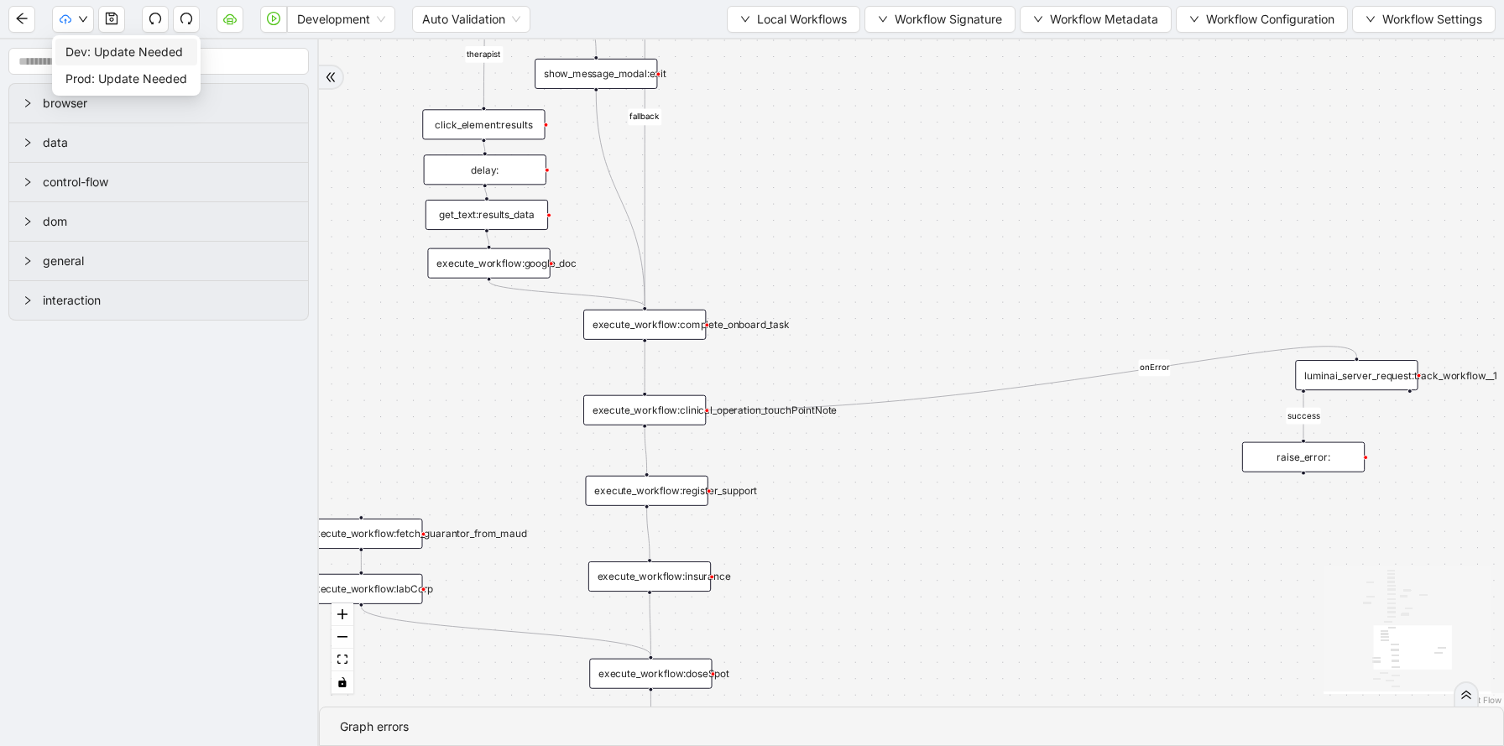
click at [73, 61] on li "Dev: Update Needed" at bounding box center [126, 52] width 142 height 27
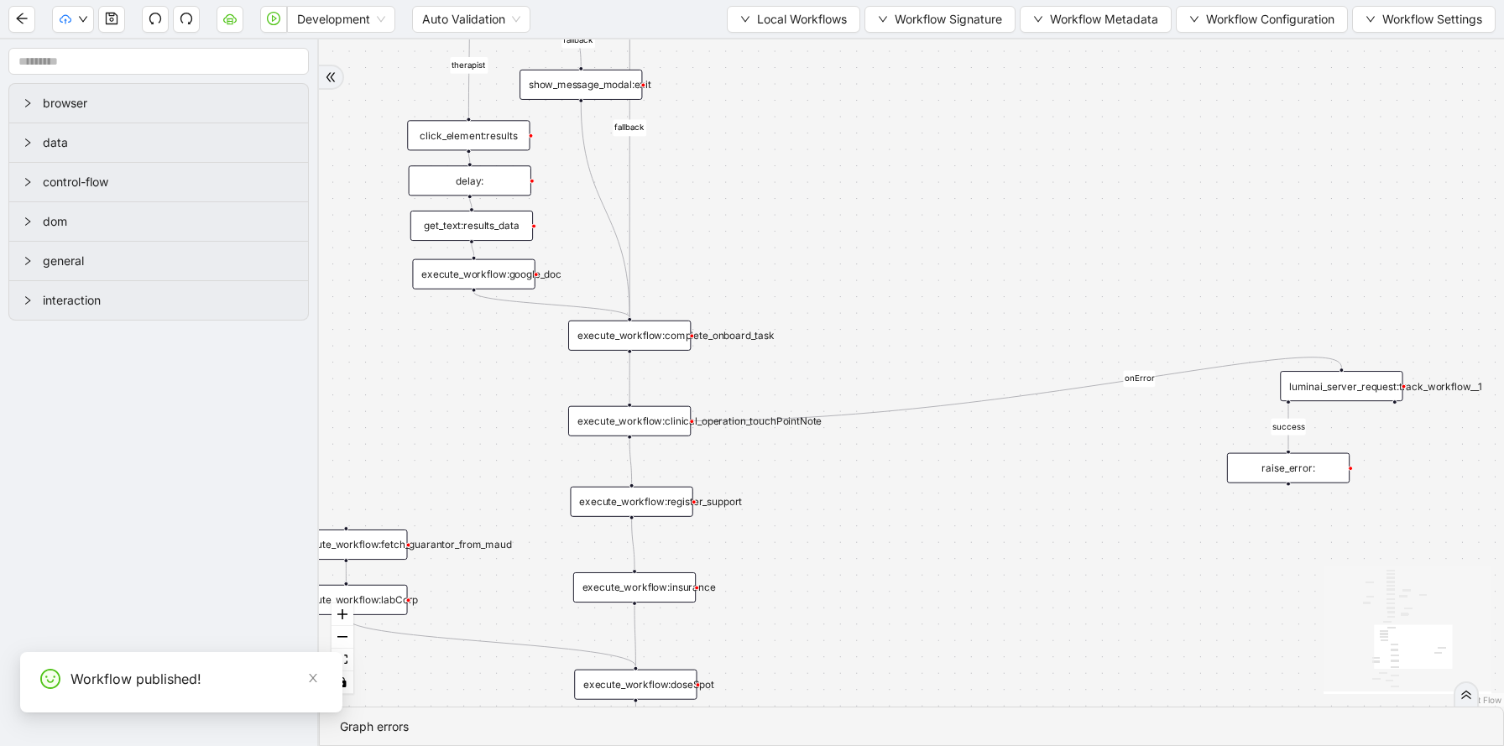
drag, startPoint x: 898, startPoint y: 142, endPoint x: 884, endPoint y: 154, distance: 17.8
click at [884, 154] on div "fallback fallback proceed therapist success success success success onError onE…" at bounding box center [911, 372] width 1185 height 667
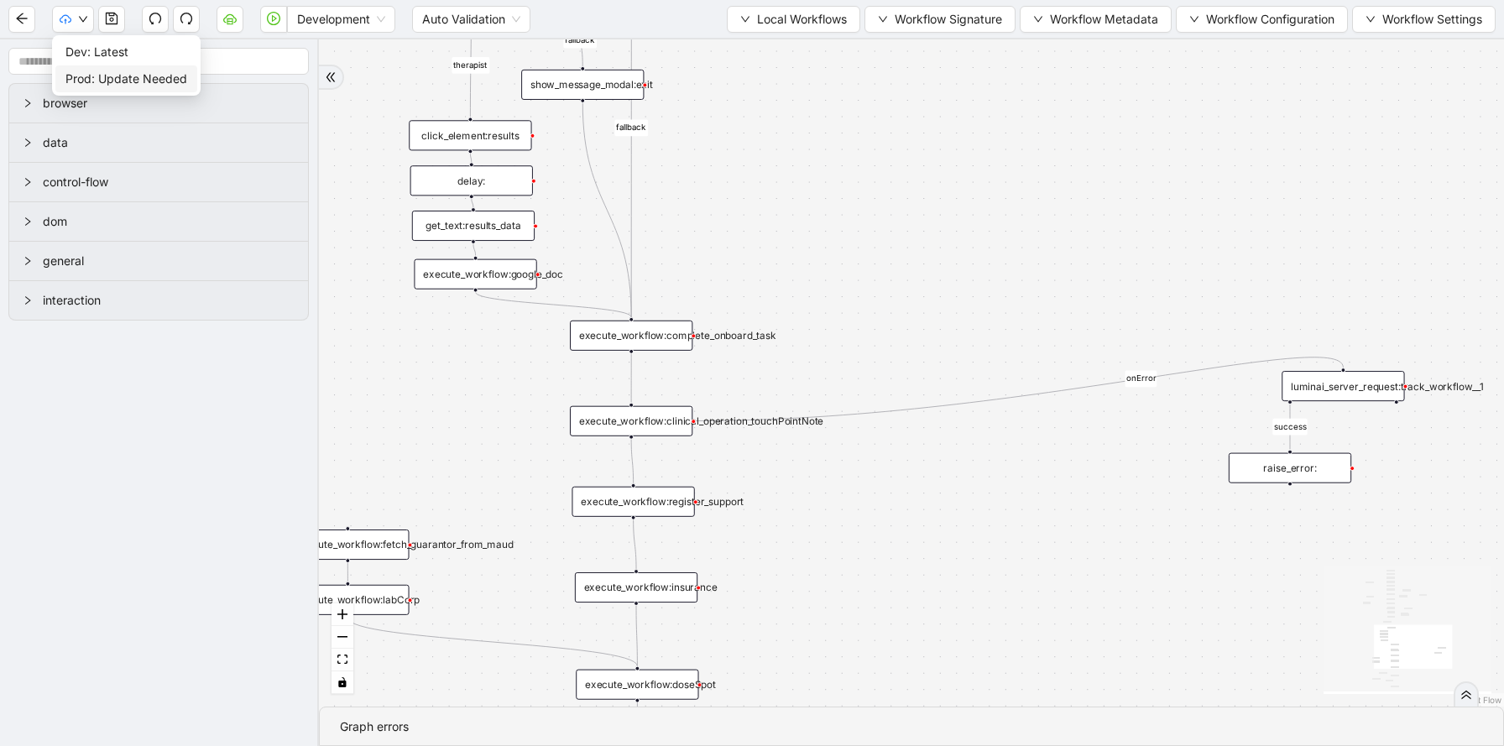
click at [97, 74] on span "Prod: Update Needed" at bounding box center [126, 79] width 122 height 18
click at [734, 20] on button "Local Workflows" at bounding box center [793, 19] width 133 height 27
click at [748, 50] on span "Select" at bounding box center [788, 52] width 107 height 18
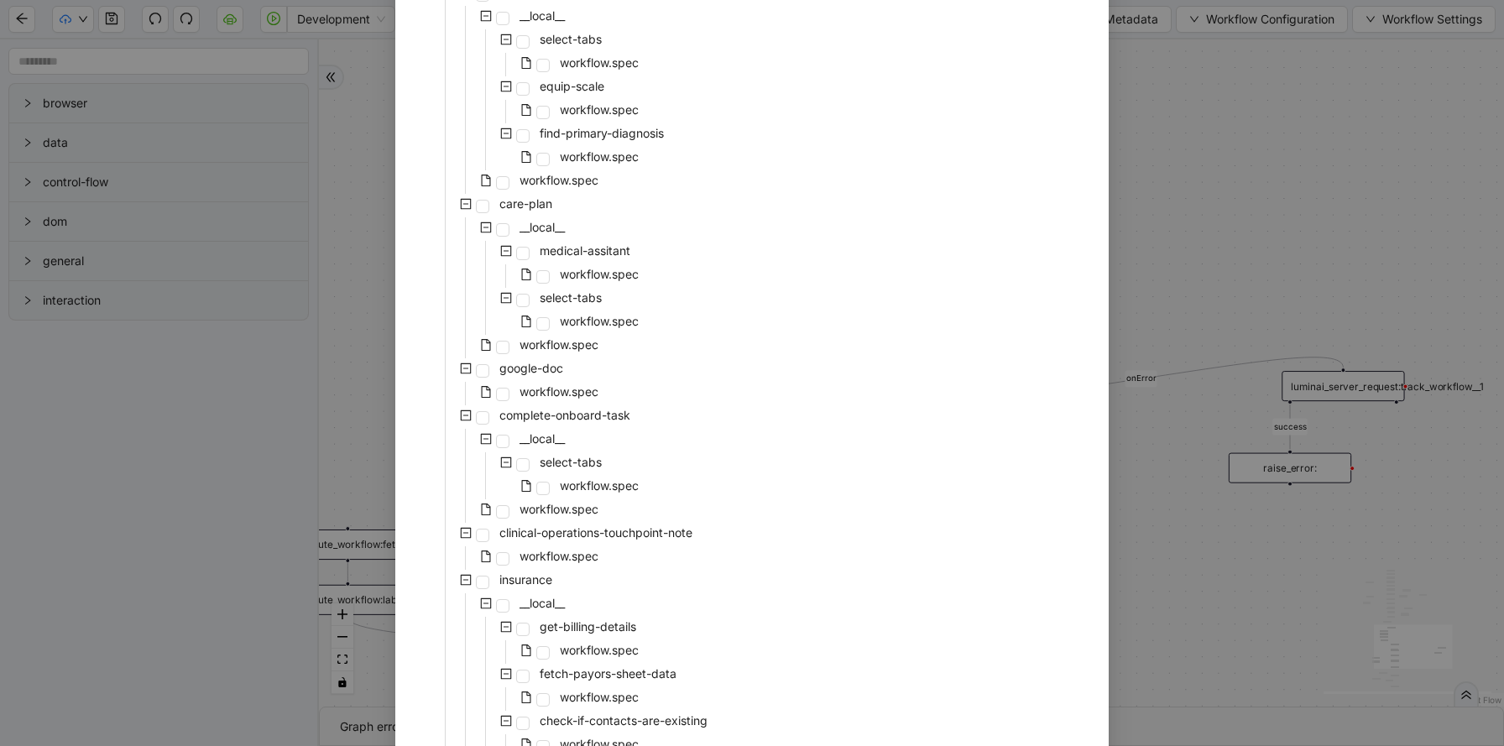
scroll to position [733, 0]
click at [581, 347] on span "workflow.spec" at bounding box center [558, 343] width 79 height 14
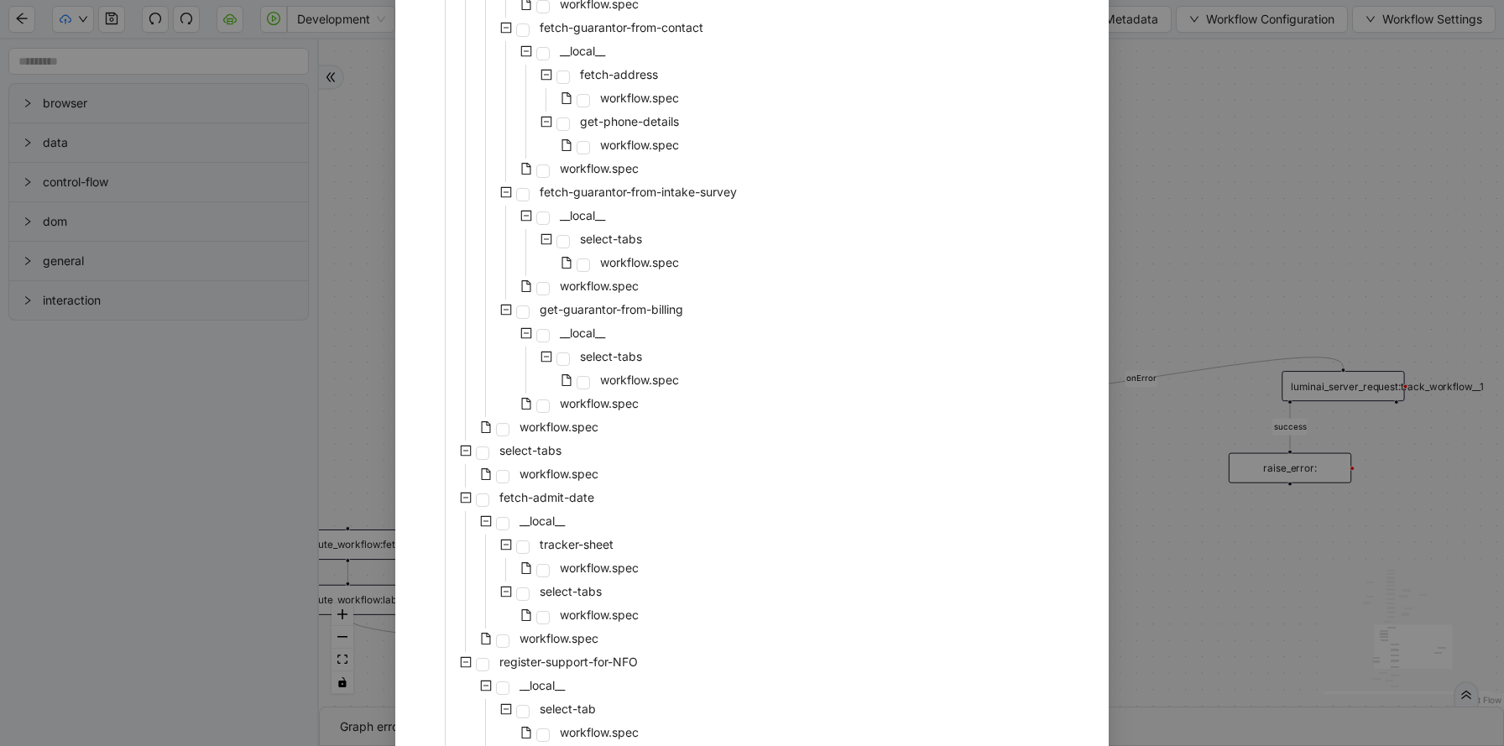
scroll to position [3426, 0]
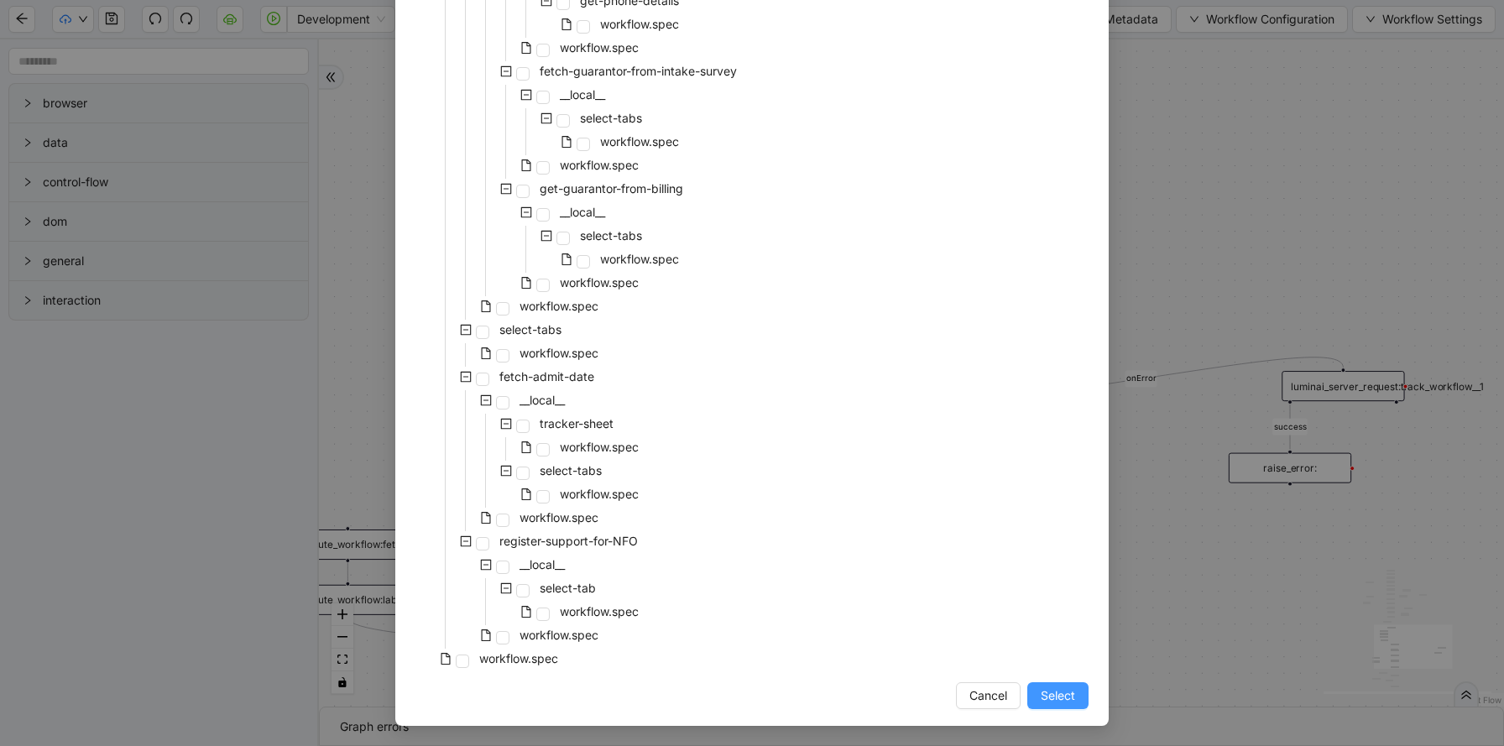
click at [1071, 707] on button "Select" at bounding box center [1057, 695] width 61 height 27
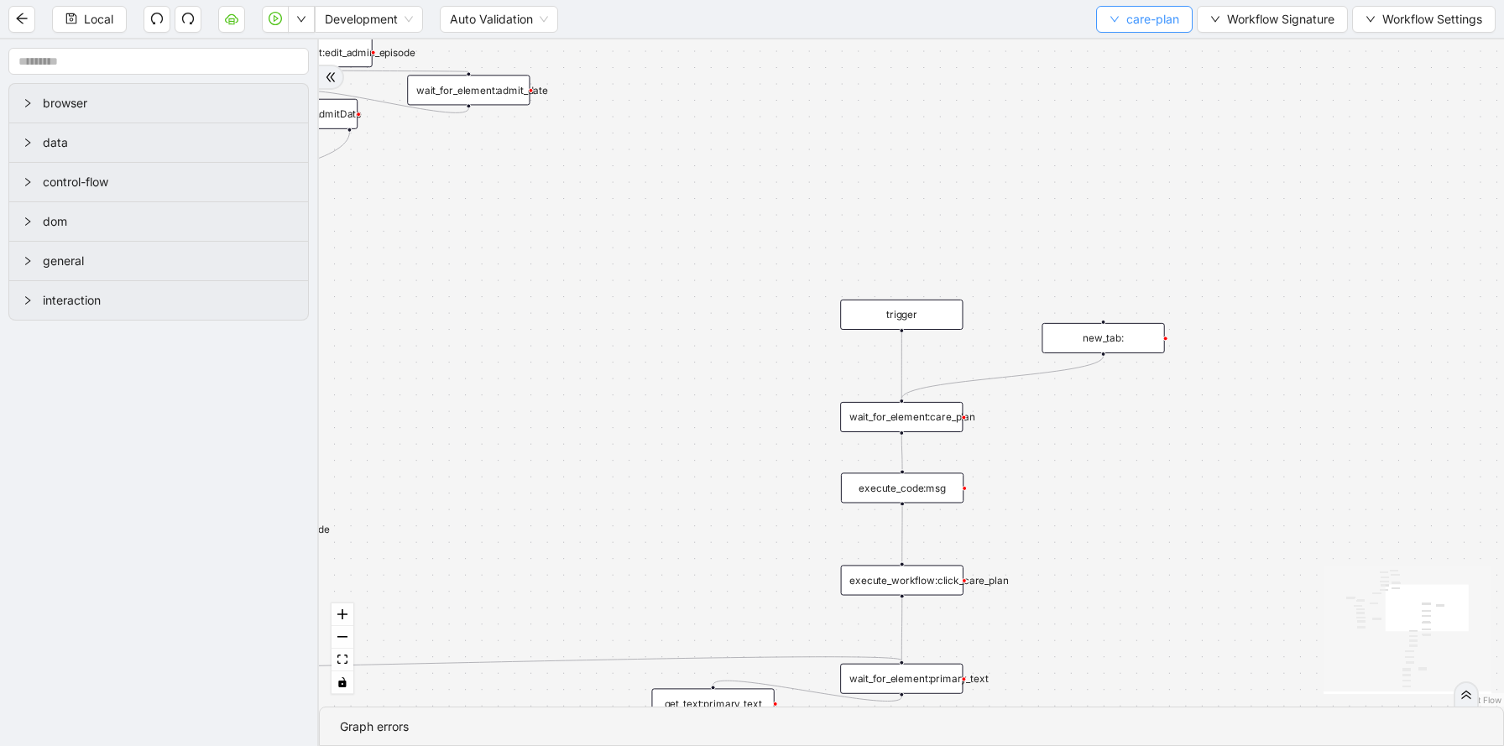
click at [1145, 22] on span "care-plan" at bounding box center [1152, 19] width 53 height 18
click at [1140, 59] on span "Select" at bounding box center [1142, 52] width 70 height 18
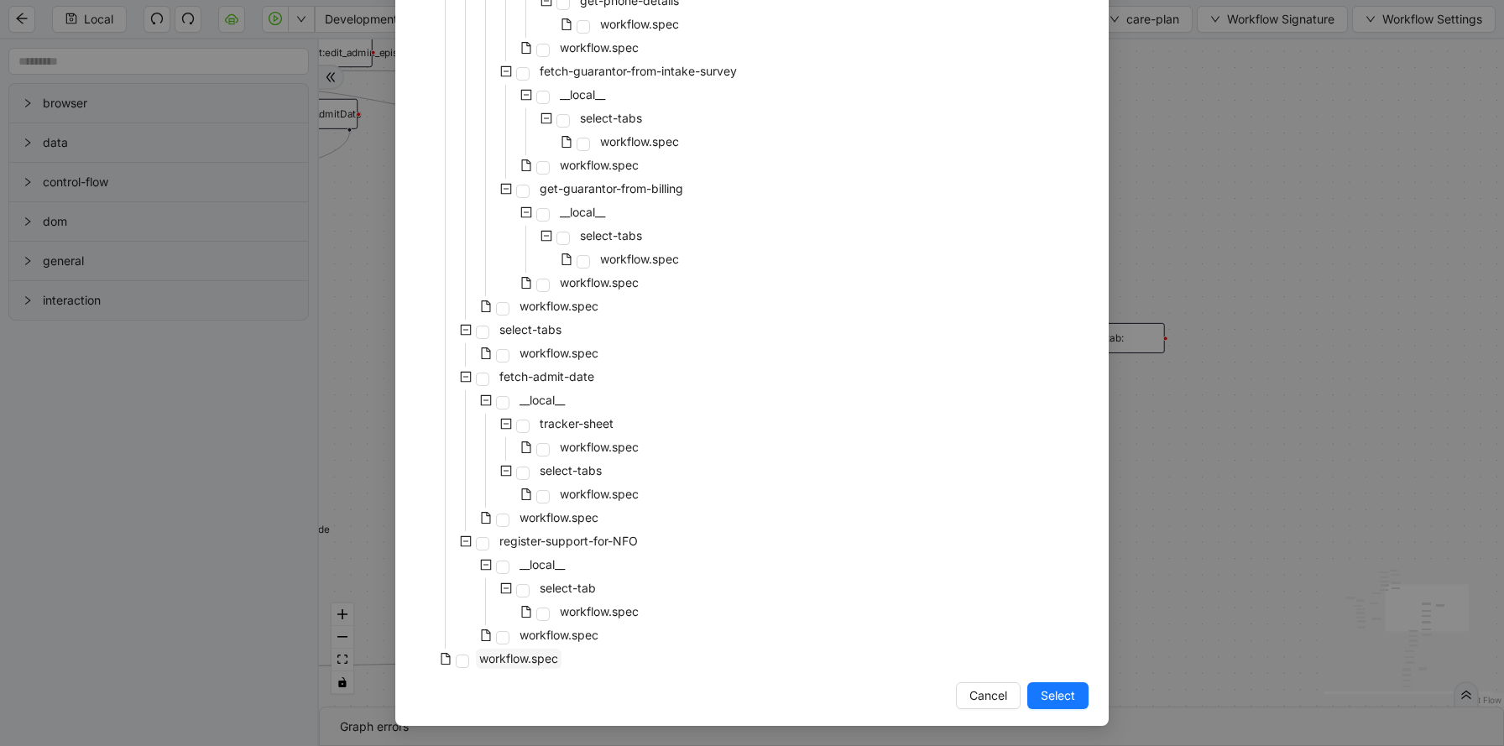
click at [524, 655] on span "workflow.spec" at bounding box center [518, 658] width 79 height 14
click at [1055, 695] on span "Select" at bounding box center [1057, 695] width 34 height 18
click at [1343, 524] on div "addProvider fallback success fallback has_new_admit_date fallback onError onErr…" at bounding box center [911, 372] width 1185 height 667
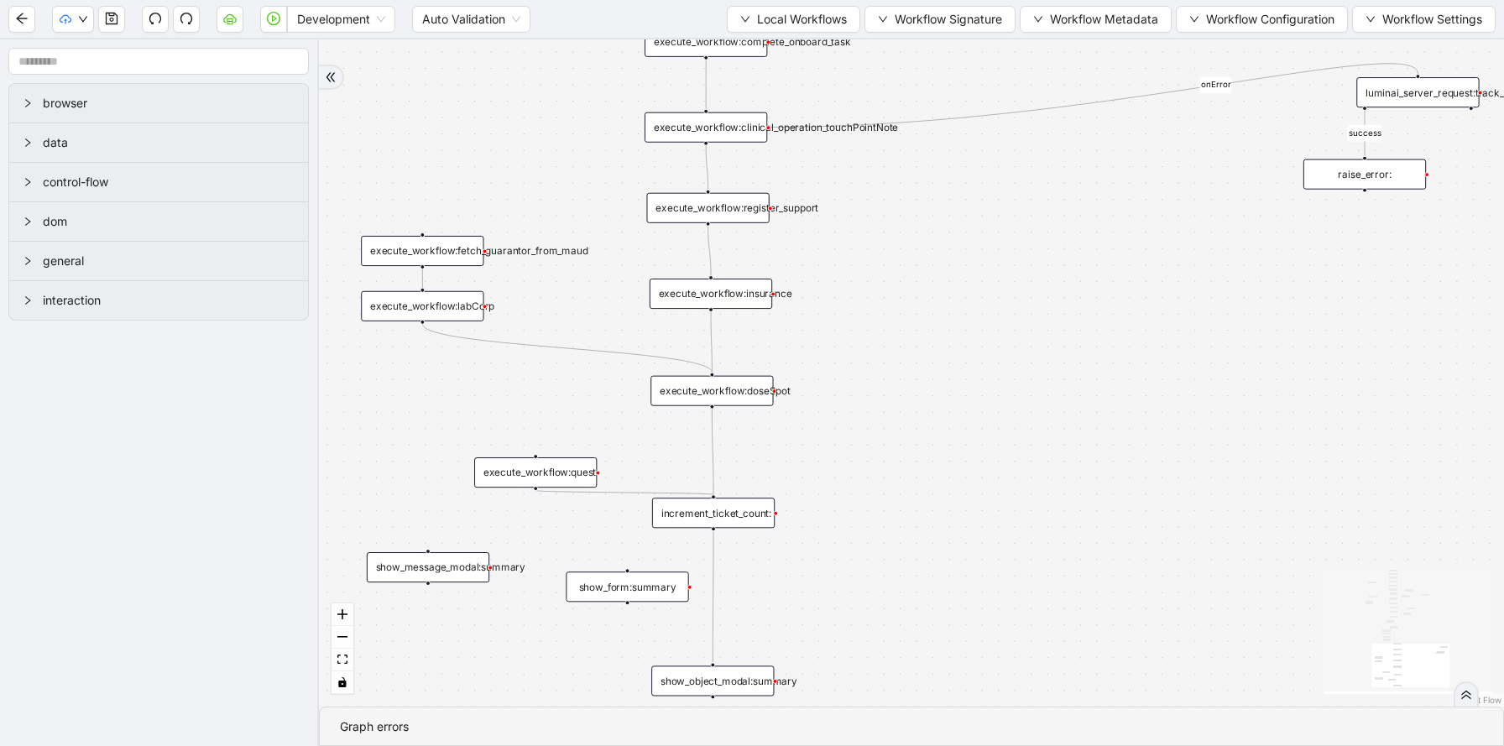
drag, startPoint x: 764, startPoint y: 698, endPoint x: 835, endPoint y: 404, distance: 302.2
click at [836, 404] on div "fallback fallback proceed therapist success success success success onError onE…" at bounding box center [911, 372] width 1185 height 667
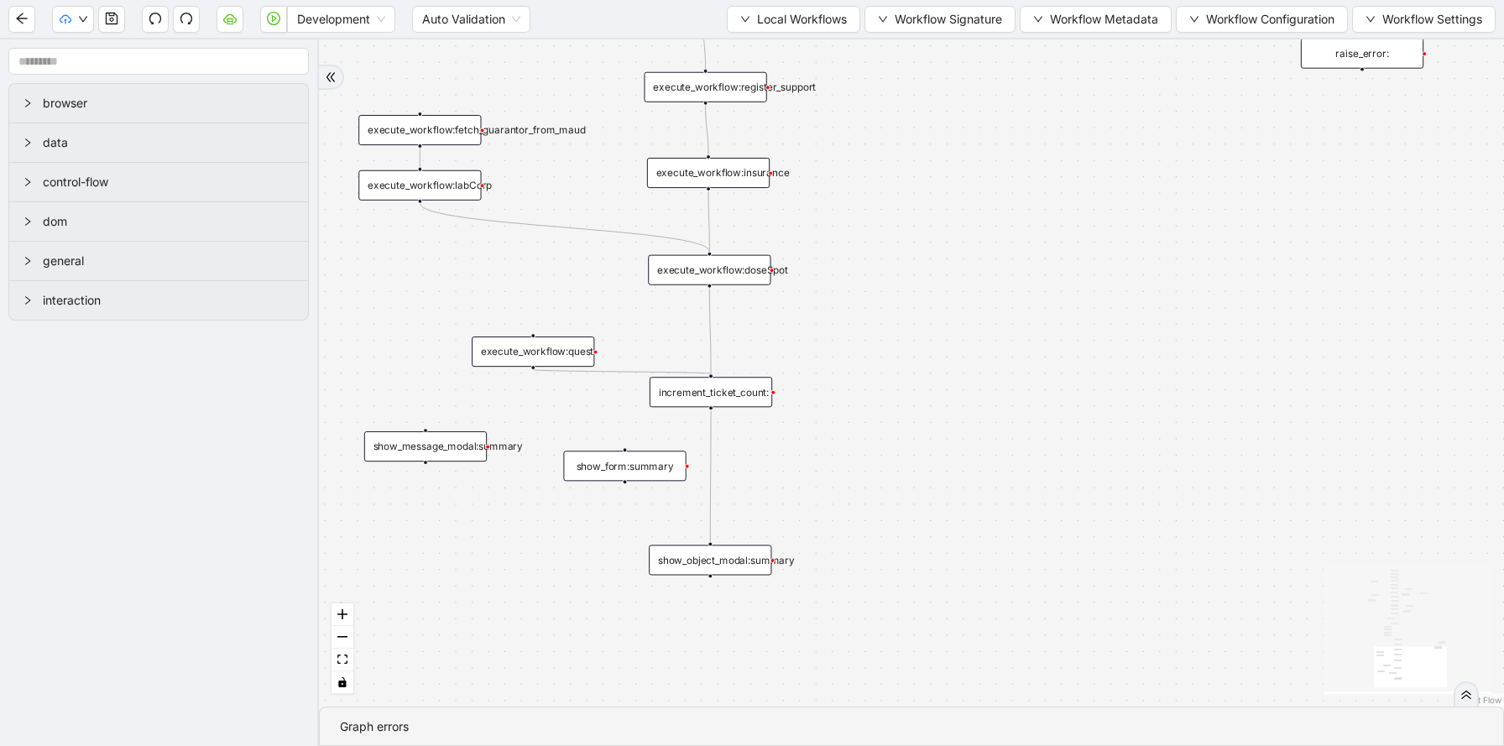
drag, startPoint x: 864, startPoint y: 507, endPoint x: 857, endPoint y: 386, distance: 121.1
click at [857, 386] on div "fallback fallback proceed therapist success success success success onError onE…" at bounding box center [911, 372] width 1185 height 667
click at [733, 399] on div "increment_ticket_count:" at bounding box center [703, 392] width 123 height 30
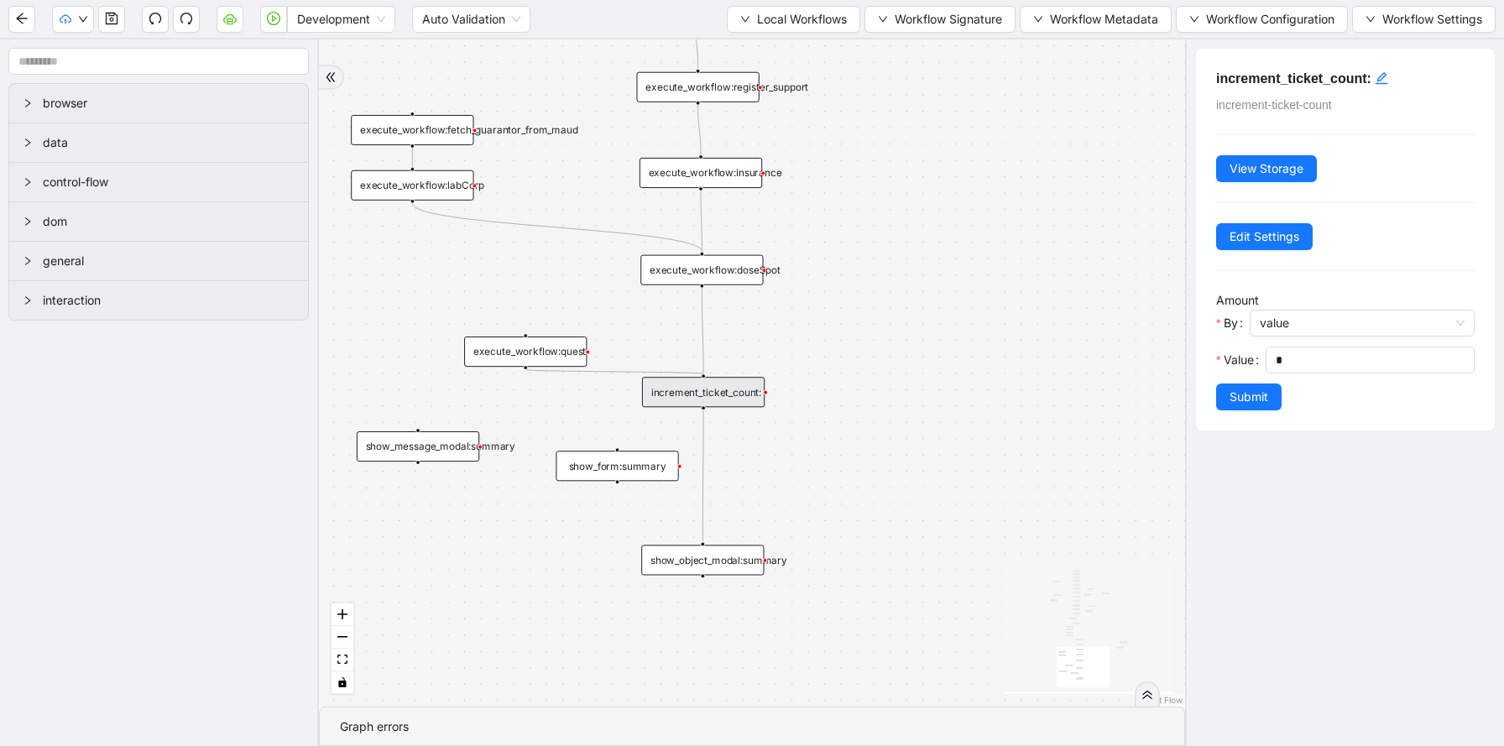
click at [576, 356] on div "execute_workflow:quest" at bounding box center [525, 351] width 123 height 30
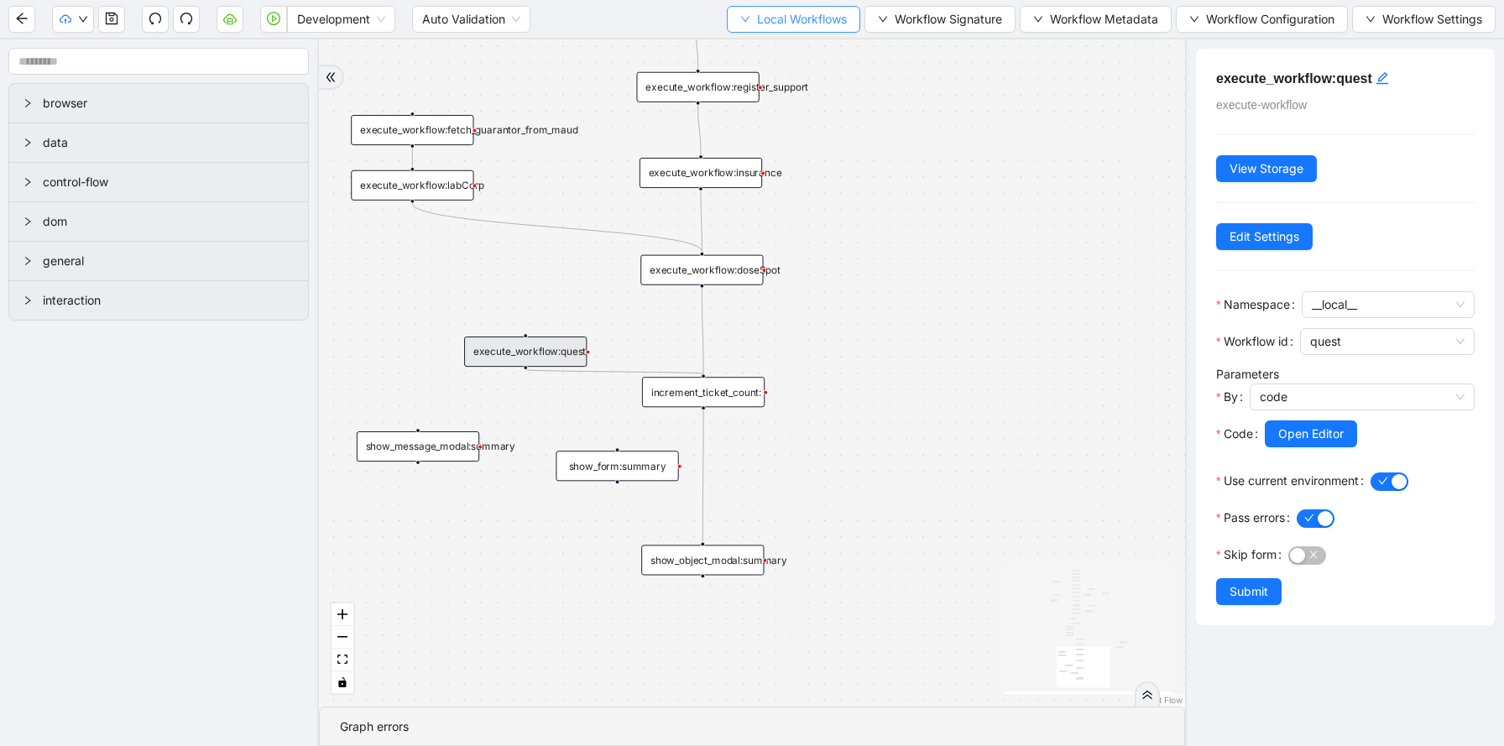
click at [760, 29] on button "Local Workflows" at bounding box center [793, 19] width 133 height 27
click at [760, 55] on span "Select" at bounding box center [788, 52] width 107 height 18
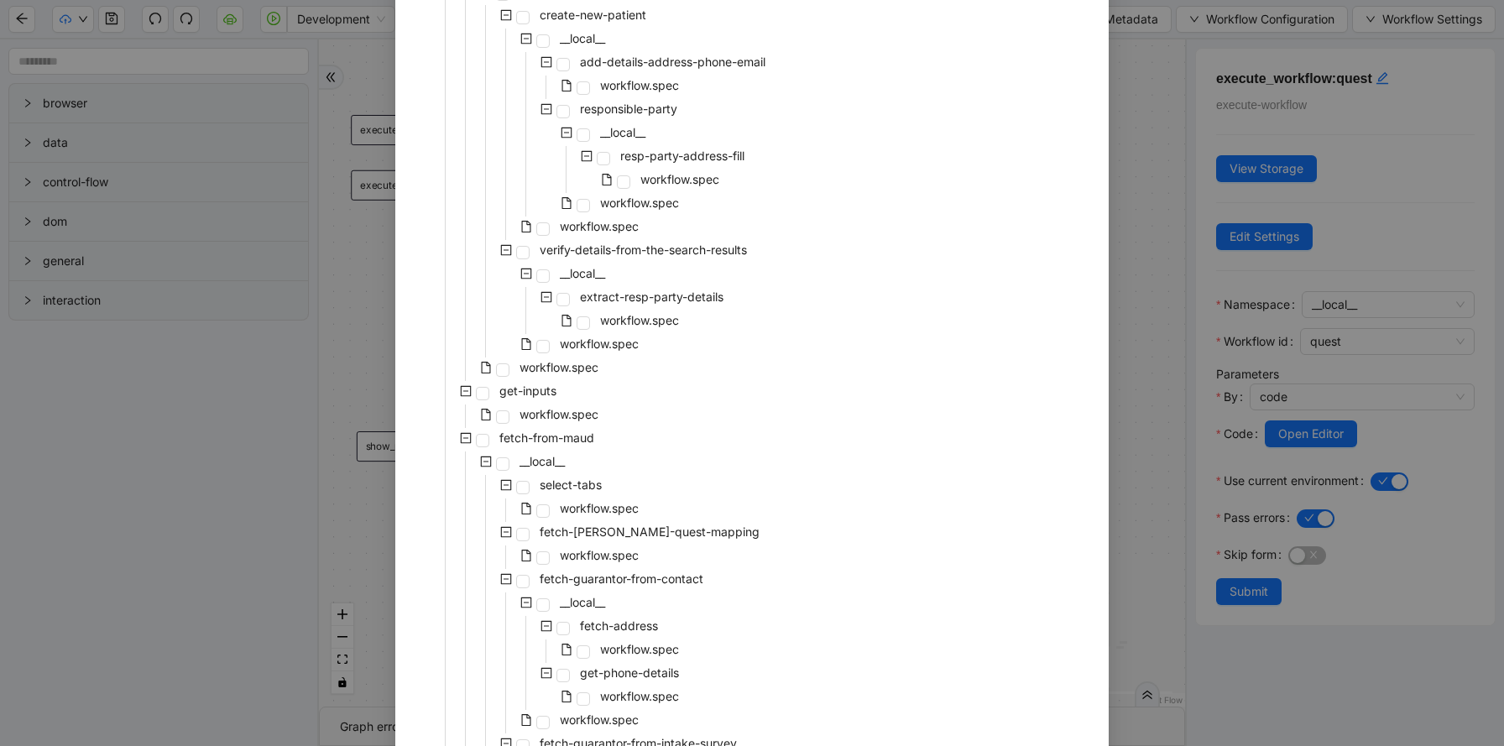
scroll to position [2652, 0]
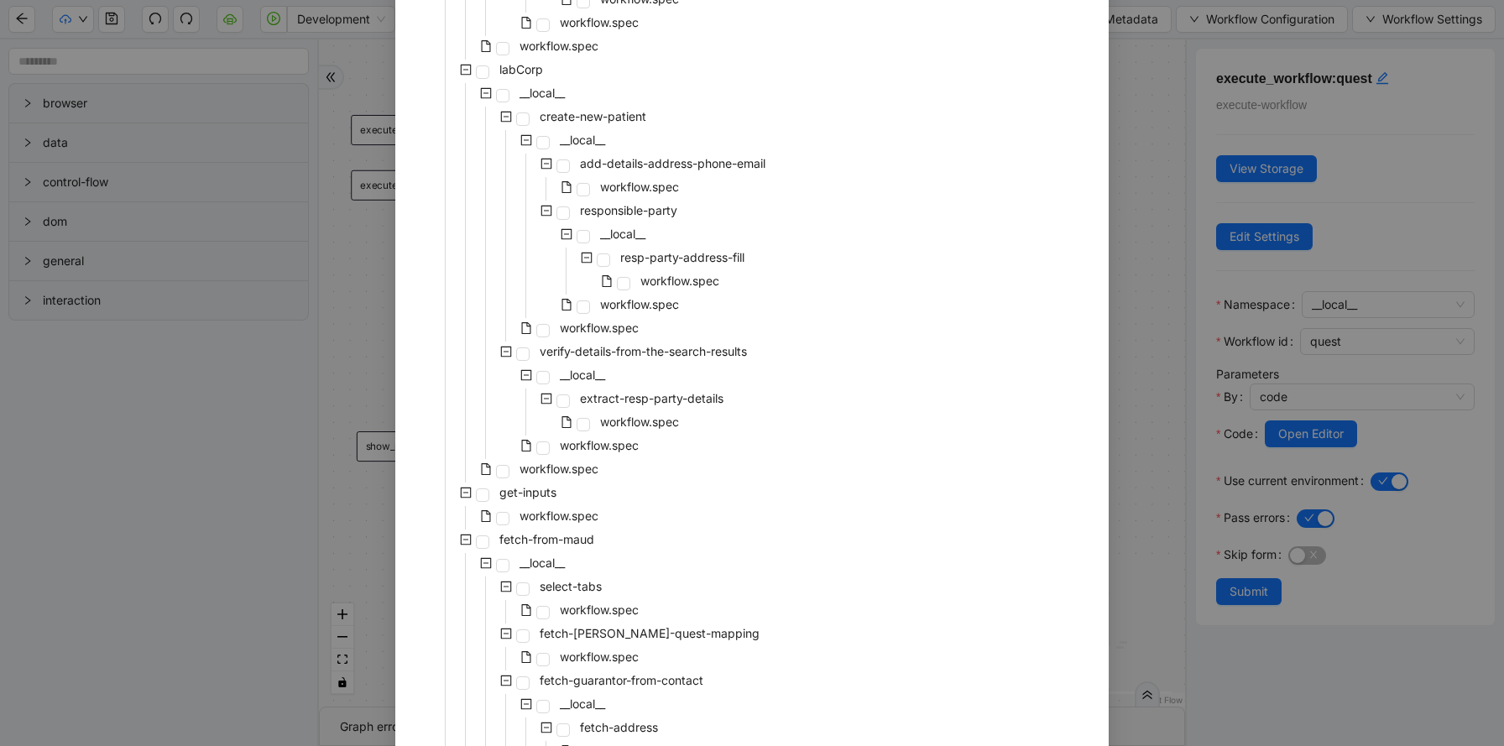
click at [377, 357] on div "Select Local Workflow patient-onboarding __local__ patient-profile __local__ pr…" at bounding box center [752, 373] width 1504 height 746
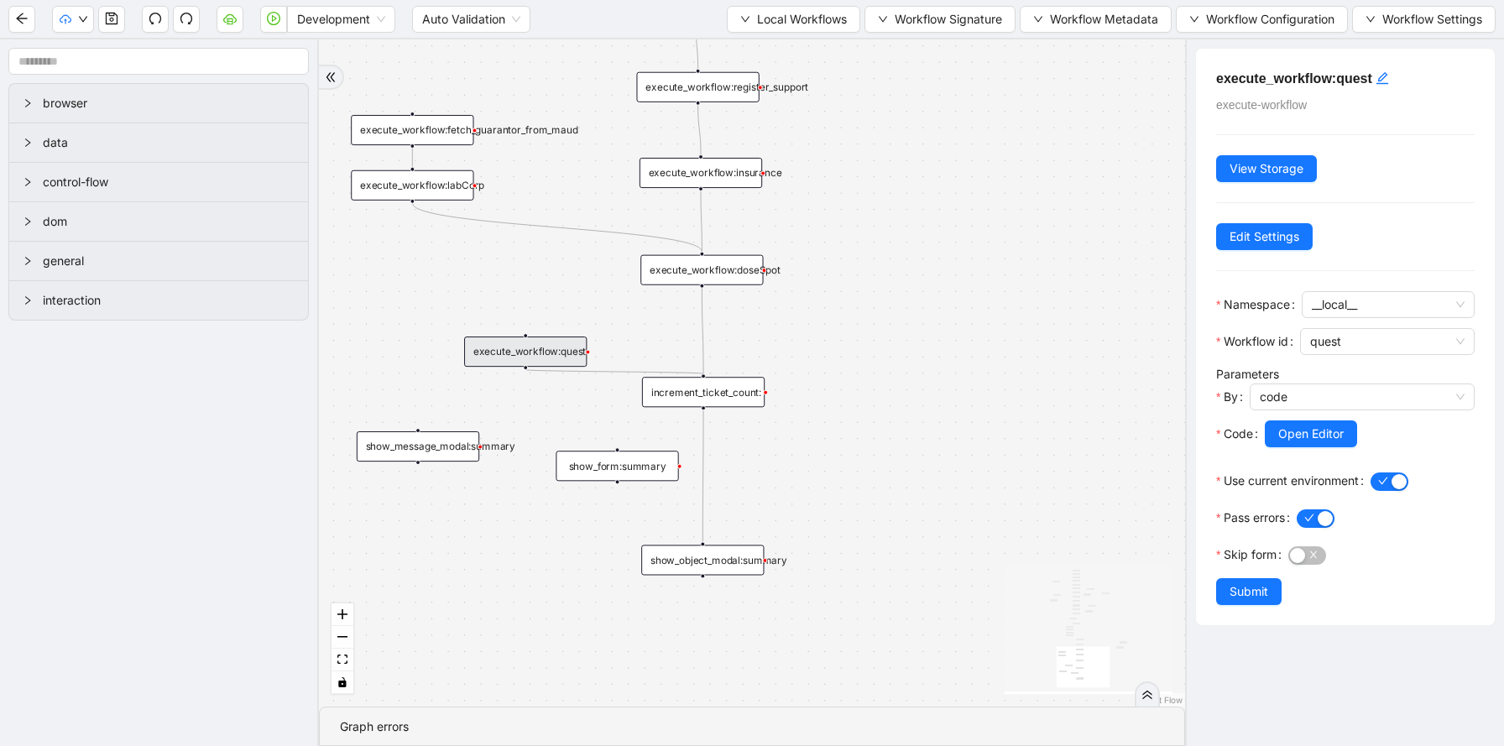
click at [745, 402] on div "increment_ticket_count:" at bounding box center [703, 392] width 123 height 30
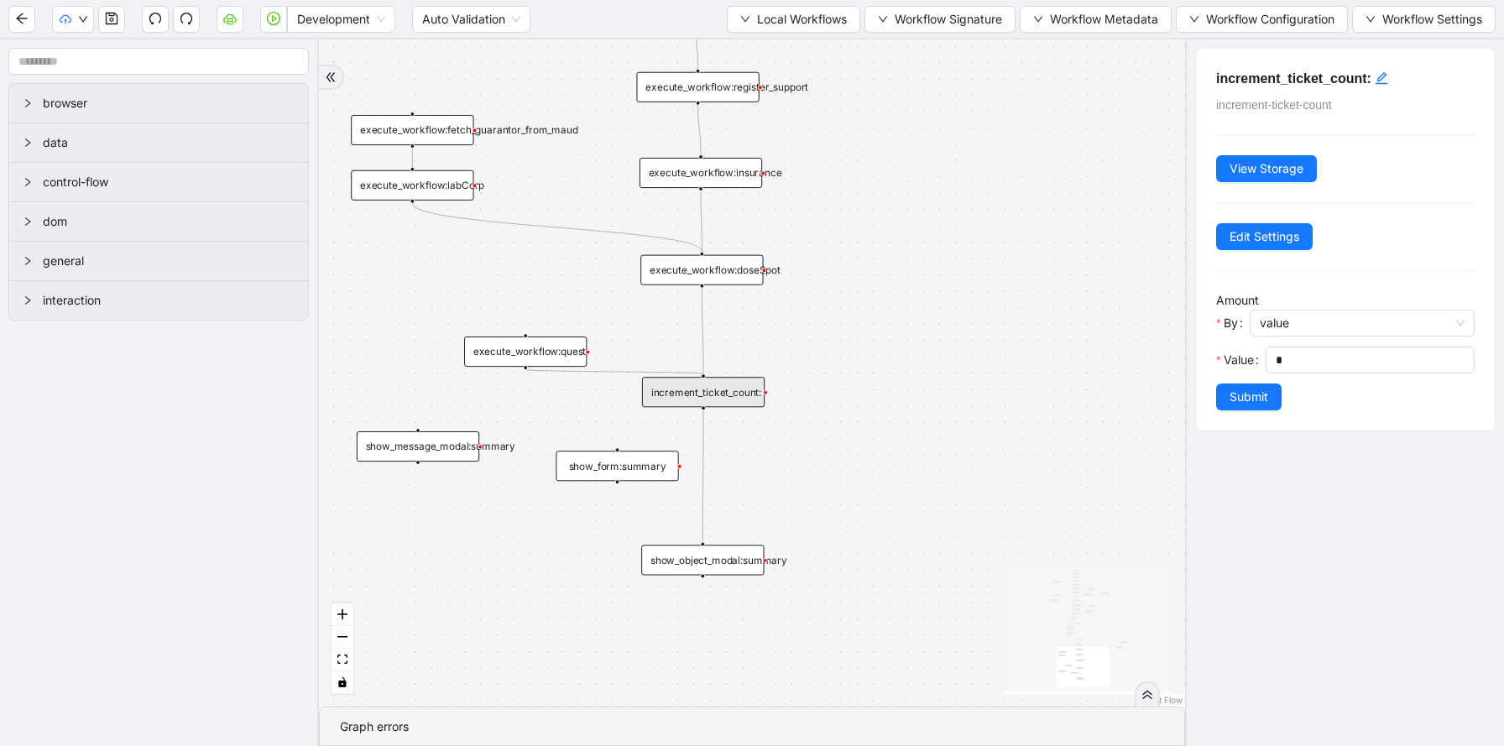
click at [750, 272] on div "execute_workflow:doseSpot" at bounding box center [701, 270] width 123 height 30
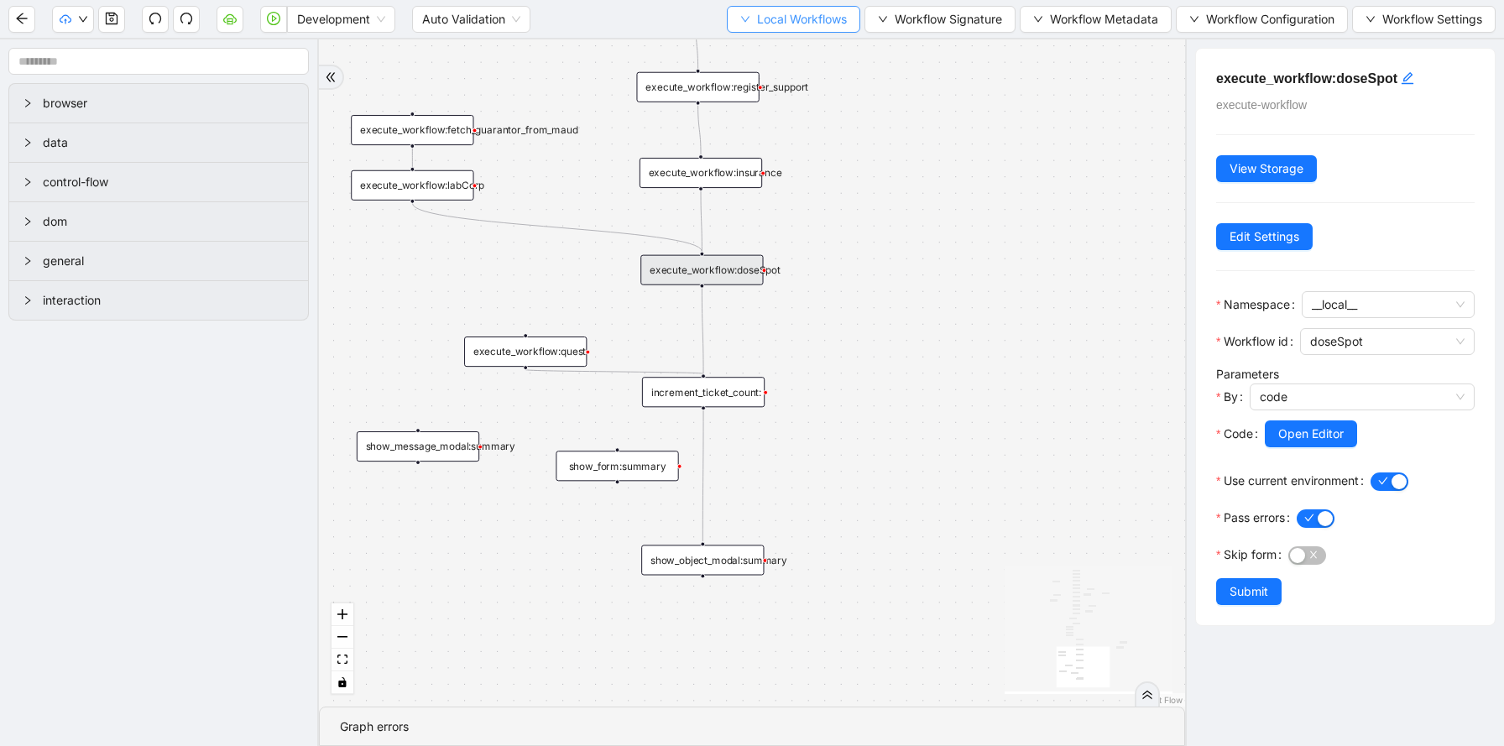
click at [795, 13] on span "Local Workflows" at bounding box center [802, 19] width 90 height 18
click at [560, 362] on div "execute_workflow:quest" at bounding box center [525, 351] width 123 height 30
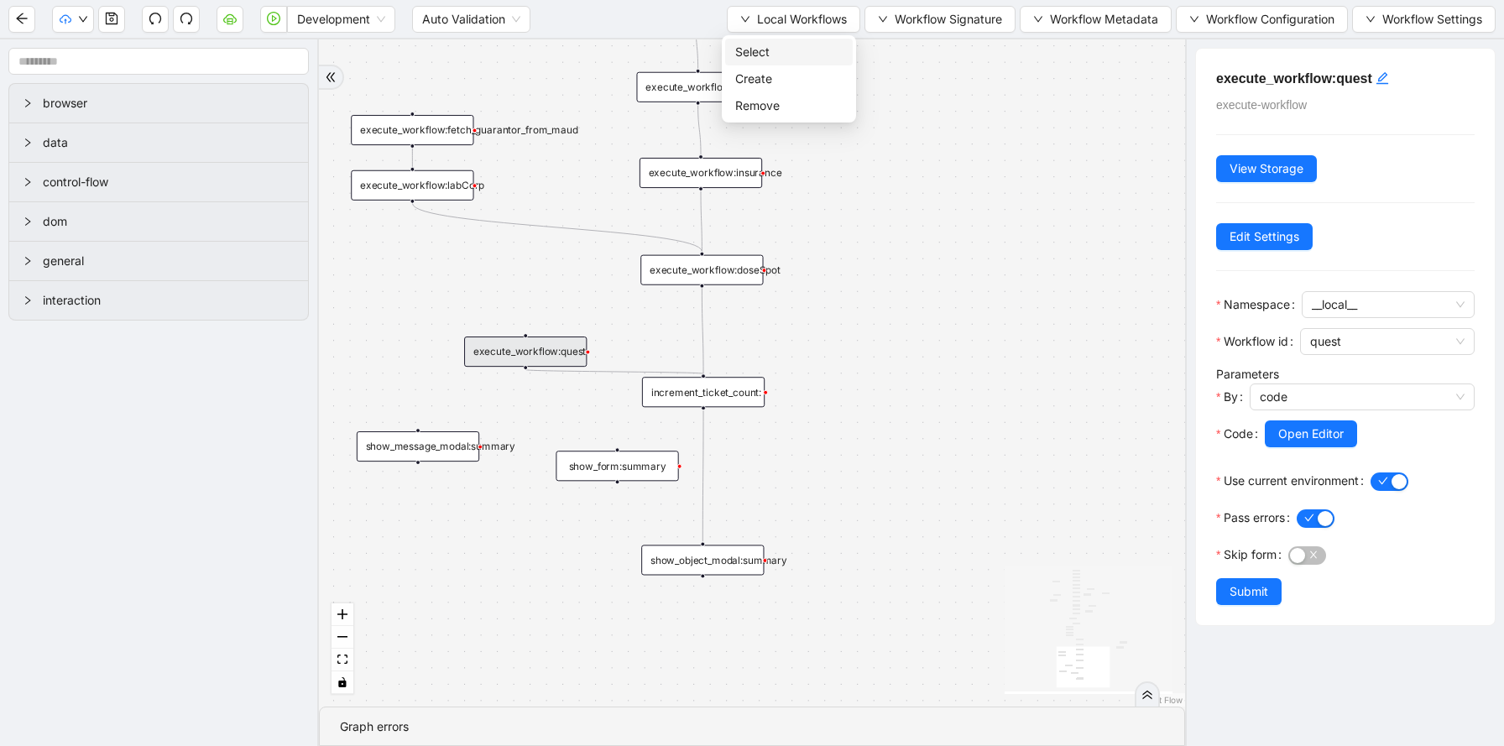
click at [764, 43] on span "Select" at bounding box center [788, 52] width 107 height 18
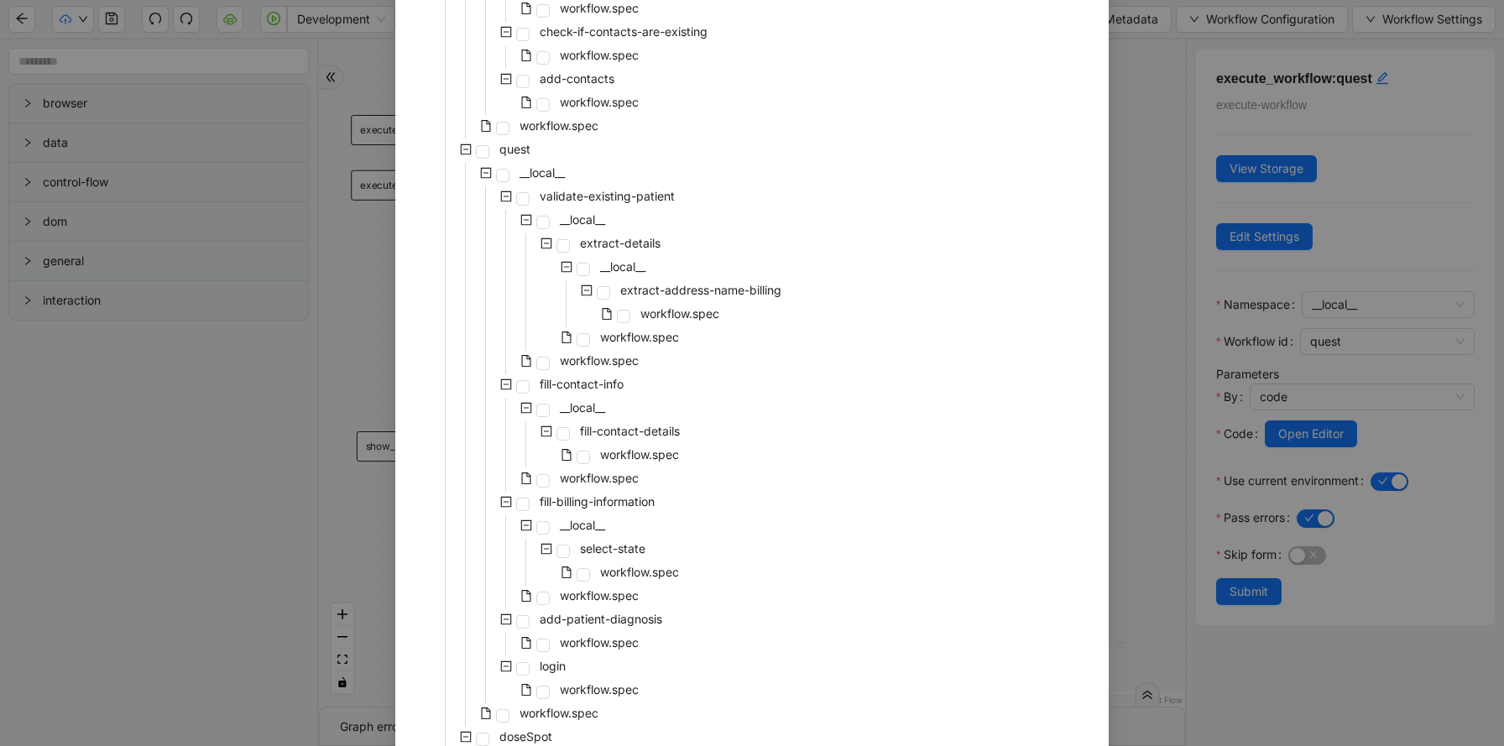
scroll to position [1593, 0]
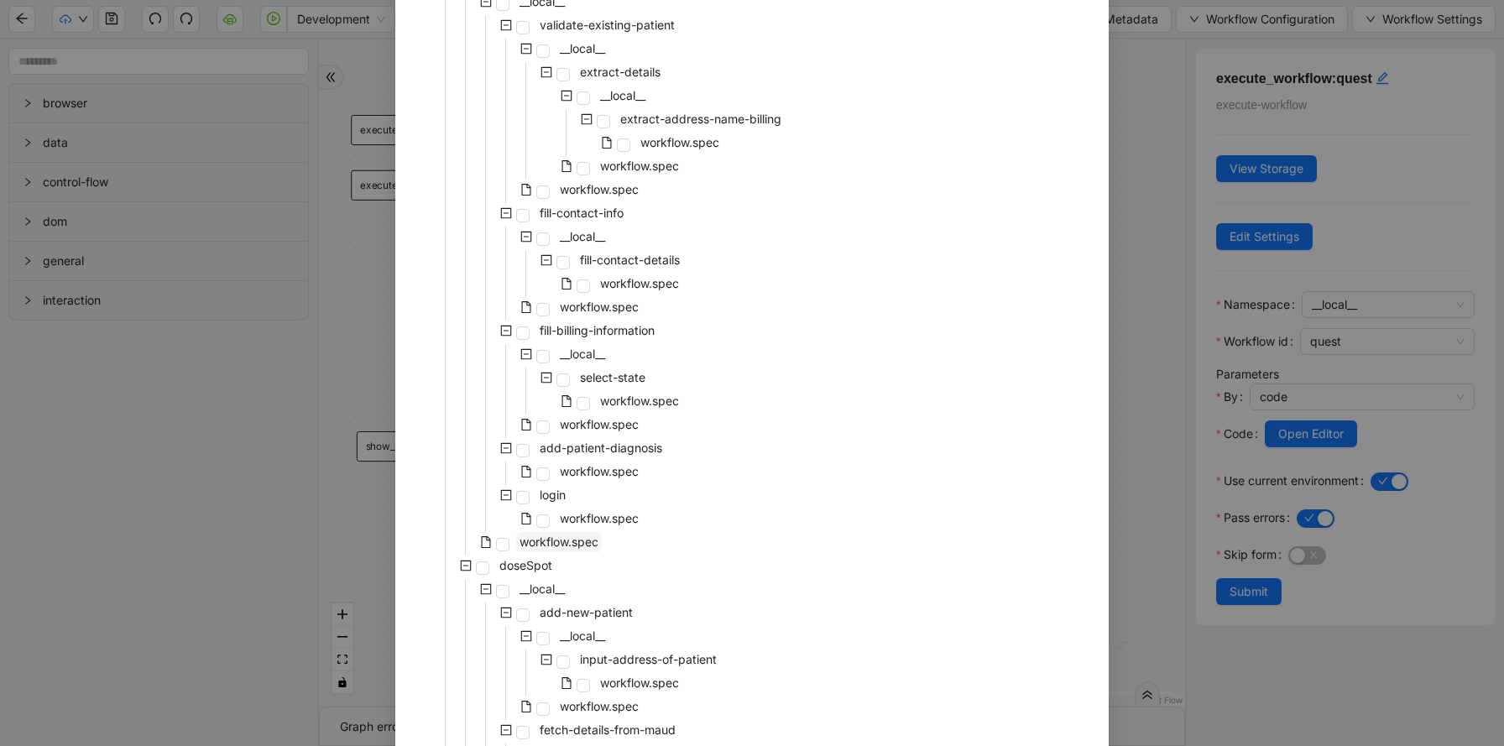
click at [558, 547] on span "workflow.spec" at bounding box center [558, 542] width 79 height 14
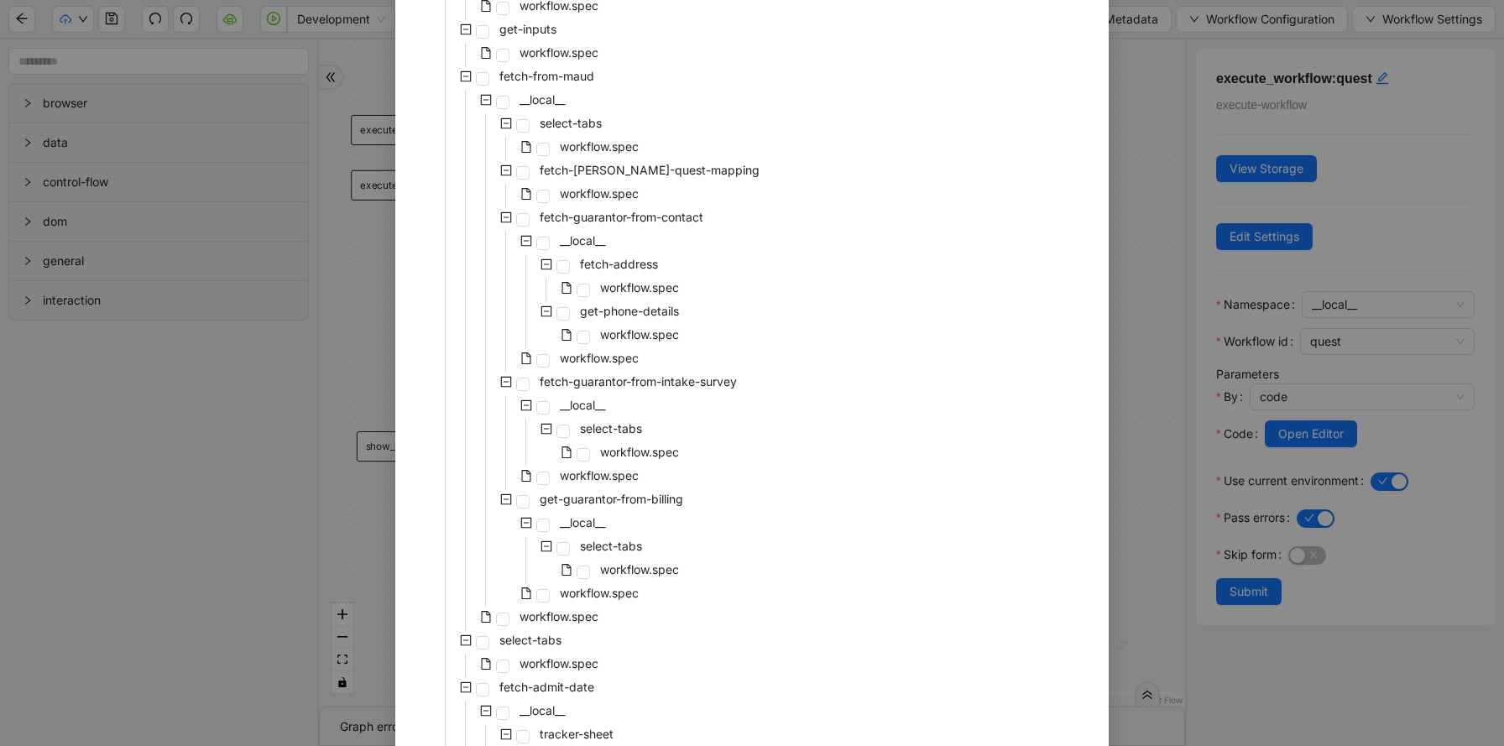
scroll to position [3426, 0]
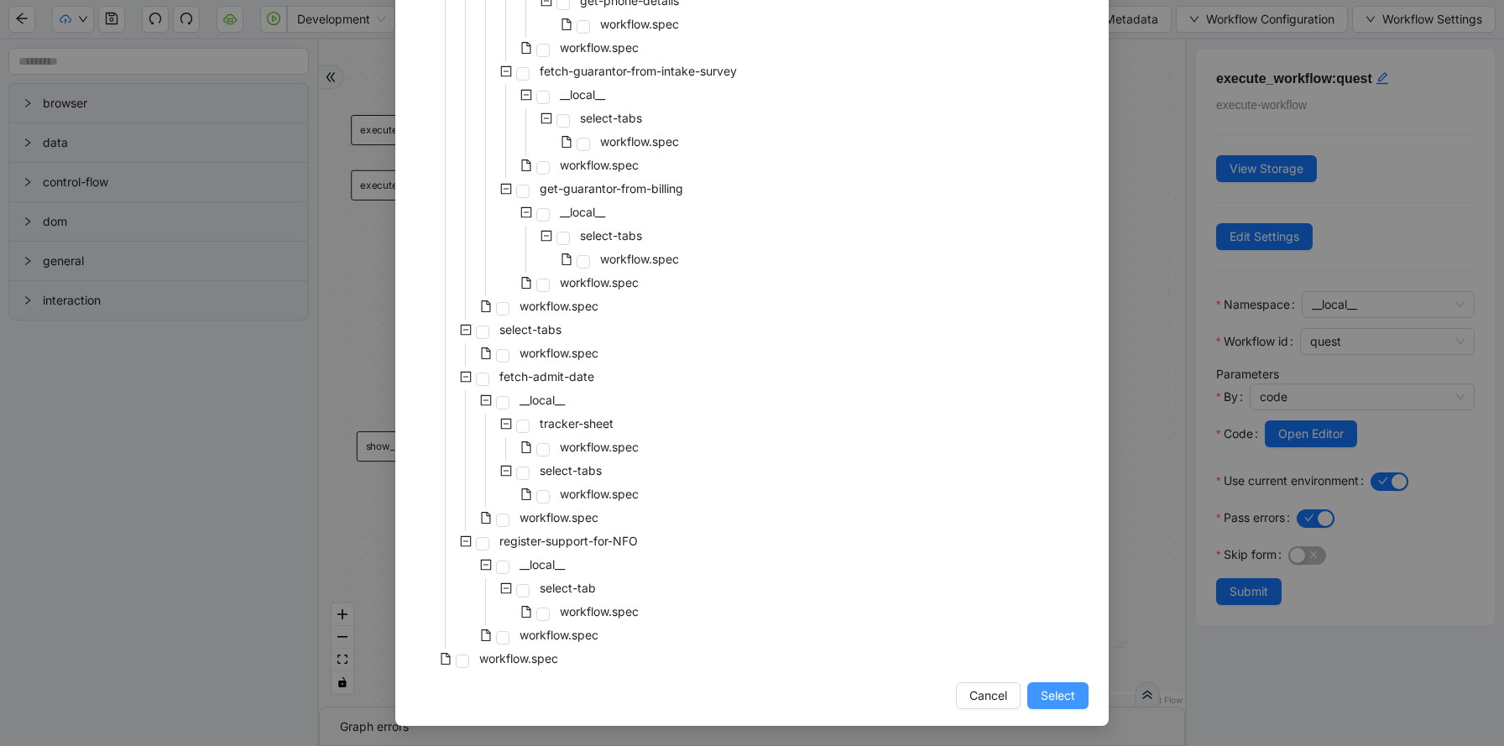
click at [1067, 694] on span "Select" at bounding box center [1057, 695] width 34 height 18
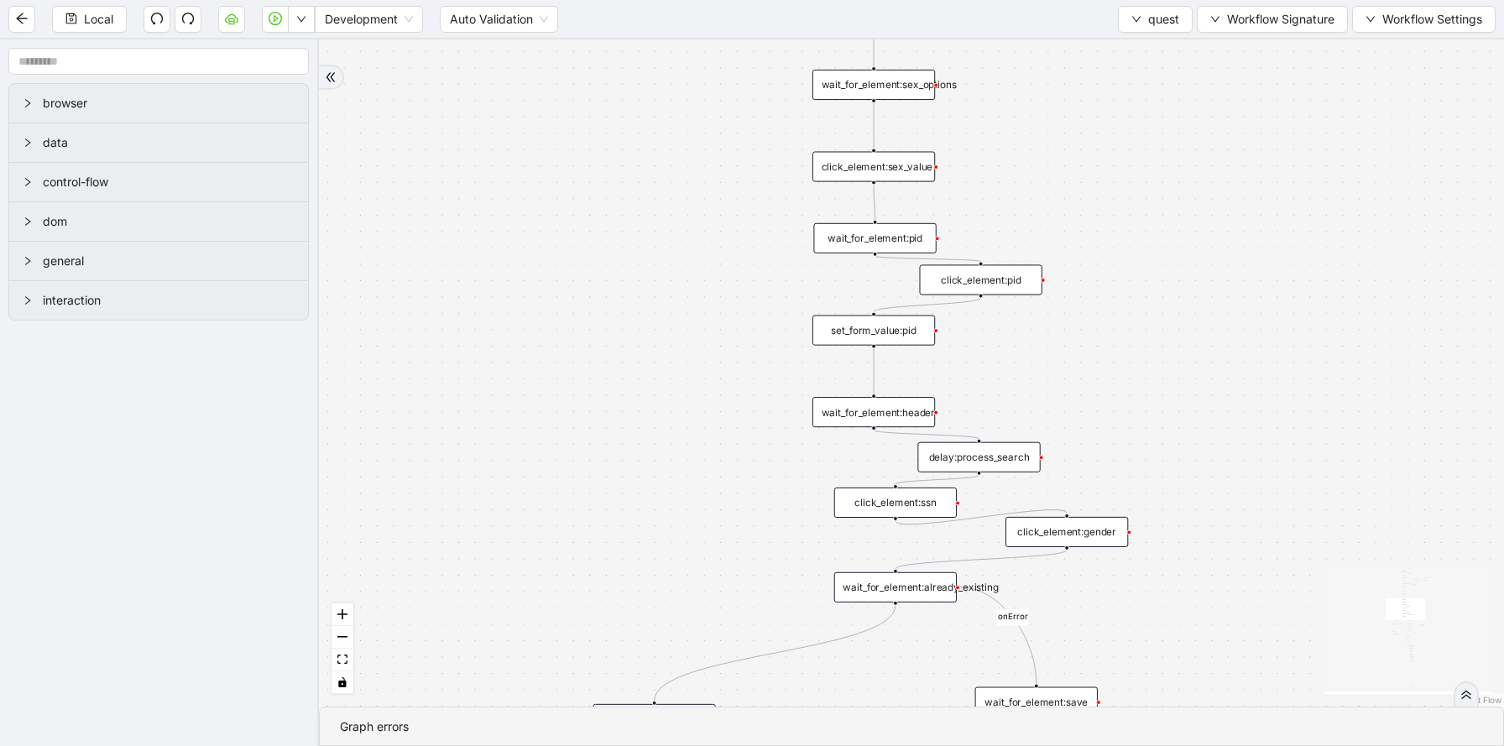
drag, startPoint x: 1020, startPoint y: 537, endPoint x: 1011, endPoint y: 165, distance: 371.8
click at [1012, 165] on div "fallback success success onError onError onError onError onError onError onErro…" at bounding box center [911, 372] width 1185 height 667
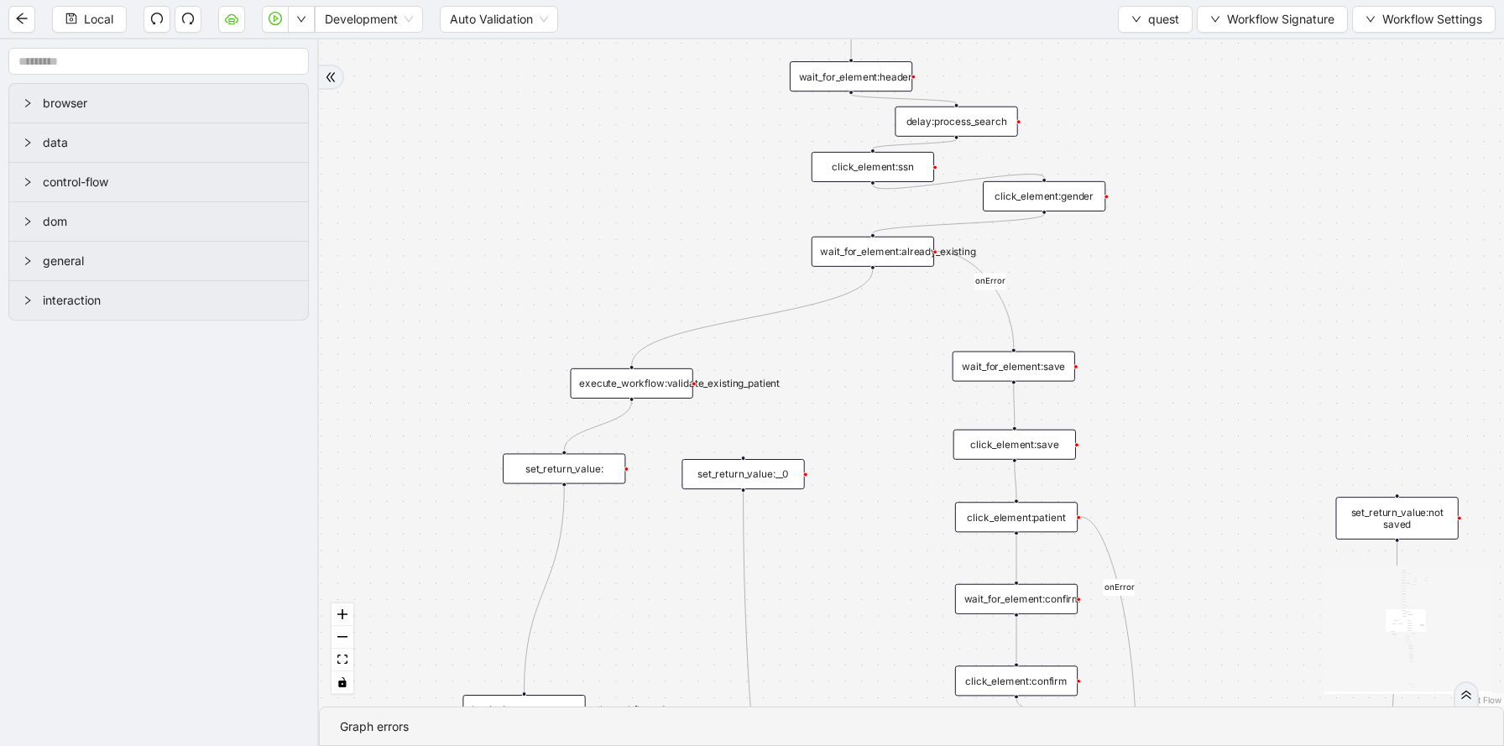
drag, startPoint x: 1189, startPoint y: 619, endPoint x: 1163, endPoint y: 284, distance: 336.6
click at [1164, 284] on div "fallback success success onError onError onError onError onError onError onErro…" at bounding box center [911, 372] width 1185 height 667
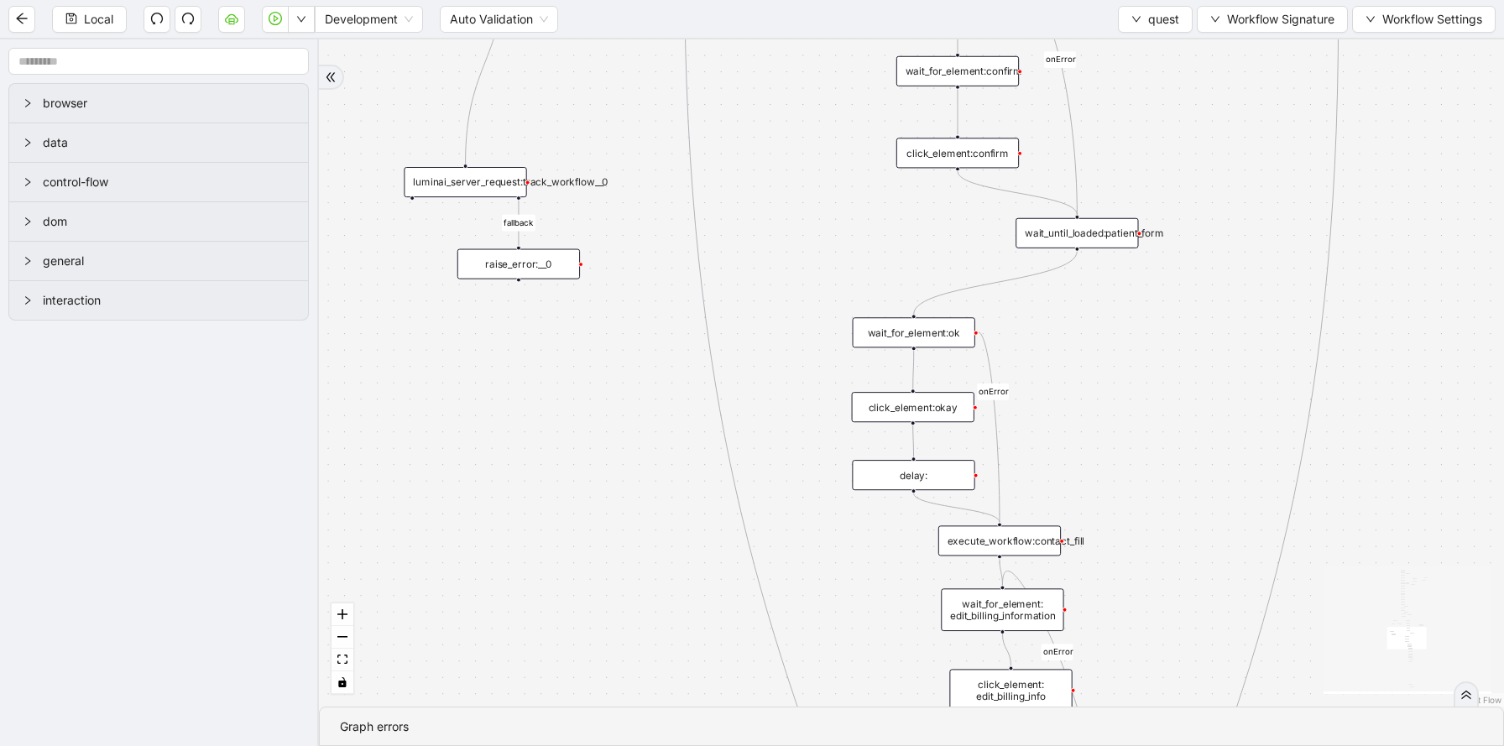
drag, startPoint x: 1243, startPoint y: 611, endPoint x: 1183, endPoint y: 81, distance: 532.8
click at [1184, 81] on div "fallback success success onError onError onError onError onError onError onErro…" at bounding box center [911, 372] width 1185 height 667
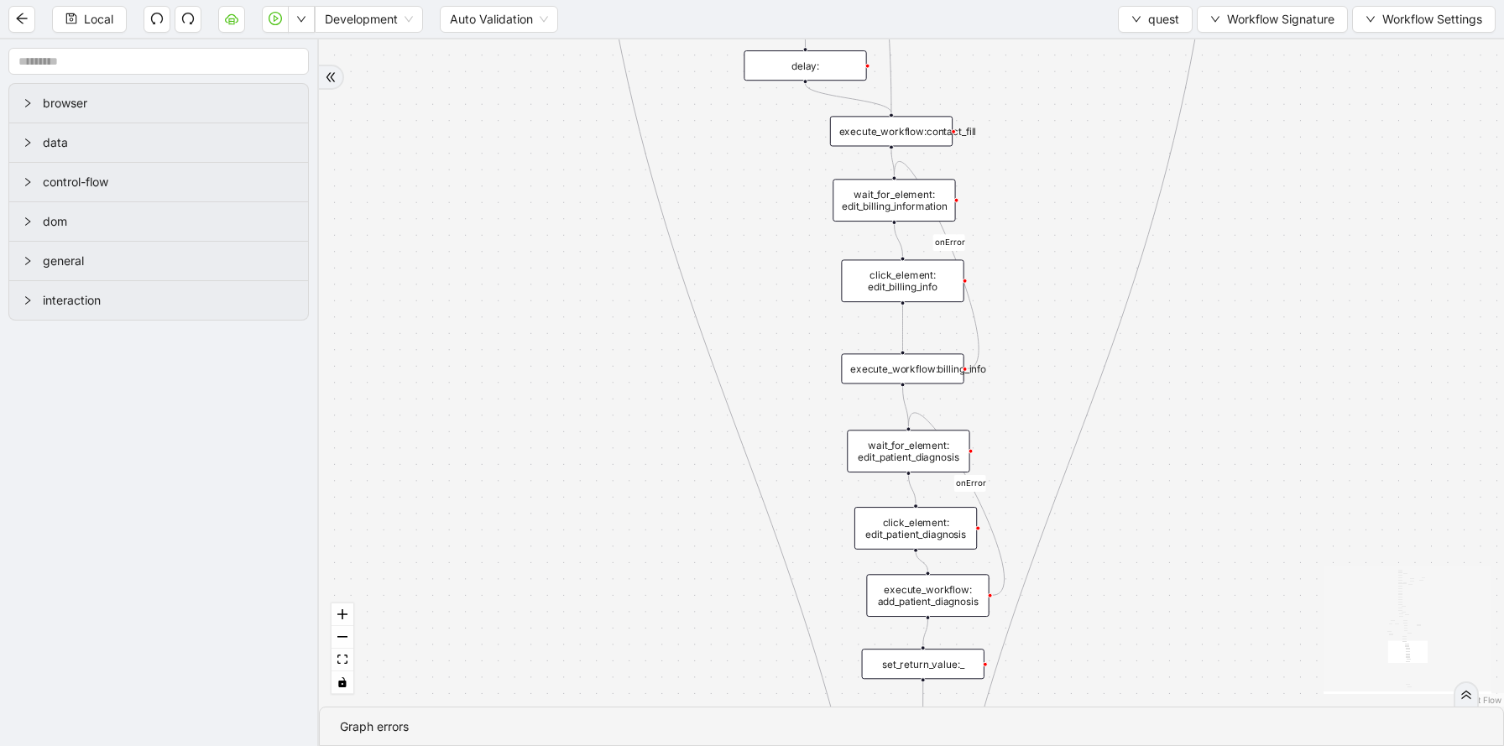
drag, startPoint x: 1243, startPoint y: 557, endPoint x: 1107, endPoint y: 96, distance: 481.1
click at [1108, 97] on div "fallback success success onError onError onError onError onError onError onErro…" at bounding box center [911, 372] width 1185 height 667
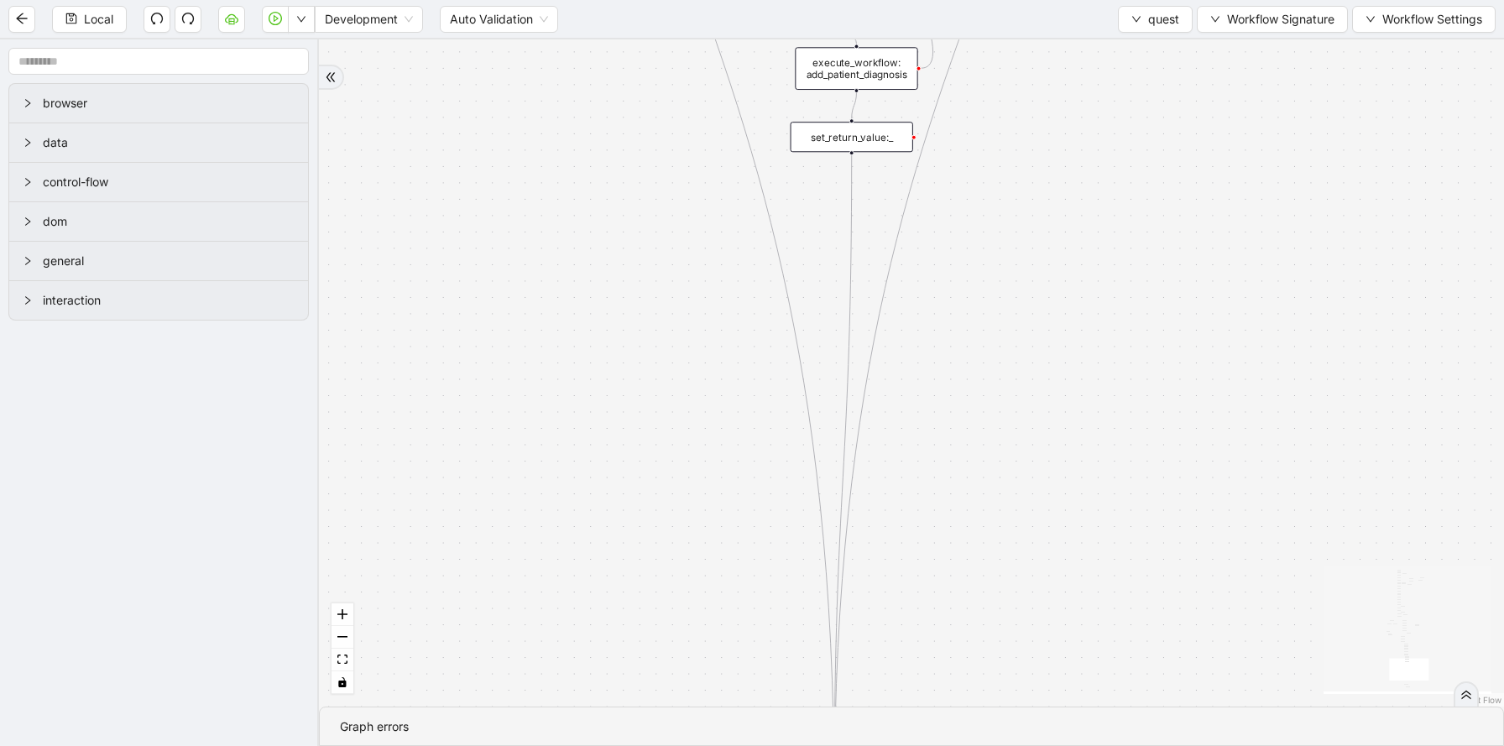
drag, startPoint x: 1173, startPoint y: 639, endPoint x: 1106, endPoint y: 103, distance: 539.5
click at [1106, 103] on div "fallback success success onError onError onError onError onError onError onErro…" at bounding box center [911, 372] width 1185 height 667
drag, startPoint x: 1113, startPoint y: 340, endPoint x: 1044, endPoint y: -123, distance: 467.4
click at [1044, 0] on html "Local Development Auto Validation quest Workflow Signature Workflow Settings br…" at bounding box center [752, 373] width 1504 height 746
click at [760, 287] on div "luminai_server_request:track_workflow" at bounding box center [737, 294] width 123 height 30
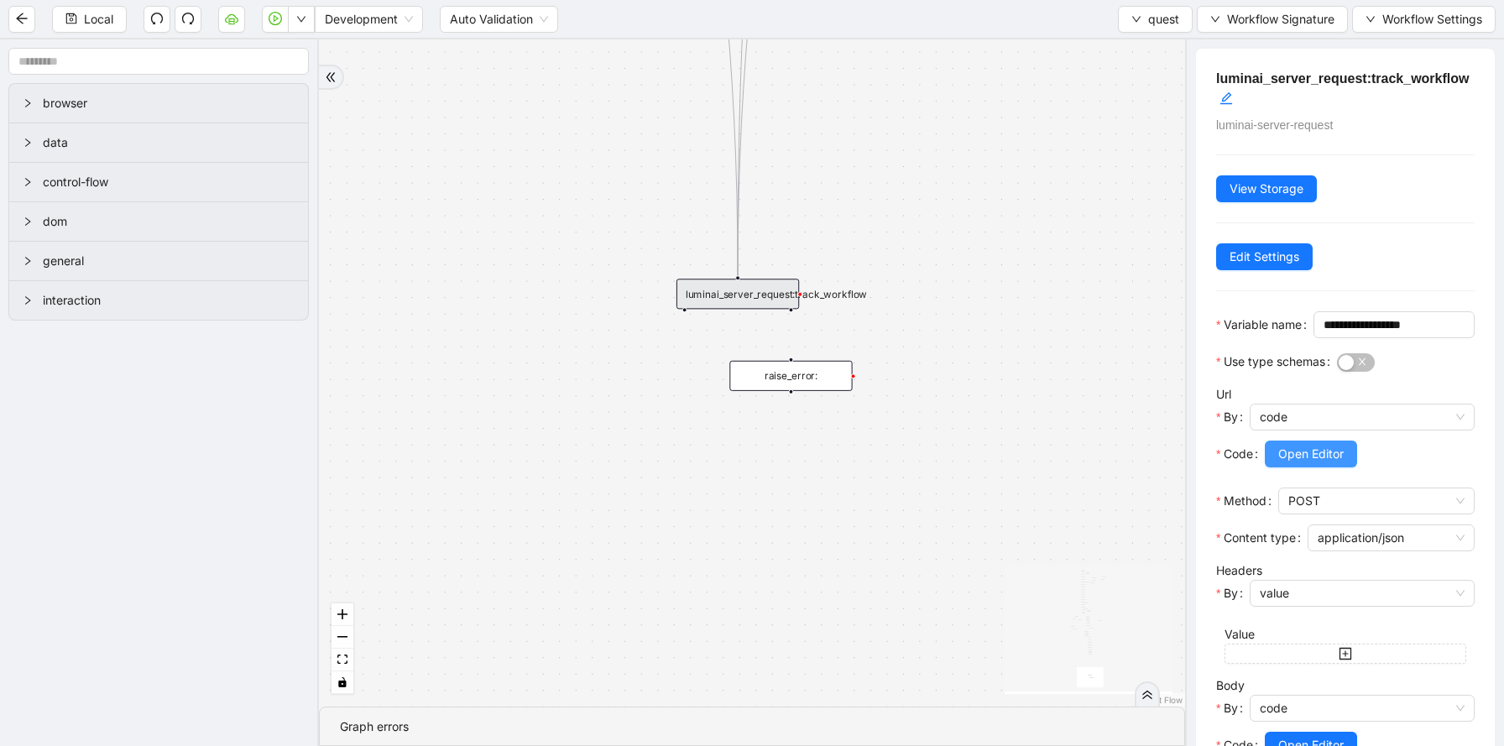
click at [1312, 463] on span "Open Editor" at bounding box center [1310, 454] width 65 height 18
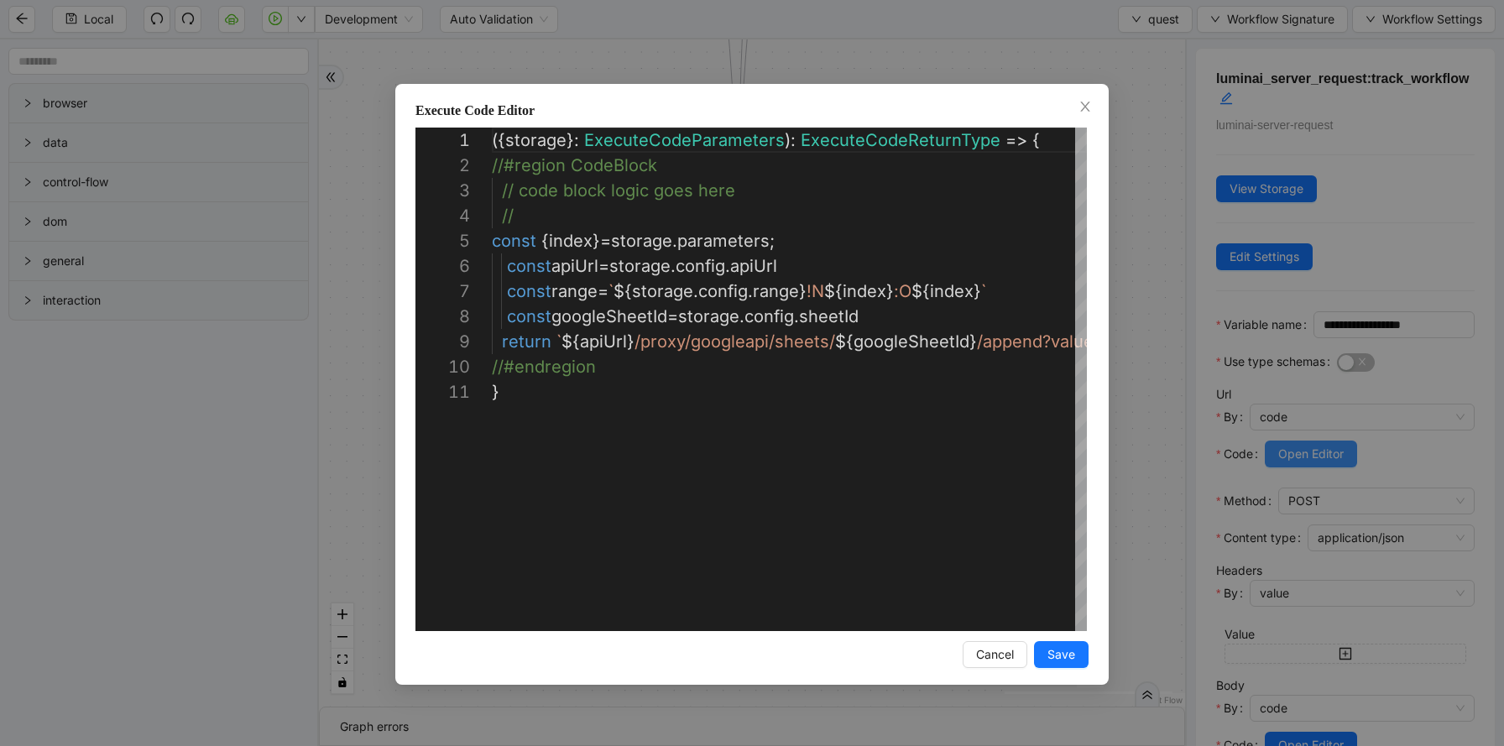
scroll to position [252, 0]
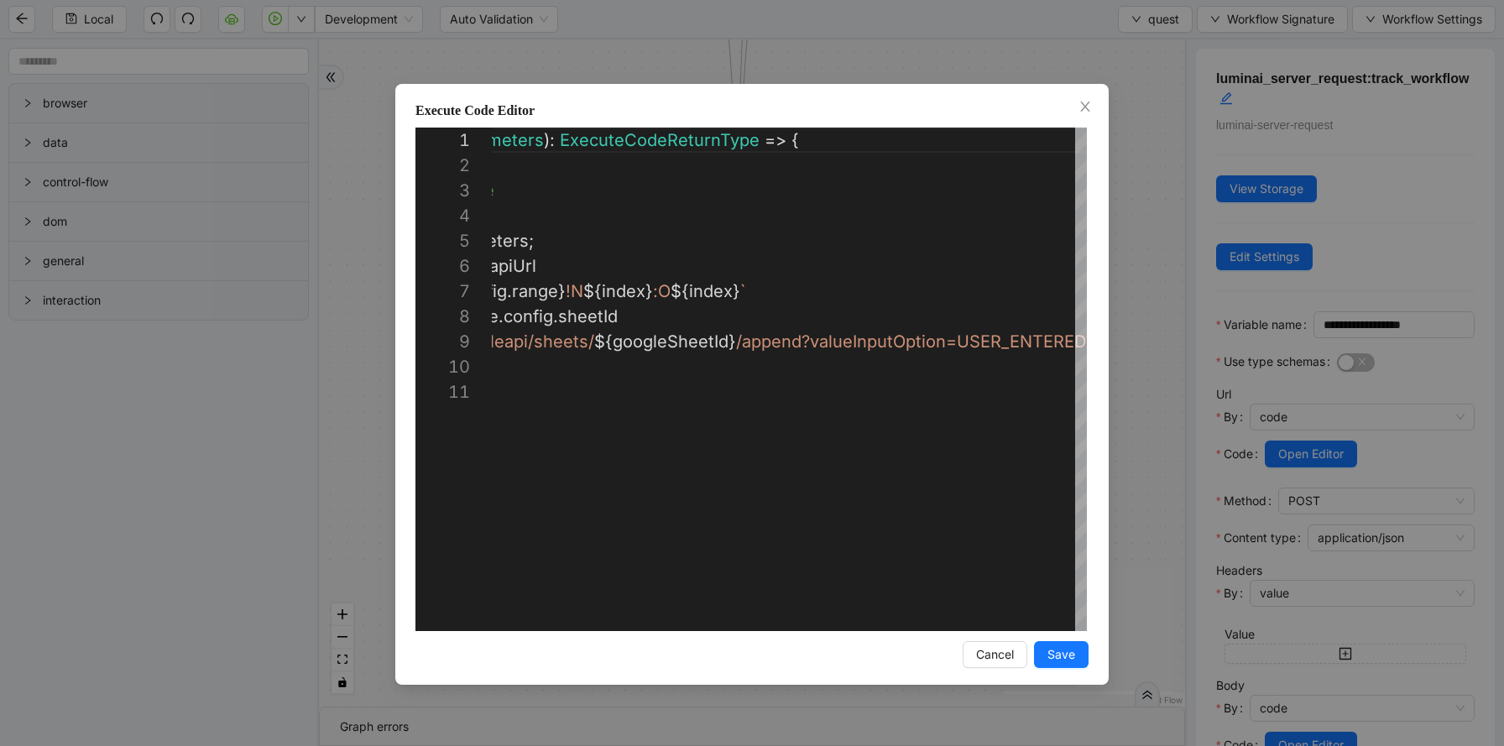
click at [1195, 383] on div "**********" at bounding box center [752, 373] width 1504 height 746
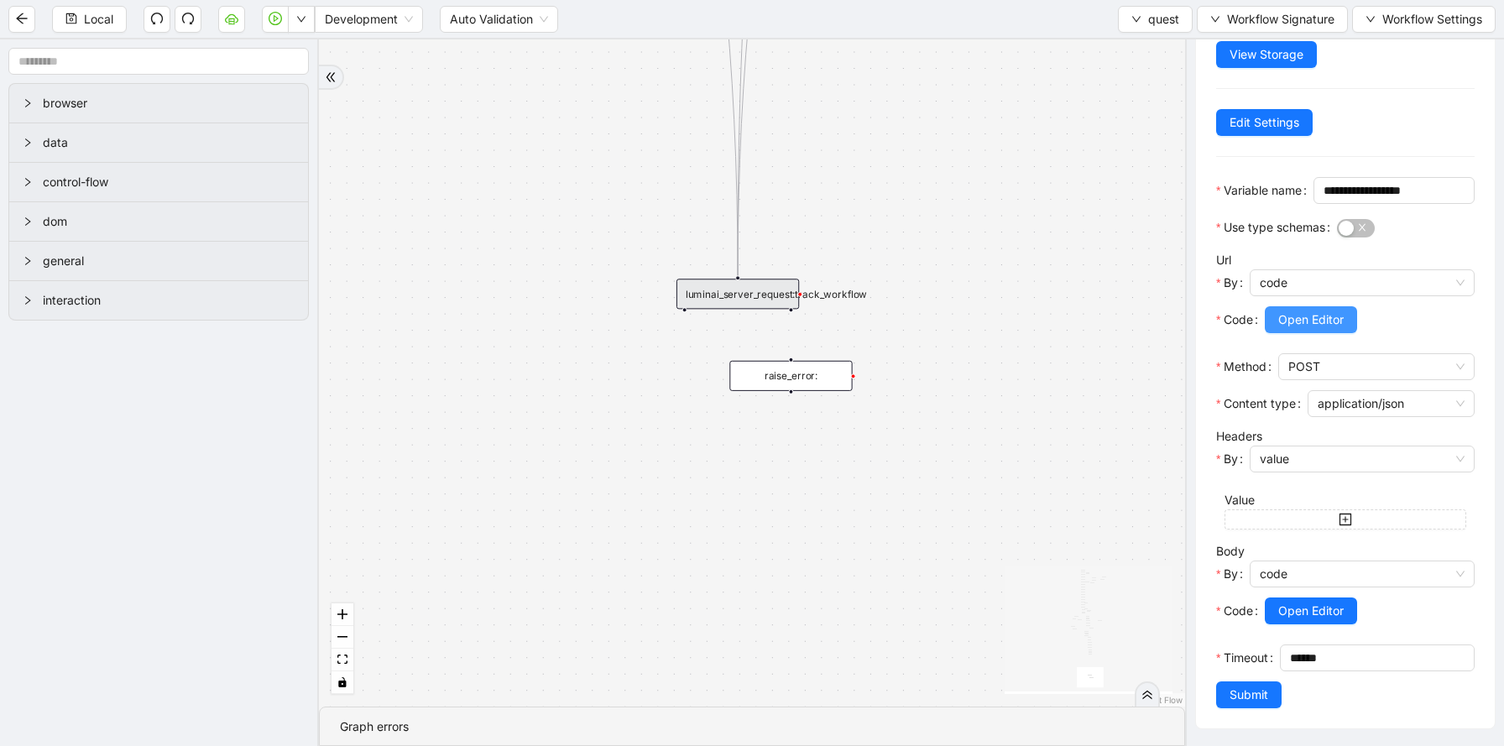
scroll to position [147, 0]
click at [1312, 615] on button "Open Editor" at bounding box center [1311, 610] width 92 height 27
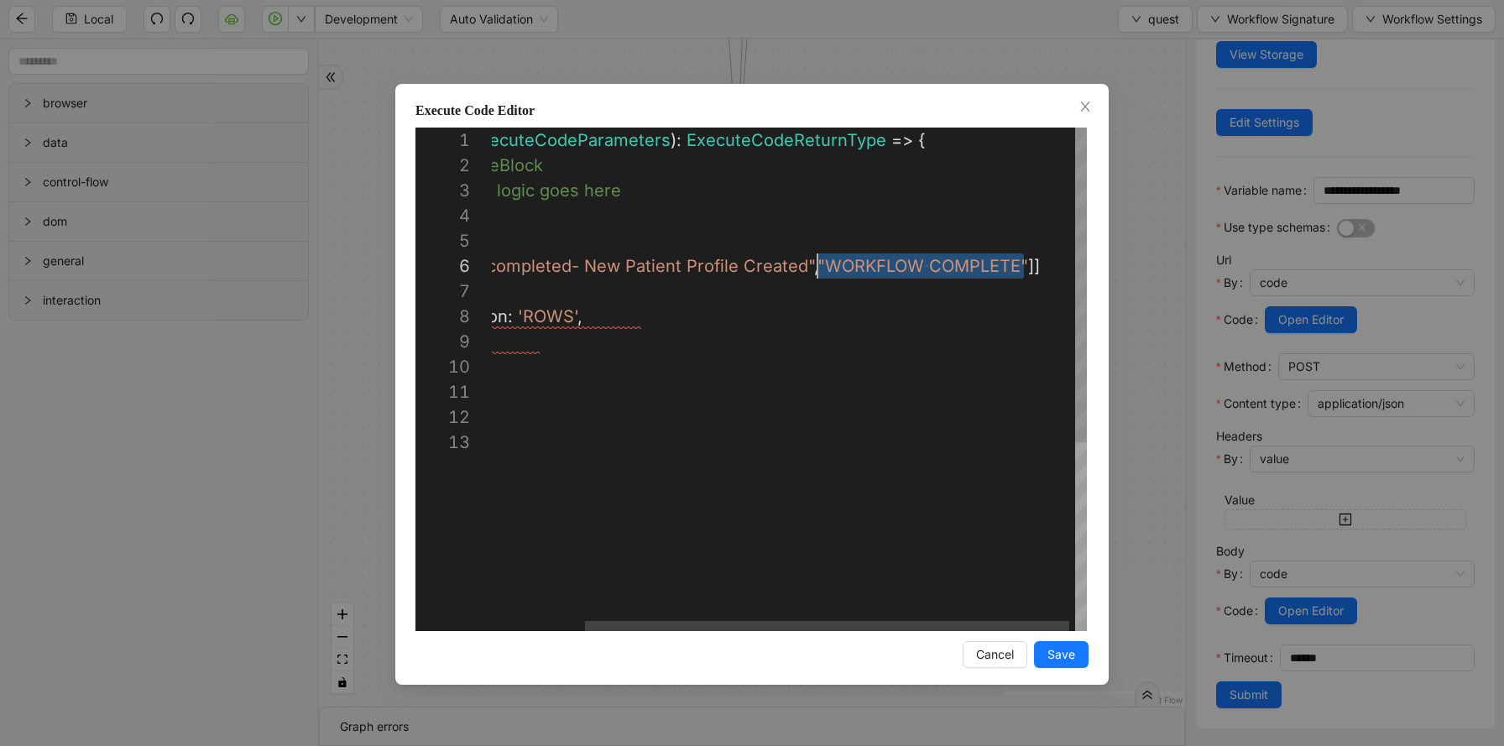
scroll to position [126, 440]
drag, startPoint x: 1022, startPoint y: 262, endPoint x: 820, endPoint y: 259, distance: 202.2
click at [938, 208] on div "( { storage } : ExecuteCodeParameters ): ExecuteCodeReturnType => { //#region C…" at bounding box center [732, 531] width 709 height 806
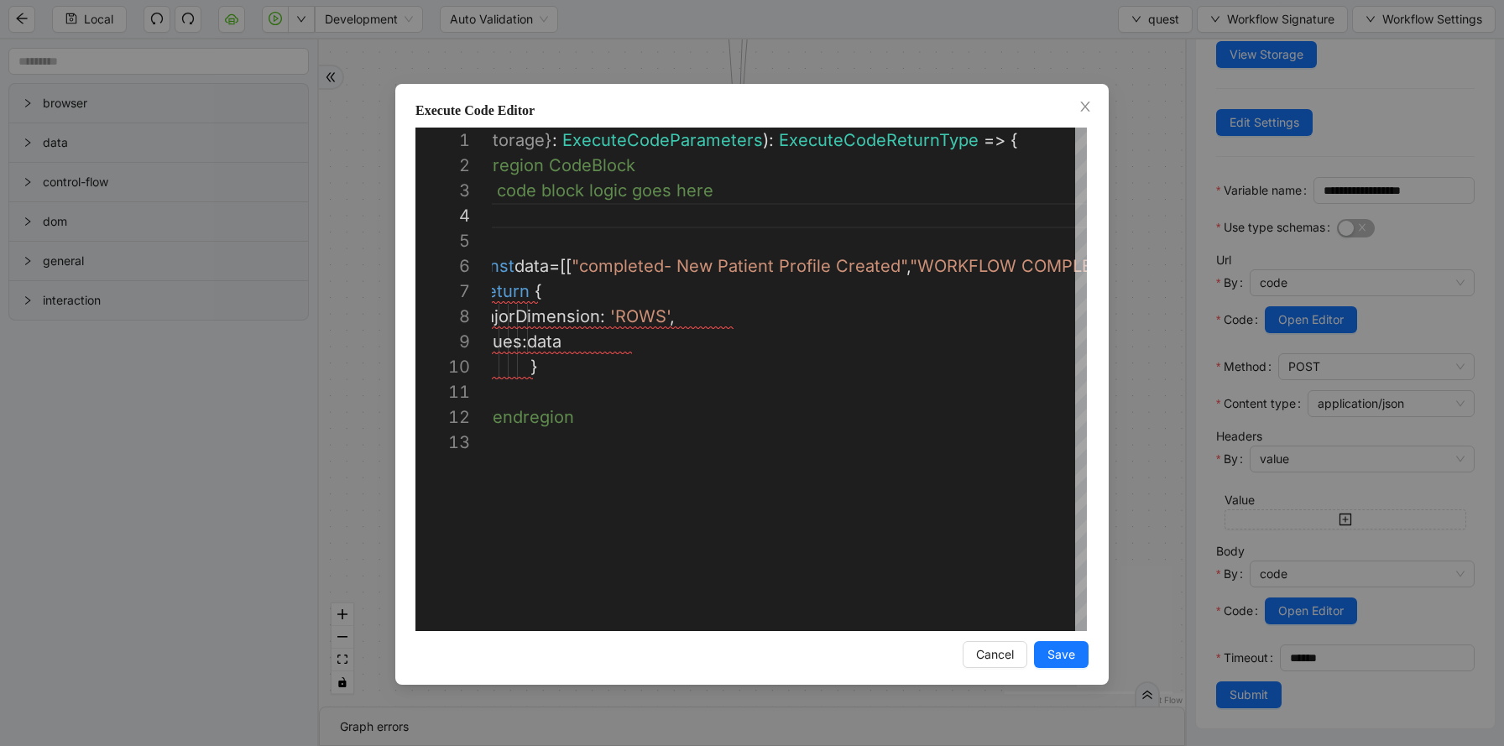
click at [1019, 66] on div "**********" at bounding box center [752, 373] width 1504 height 746
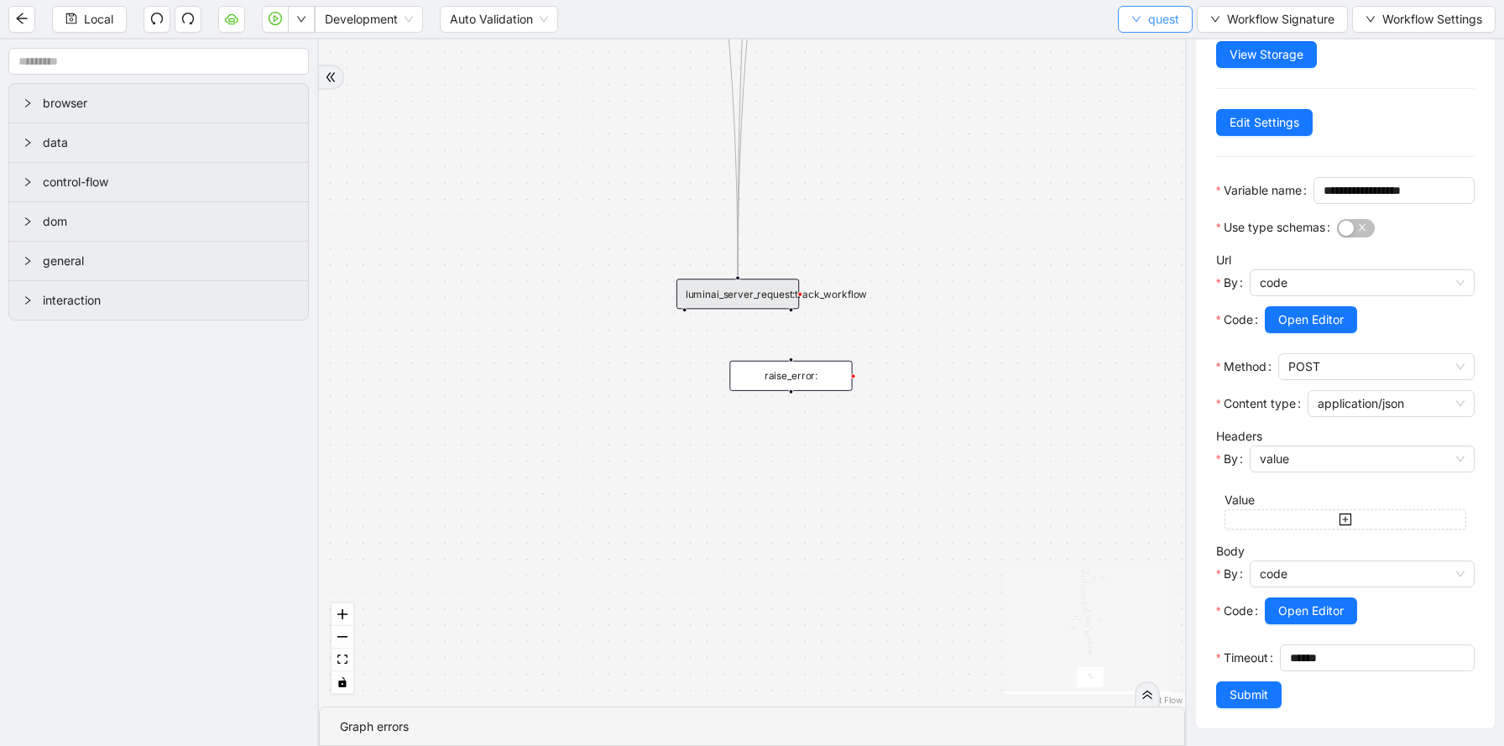
click at [1134, 22] on icon "down" at bounding box center [1136, 19] width 10 height 10
click at [1148, 52] on span "Select" at bounding box center [1153, 52] width 48 height 18
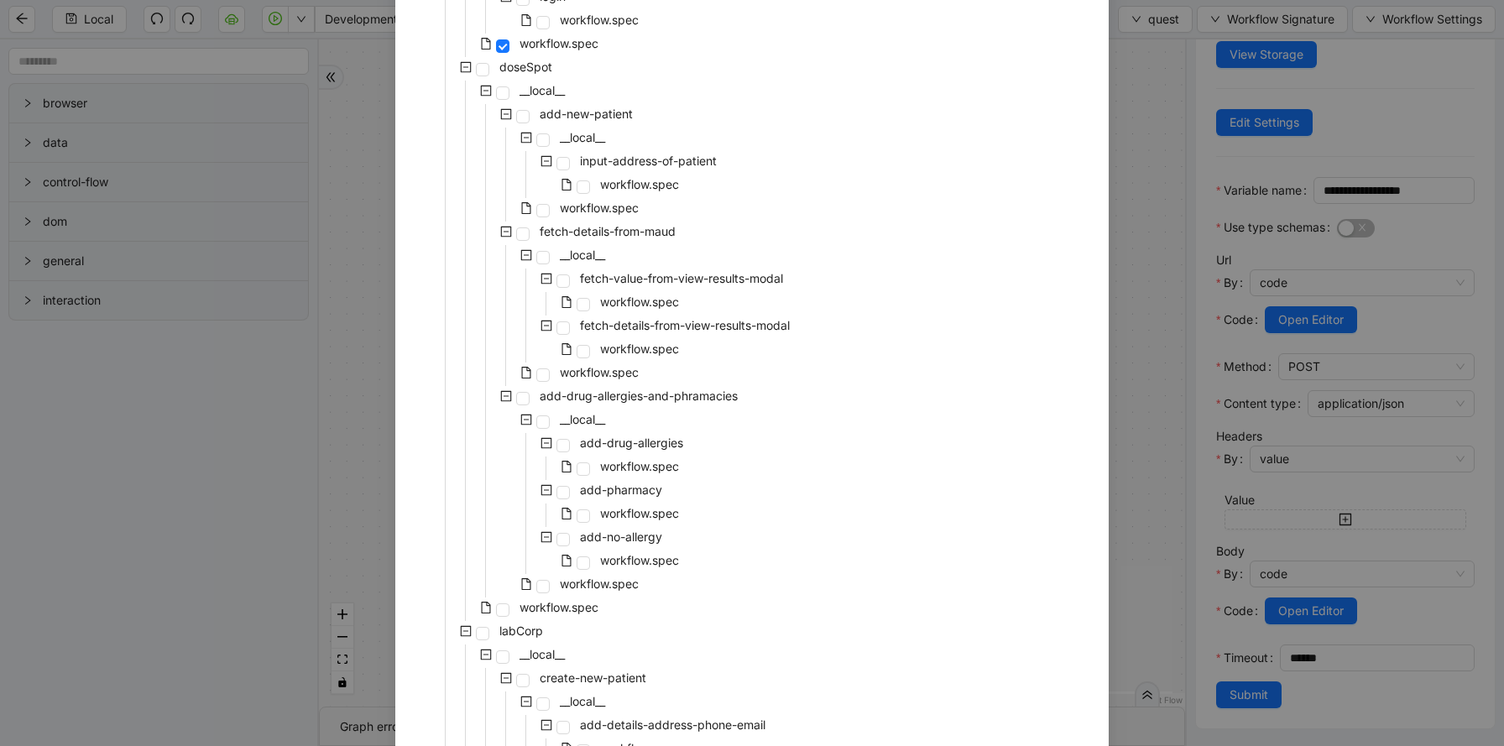
scroll to position [2106, 0]
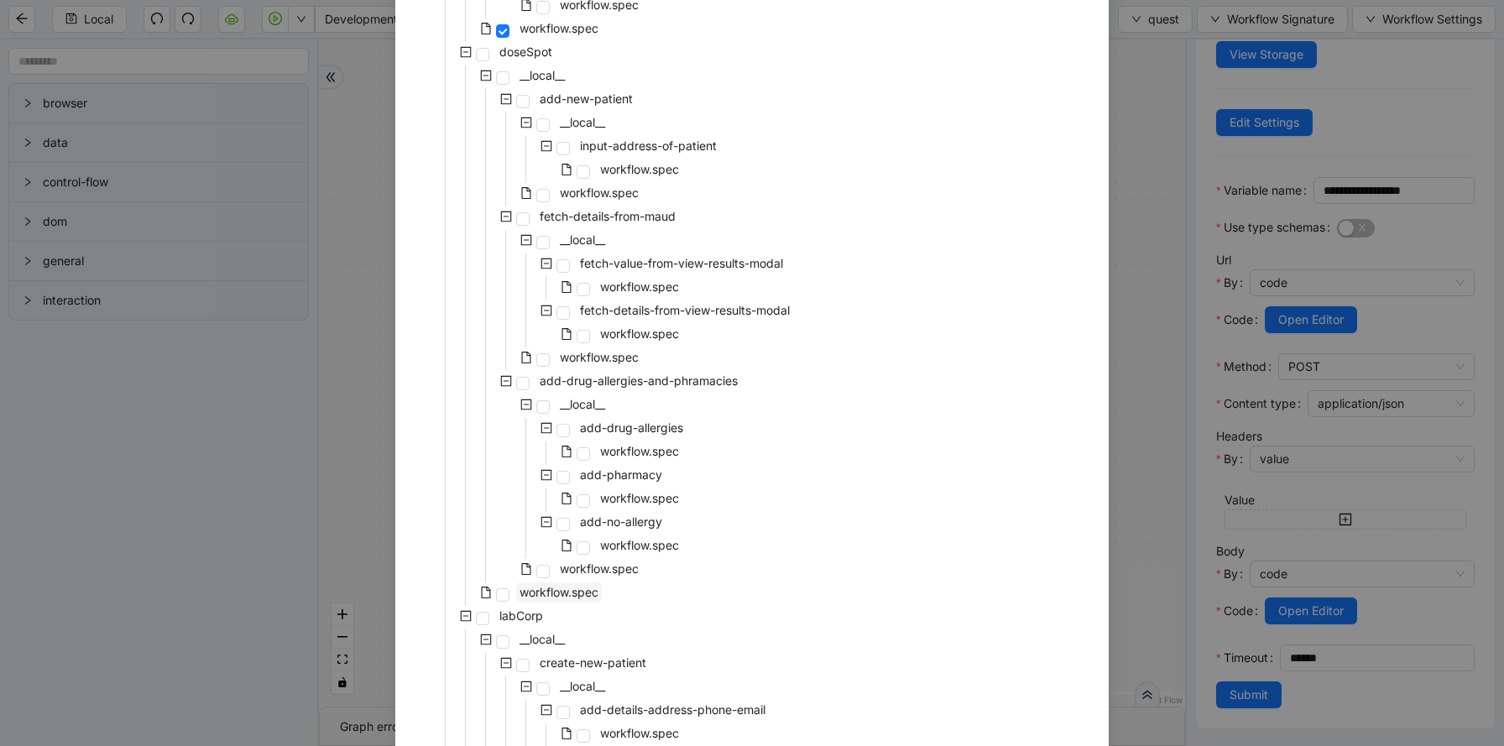
click at [563, 593] on span "workflow.spec" at bounding box center [558, 592] width 79 height 14
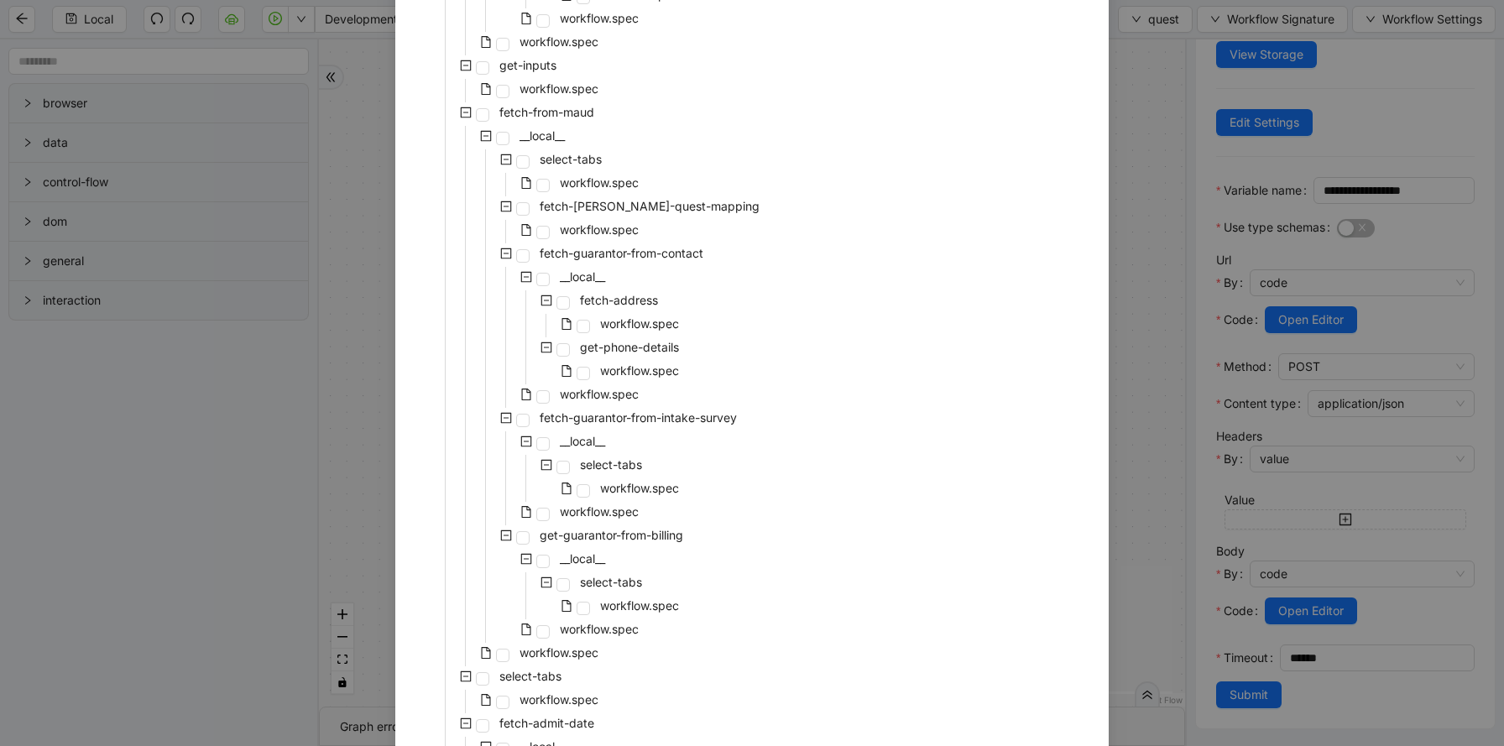
scroll to position [3426, 0]
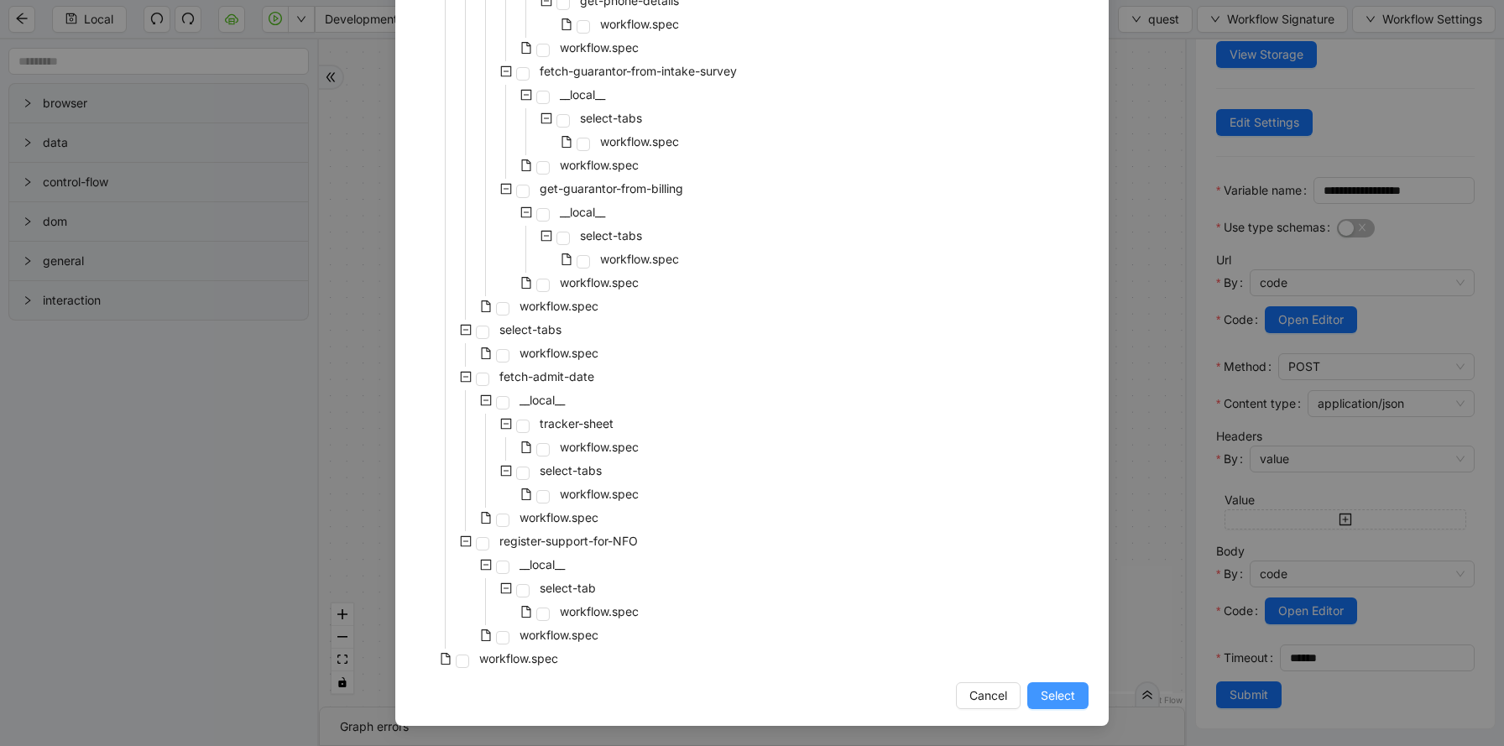
click at [1053, 696] on span "Select" at bounding box center [1057, 695] width 34 height 18
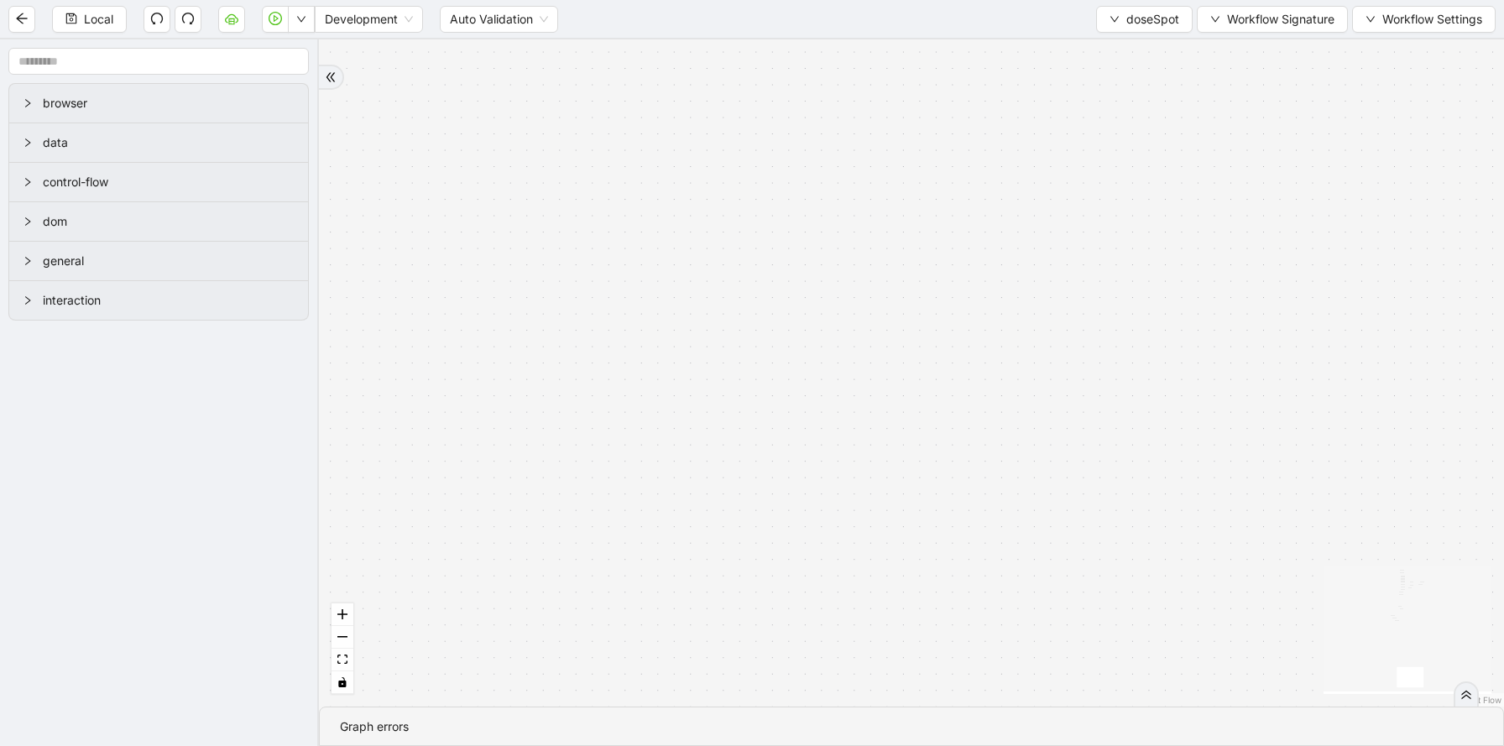
scroll to position [0, 0]
click at [347, 661] on button "fit view" at bounding box center [342, 660] width 22 height 23
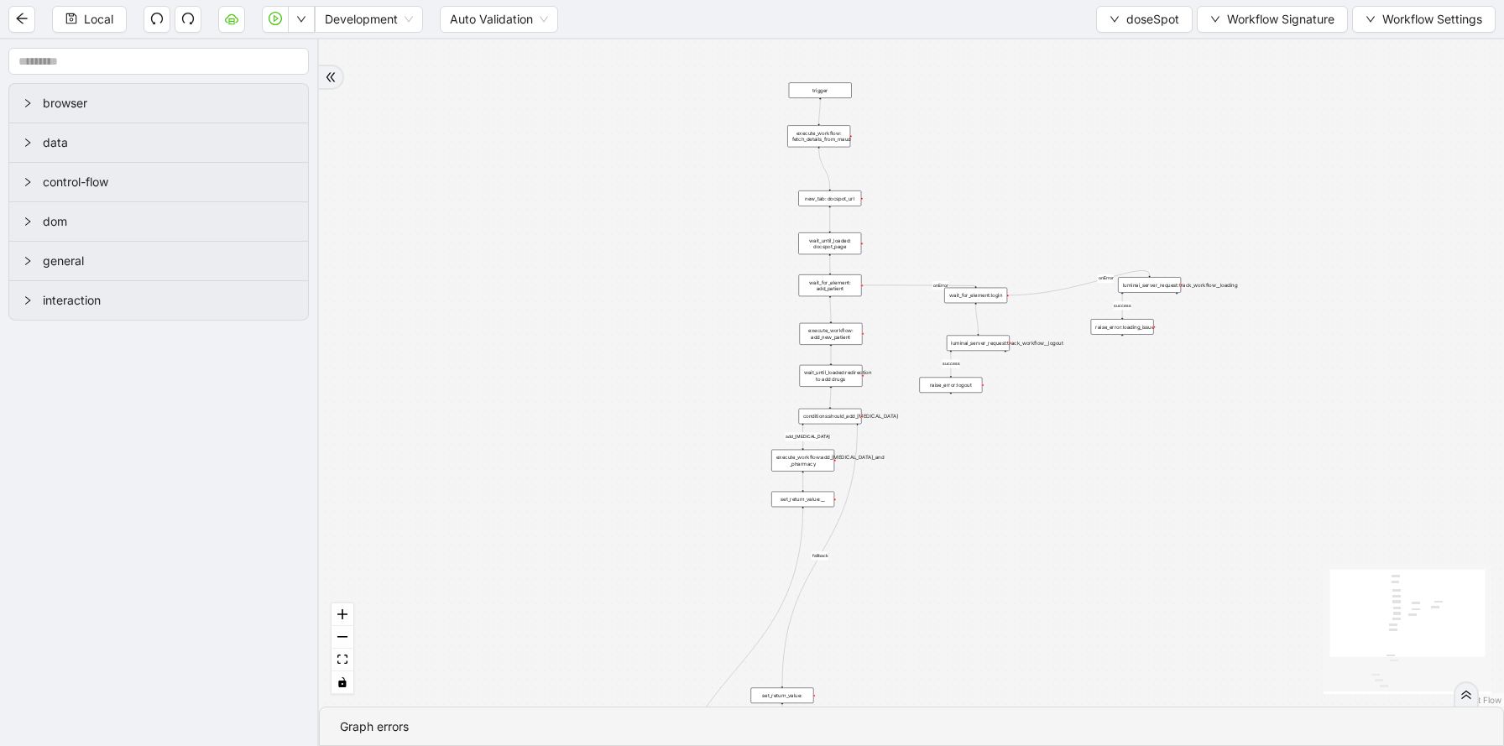
drag, startPoint x: 1086, startPoint y: 393, endPoint x: 1082, endPoint y: 531, distance: 138.5
click at [1082, 531] on div "add_[MEDICAL_DATA] fallback fallback success success onError onError trigger ne…" at bounding box center [911, 372] width 1185 height 667
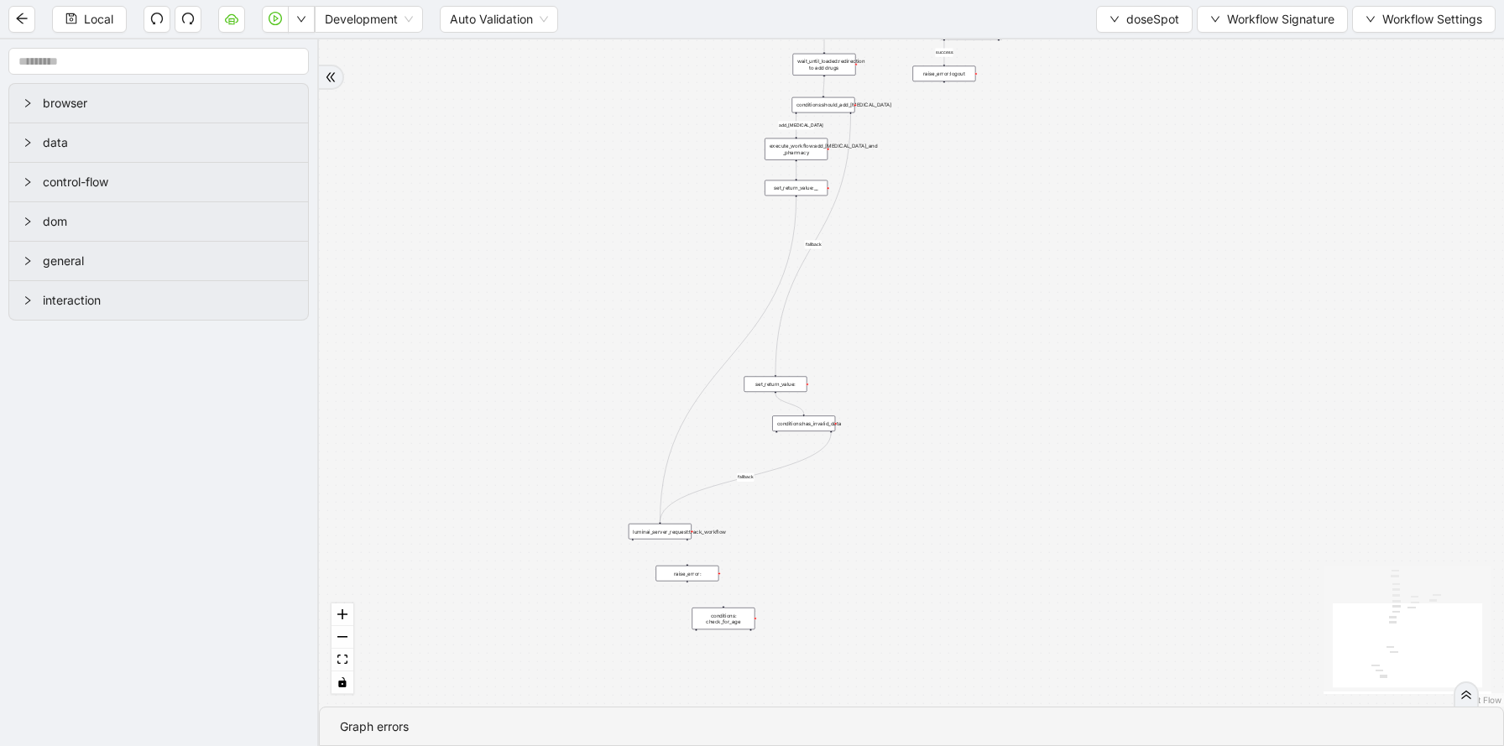
drag, startPoint x: 1082, startPoint y: 531, endPoint x: 1037, endPoint y: 147, distance: 387.0
click at [1040, 149] on div "add_[MEDICAL_DATA] fallback fallback success success onError onError trigger ne…" at bounding box center [911, 372] width 1185 height 667
click at [623, 460] on div "luminai_server_request:track_workflow" at bounding box center [623, 460] width 63 height 16
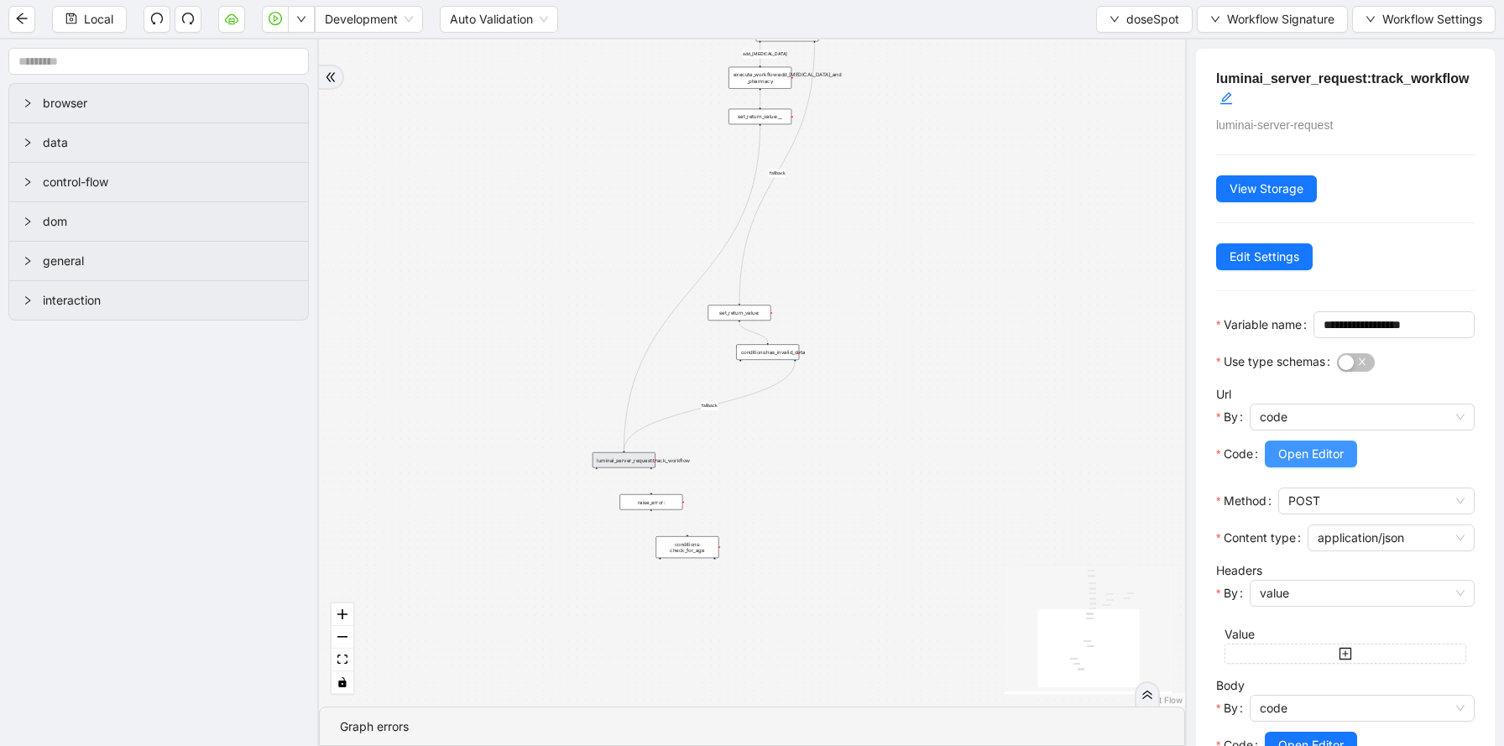
click at [1297, 463] on span "Open Editor" at bounding box center [1310, 454] width 65 height 18
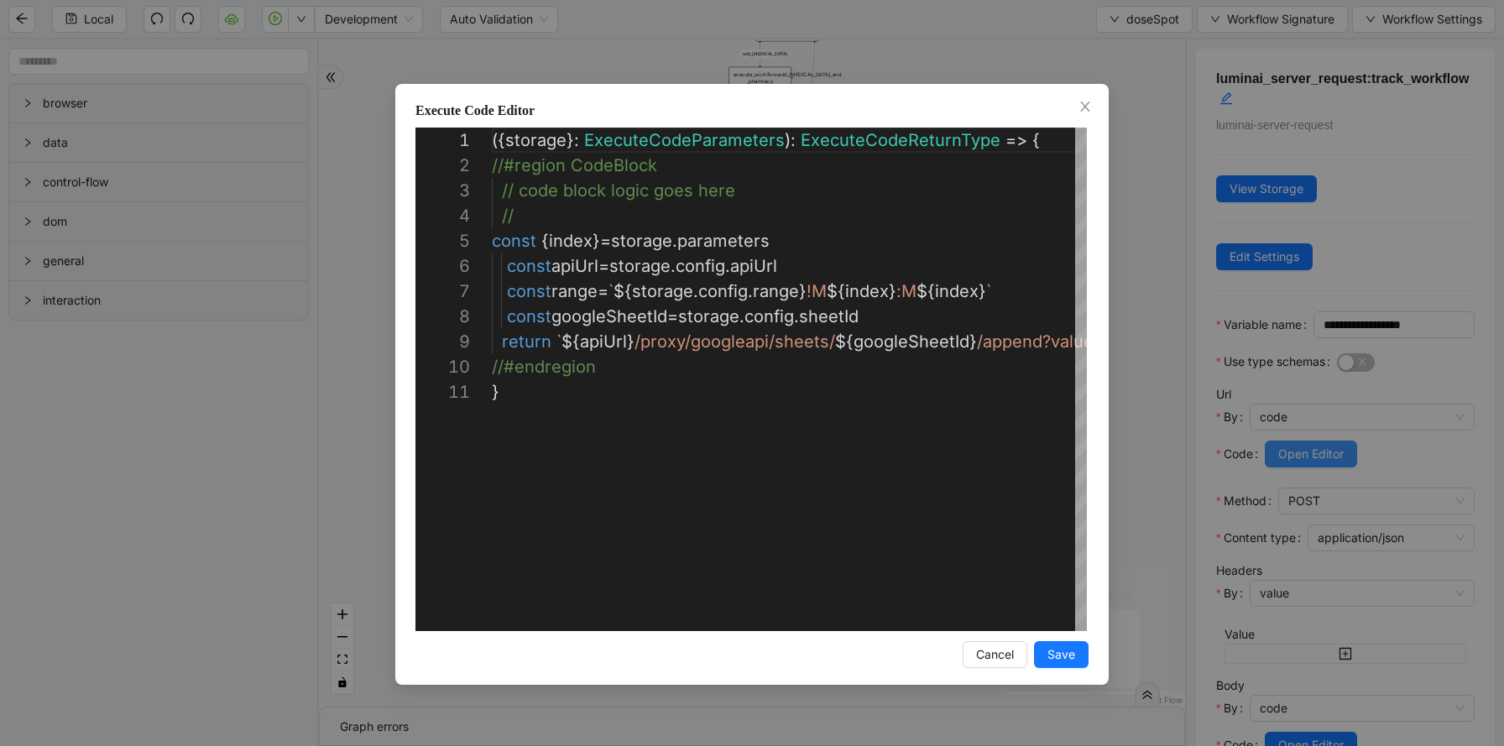
scroll to position [252, 0]
click at [910, 287] on div "({ storage }: ExecuteCodeParameters ): ExecuteCodeReturnType => { //#region Cod…" at bounding box center [1002, 505] width 1020 height 755
click at [1147, 169] on div "**********" at bounding box center [752, 373] width 1504 height 746
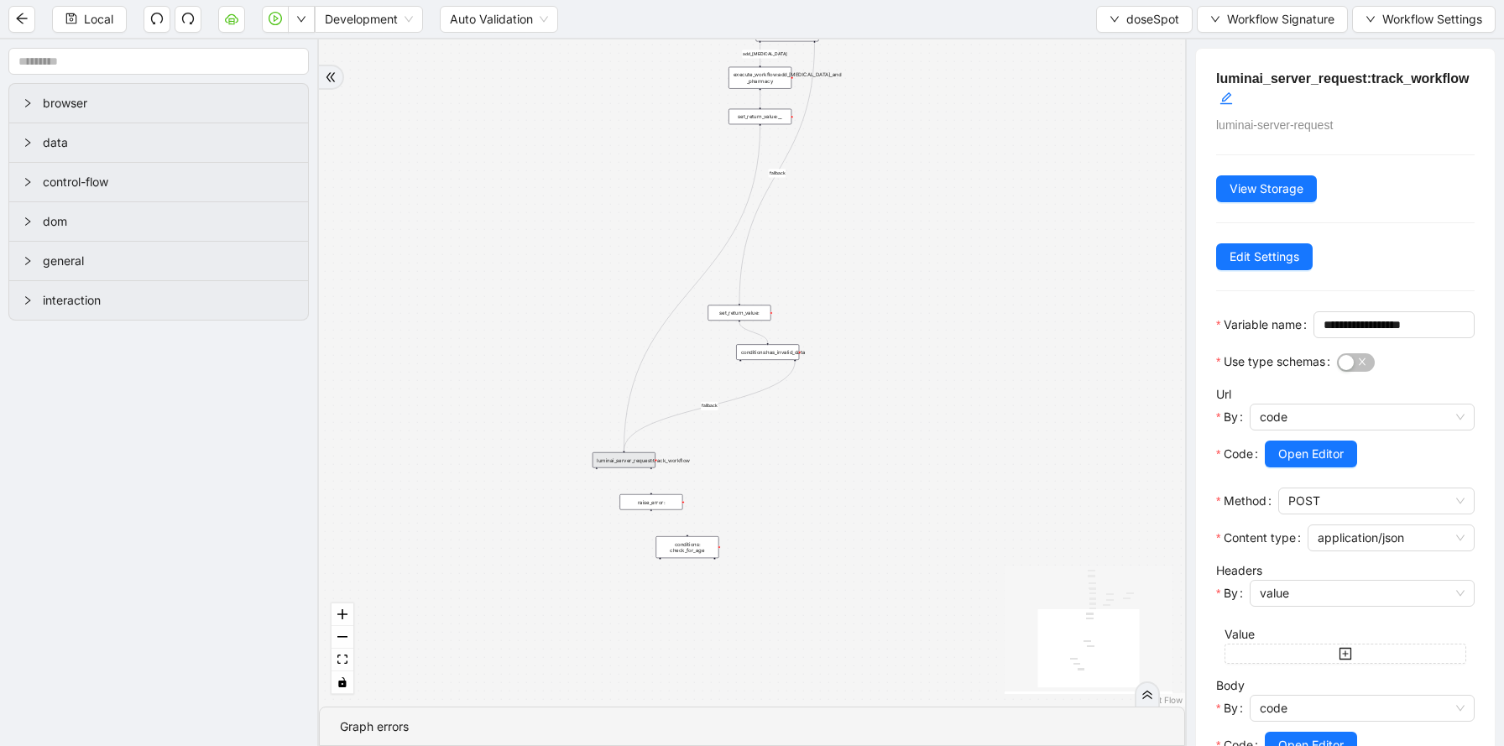
click at [634, 462] on div "luminai_server_request:track_workflow" at bounding box center [623, 460] width 63 height 16
click at [616, 457] on div "luminai_server_request:track_workflow" at bounding box center [623, 460] width 63 height 16
click at [635, 460] on div "luminai_server_request:track_workflow" at bounding box center [623, 460] width 63 height 16
click at [643, 458] on div "luminai_server_request:track_workflow" at bounding box center [623, 460] width 63 height 16
click at [908, 389] on div "add_[MEDICAL_DATA] fallback fallback success success onError onError trigger ne…" at bounding box center [752, 372] width 866 height 667
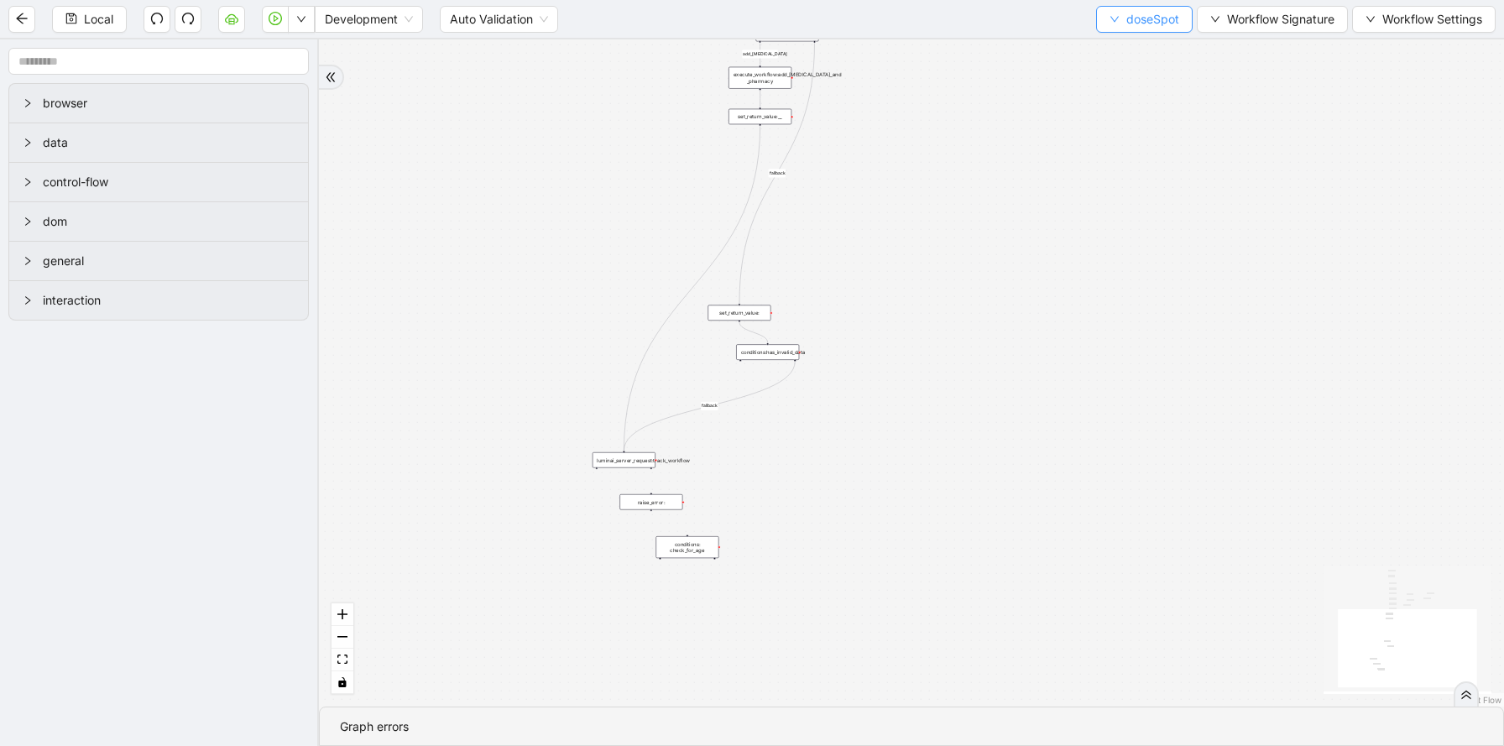
click at [1119, 11] on button "doseSpot" at bounding box center [1144, 19] width 96 height 27
click at [1118, 52] on span "Select" at bounding box center [1142, 52] width 70 height 18
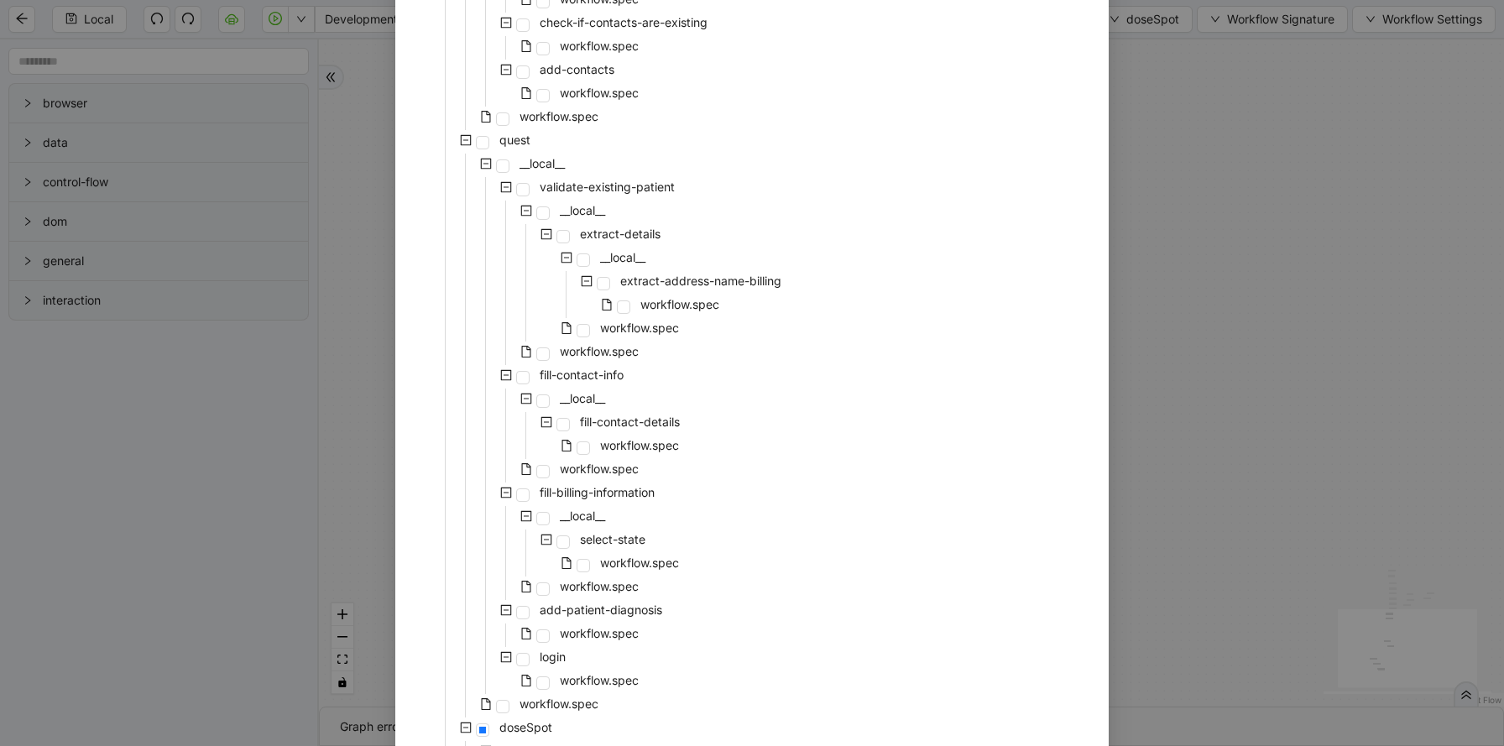
scroll to position [1661, 0]
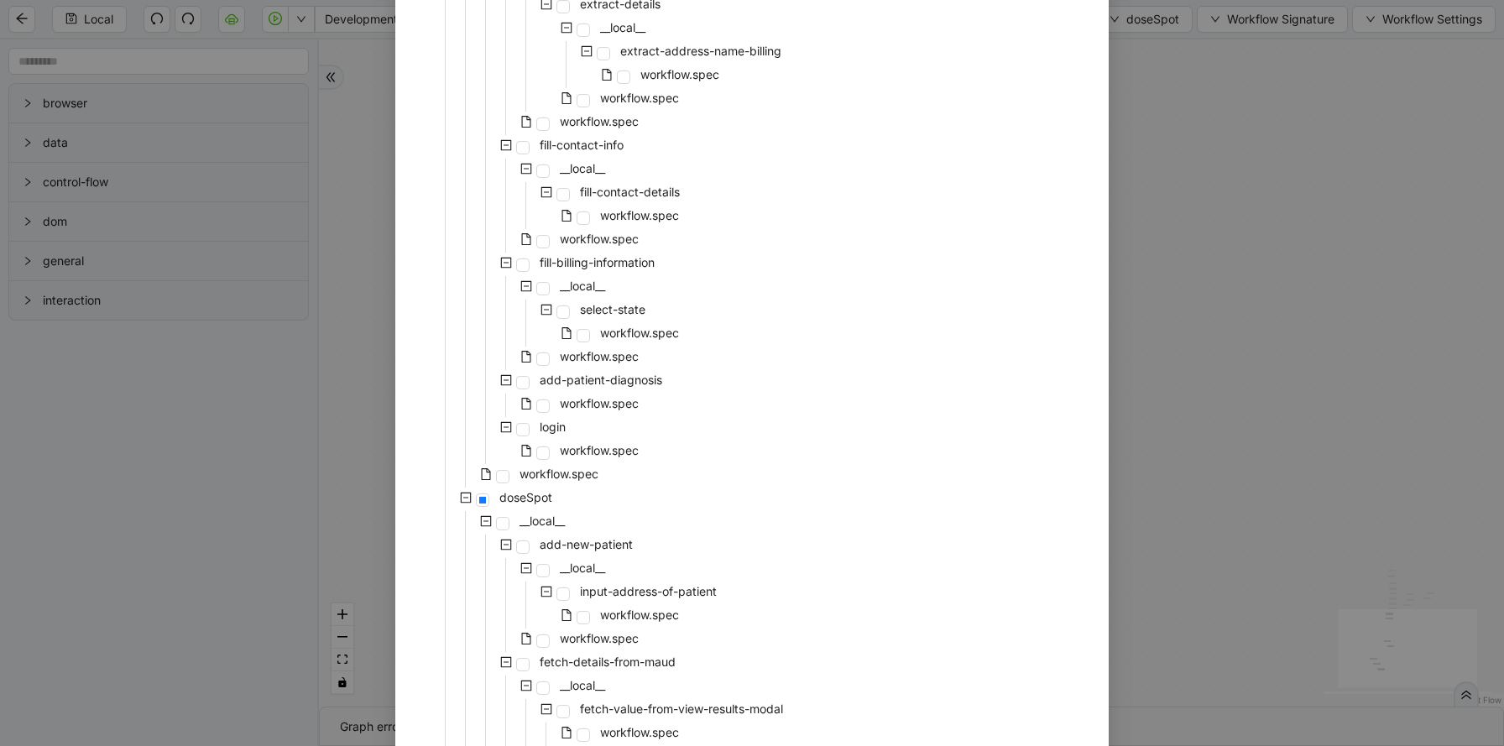
click at [1287, 373] on div "Select Local Workflow patient-onboarding __local__ patient-profile __local__ pr…" at bounding box center [752, 373] width 1504 height 746
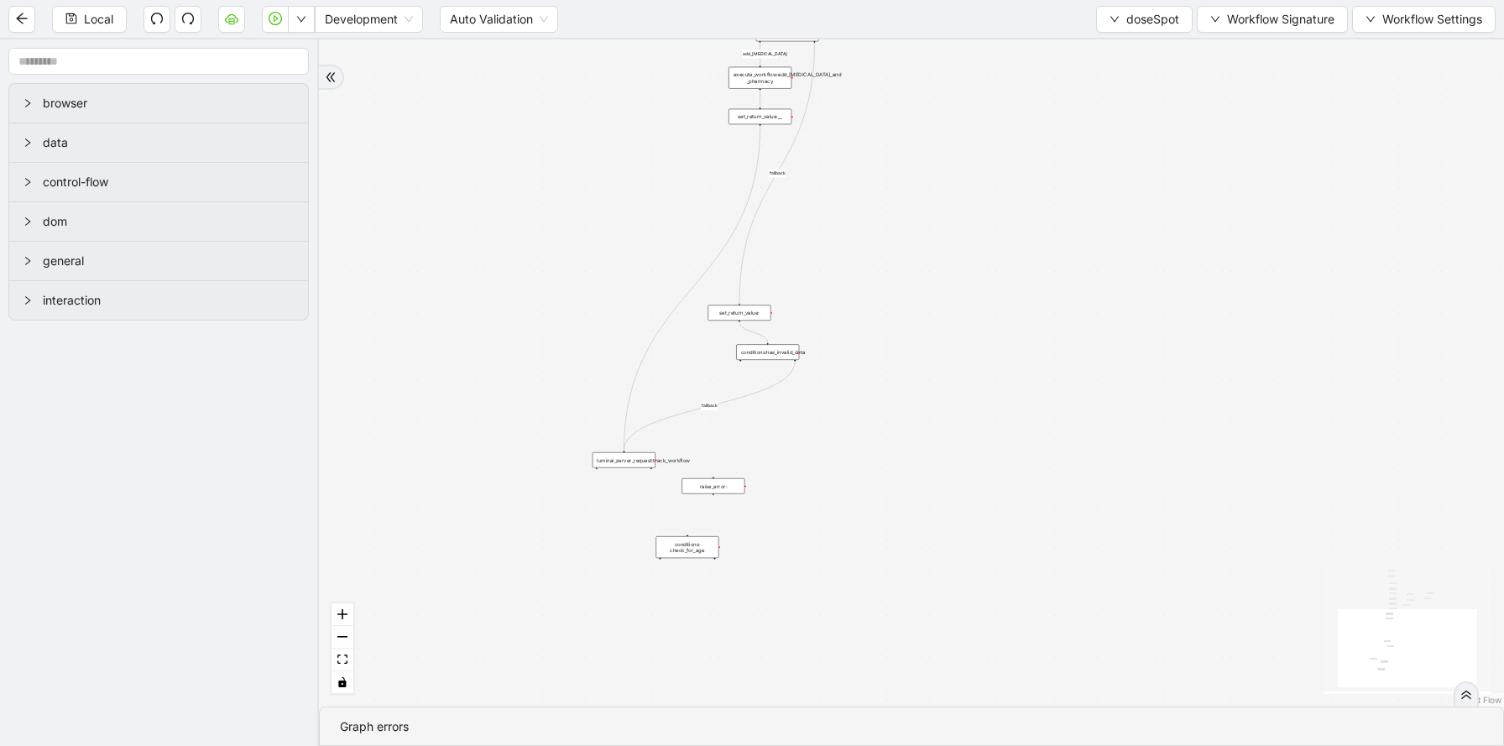
drag, startPoint x: 650, startPoint y: 501, endPoint x: 710, endPoint y: 483, distance: 62.1
click at [712, 484] on div "raise_error:" at bounding box center [712, 486] width 63 height 16
click at [483, 504] on div "add_[MEDICAL_DATA] fallback fallback success success onError onError trigger ne…" at bounding box center [911, 372] width 1185 height 667
drag, startPoint x: 597, startPoint y: 467, endPoint x: 517, endPoint y: 503, distance: 87.5
click at [517, 503] on div "add_[MEDICAL_DATA] fallback fallback success success onError onError trigger ne…" at bounding box center [911, 372] width 1185 height 667
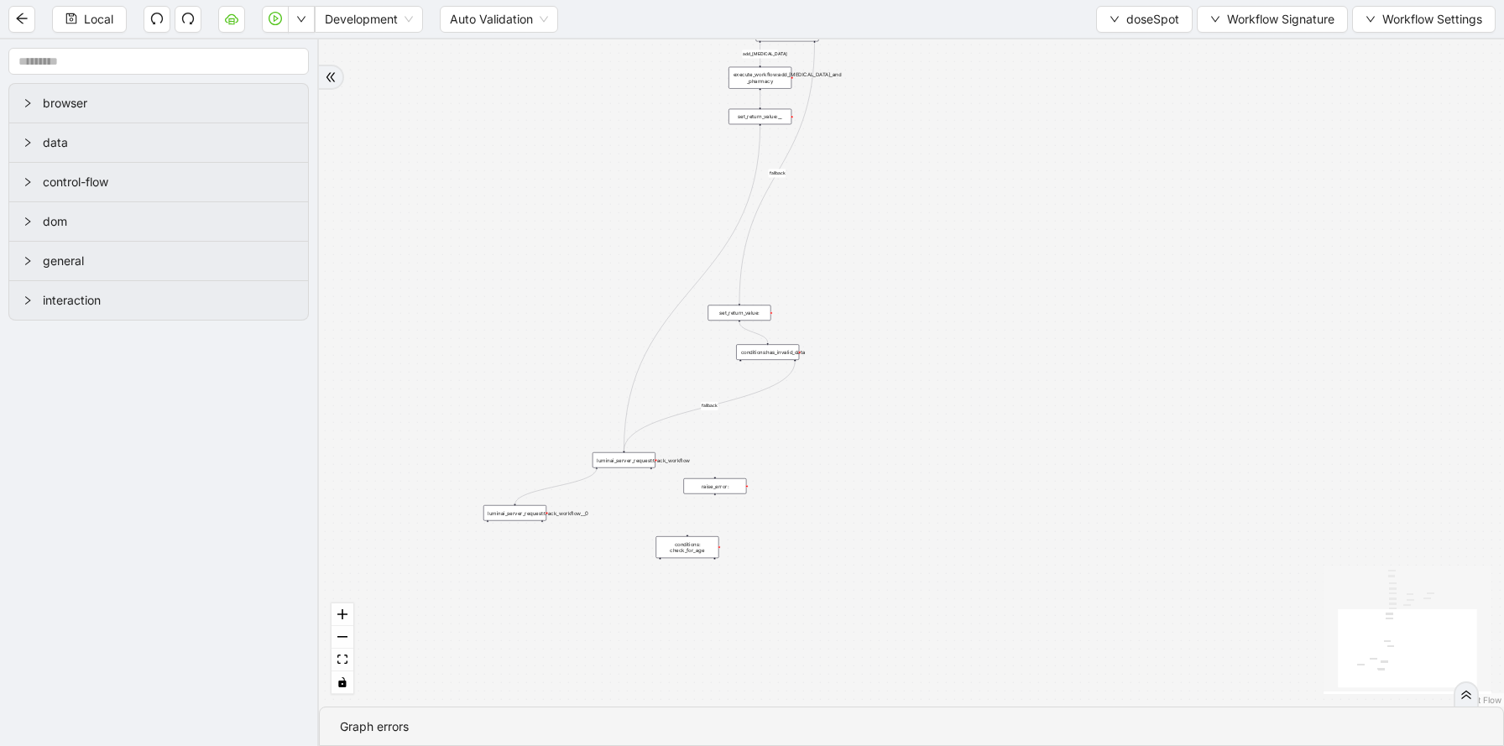
click at [529, 513] on div "luminai_server_request:track_workflow__0" at bounding box center [514, 513] width 63 height 16
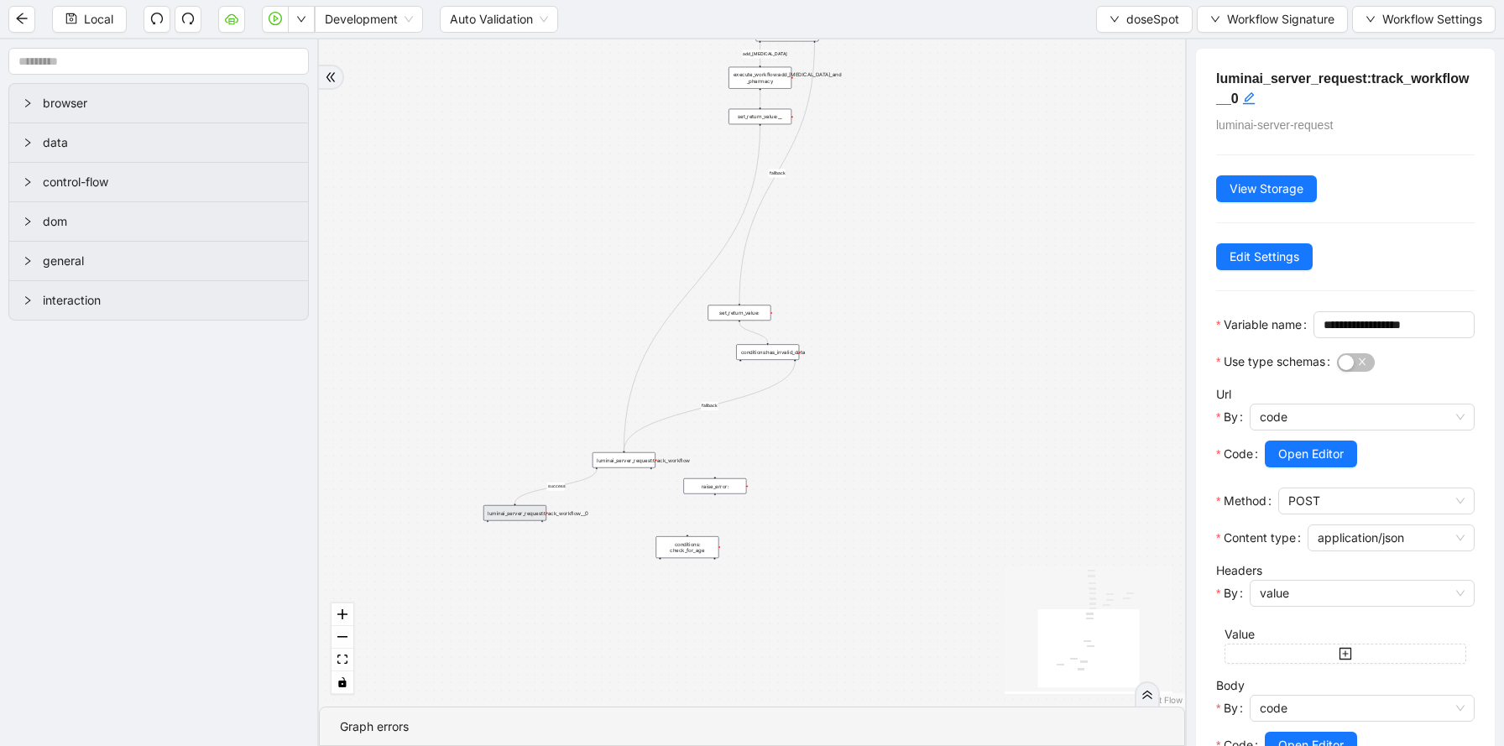
click at [529, 513] on div "luminai_server_request:track_workflow__0" at bounding box center [514, 513] width 63 height 16
click at [1254, 254] on span "Edit Settings" at bounding box center [1264, 257] width 70 height 18
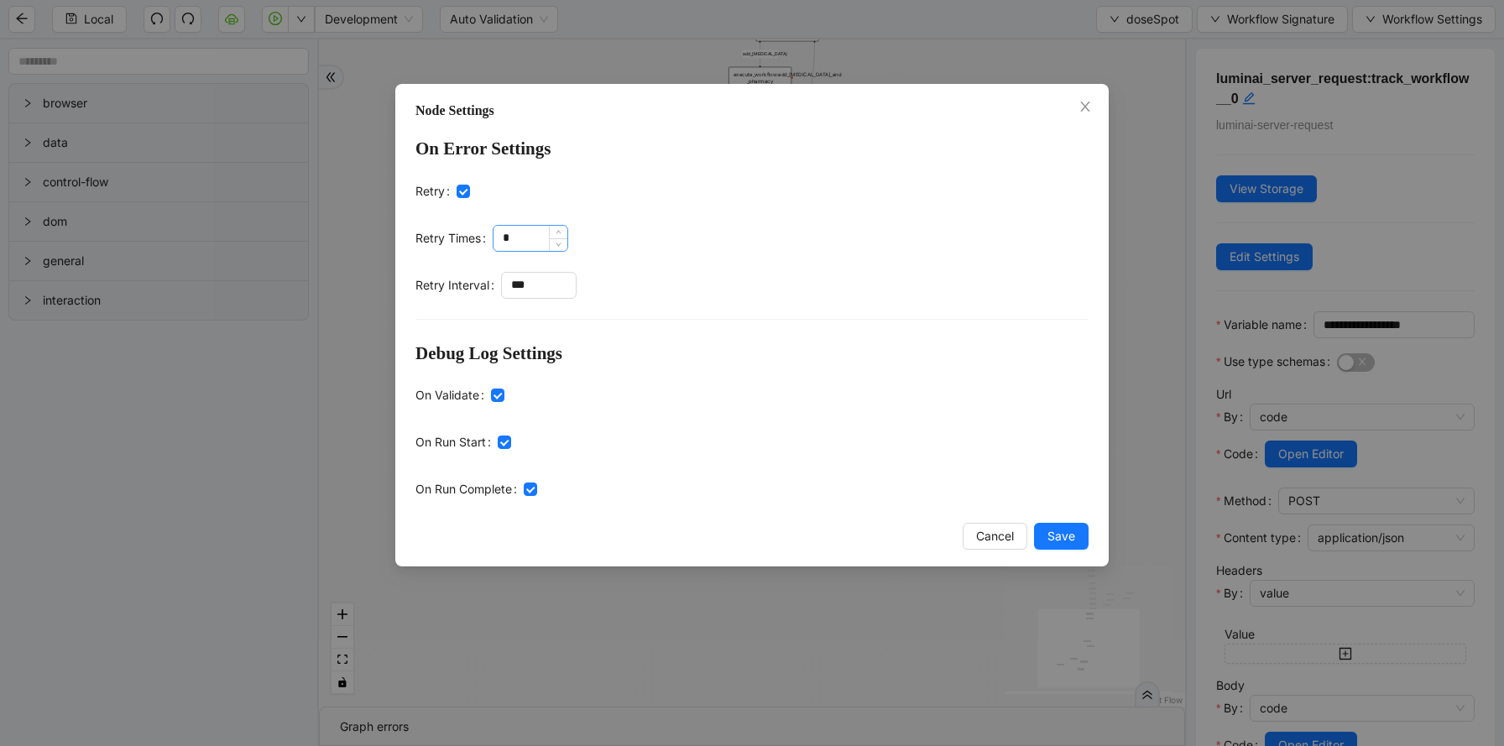
click at [509, 231] on input "*" at bounding box center [530, 238] width 74 height 25
type input "*"
click at [1053, 531] on span "Save" at bounding box center [1061, 536] width 28 height 18
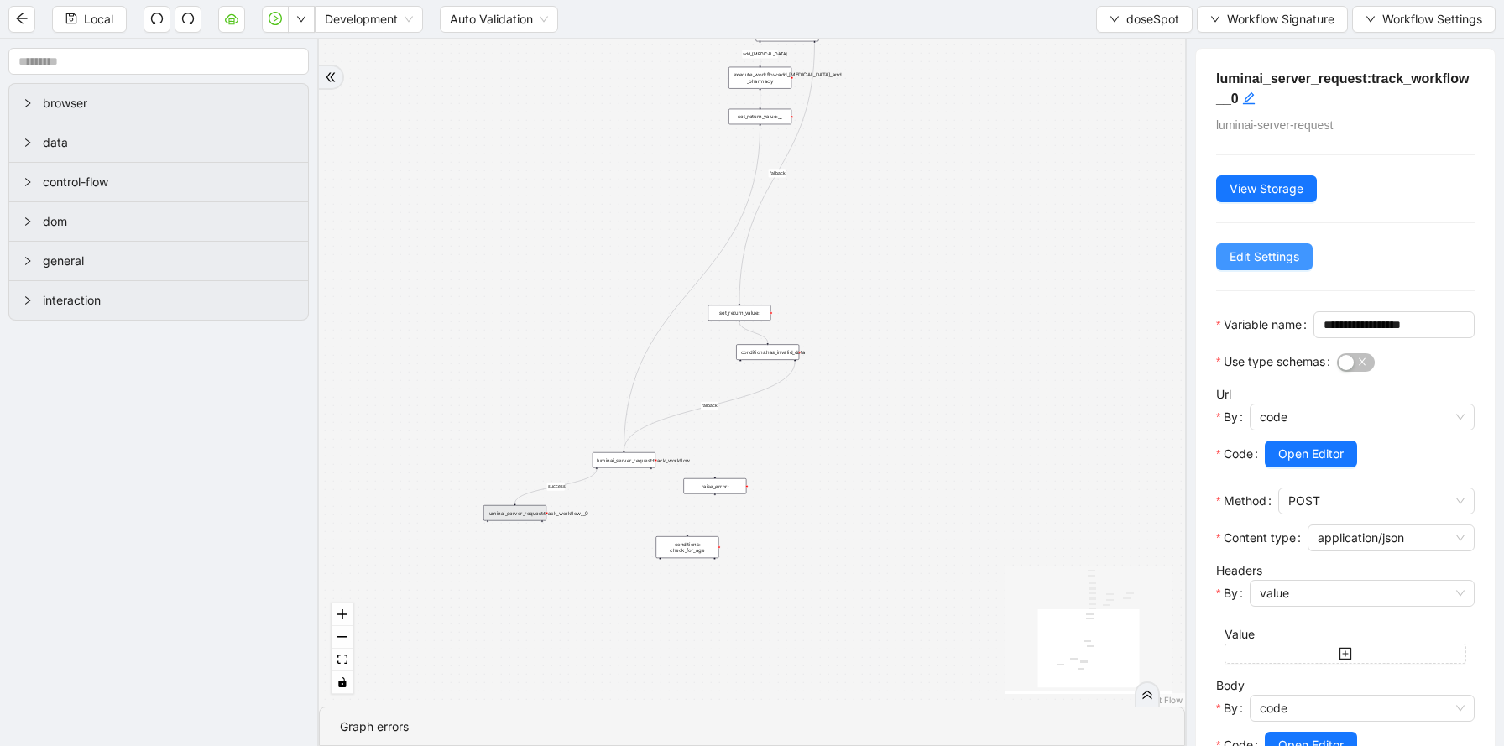
click at [1263, 259] on span "Edit Settings" at bounding box center [1264, 257] width 70 height 18
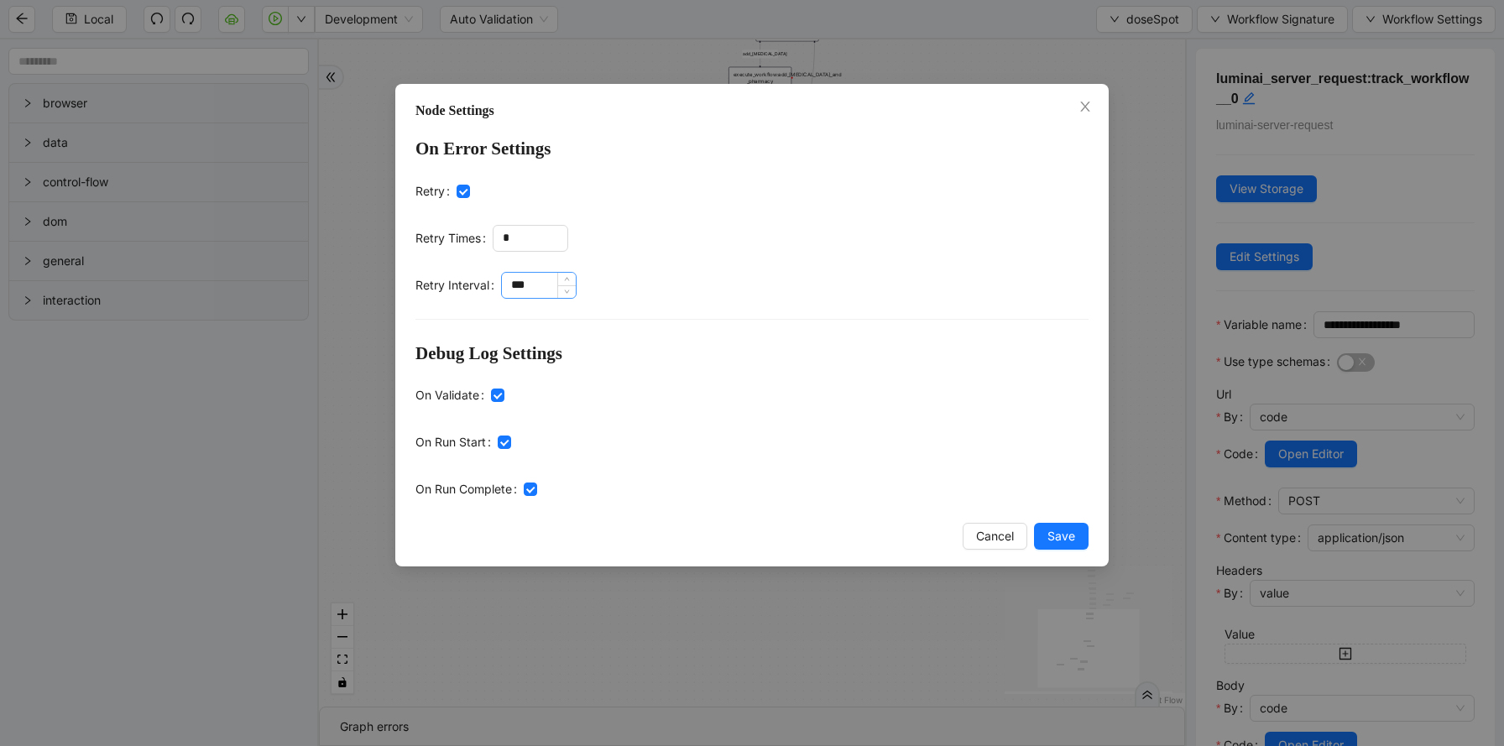
click at [514, 284] on input "***" at bounding box center [539, 285] width 74 height 25
click at [526, 232] on input "*" at bounding box center [530, 238] width 74 height 25
type input "*"
click at [517, 282] on input "***" at bounding box center [539, 285] width 74 height 25
type input "****"
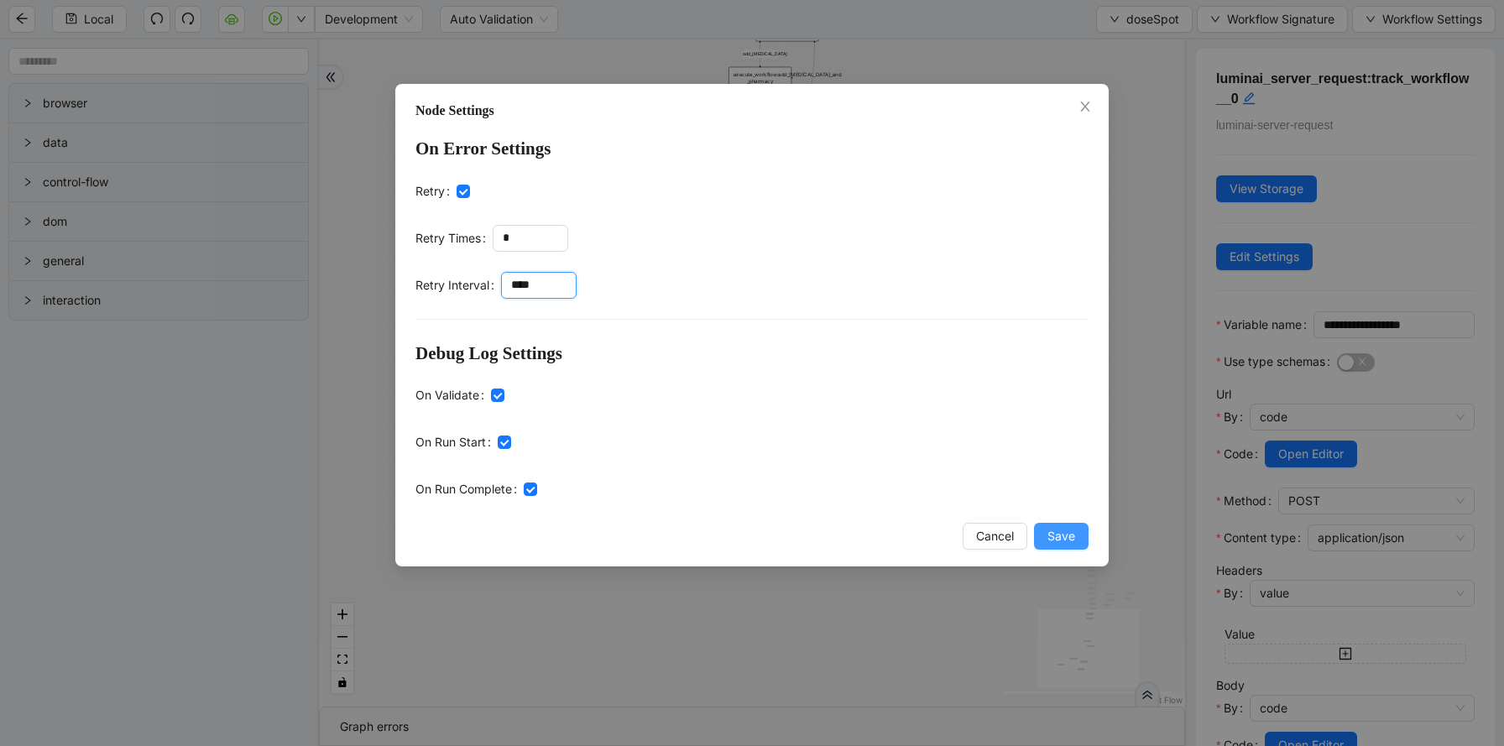
click at [1051, 536] on span "Save" at bounding box center [1061, 536] width 28 height 18
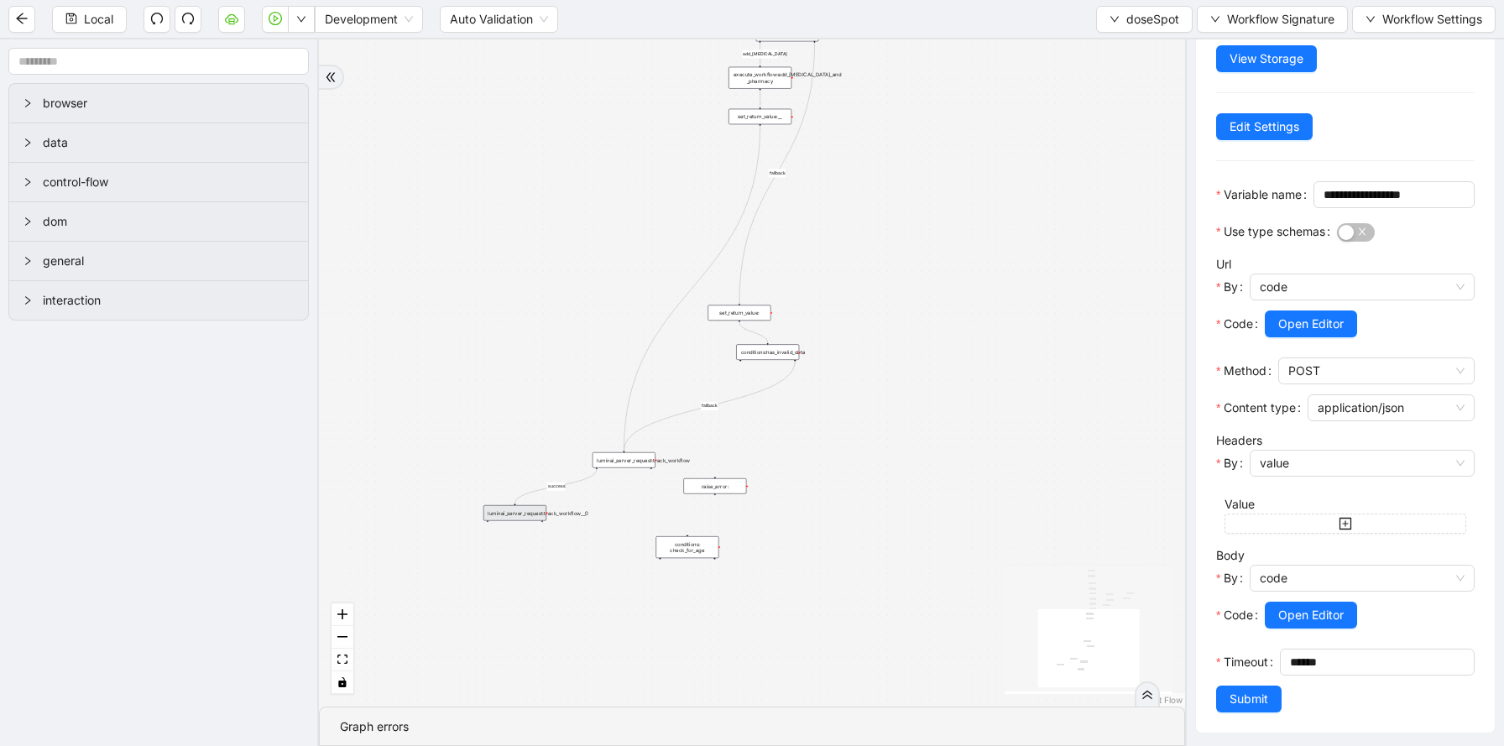
scroll to position [161, 0]
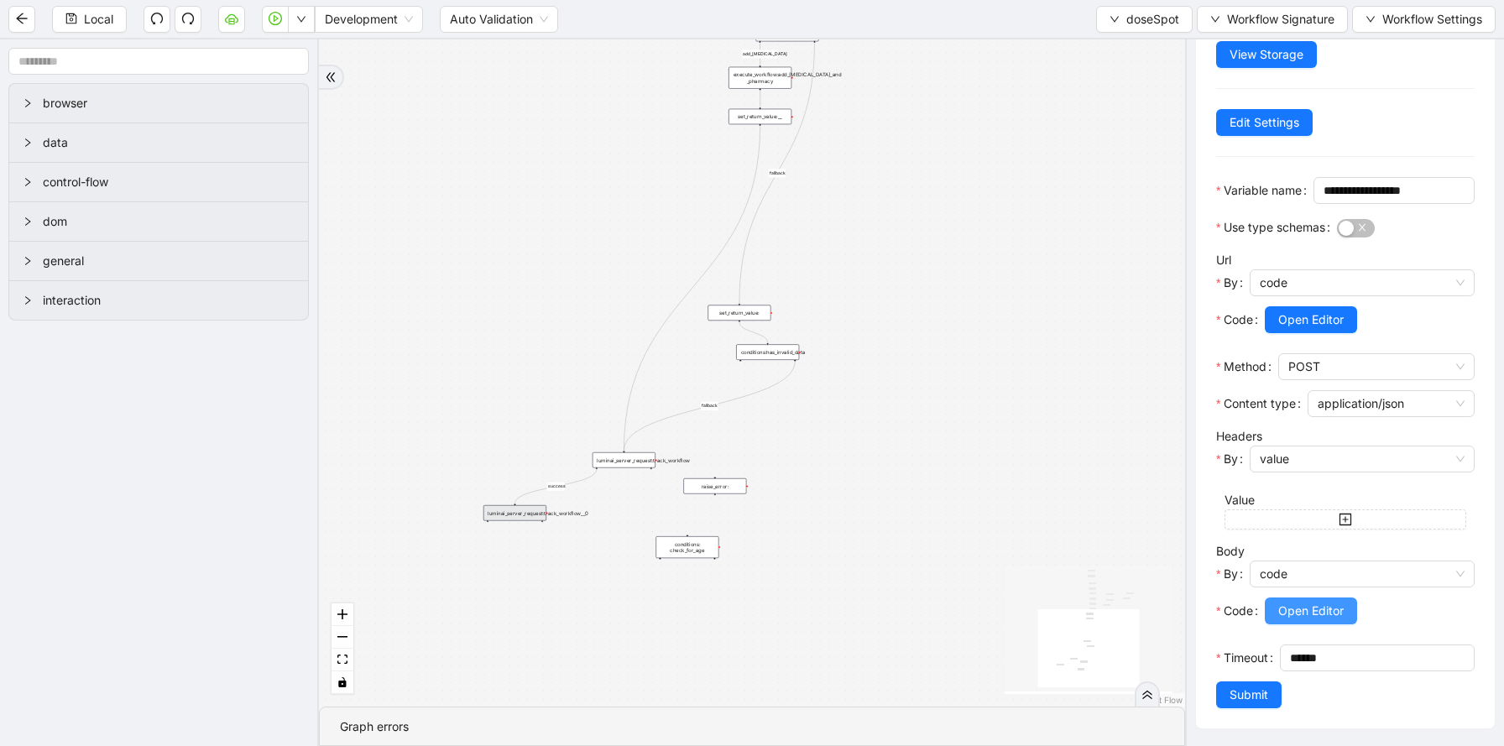
click at [1317, 613] on span "Open Editor" at bounding box center [1310, 611] width 65 height 18
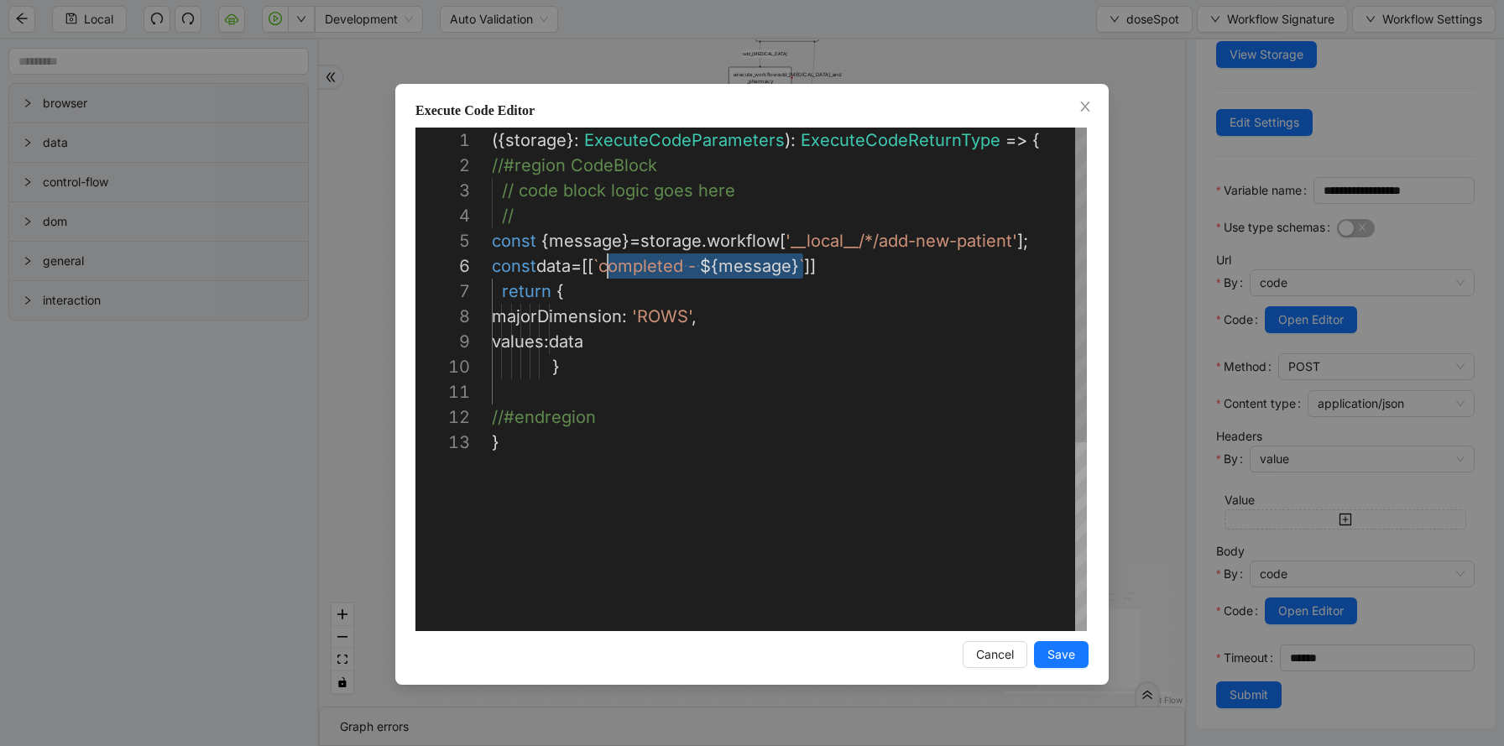
scroll to position [126, 116]
drag, startPoint x: 802, startPoint y: 263, endPoint x: 606, endPoint y: 264, distance: 196.4
type textarea "**********"
click at [1062, 647] on span "Save" at bounding box center [1061, 654] width 28 height 18
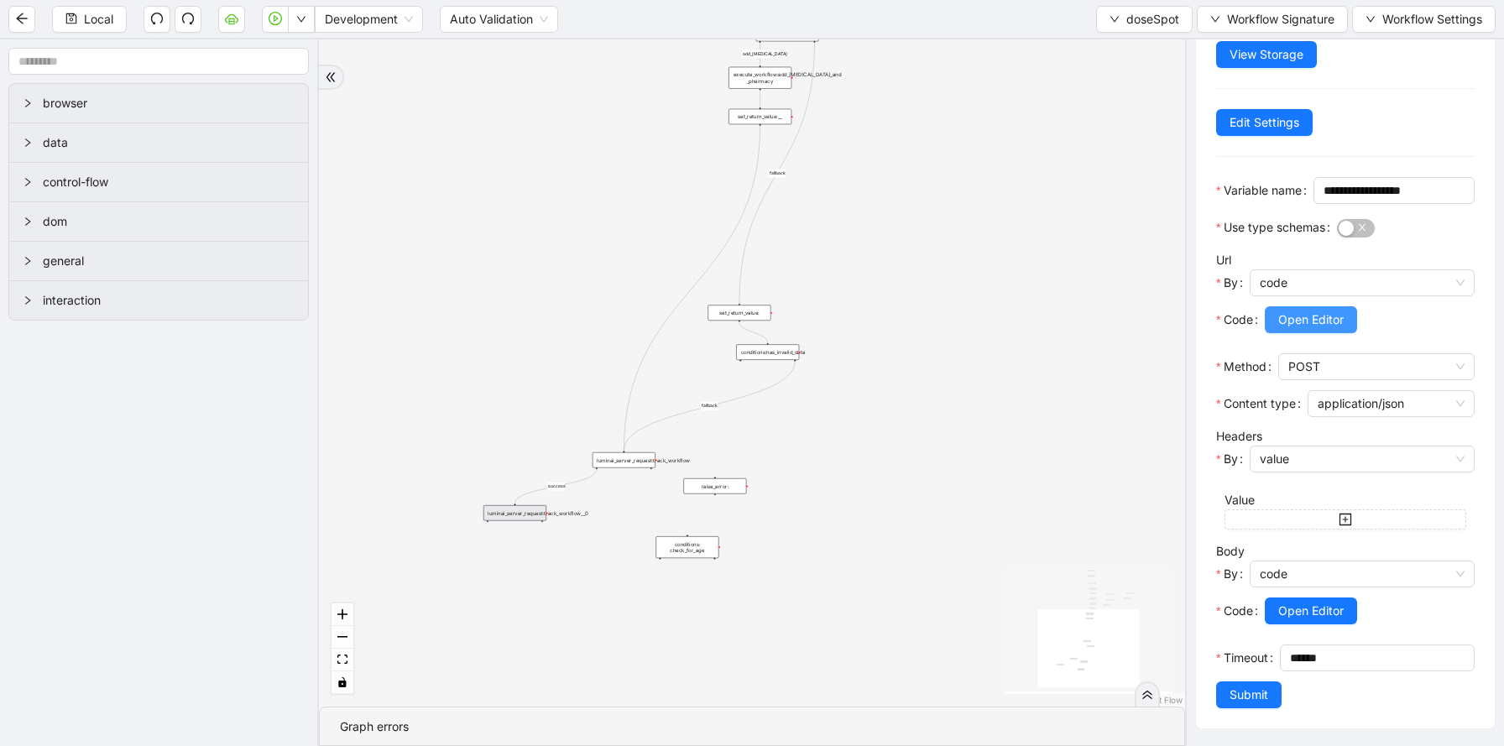
click at [1301, 313] on span "Open Editor" at bounding box center [1310, 319] width 65 height 18
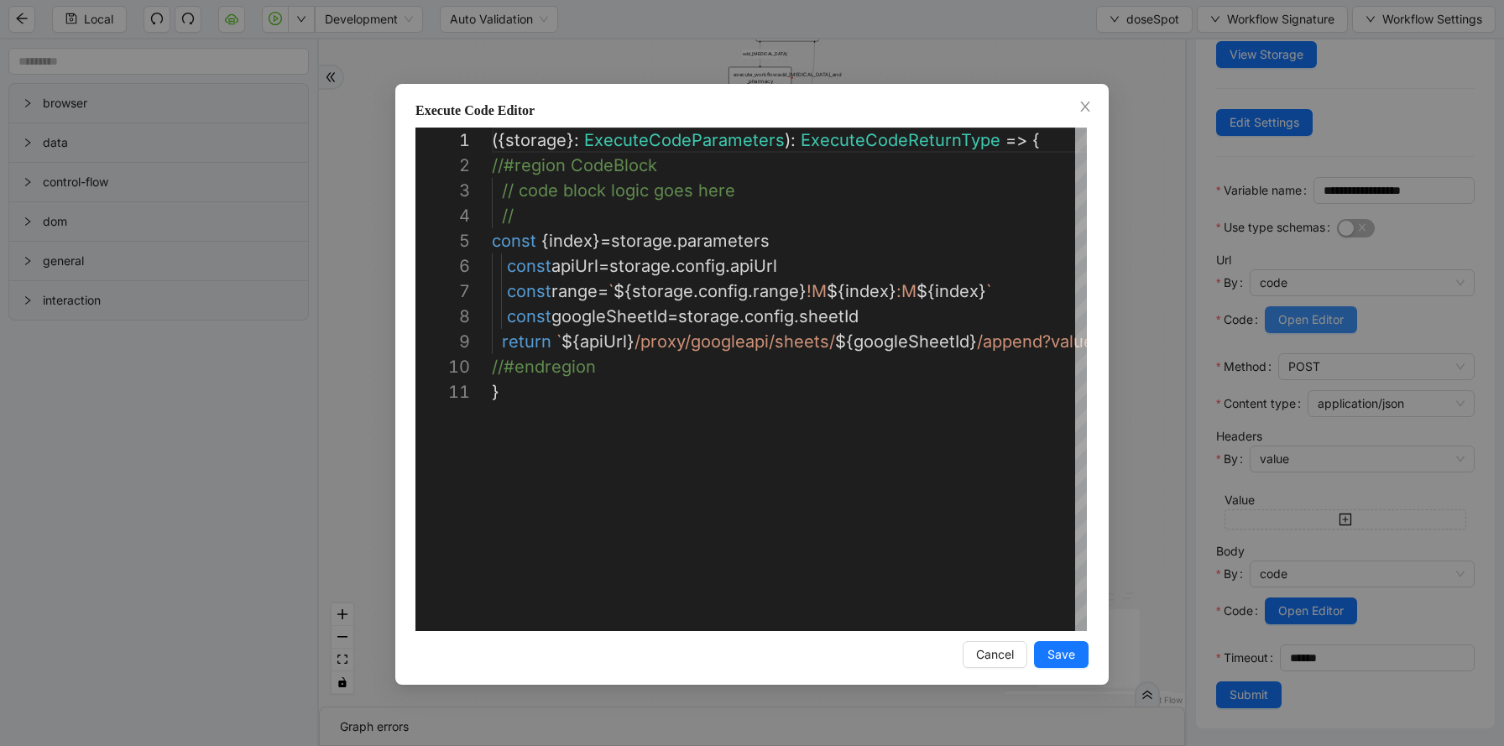
scroll to position [252, 0]
click at [825, 288] on div "({ storage }: ExecuteCodeParameters ): ExecuteCodeReturnType => { //#region Cod…" at bounding box center [1002, 505] width 1020 height 755
click at [908, 295] on div "({ storage }: ExecuteCodeParameters ): ExecuteCodeReturnType => { //#region Cod…" at bounding box center [1002, 505] width 1020 height 755
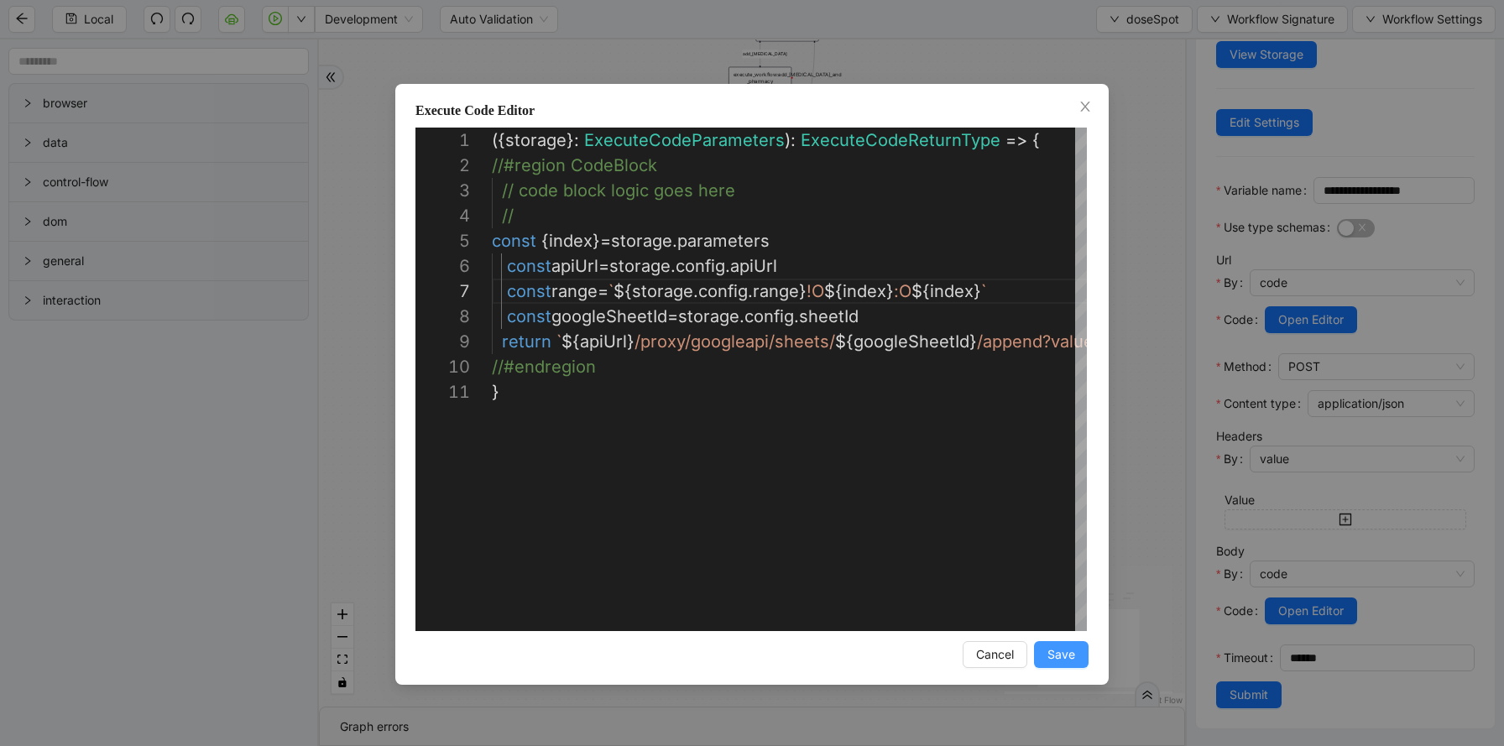
type textarea "**********"
click at [1051, 660] on span "Save" at bounding box center [1061, 654] width 28 height 18
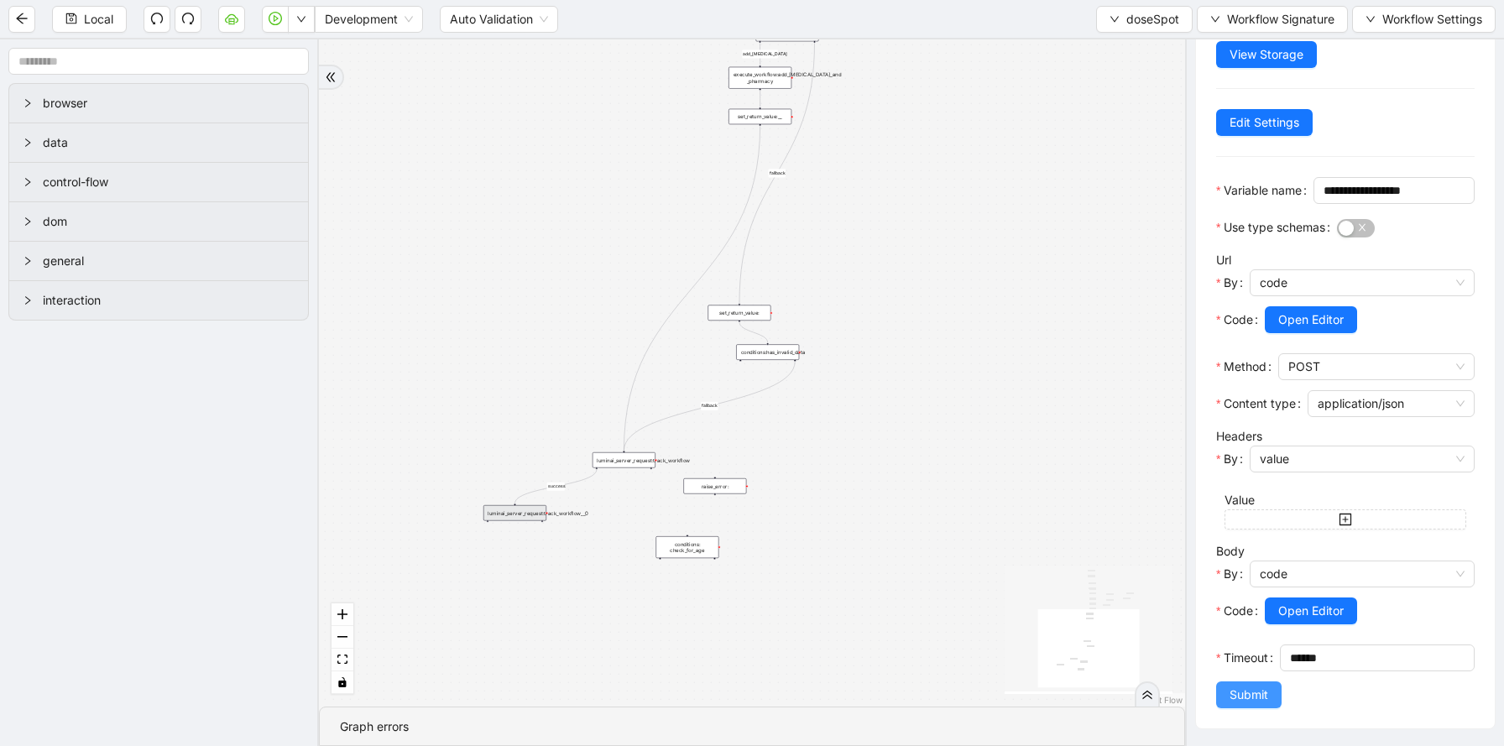
click at [1256, 703] on span "Submit" at bounding box center [1248, 695] width 39 height 18
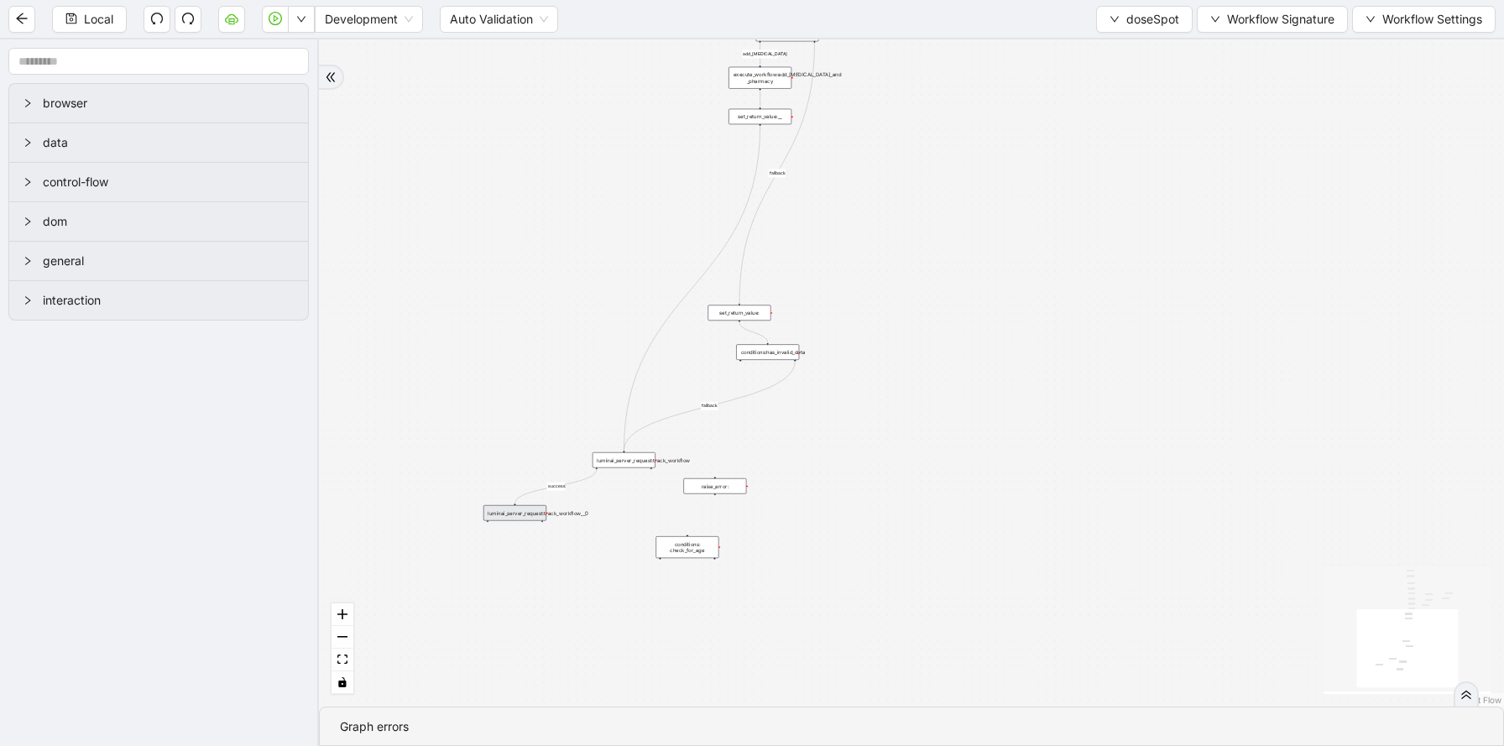
scroll to position [0, 0]
click at [1132, 29] on button "doseSpot" at bounding box center [1144, 19] width 96 height 27
click at [1127, 46] on span "Select" at bounding box center [1142, 52] width 70 height 18
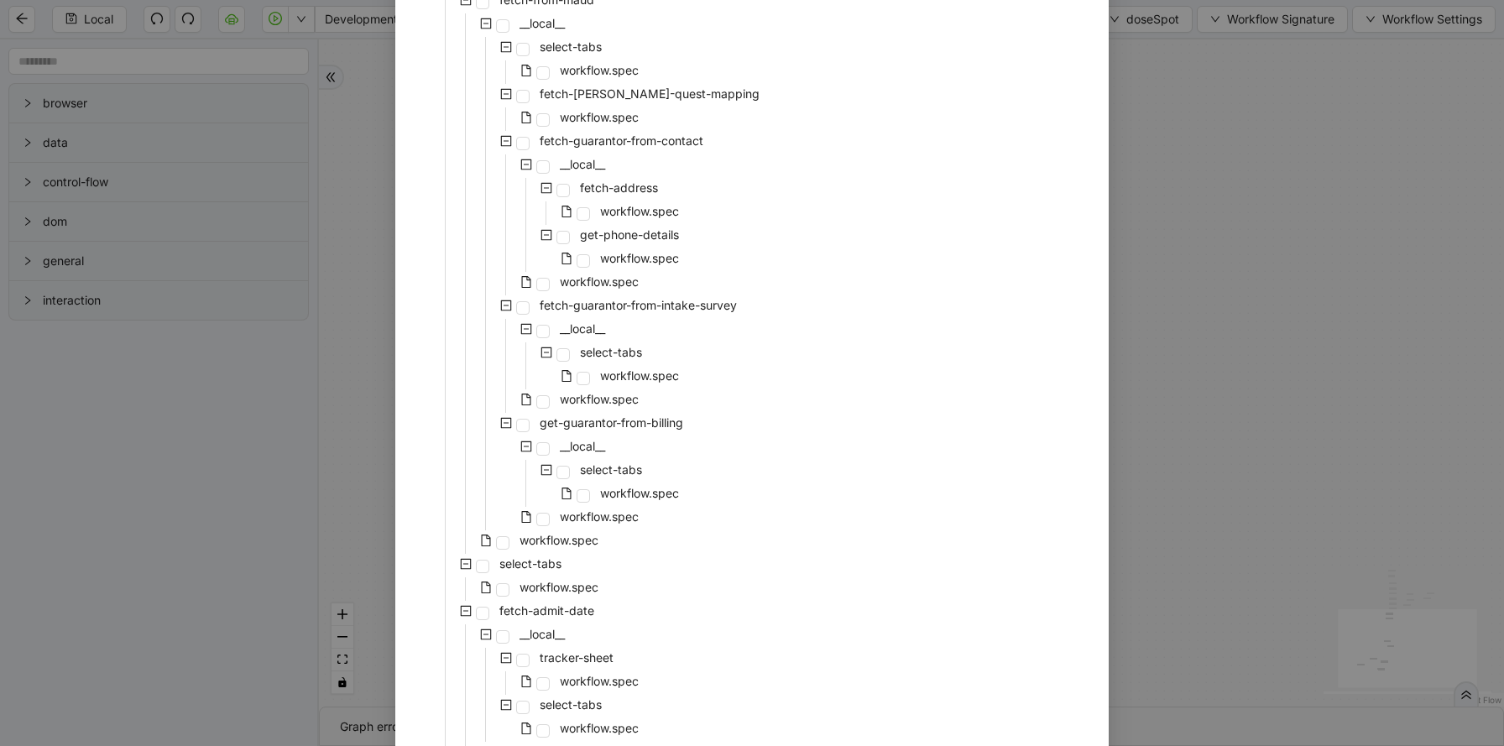
scroll to position [3426, 0]
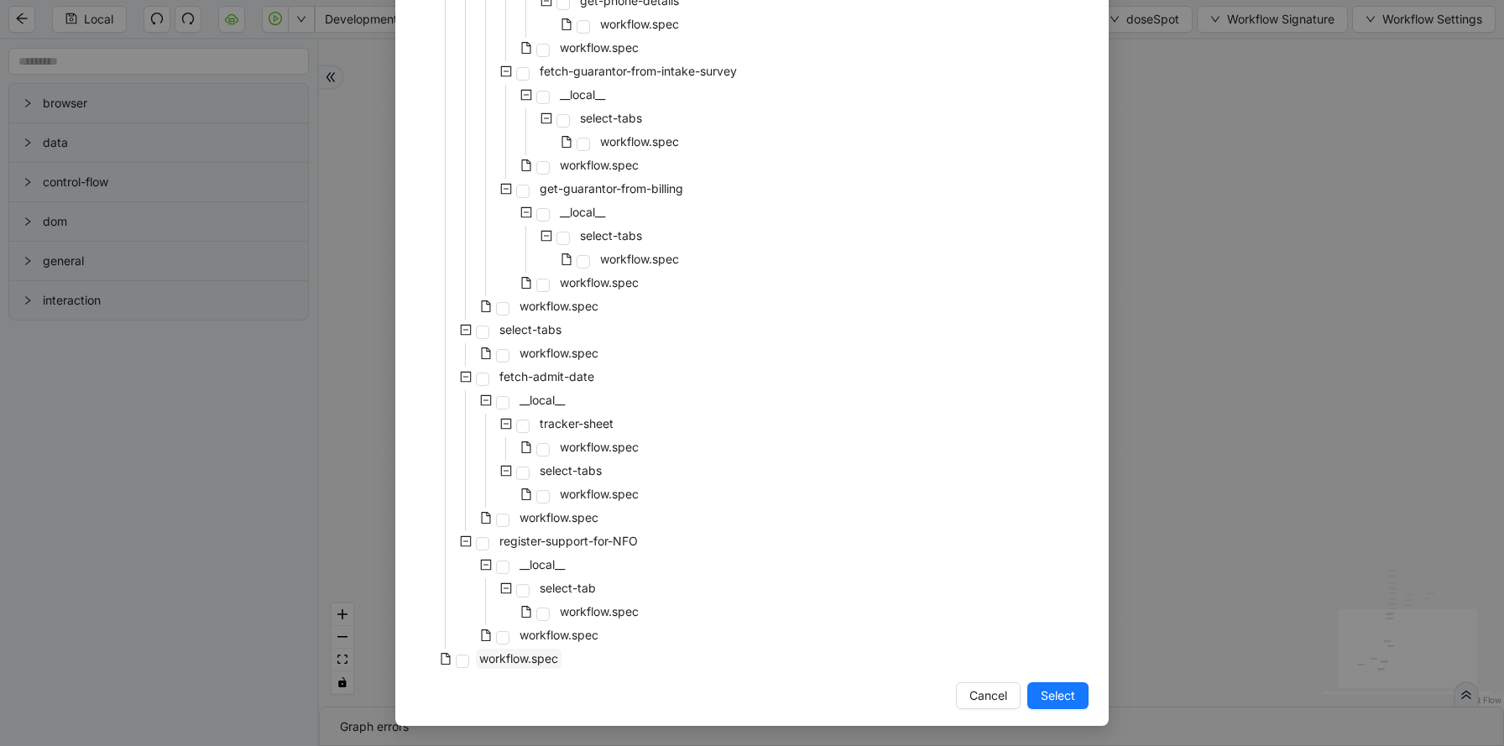
click at [524, 658] on span "workflow.spec" at bounding box center [518, 658] width 79 height 14
click at [1064, 704] on span "Select" at bounding box center [1057, 695] width 34 height 18
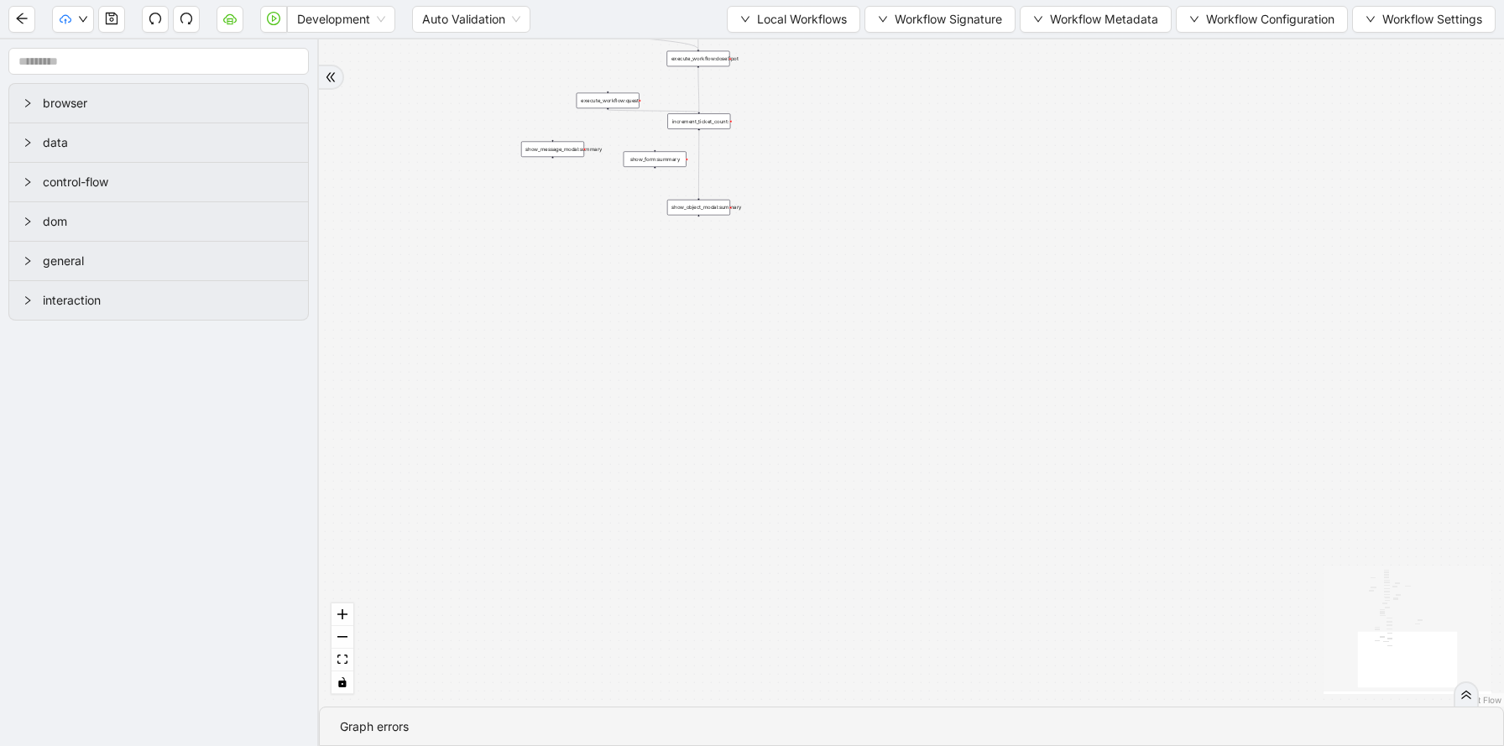
click at [409, 332] on div "fallback fallback proceed therapist success success success success onError onE…" at bounding box center [911, 372] width 1185 height 667
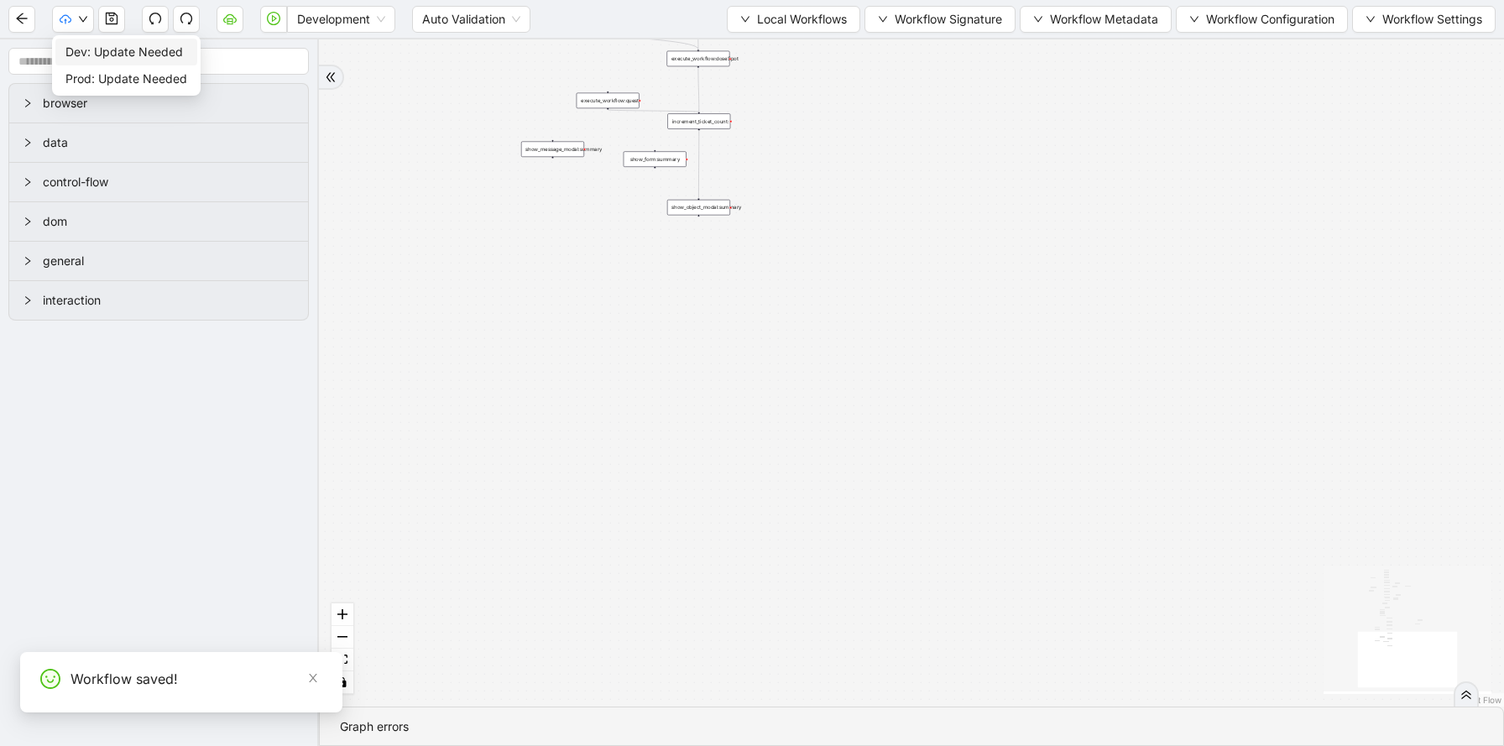
click at [83, 54] on span "Dev: Update Needed" at bounding box center [126, 52] width 122 height 18
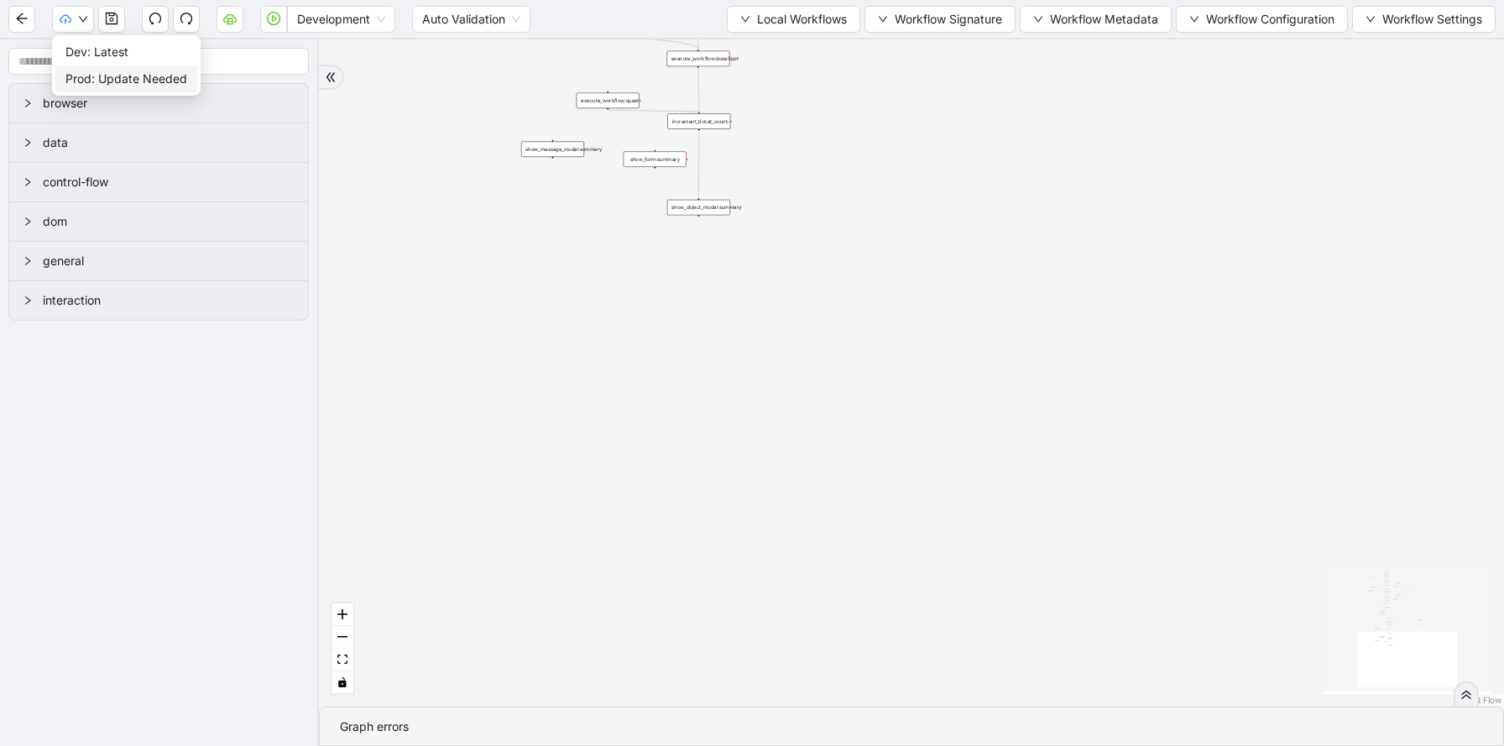
click at [92, 65] on li "Prod: Update Needed" at bounding box center [126, 78] width 142 height 27
click at [624, 306] on div "fallback fallback proceed therapist success success success success onError onE…" at bounding box center [911, 372] width 1185 height 667
